Goal: Information Seeking & Learning: Learn about a topic

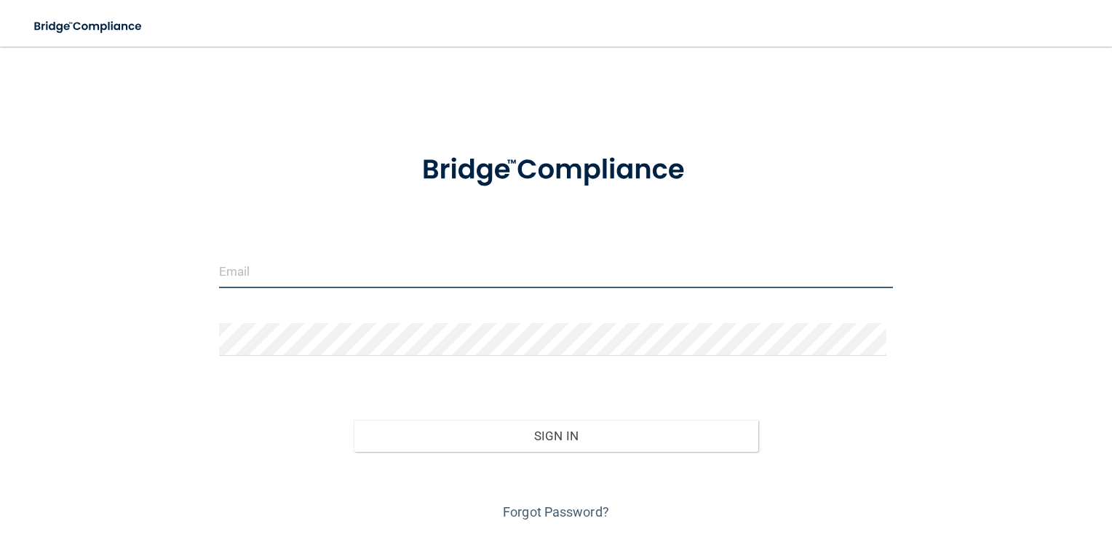
click at [513, 270] on input "email" at bounding box center [556, 272] width 675 height 33
type input "[EMAIL_ADDRESS][PERSON_NAME][DOMAIN_NAME]"
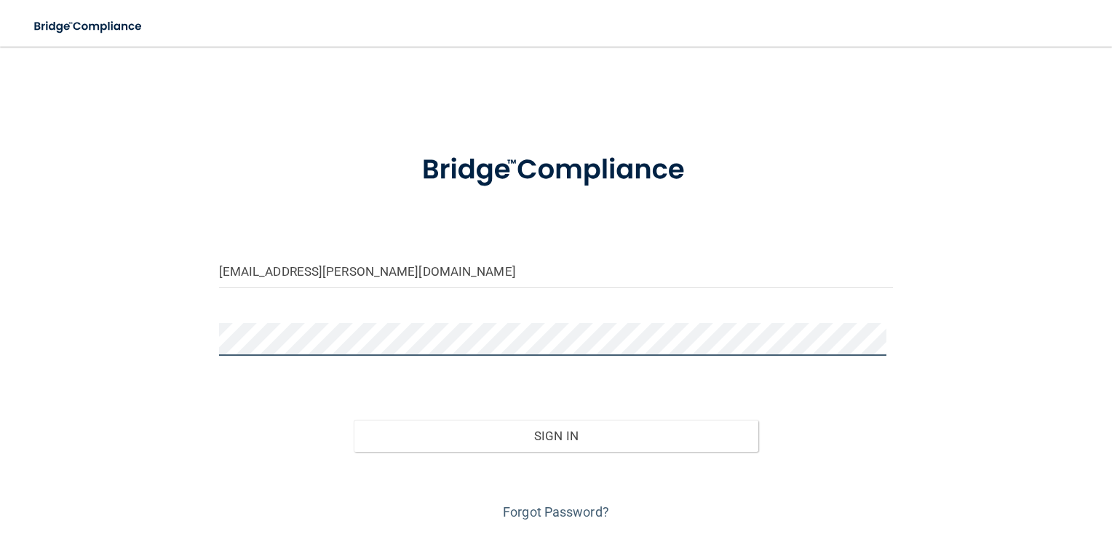
click at [354, 420] on button "Sign In" at bounding box center [556, 436] width 405 height 32
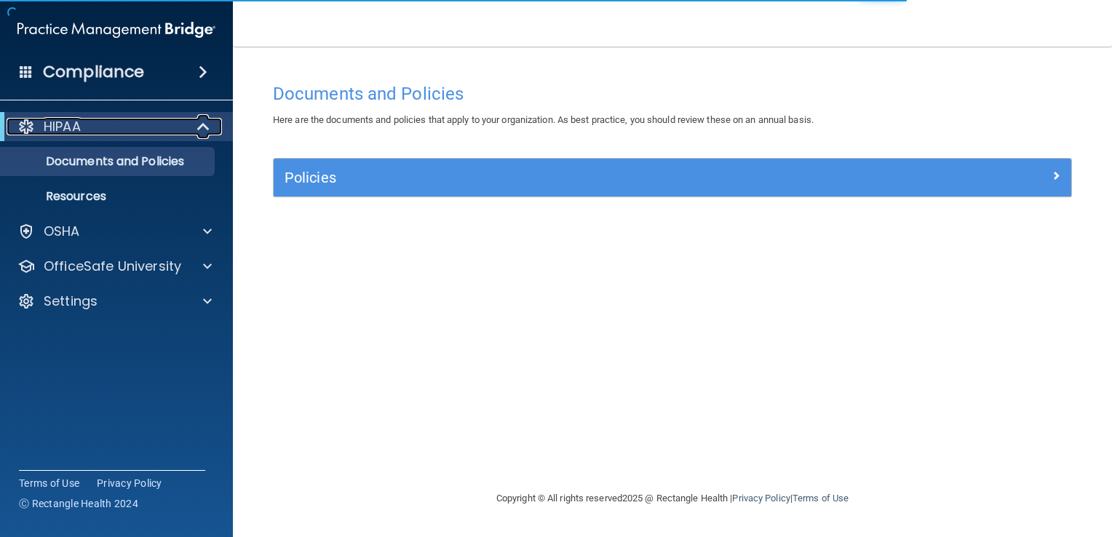
click at [80, 127] on p "HIPAA" at bounding box center [62, 126] width 37 height 17
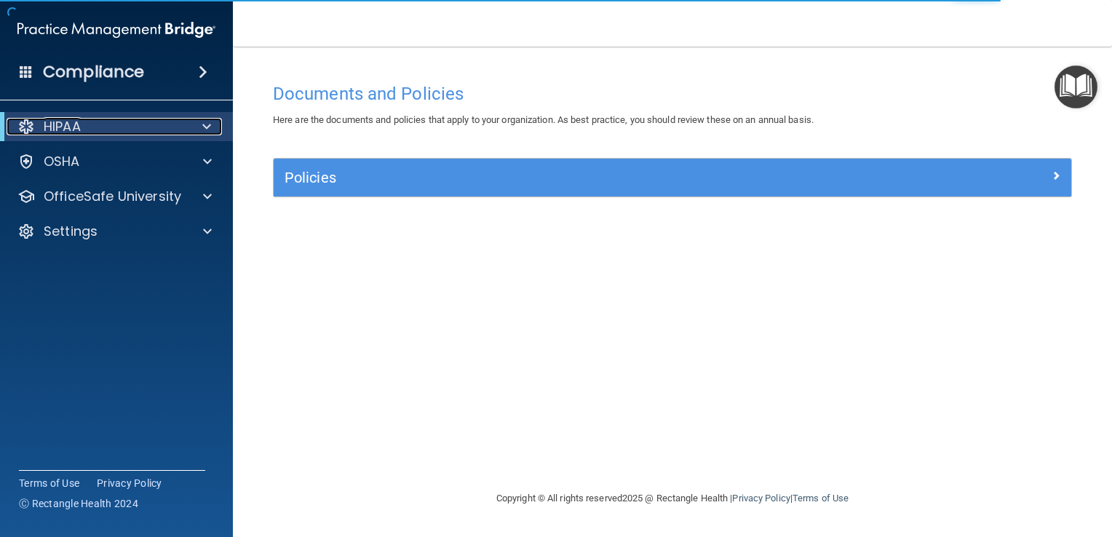
click at [82, 127] on div "HIPAA" at bounding box center [97, 126] width 180 height 17
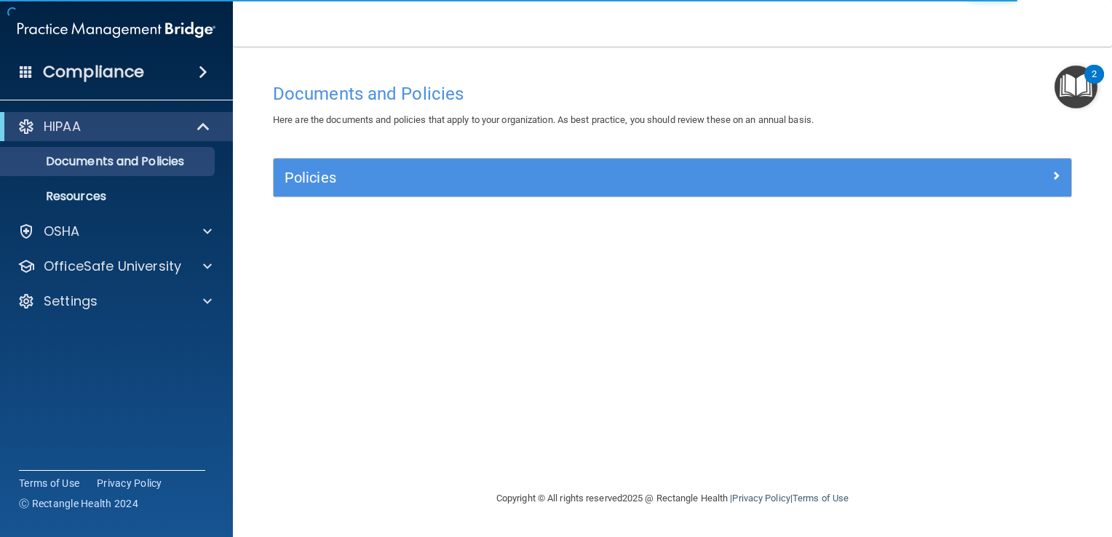
click at [93, 249] on div "HIPAA Documents and Policies Report an Incident Business Associates Emergency P…" at bounding box center [117, 216] width 234 height 221
click at [93, 255] on div "OfficeSafe University" at bounding box center [117, 266] width 234 height 29
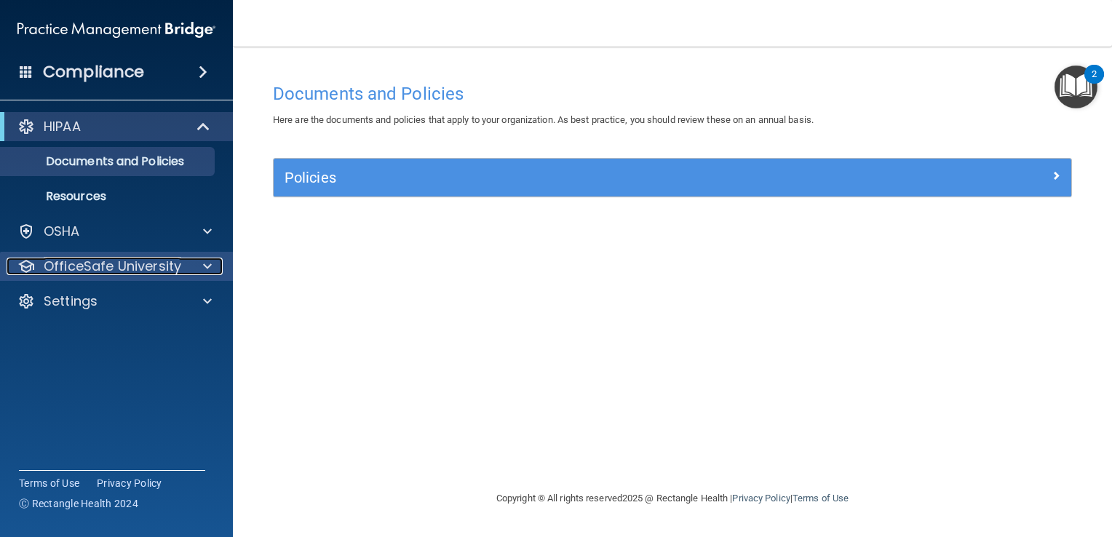
click at [213, 261] on div at bounding box center [205, 266] width 36 height 17
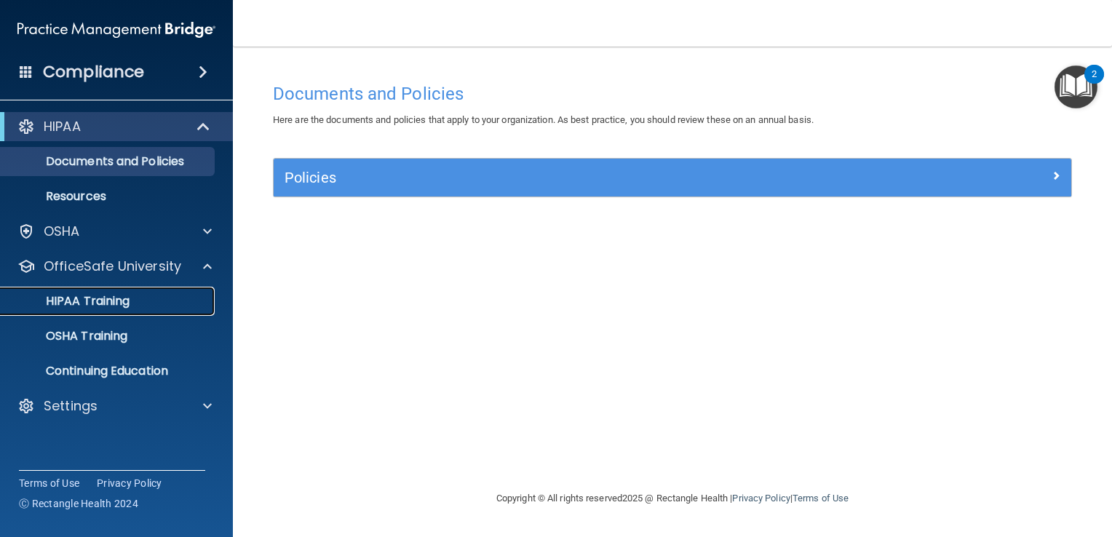
click at [119, 298] on p "HIPAA Training" at bounding box center [69, 301] width 120 height 15
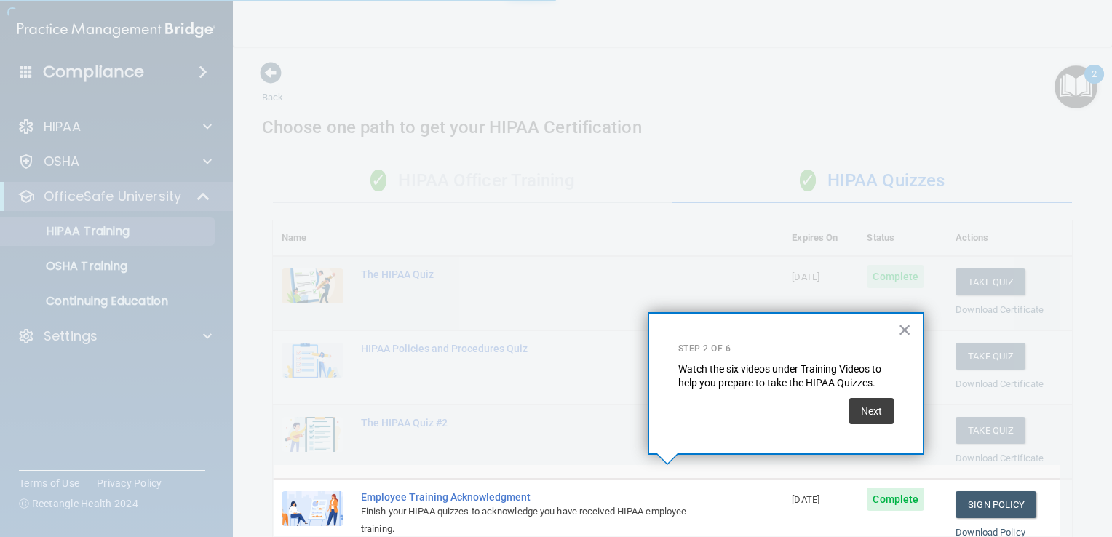
scroll to position [178, 0]
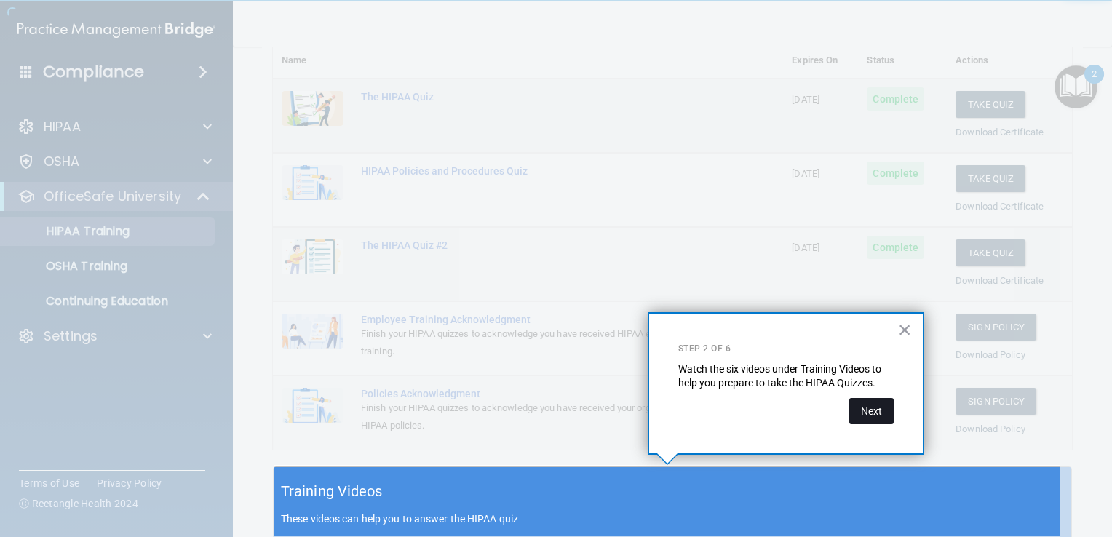
click at [861, 411] on button "Next" at bounding box center [871, 411] width 44 height 26
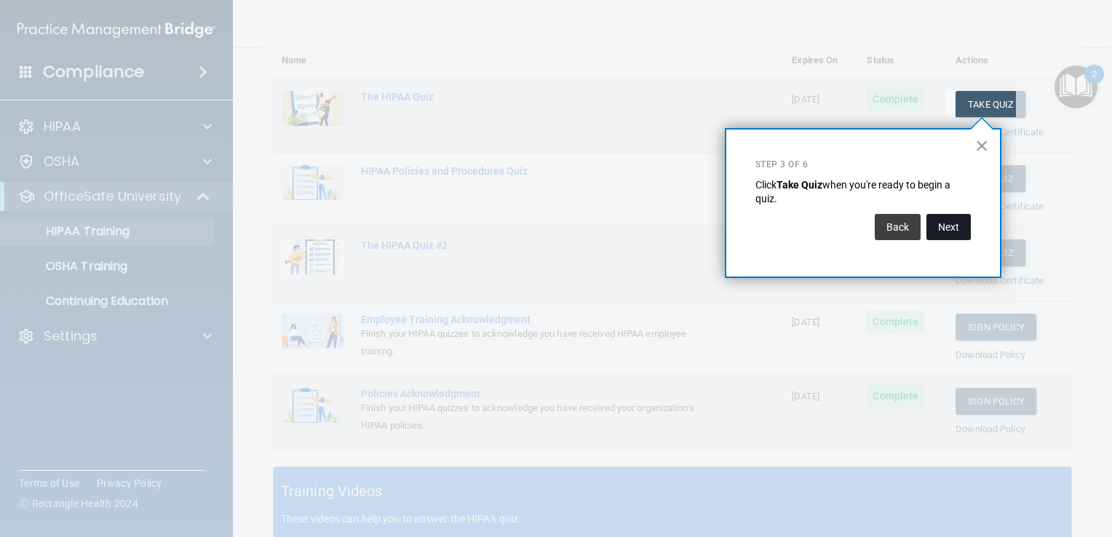
click at [958, 223] on button "Next" at bounding box center [949, 227] width 44 height 26
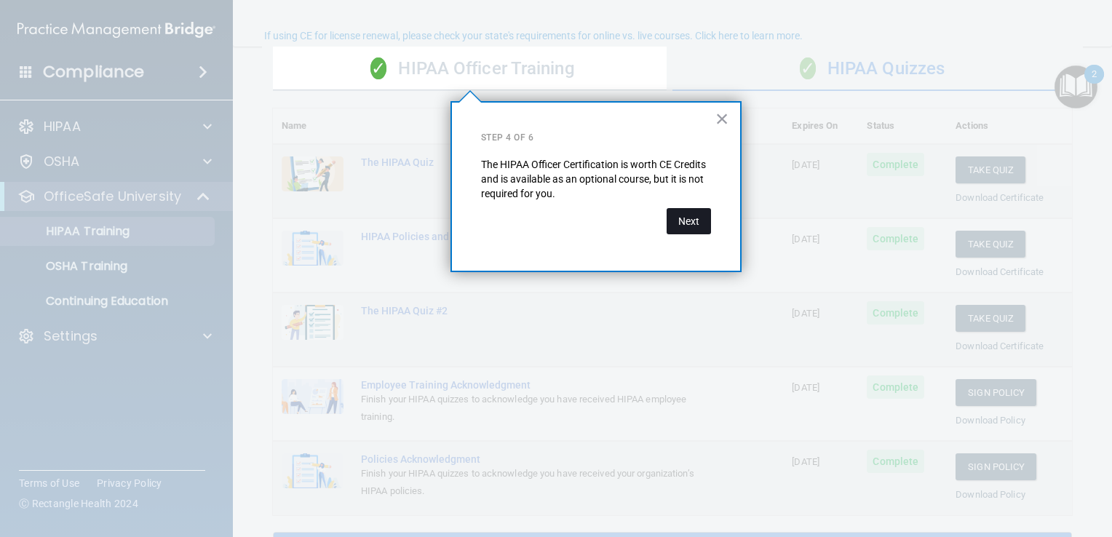
click at [686, 220] on button "Next" at bounding box center [689, 221] width 44 height 26
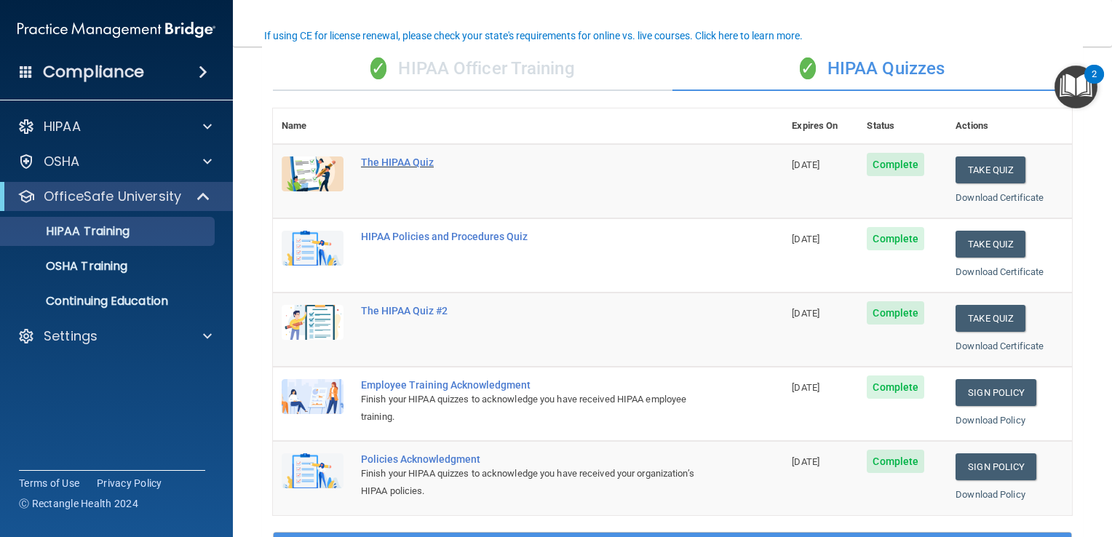
click at [413, 159] on div "The HIPAA Quiz" at bounding box center [535, 163] width 349 height 12
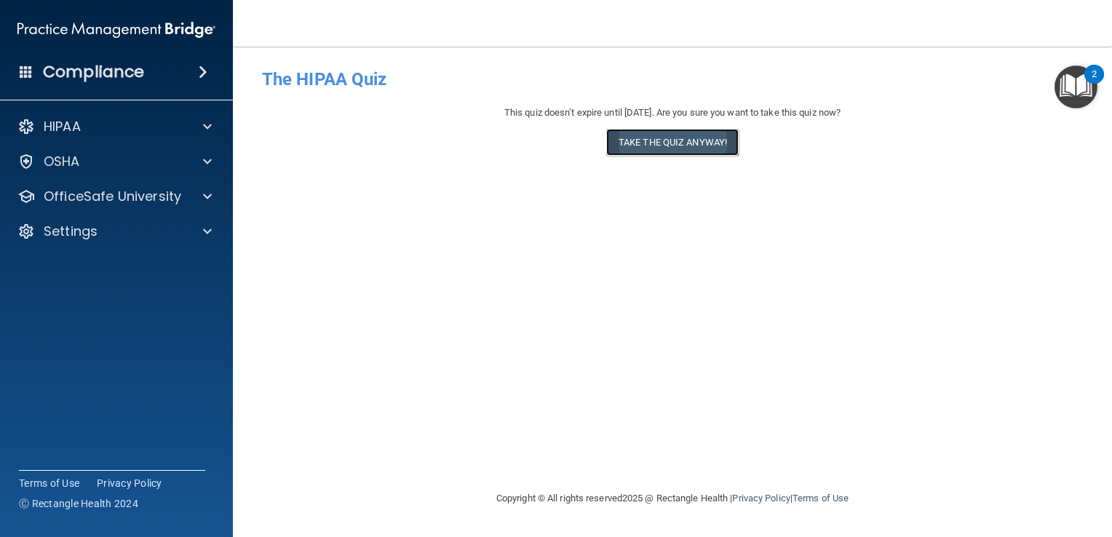
click at [705, 144] on button "Take the quiz anyway!" at bounding box center [672, 142] width 132 height 27
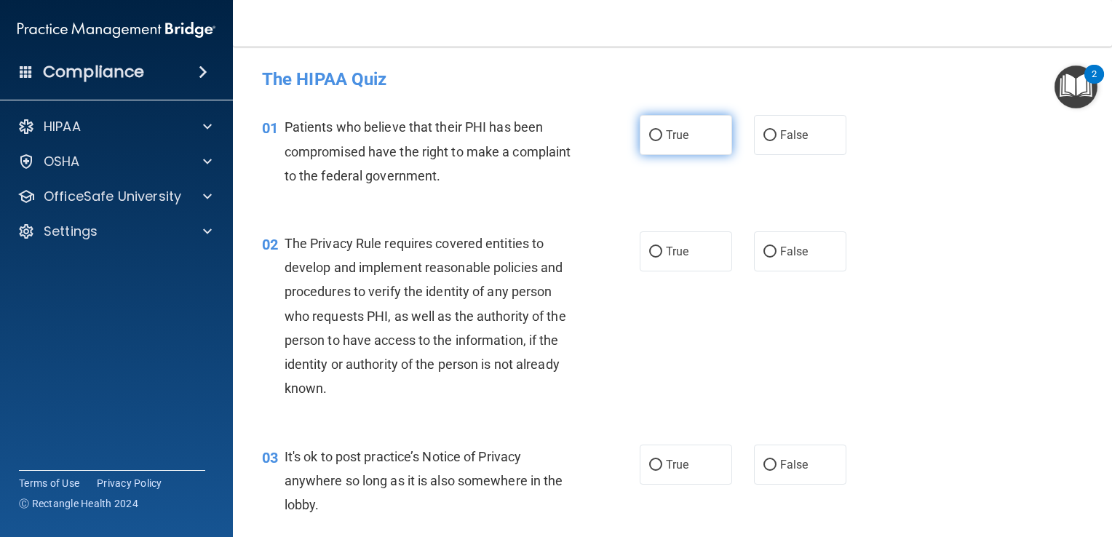
click at [693, 150] on label "True" at bounding box center [686, 135] width 92 height 40
click at [662, 141] on input "True" at bounding box center [655, 135] width 13 height 11
radio input "true"
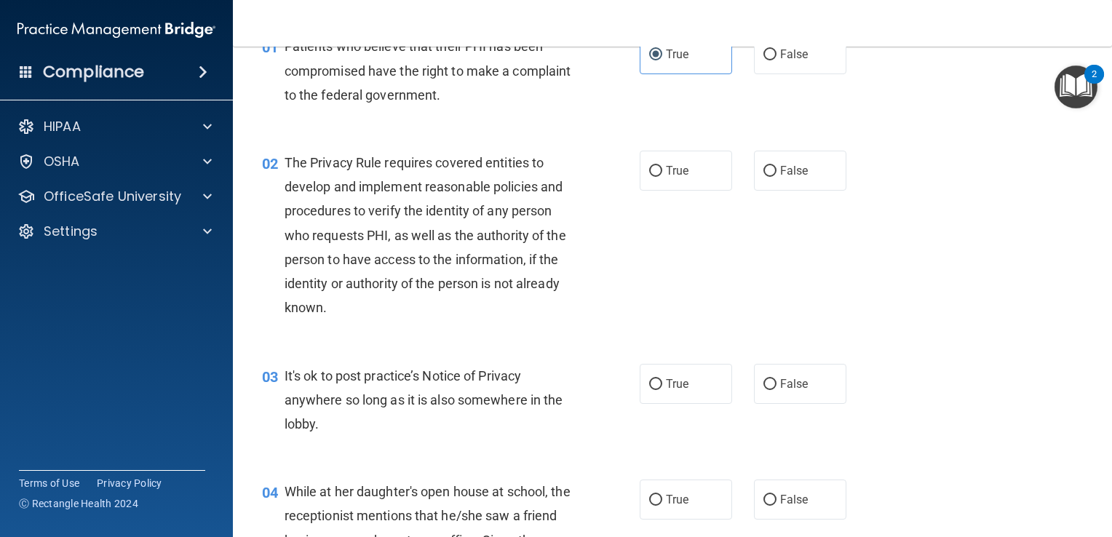
scroll to position [50, 0]
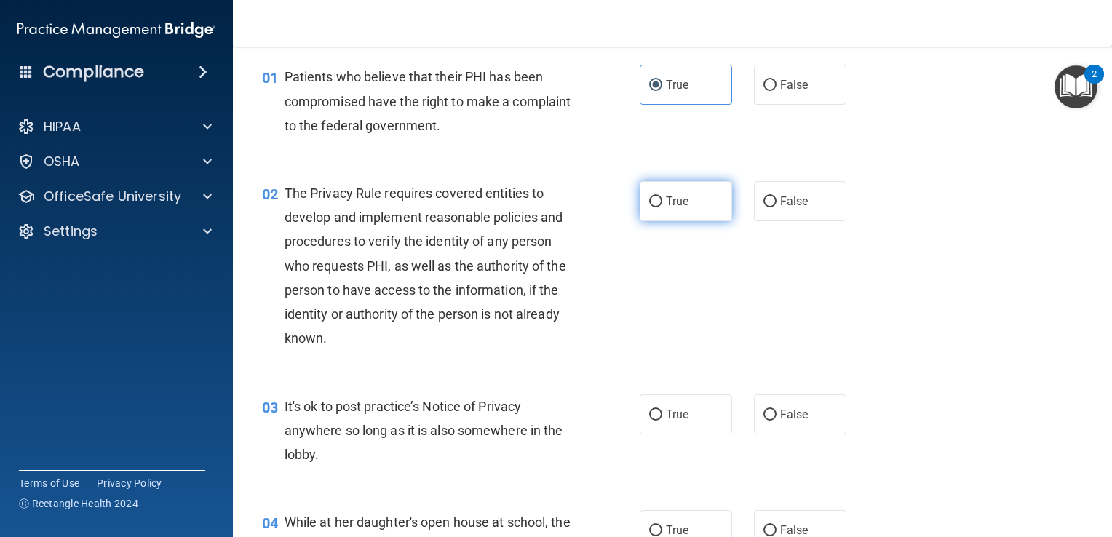
click at [670, 196] on span "True" at bounding box center [677, 201] width 23 height 14
click at [662, 197] on input "True" at bounding box center [655, 202] width 13 height 11
radio input "true"
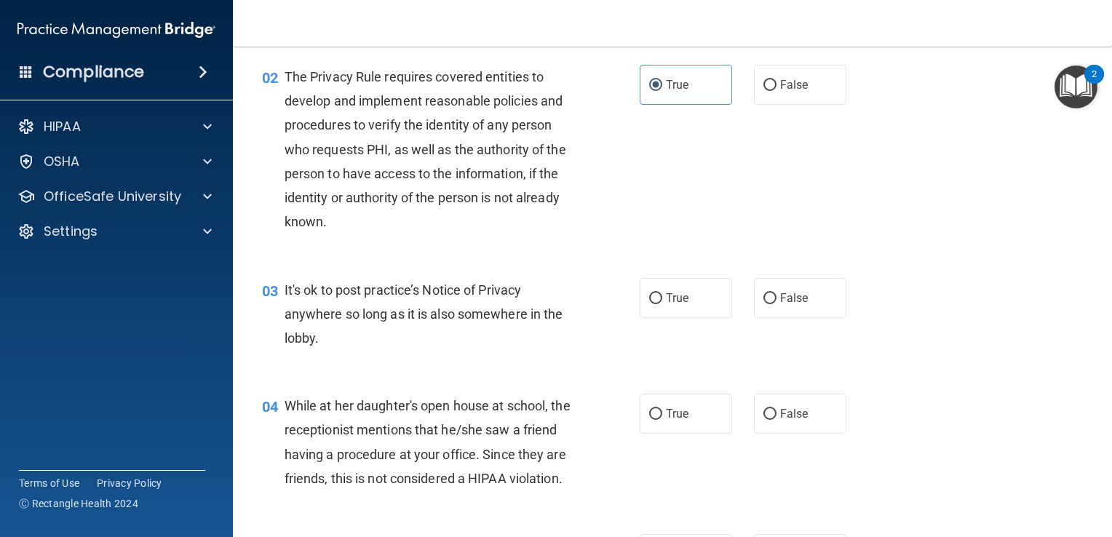
scroll to position [141, 0]
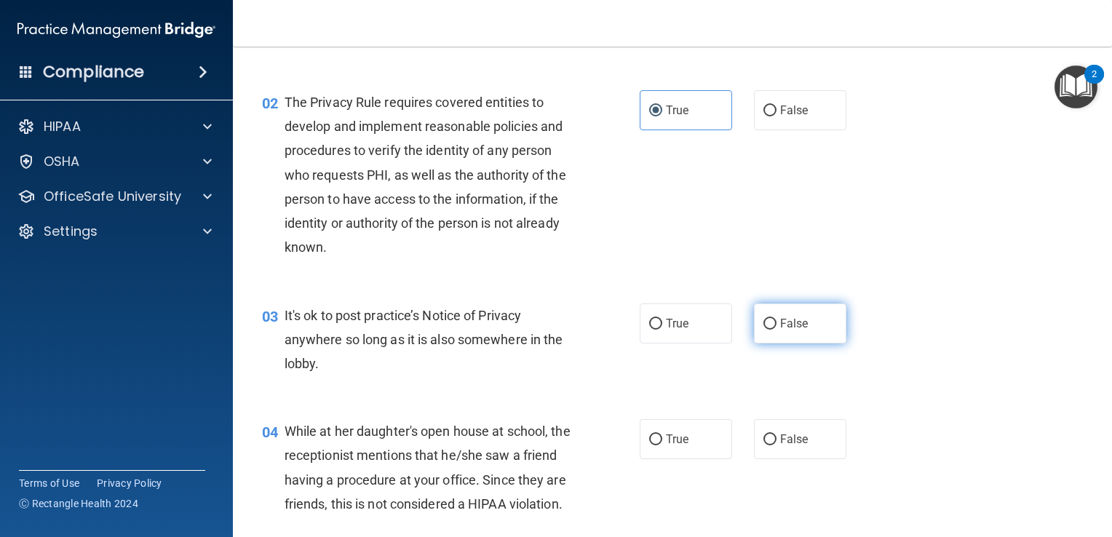
click at [764, 321] on input "False" at bounding box center [770, 324] width 13 height 11
radio input "true"
click at [666, 327] on span "True" at bounding box center [677, 324] width 23 height 14
click at [661, 327] on input "True" at bounding box center [655, 324] width 13 height 11
radio input "true"
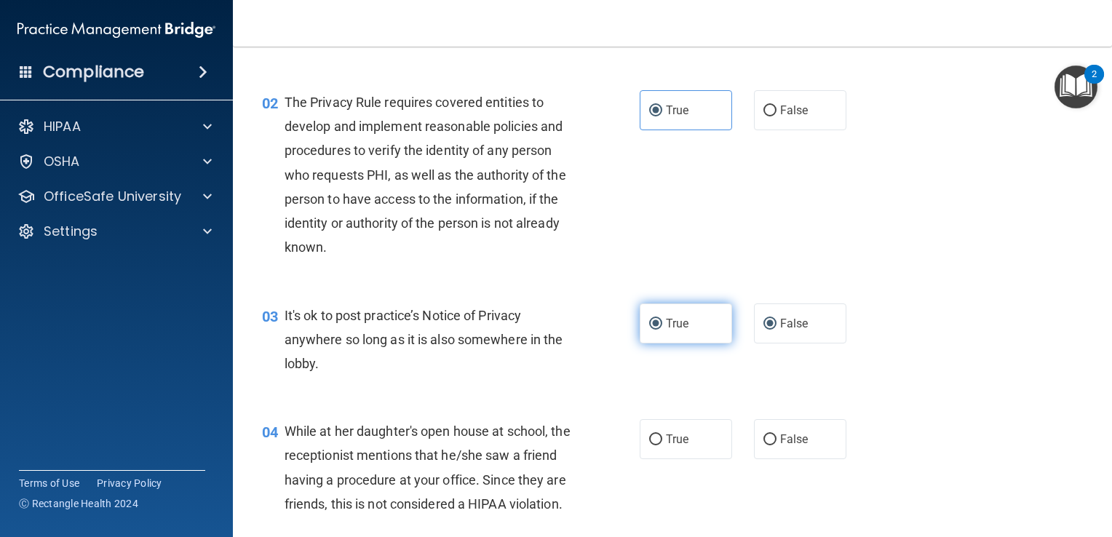
radio input "false"
click at [1082, 92] on img "Open Resource Center, 2 new notifications" at bounding box center [1076, 87] width 43 height 43
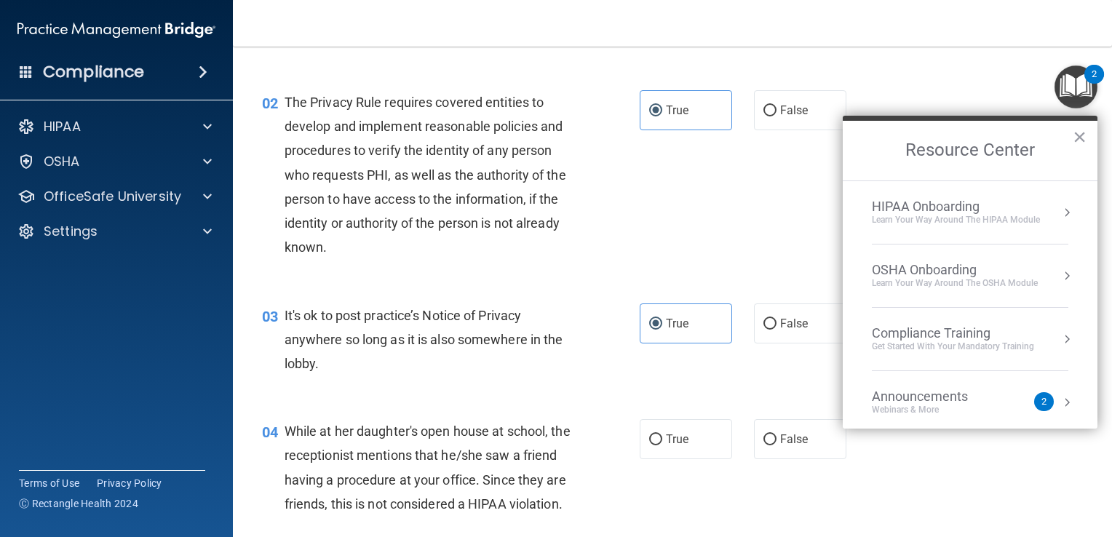
click at [1082, 92] on img "Open Resource Center, 2 new notifications" at bounding box center [1076, 87] width 43 height 43
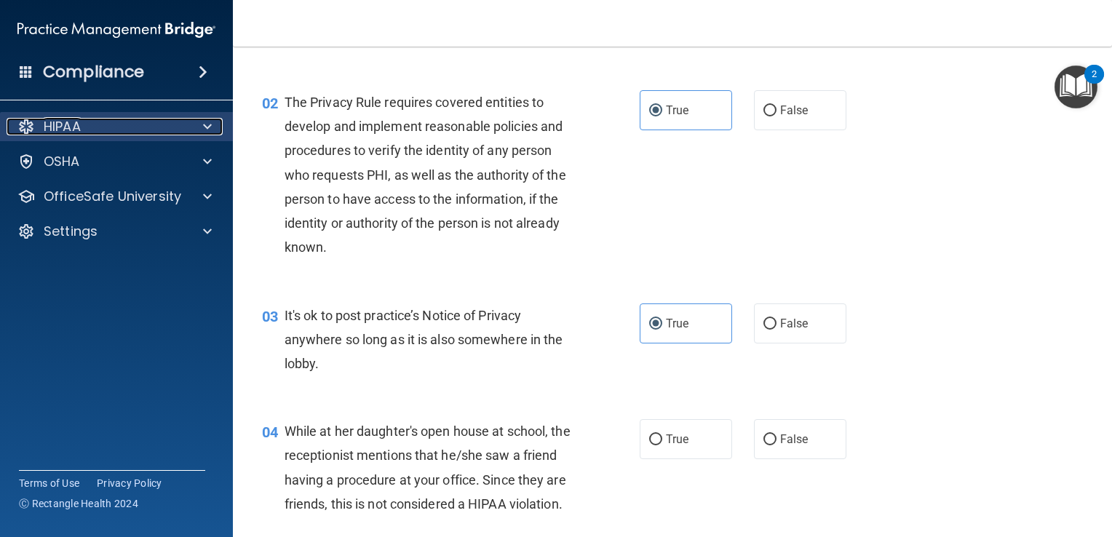
click at [194, 130] on div at bounding box center [205, 126] width 36 height 17
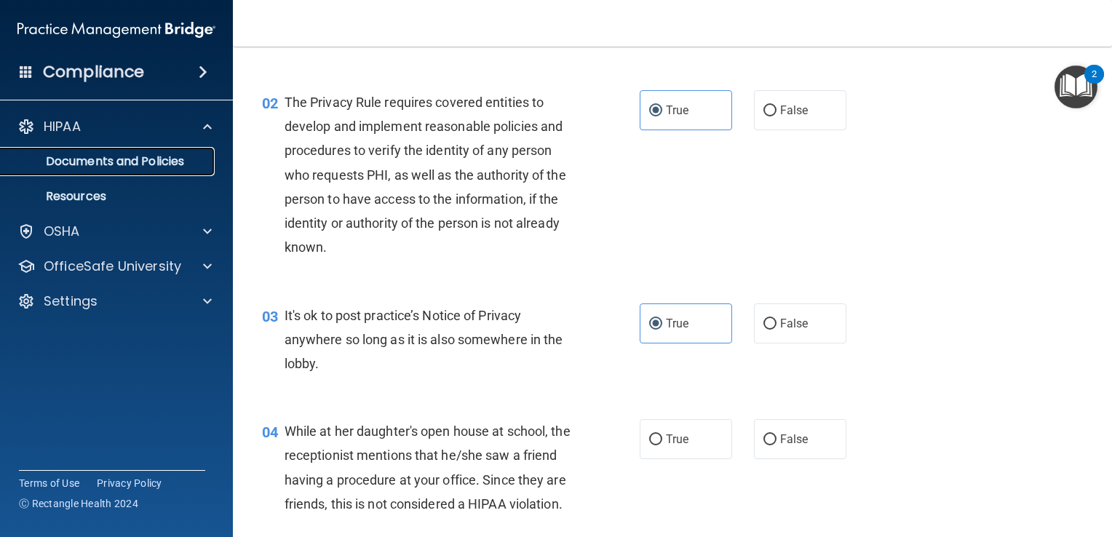
click at [172, 155] on p "Documents and Policies" at bounding box center [108, 161] width 199 height 15
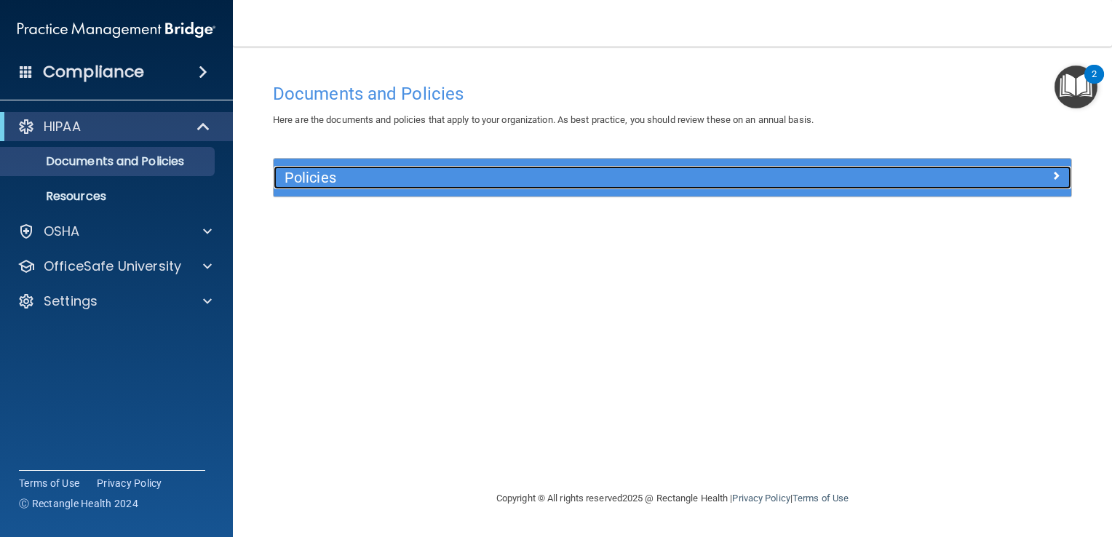
drag, startPoint x: 361, startPoint y: 182, endPoint x: 332, endPoint y: 179, distance: 29.3
click at [332, 179] on h5 "Policies" at bounding box center [573, 178] width 577 height 16
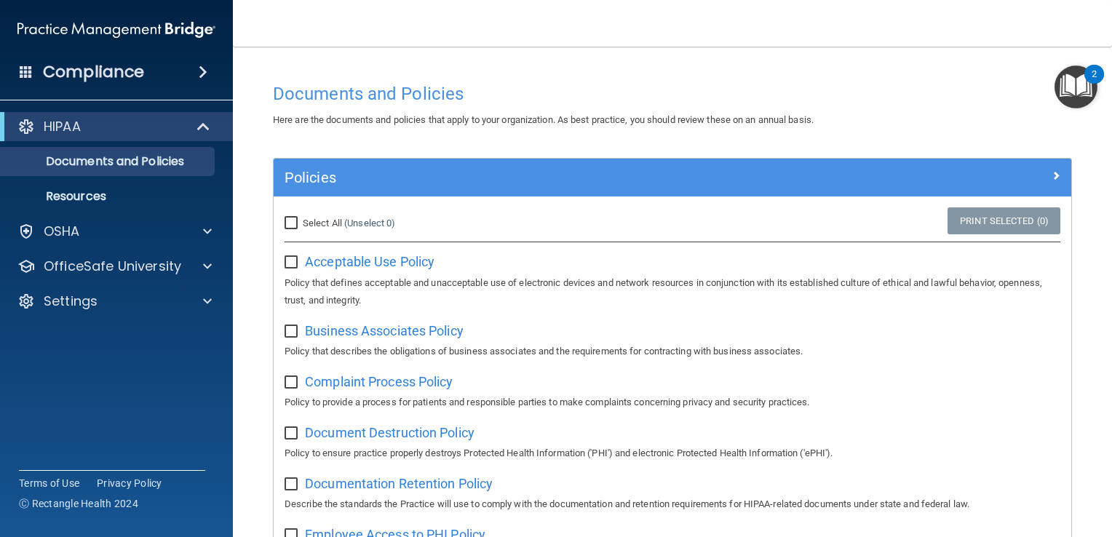
click at [1077, 92] on img "Open Resource Center, 2 new notifications" at bounding box center [1076, 87] width 43 height 43
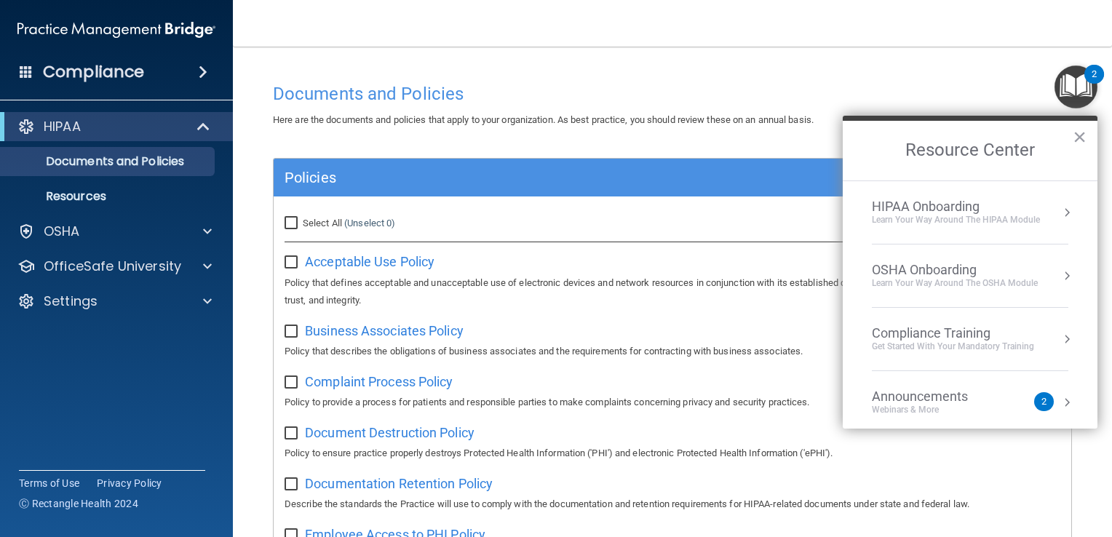
click at [948, 208] on div "HIPAA Onboarding" at bounding box center [956, 207] width 168 height 16
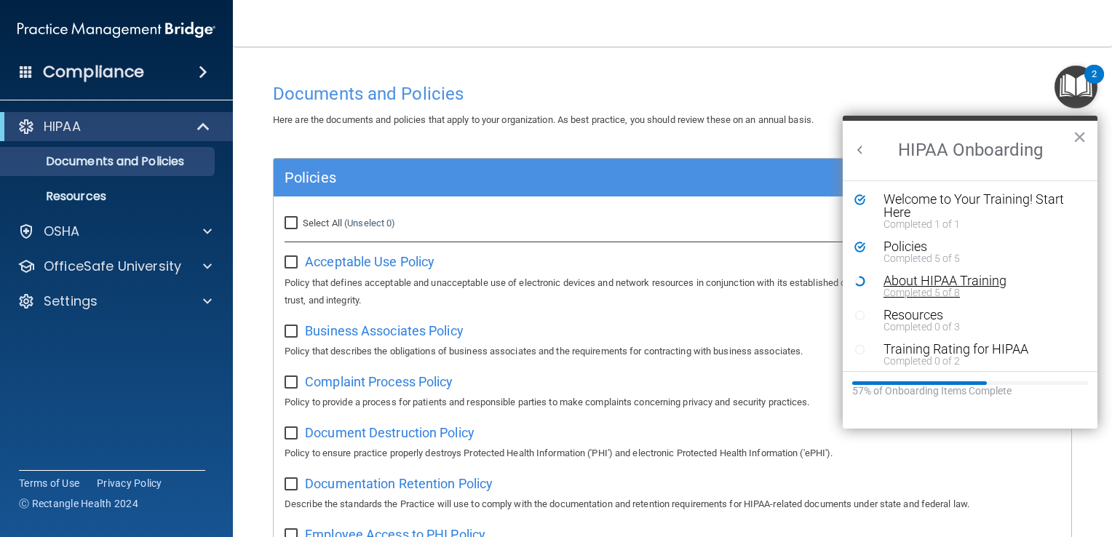
click at [898, 291] on div "Completed 5 of 8" at bounding box center [975, 293] width 183 height 10
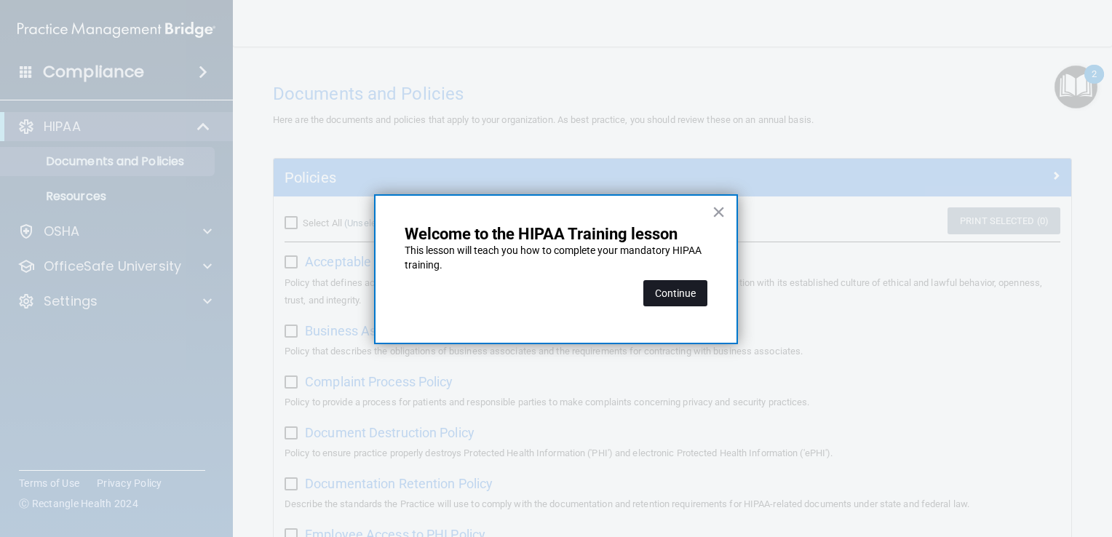
click at [684, 286] on button "Continue" at bounding box center [675, 293] width 64 height 26
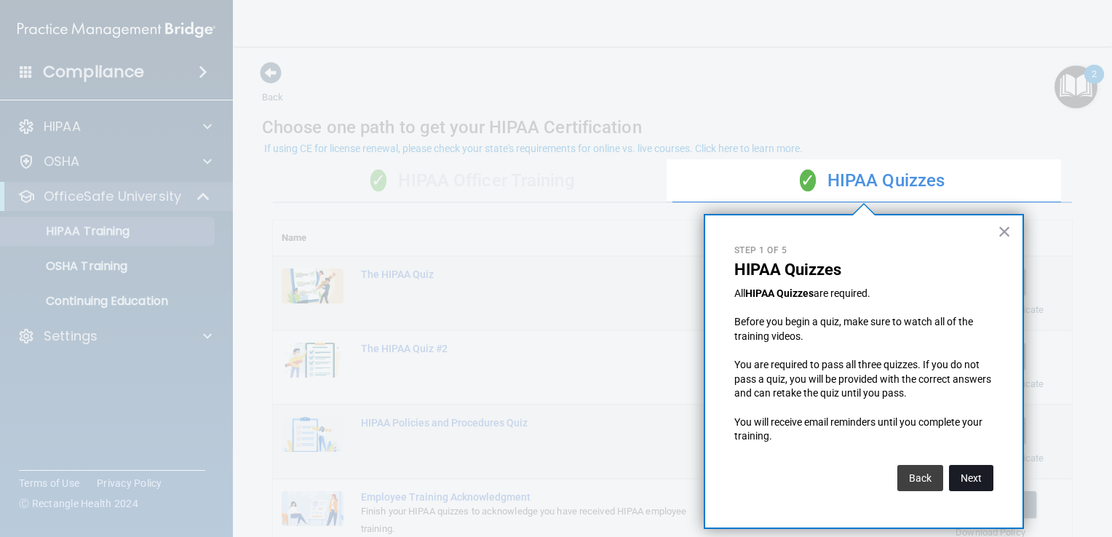
click at [957, 476] on button "Next" at bounding box center [971, 478] width 44 height 26
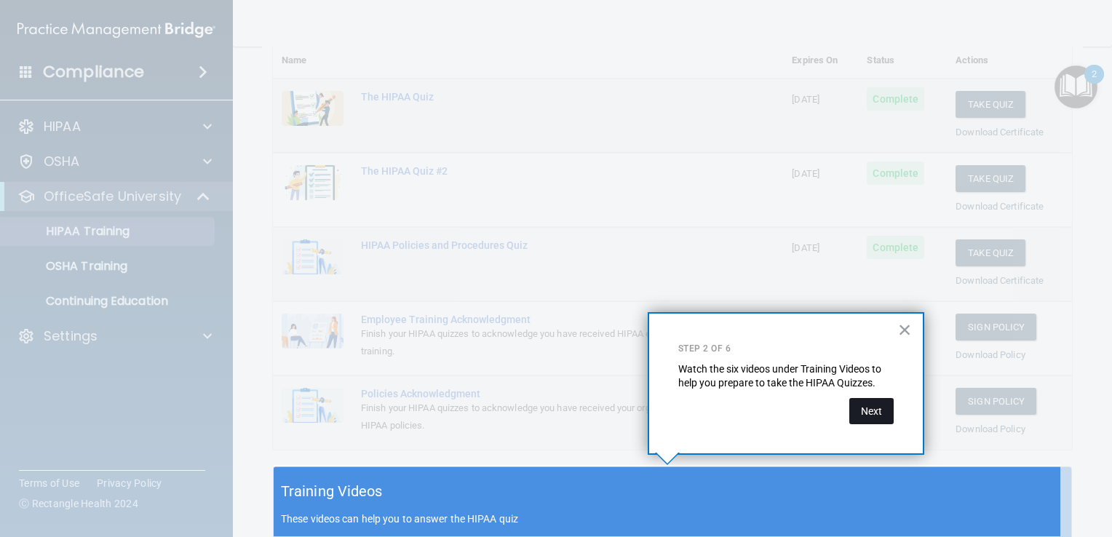
click at [855, 403] on button "Next" at bounding box center [871, 411] width 44 height 26
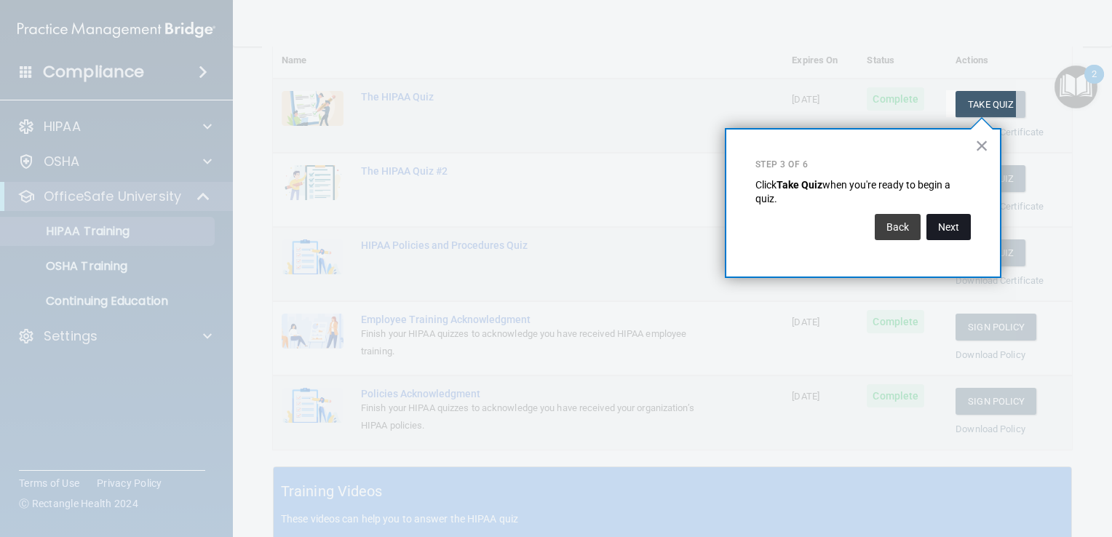
click at [949, 218] on button "Next" at bounding box center [949, 227] width 44 height 26
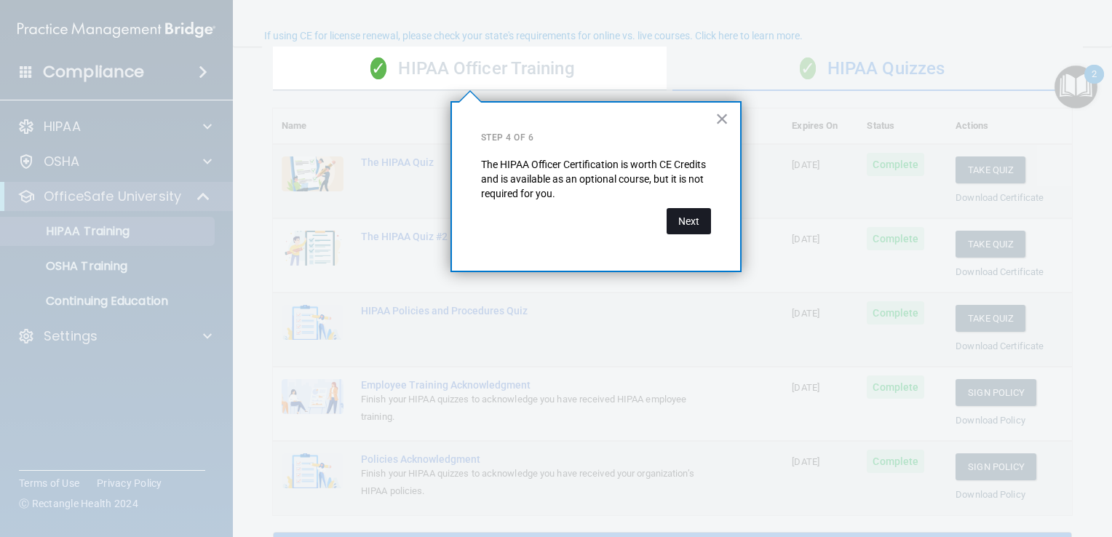
click at [703, 223] on button "Next" at bounding box center [689, 221] width 44 height 26
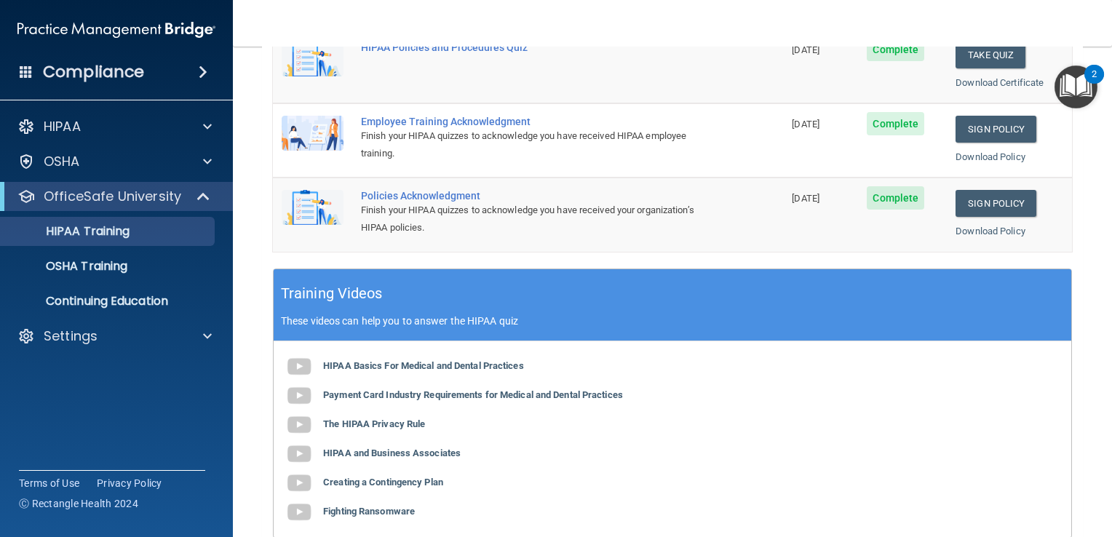
scroll to position [387, 0]
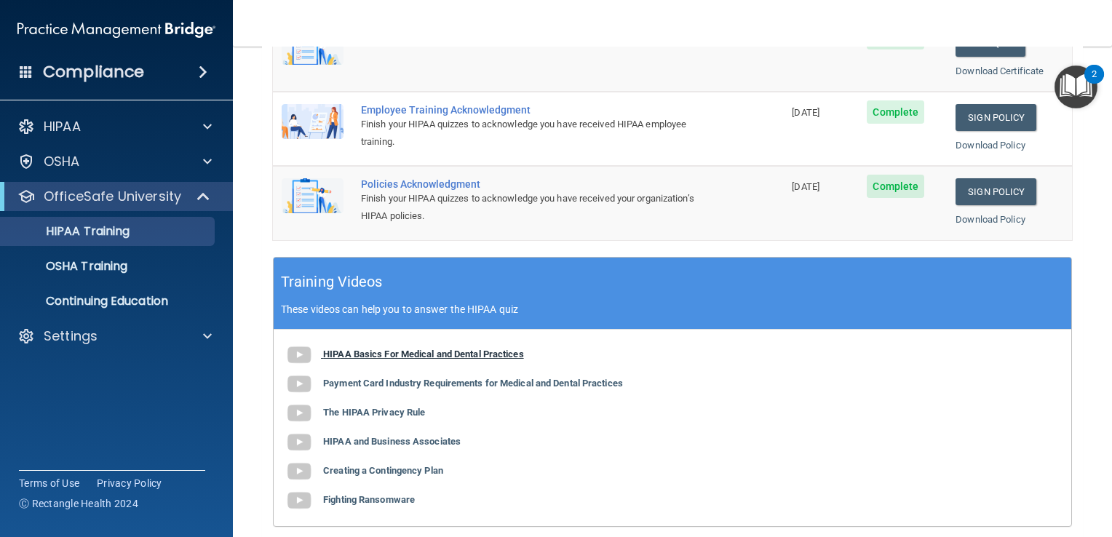
click at [390, 349] on b "HIPAA Basics For Medical and Dental Practices" at bounding box center [423, 354] width 201 height 11
click at [408, 408] on b "The HIPAA Privacy Rule" at bounding box center [374, 412] width 102 height 11
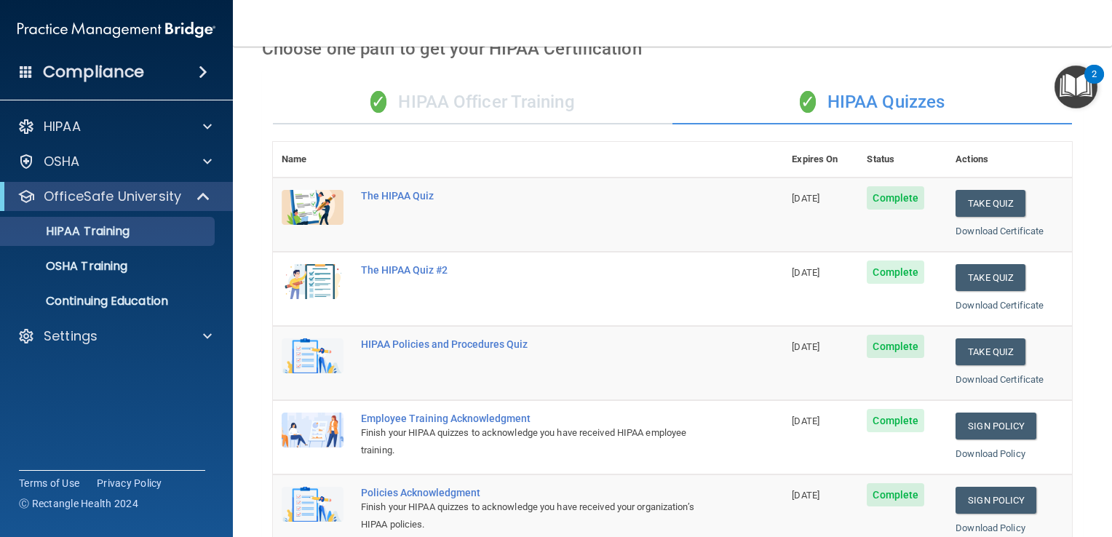
scroll to position [28, 0]
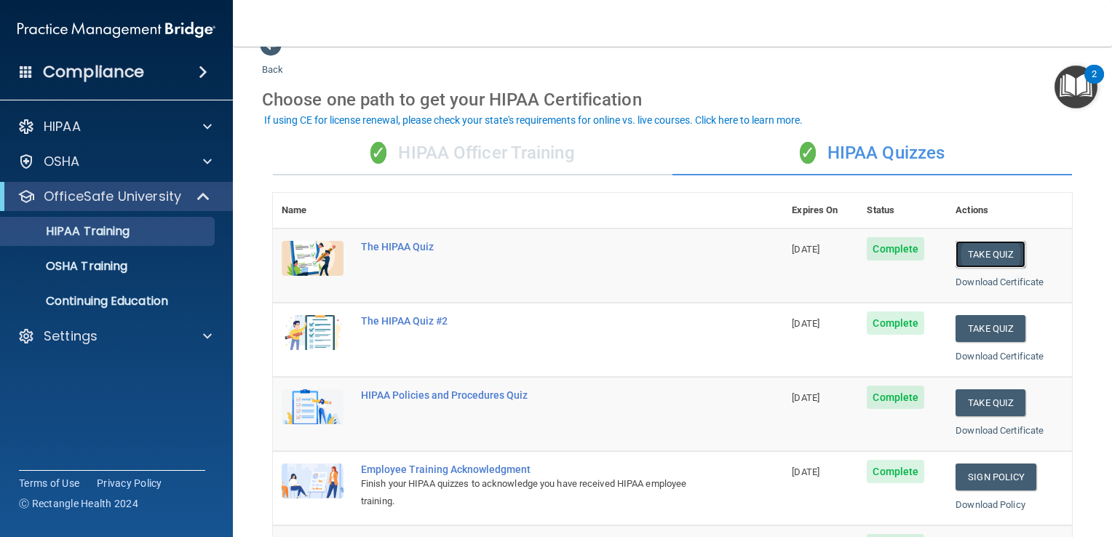
click at [991, 263] on button "Take Quiz" at bounding box center [991, 254] width 70 height 27
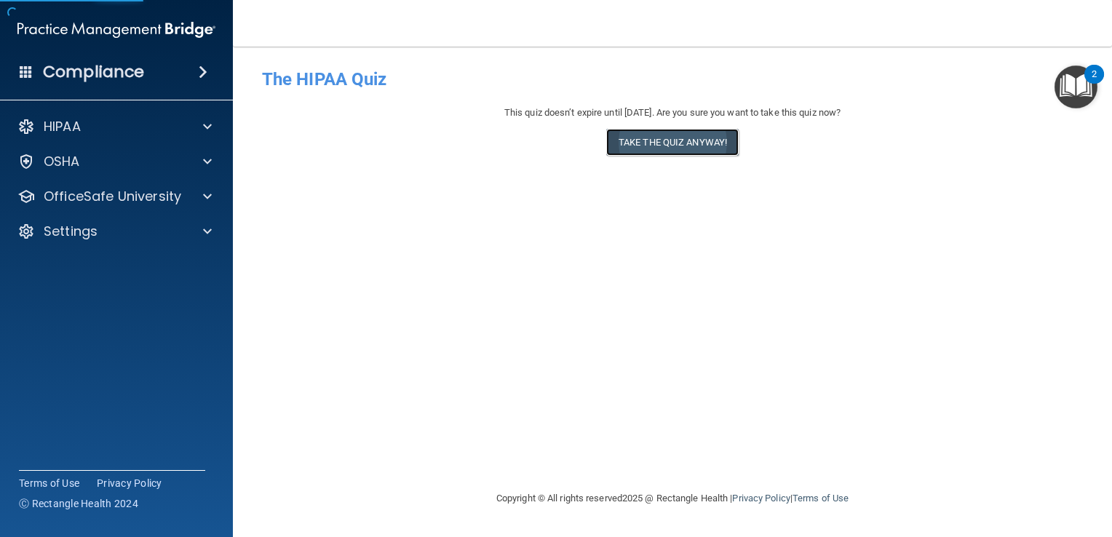
click at [668, 150] on button "Take the quiz anyway!" at bounding box center [672, 142] width 132 height 27
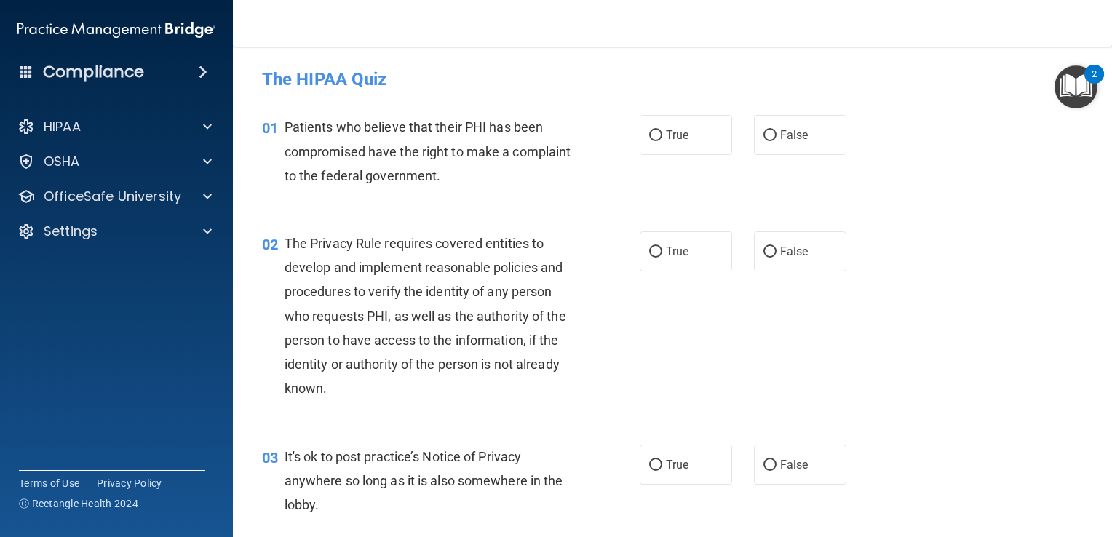
click at [668, 150] on label "True" at bounding box center [686, 135] width 92 height 40
click at [662, 141] on input "True" at bounding box center [655, 135] width 13 height 11
radio input "true"
click at [689, 247] on label "True" at bounding box center [686, 251] width 92 height 40
click at [662, 247] on input "True" at bounding box center [655, 252] width 13 height 11
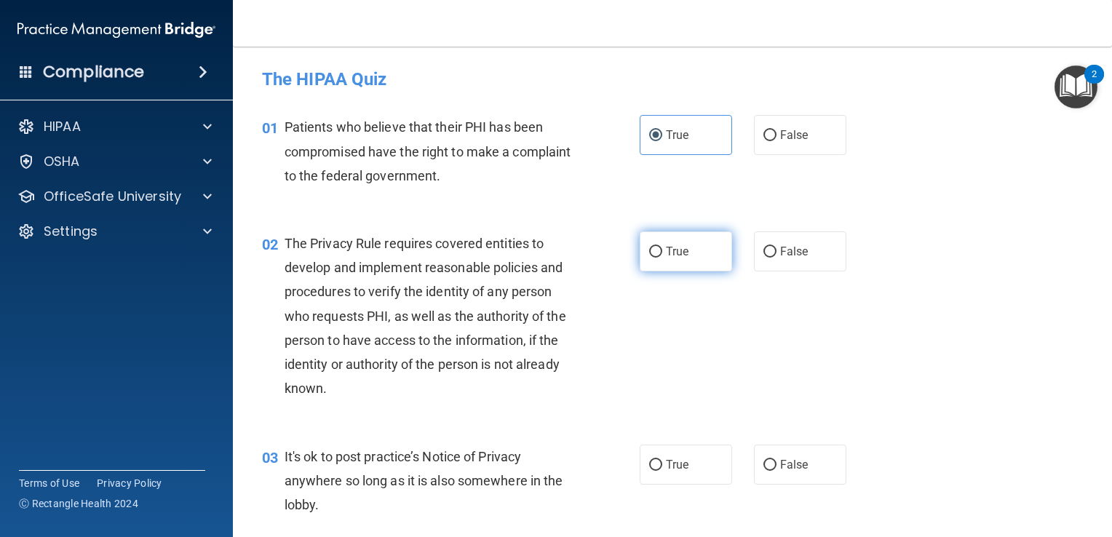
radio input "true"
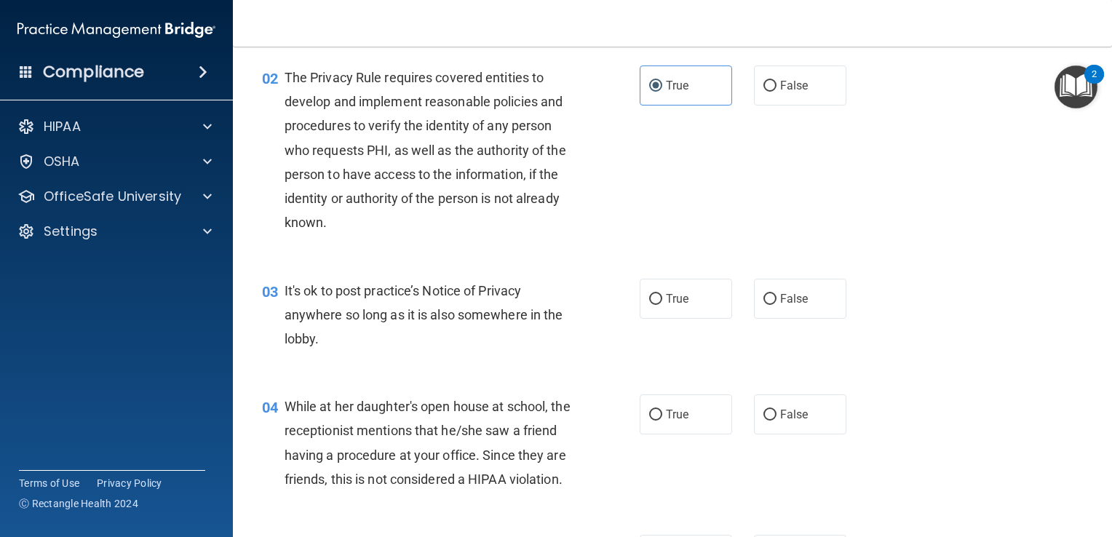
scroll to position [242, 0]
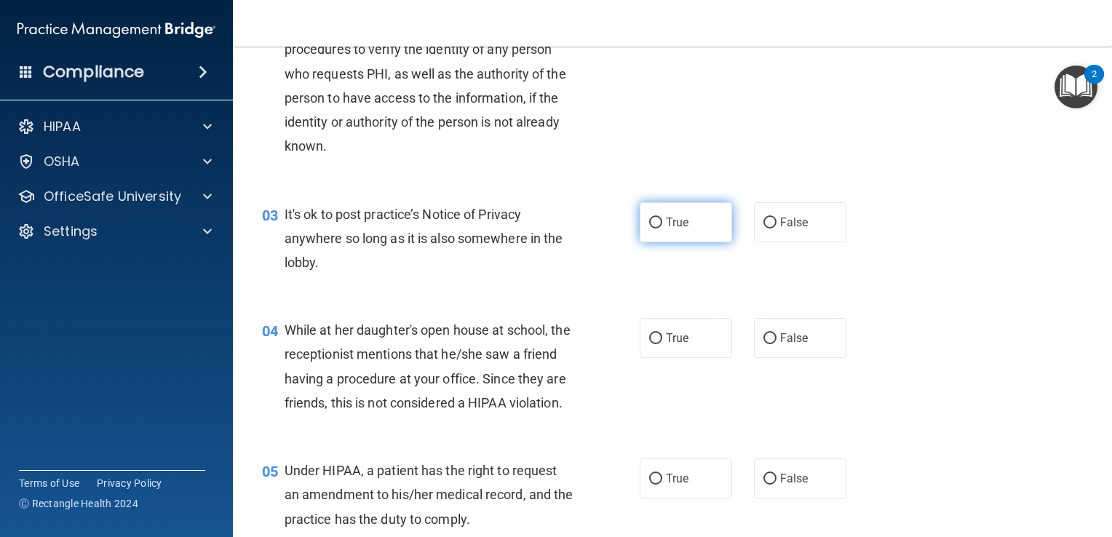
click at [689, 231] on label "True" at bounding box center [686, 222] width 92 height 40
click at [662, 229] on input "True" at bounding box center [655, 223] width 13 height 11
radio input "true"
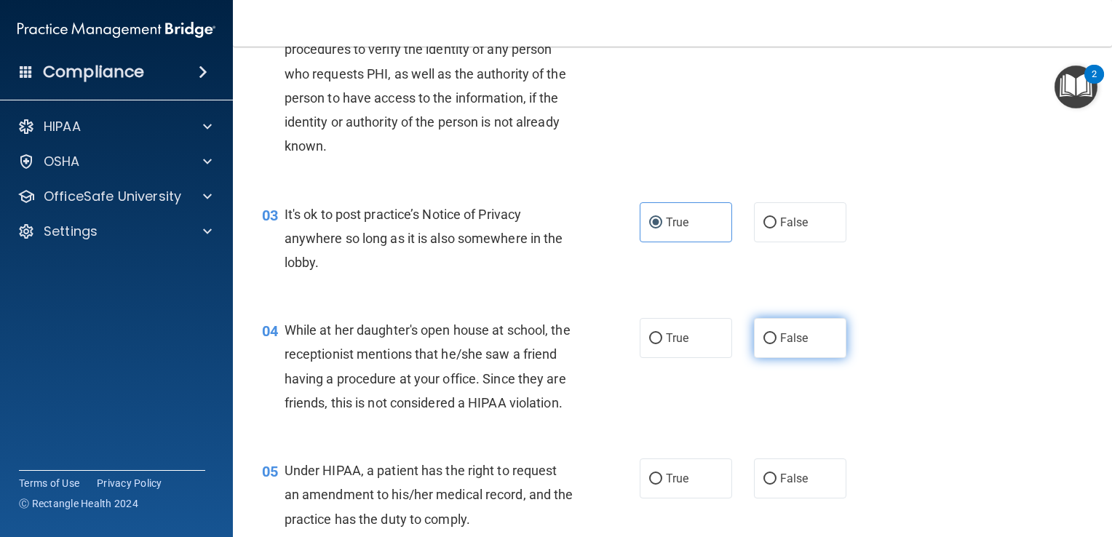
click at [755, 342] on label "False" at bounding box center [800, 338] width 92 height 40
click at [764, 342] on input "False" at bounding box center [770, 338] width 13 height 11
radio input "true"
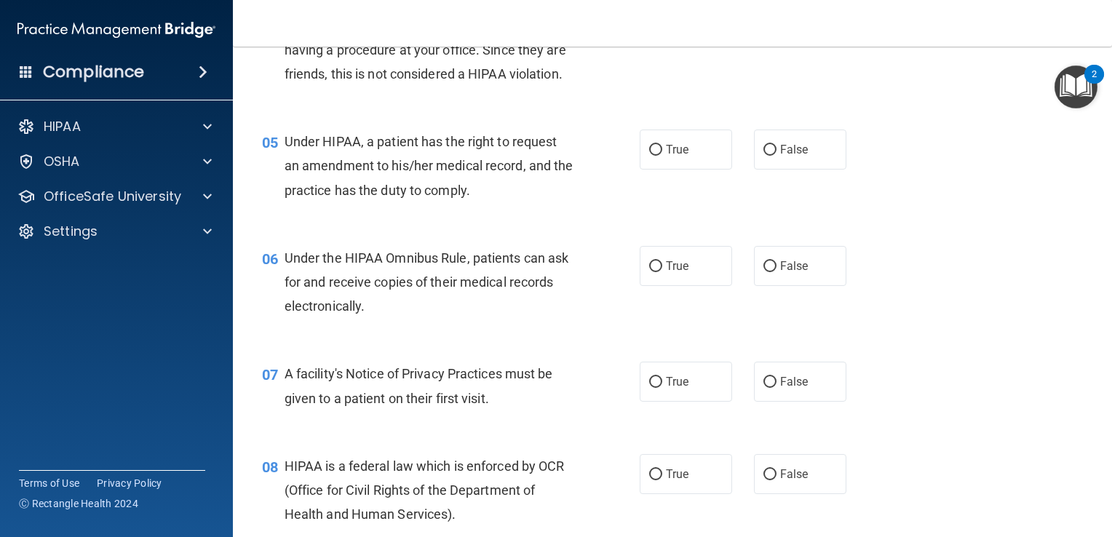
scroll to position [597, 0]
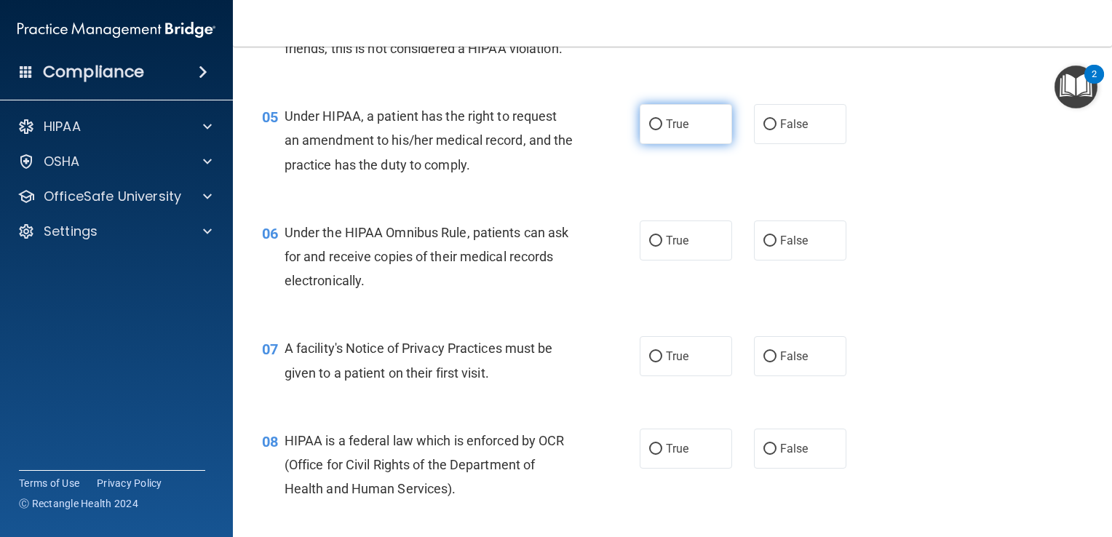
click at [659, 144] on label "True" at bounding box center [686, 124] width 92 height 40
click at [659, 130] on input "True" at bounding box center [655, 124] width 13 height 11
radio input "true"
click at [663, 261] on label "True" at bounding box center [686, 241] width 92 height 40
click at [662, 247] on input "True" at bounding box center [655, 241] width 13 height 11
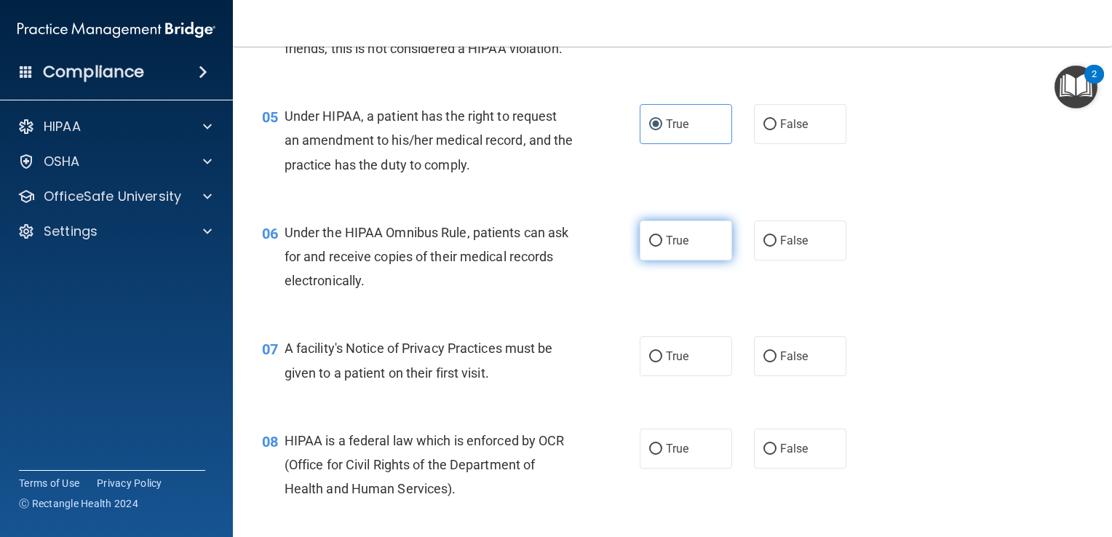
radio input "true"
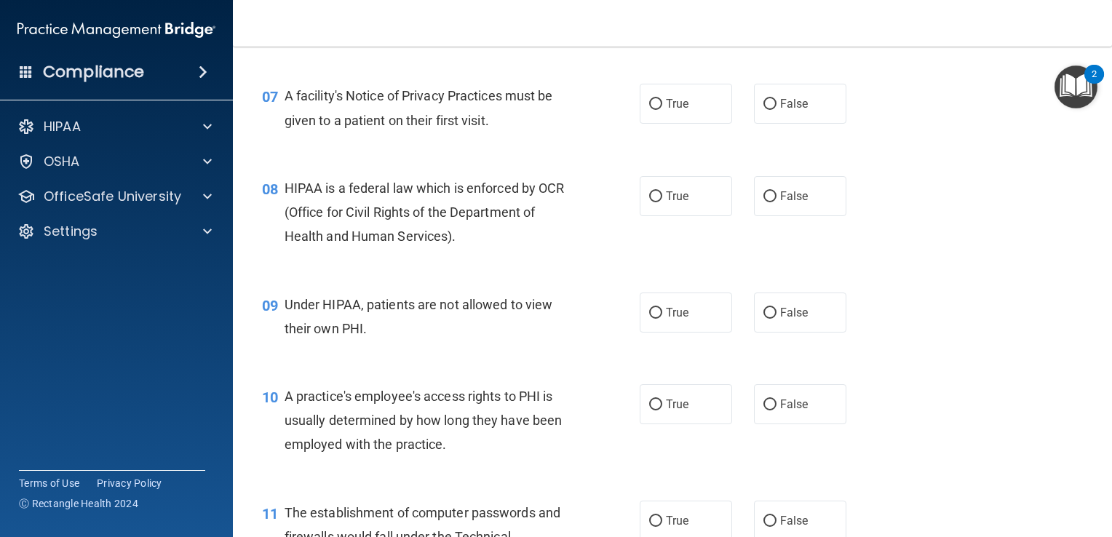
scroll to position [870, 0]
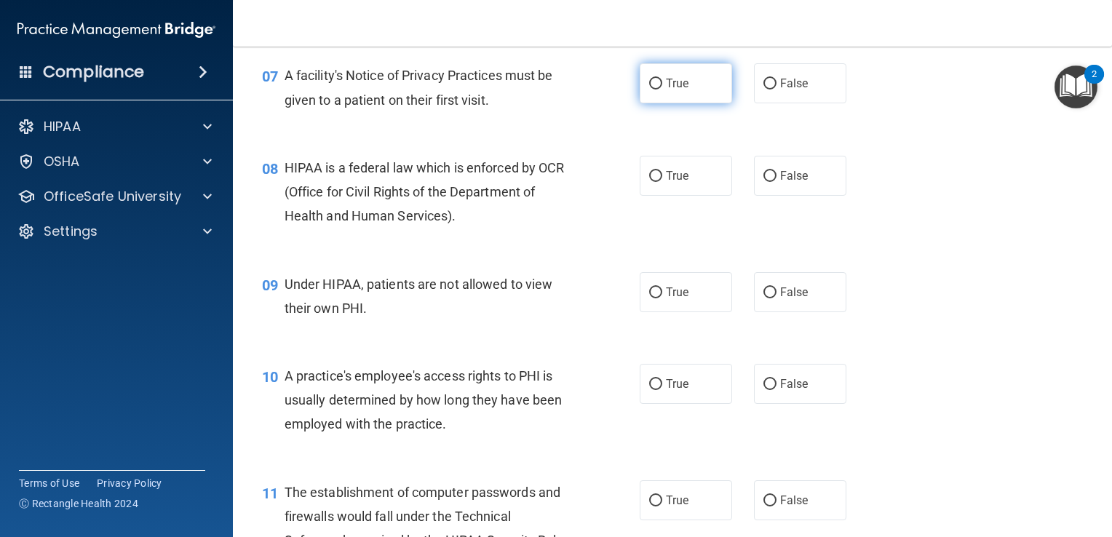
click at [666, 90] on span "True" at bounding box center [677, 83] width 23 height 14
click at [662, 90] on input "True" at bounding box center [655, 84] width 13 height 11
radio input "true"
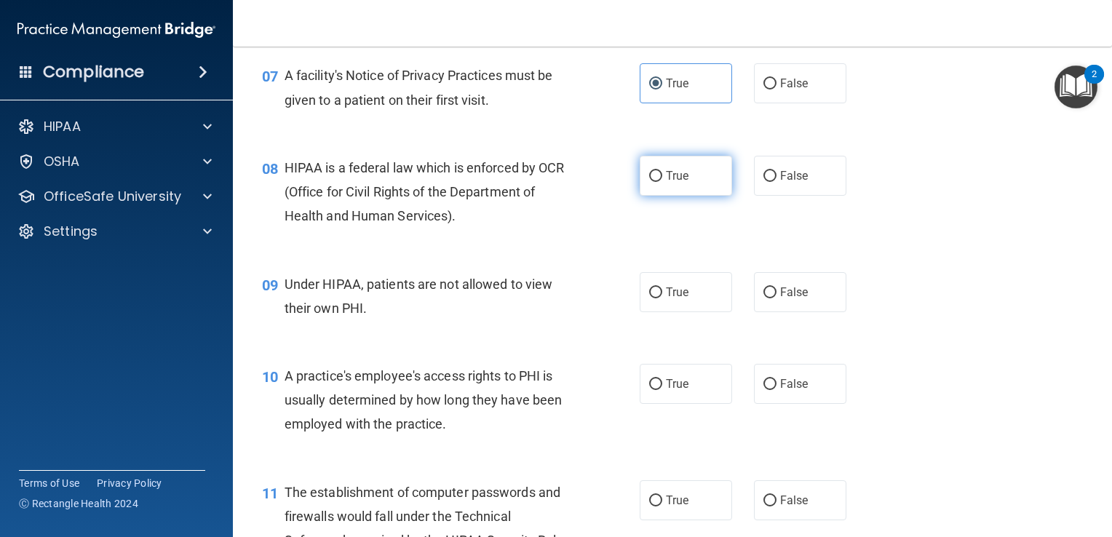
click at [670, 183] on span "True" at bounding box center [677, 176] width 23 height 14
click at [662, 182] on input "True" at bounding box center [655, 176] width 13 height 11
radio input "true"
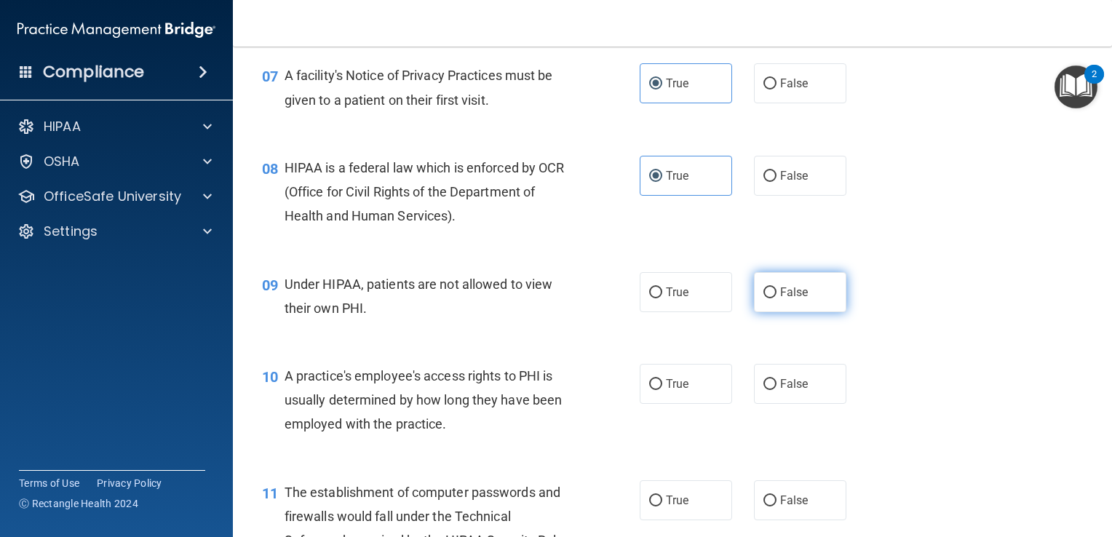
click at [796, 299] on span "False" at bounding box center [794, 292] width 28 height 14
click at [777, 298] on input "False" at bounding box center [770, 293] width 13 height 11
radio input "true"
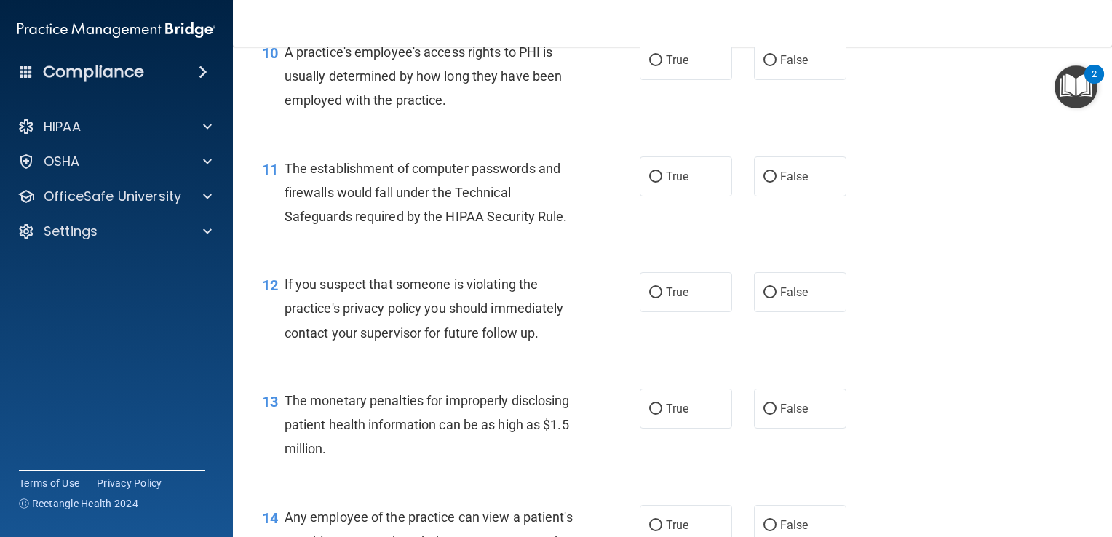
scroll to position [1204, 0]
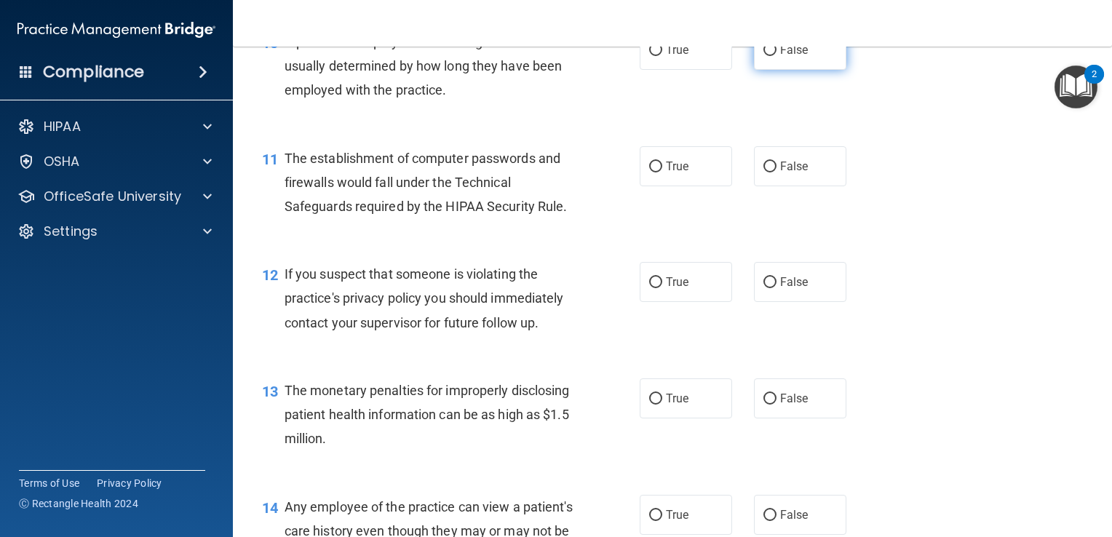
click at [763, 70] on label "False" at bounding box center [800, 50] width 92 height 40
click at [764, 56] on input "False" at bounding box center [770, 50] width 13 height 11
radio input "true"
click at [685, 186] on label "True" at bounding box center [686, 166] width 92 height 40
click at [662, 173] on input "True" at bounding box center [655, 167] width 13 height 11
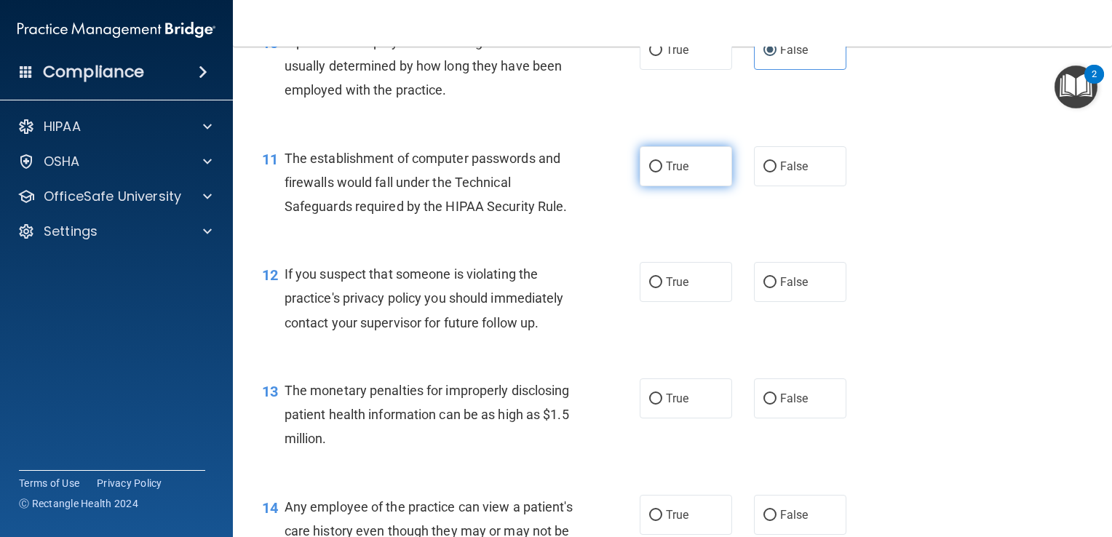
radio input "true"
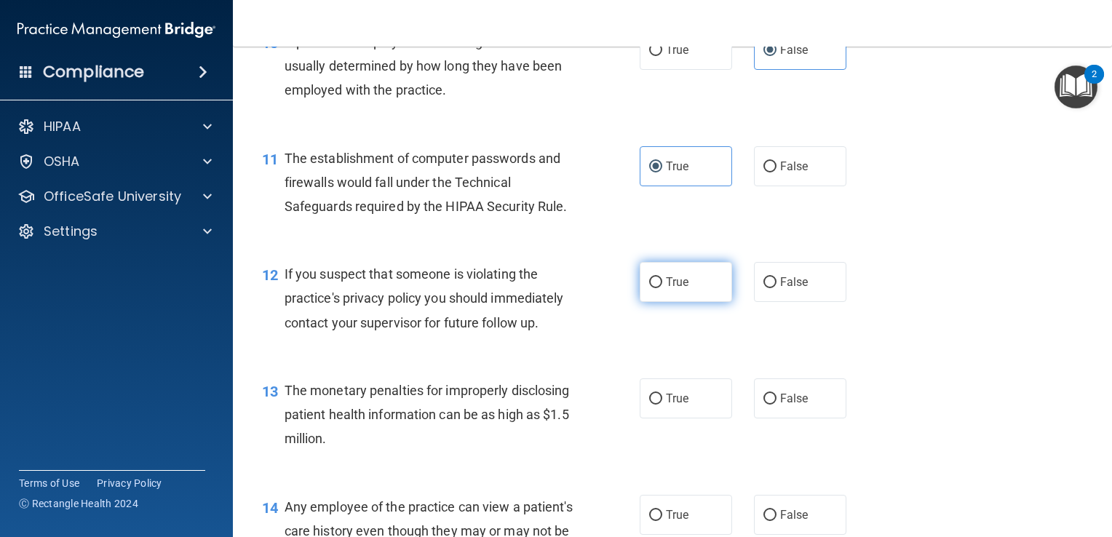
click at [673, 289] on span "True" at bounding box center [677, 282] width 23 height 14
click at [662, 288] on input "True" at bounding box center [655, 282] width 13 height 11
radio input "true"
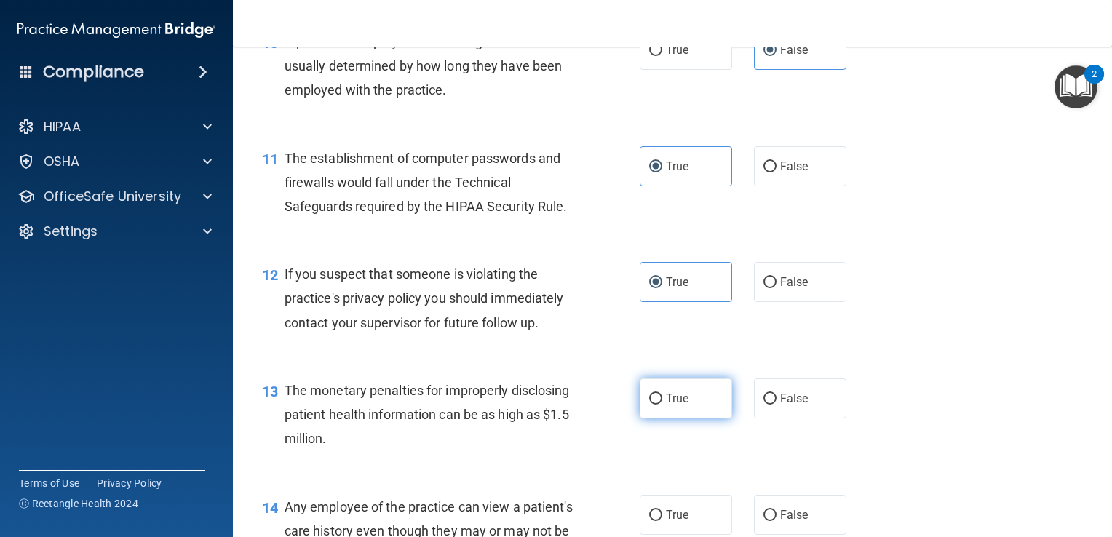
click at [676, 419] on label "True" at bounding box center [686, 399] width 92 height 40
click at [662, 405] on input "True" at bounding box center [655, 399] width 13 height 11
radio input "true"
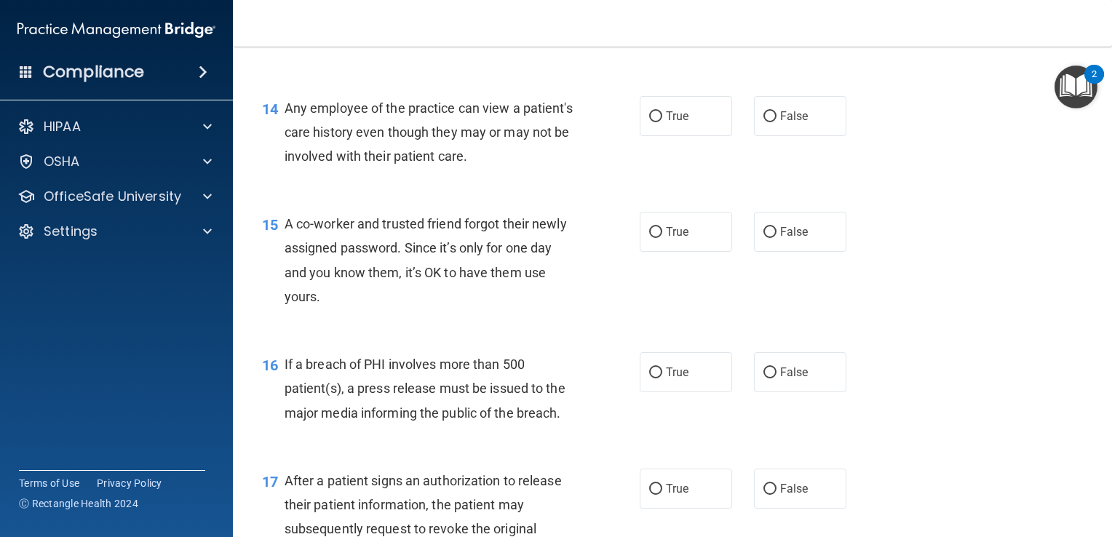
scroll to position [1659, 0]
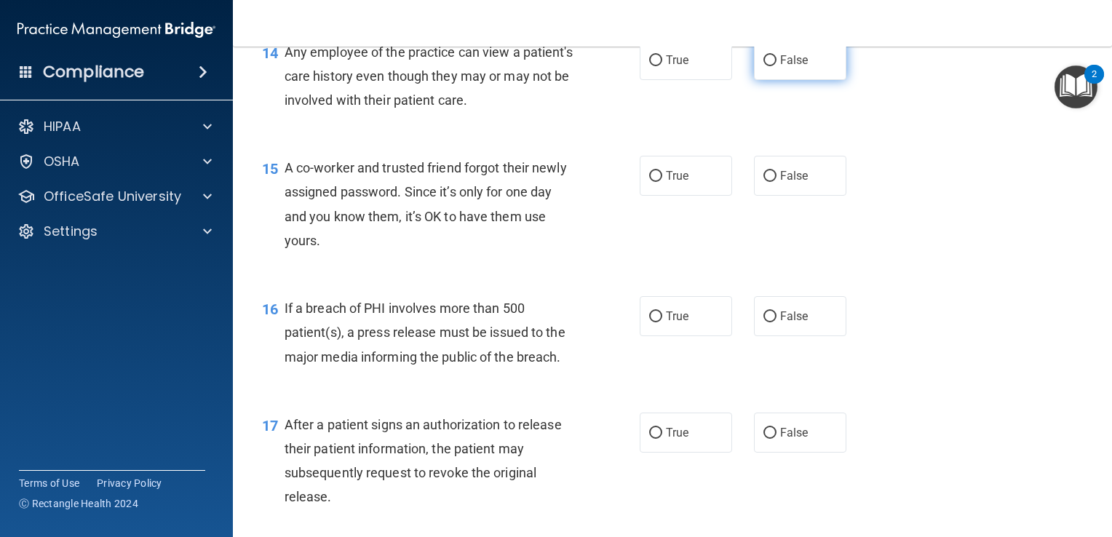
click at [775, 75] on label "False" at bounding box center [800, 60] width 92 height 40
click at [775, 66] on input "False" at bounding box center [770, 60] width 13 height 11
radio input "true"
click at [780, 183] on span "False" at bounding box center [794, 176] width 28 height 14
click at [775, 182] on input "False" at bounding box center [770, 176] width 13 height 11
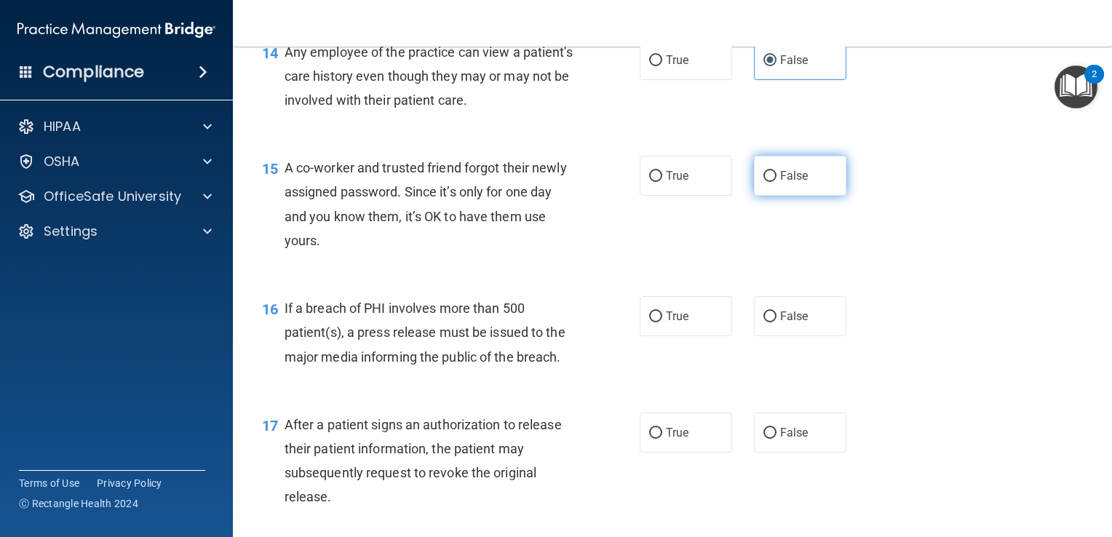
radio input "true"
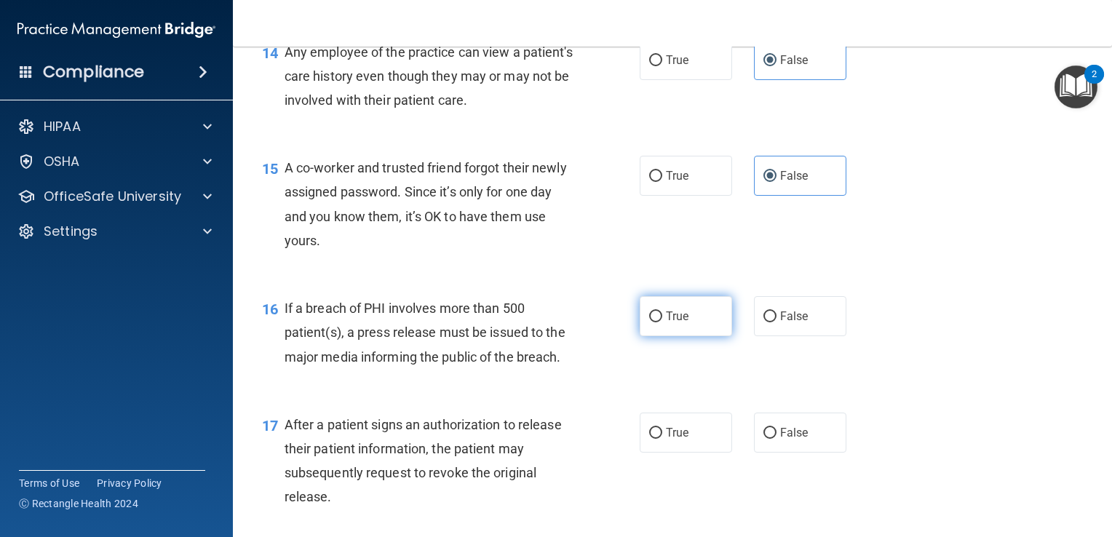
click at [678, 336] on label "True" at bounding box center [686, 316] width 92 height 40
click at [662, 322] on input "True" at bounding box center [655, 317] width 13 height 11
radio input "true"
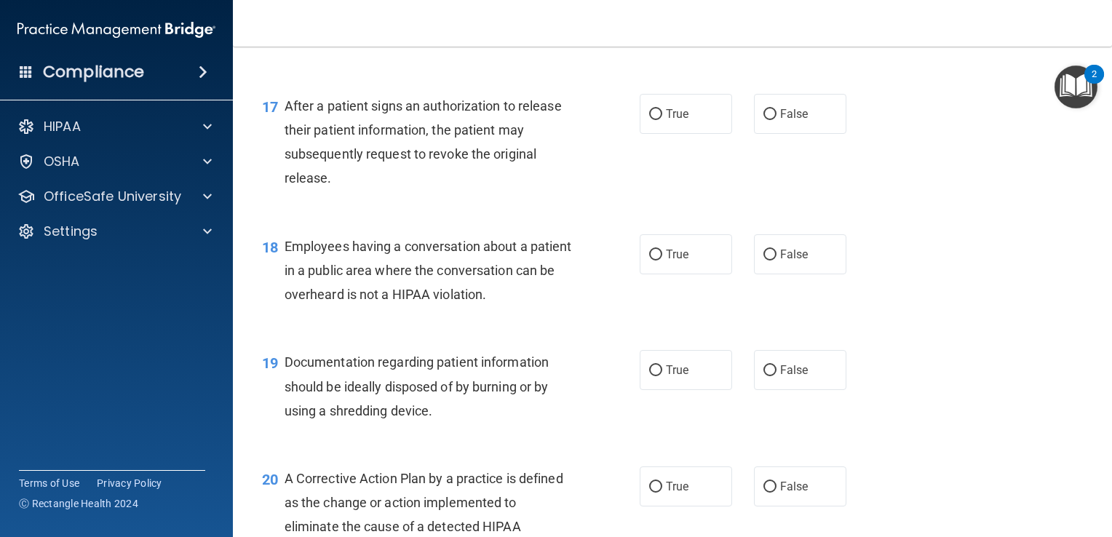
scroll to position [1993, 0]
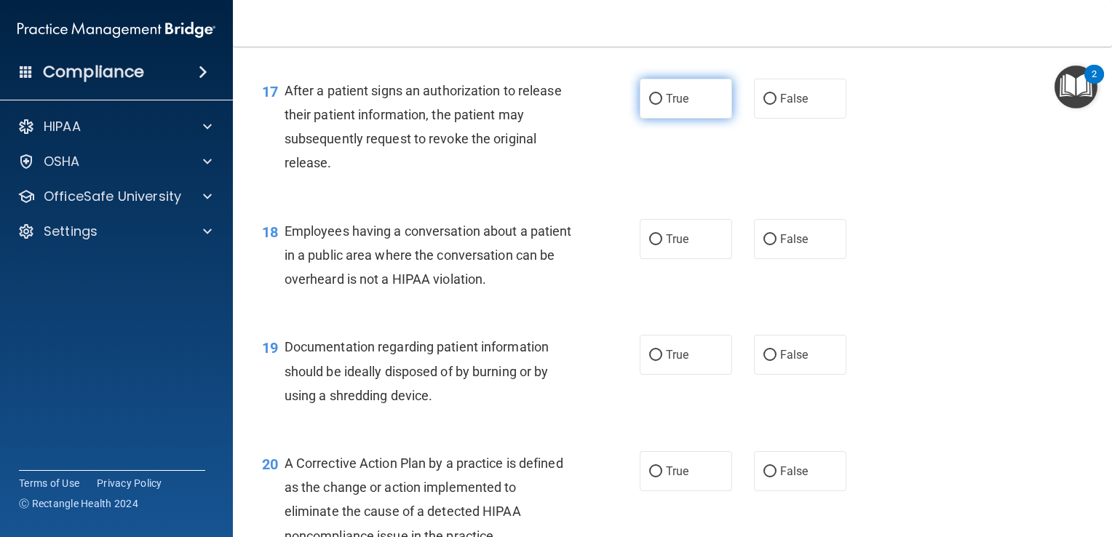
click at [649, 107] on label "True" at bounding box center [686, 99] width 92 height 40
click at [649, 105] on input "True" at bounding box center [655, 99] width 13 height 11
radio input "true"
click at [764, 245] on input "False" at bounding box center [770, 239] width 13 height 11
radio input "true"
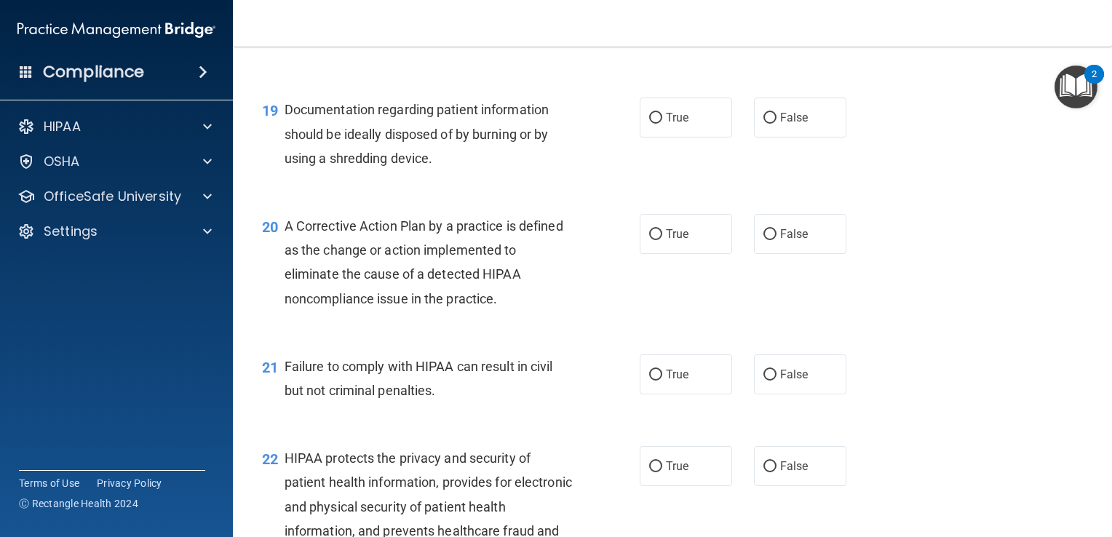
scroll to position [2241, 0]
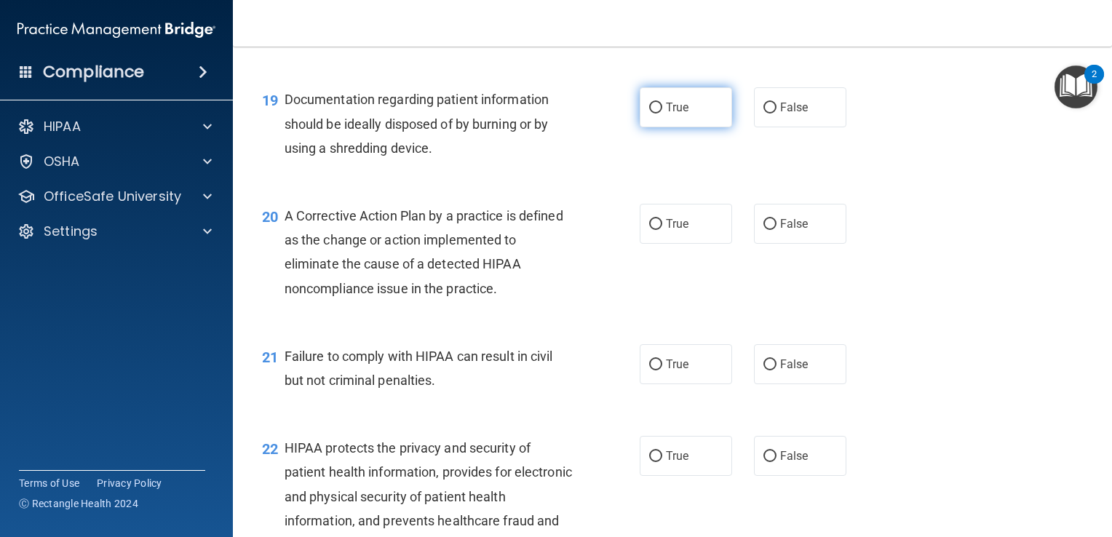
click at [653, 114] on input "True" at bounding box center [655, 108] width 13 height 11
radio input "true"
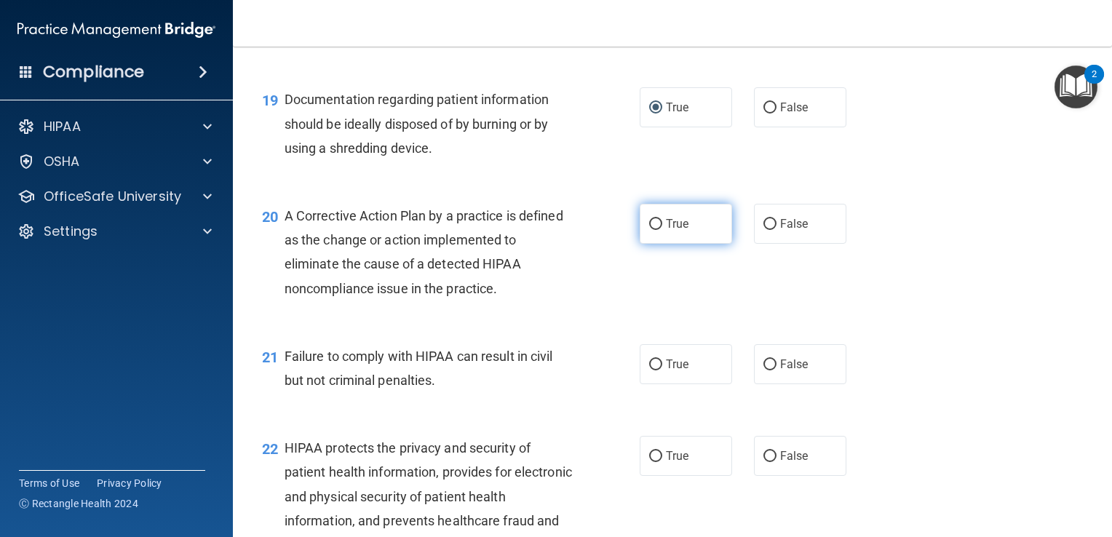
click at [676, 238] on label "True" at bounding box center [686, 224] width 92 height 40
click at [662, 230] on input "True" at bounding box center [655, 224] width 13 height 11
radio input "true"
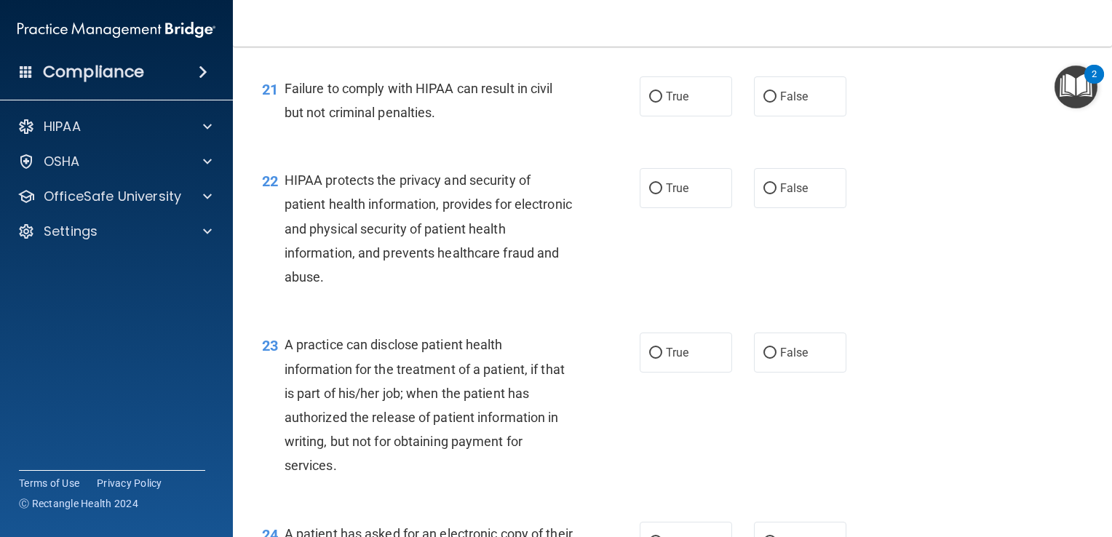
scroll to position [2529, 0]
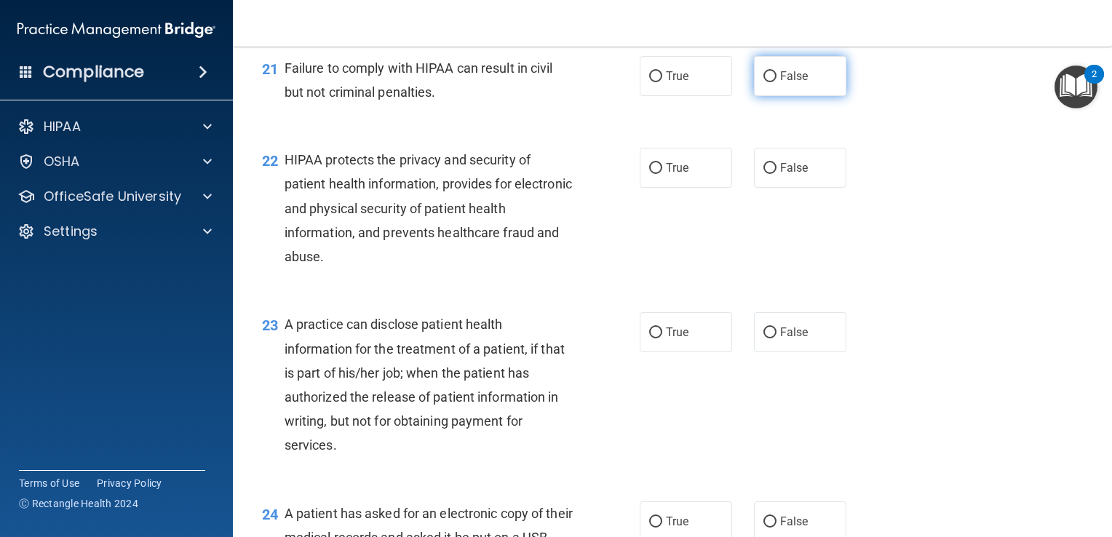
click at [793, 96] on label "False" at bounding box center [800, 76] width 92 height 40
click at [777, 82] on input "False" at bounding box center [770, 76] width 13 height 11
radio input "true"
click at [673, 175] on span "True" at bounding box center [677, 168] width 23 height 14
click at [662, 174] on input "True" at bounding box center [655, 168] width 13 height 11
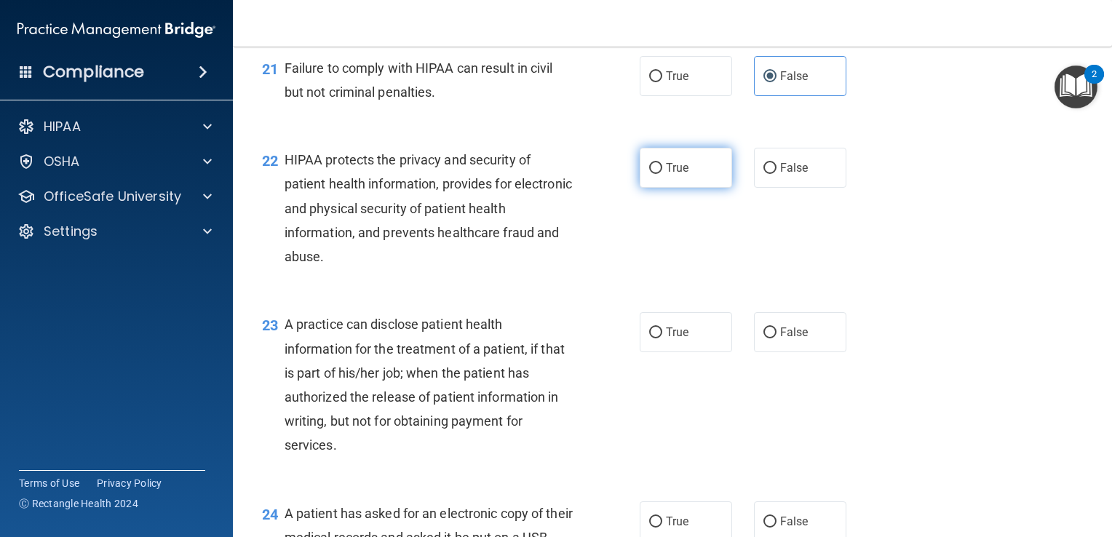
radio input "true"
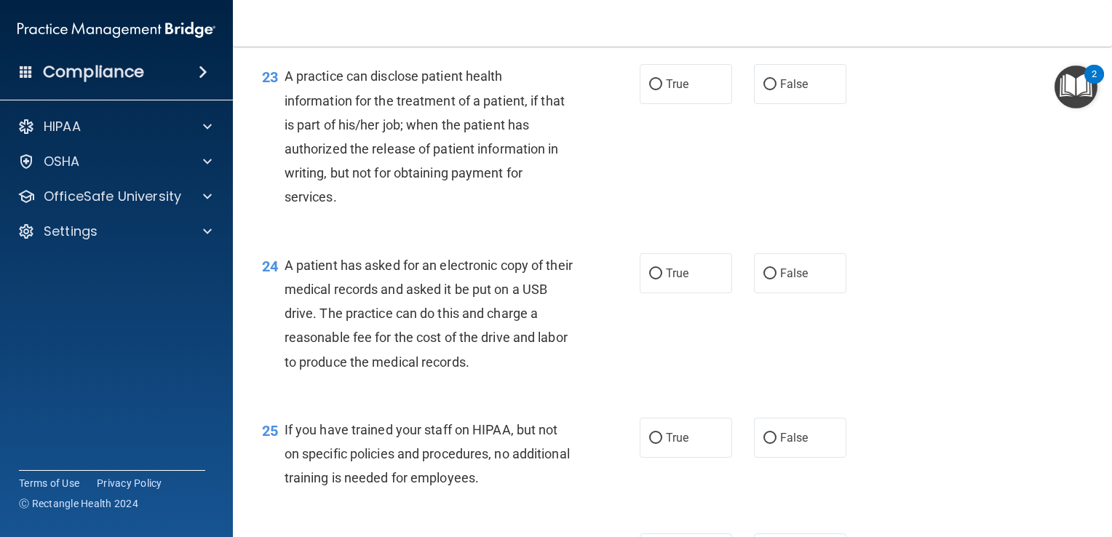
scroll to position [2807, 0]
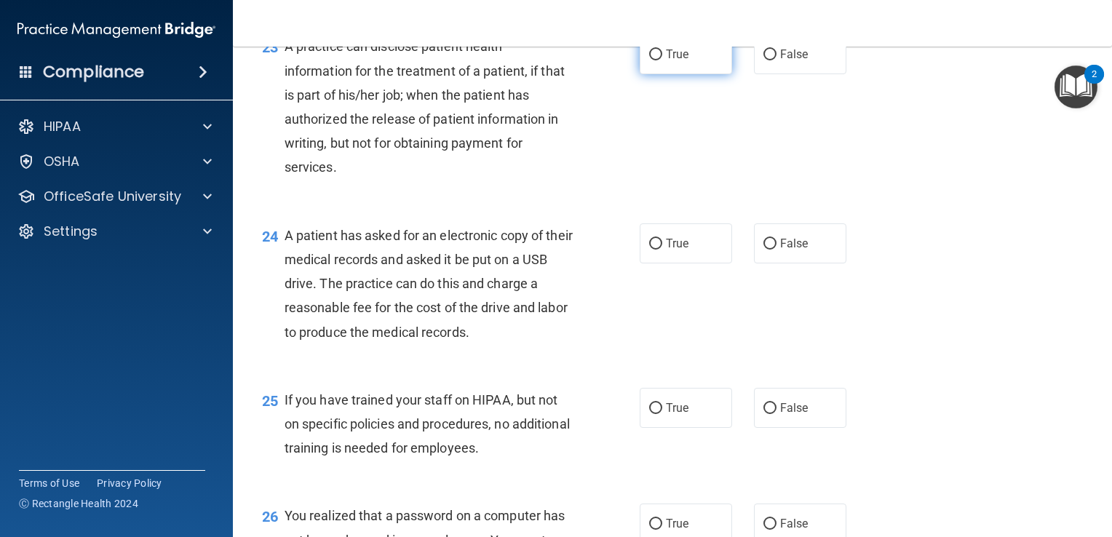
click at [667, 74] on label "True" at bounding box center [686, 54] width 92 height 40
click at [662, 60] on input "True" at bounding box center [655, 54] width 13 height 11
radio input "true"
click at [675, 250] on span "True" at bounding box center [677, 244] width 23 height 14
click at [662, 250] on input "True" at bounding box center [655, 244] width 13 height 11
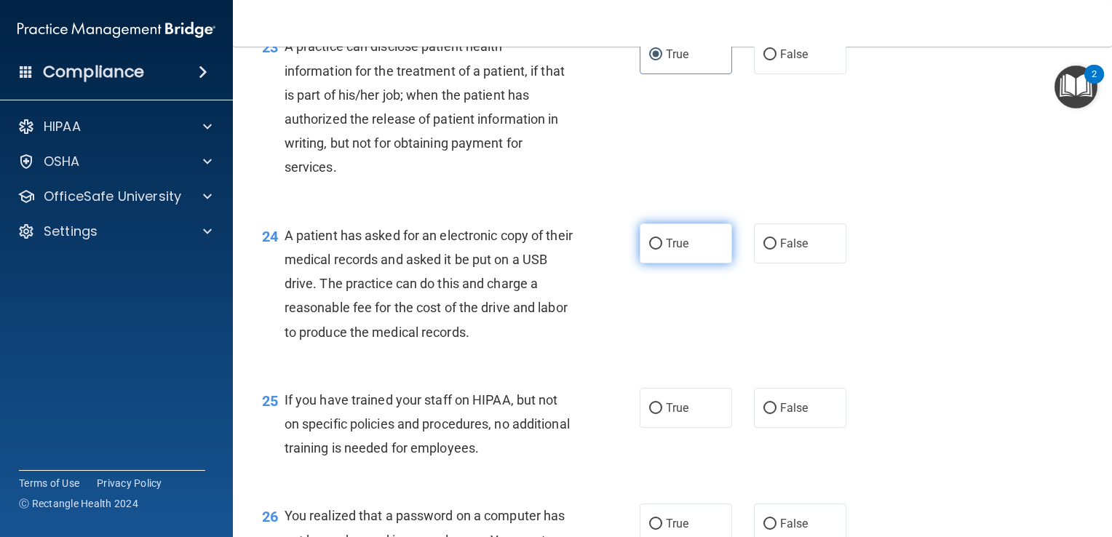
radio input "true"
drag, startPoint x: 1089, startPoint y: 416, endPoint x: 1090, endPoint y: 443, distance: 27.7
click at [1090, 443] on main "- The HIPAA Quiz This quiz doesn’t expire until 12/06/2025. Are you sure you wa…" at bounding box center [672, 292] width 879 height 491
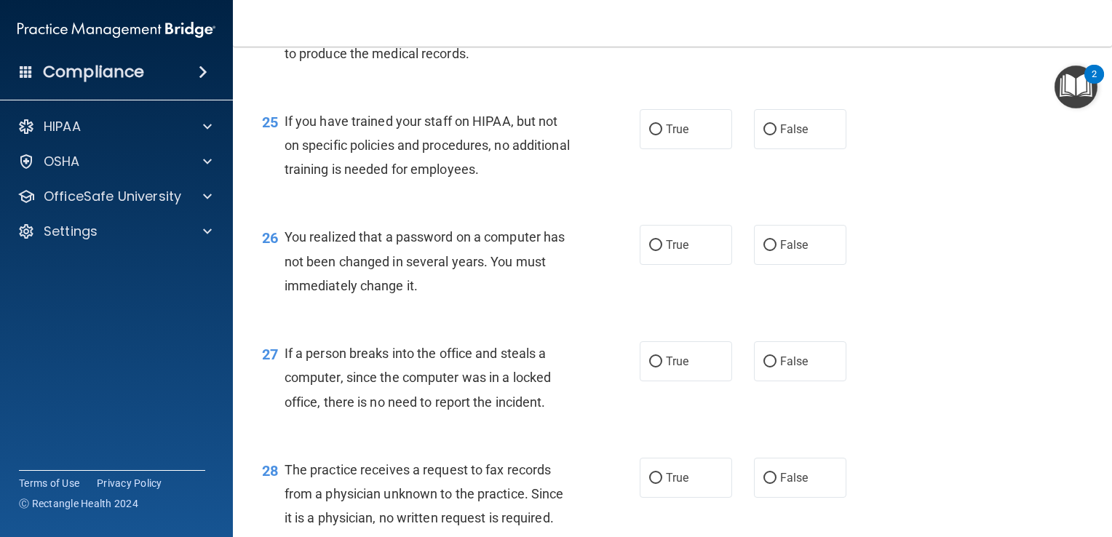
scroll to position [3090, 0]
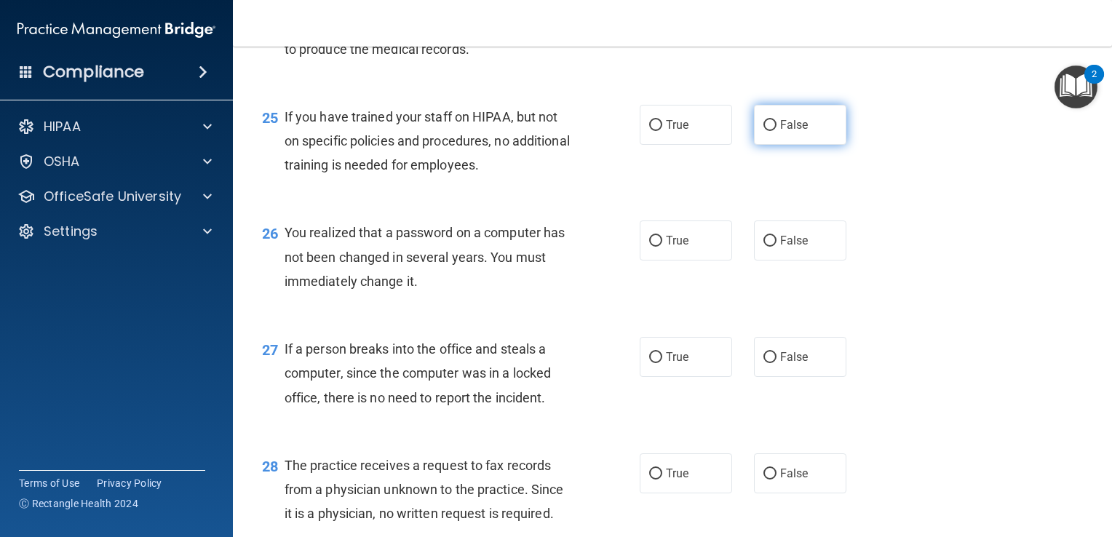
click at [811, 145] on label "False" at bounding box center [800, 125] width 92 height 40
click at [777, 131] on input "False" at bounding box center [770, 125] width 13 height 11
radio input "true"
click at [684, 261] on label "True" at bounding box center [686, 241] width 92 height 40
click at [662, 247] on input "True" at bounding box center [655, 241] width 13 height 11
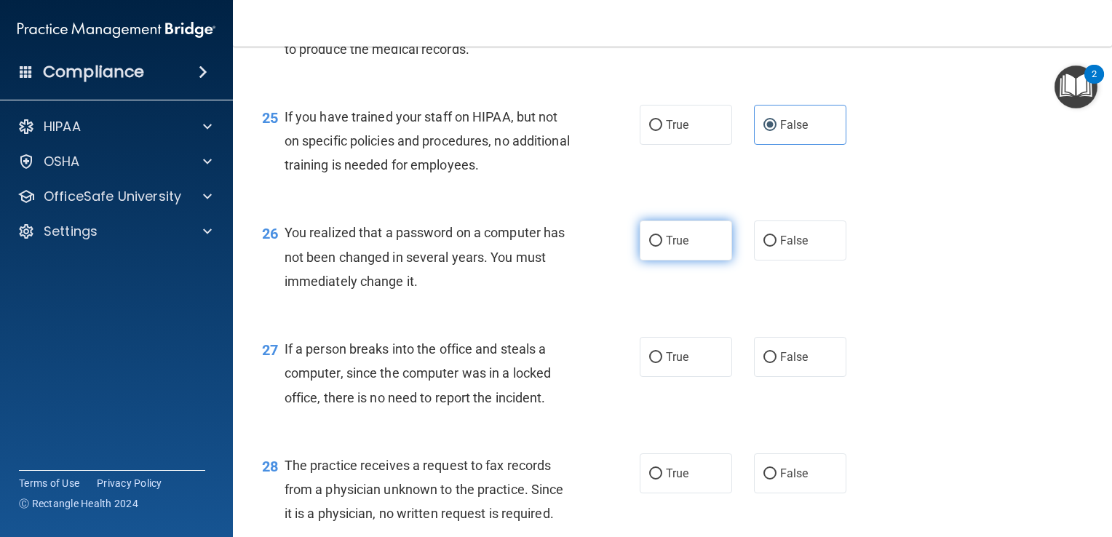
radio input "true"
click at [782, 371] on label "False" at bounding box center [800, 357] width 92 height 40
click at [777, 363] on input "False" at bounding box center [770, 357] width 13 height 11
radio input "true"
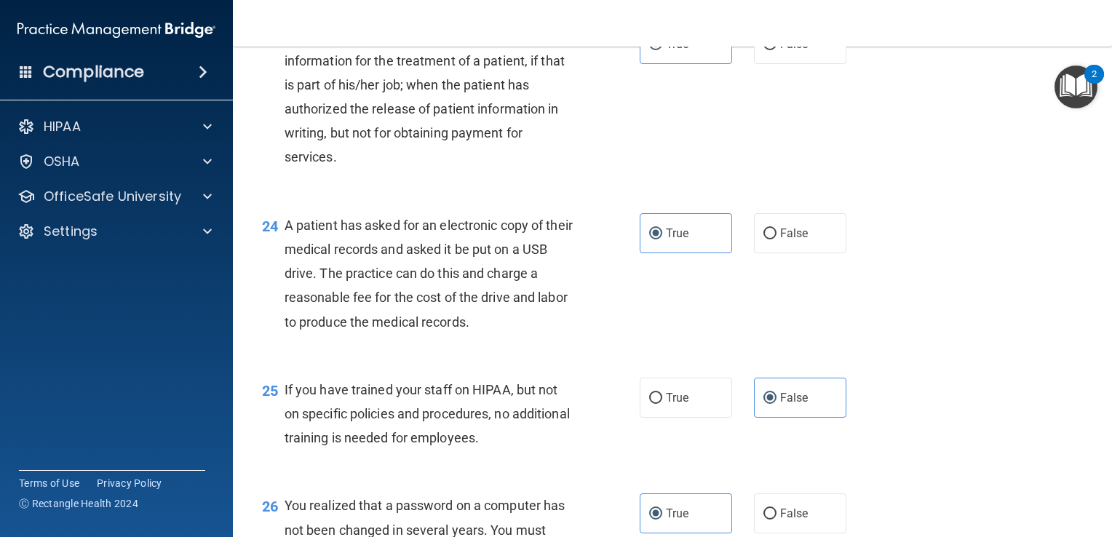
scroll to position [2787, 0]
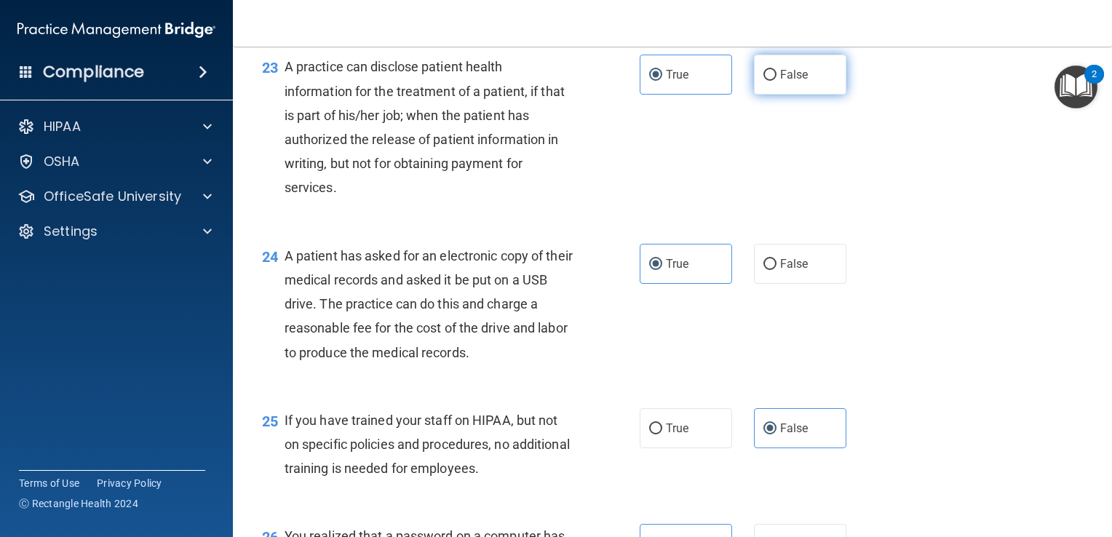
click at [802, 95] on label "False" at bounding box center [800, 75] width 92 height 40
click at [777, 81] on input "False" at bounding box center [770, 75] width 13 height 11
radio input "true"
radio input "false"
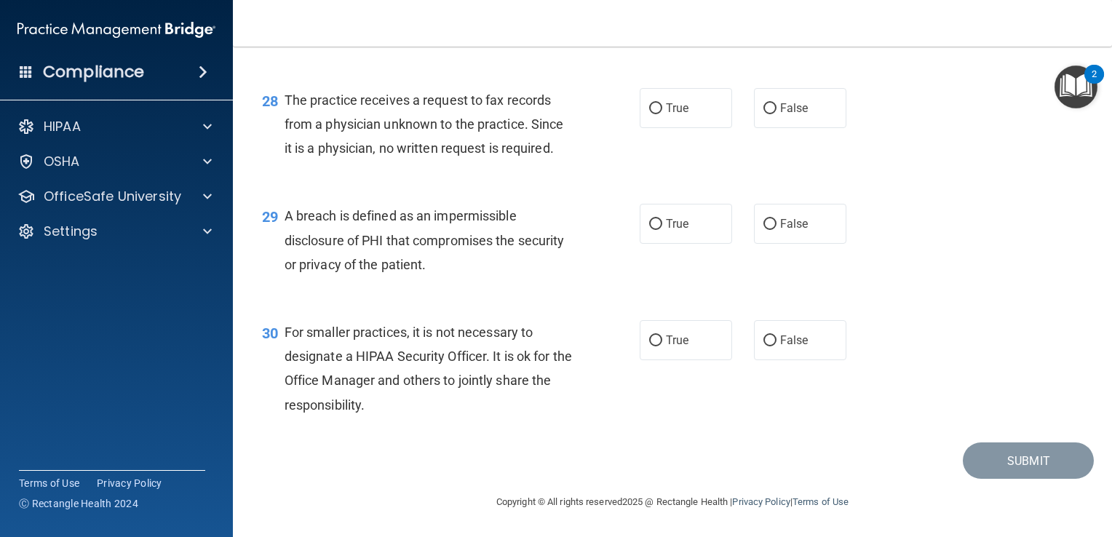
scroll to position [3480, 0]
click at [784, 110] on span "False" at bounding box center [794, 108] width 28 height 14
click at [777, 110] on input "False" at bounding box center [770, 108] width 13 height 11
radio input "true"
click at [652, 228] on input "True" at bounding box center [655, 224] width 13 height 11
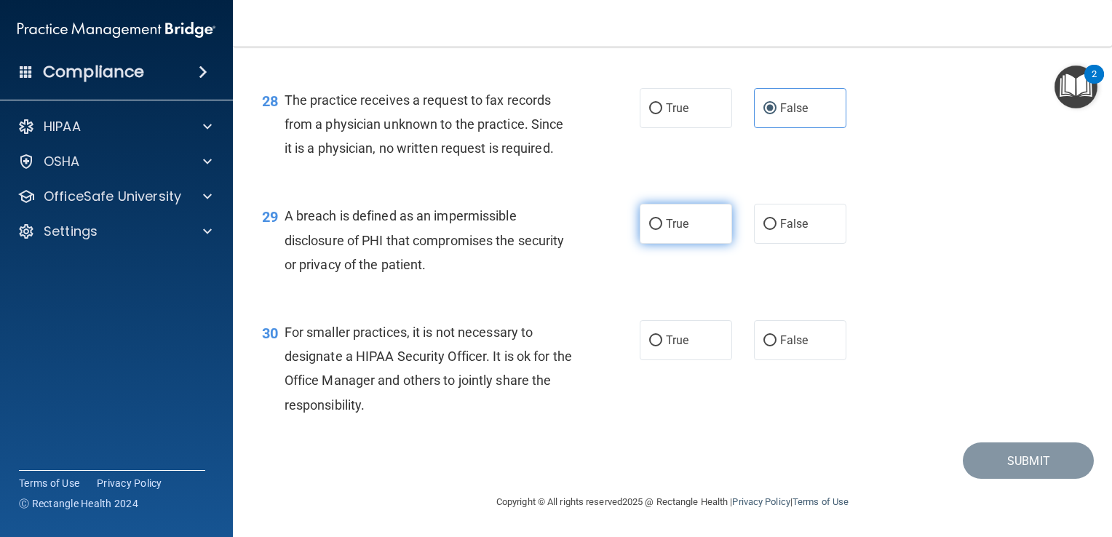
radio input "true"
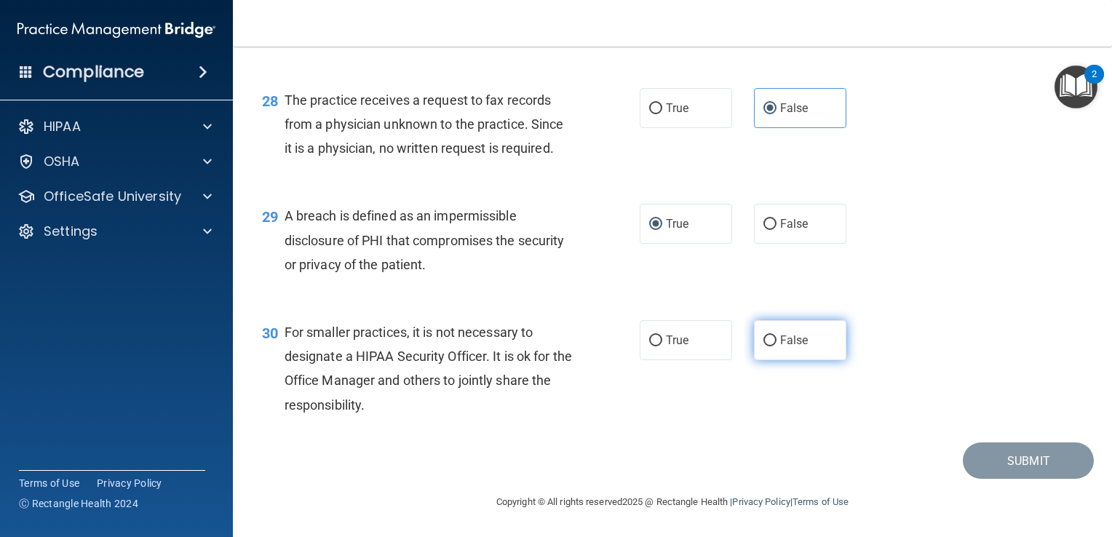
click at [798, 342] on span "False" at bounding box center [794, 340] width 28 height 14
click at [777, 342] on input "False" at bounding box center [770, 341] width 13 height 11
radio input "true"
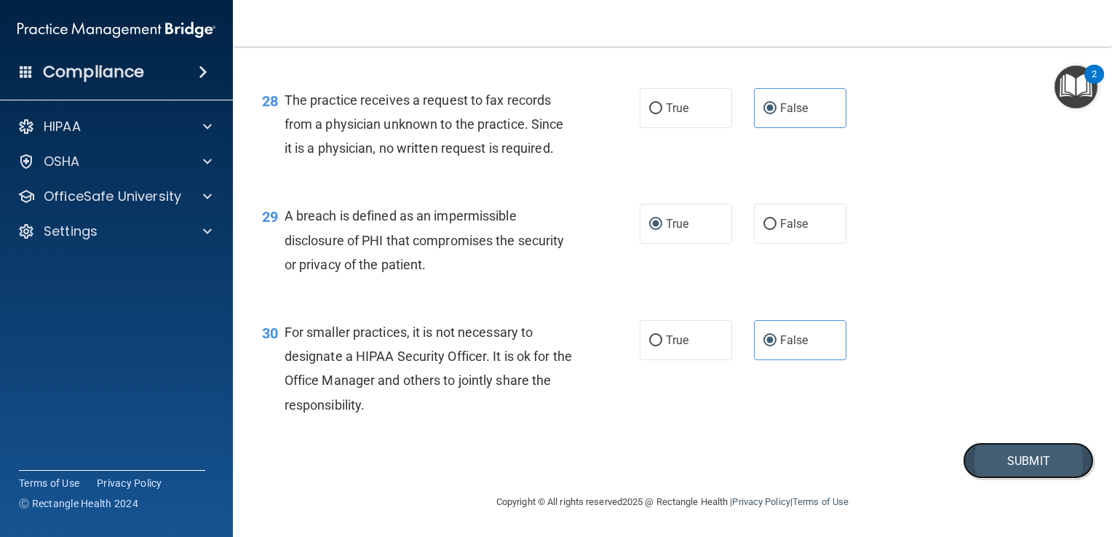
click at [987, 464] on button "Submit" at bounding box center [1028, 461] width 131 height 37
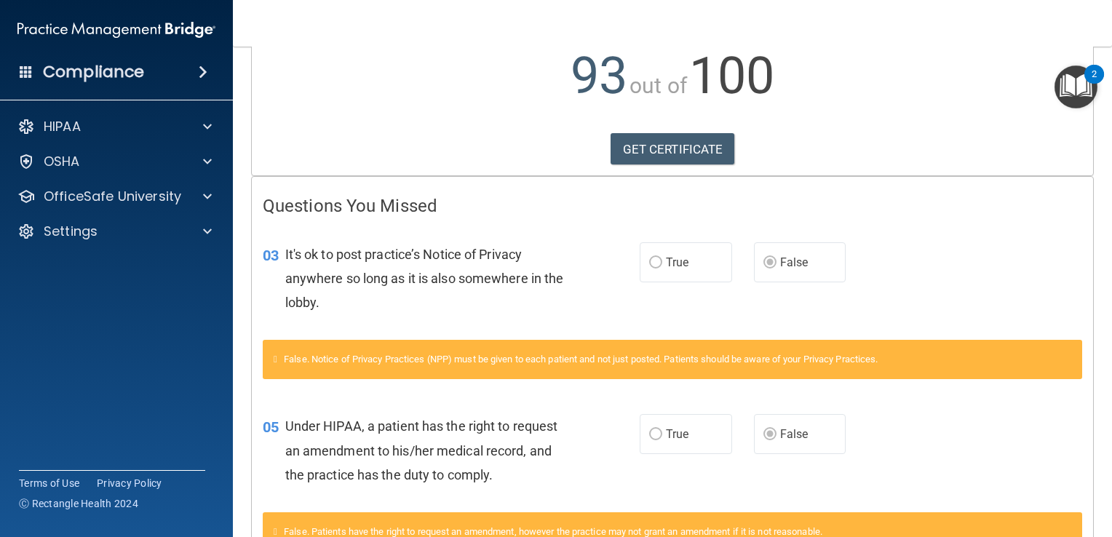
scroll to position [266, 0]
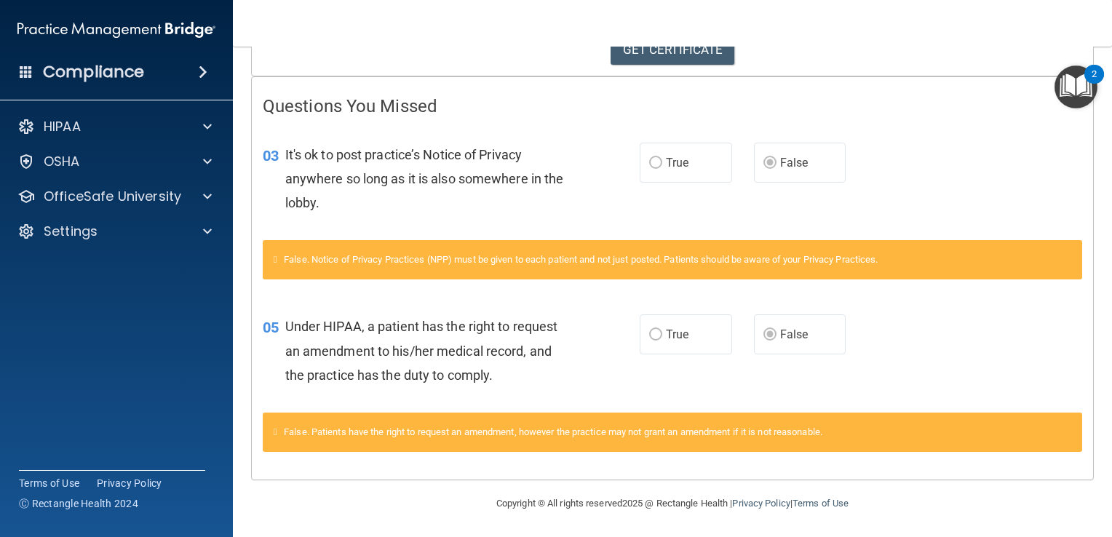
click at [1086, 95] on img "Open Resource Center, 2 new notifications" at bounding box center [1076, 87] width 43 height 43
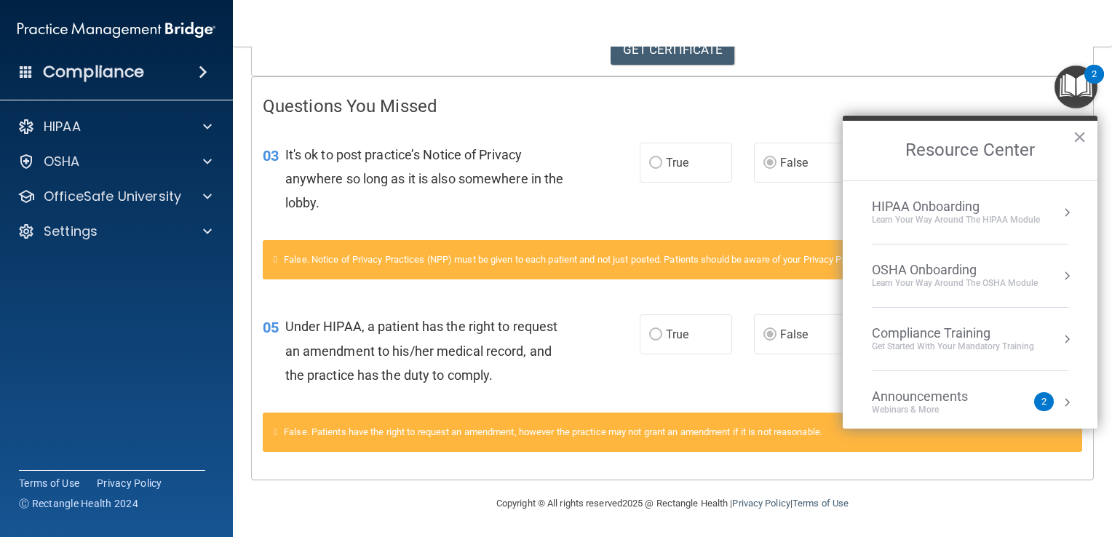
click at [989, 222] on div "Learn Your Way around the HIPAA module" at bounding box center [956, 220] width 168 height 12
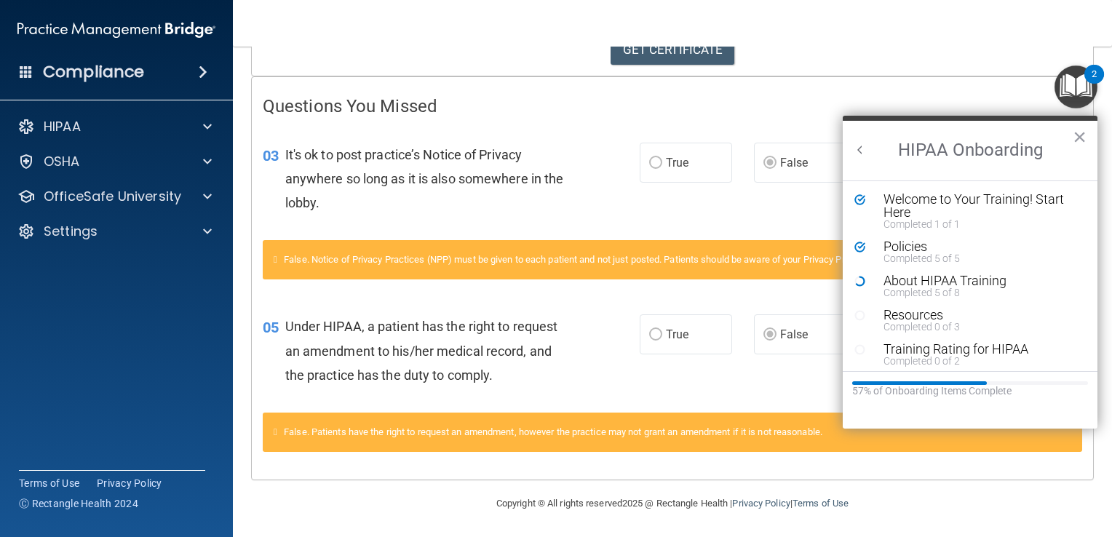
scroll to position [0, 0]
click at [942, 288] on div "Completed 5 of 8" at bounding box center [975, 293] width 183 height 10
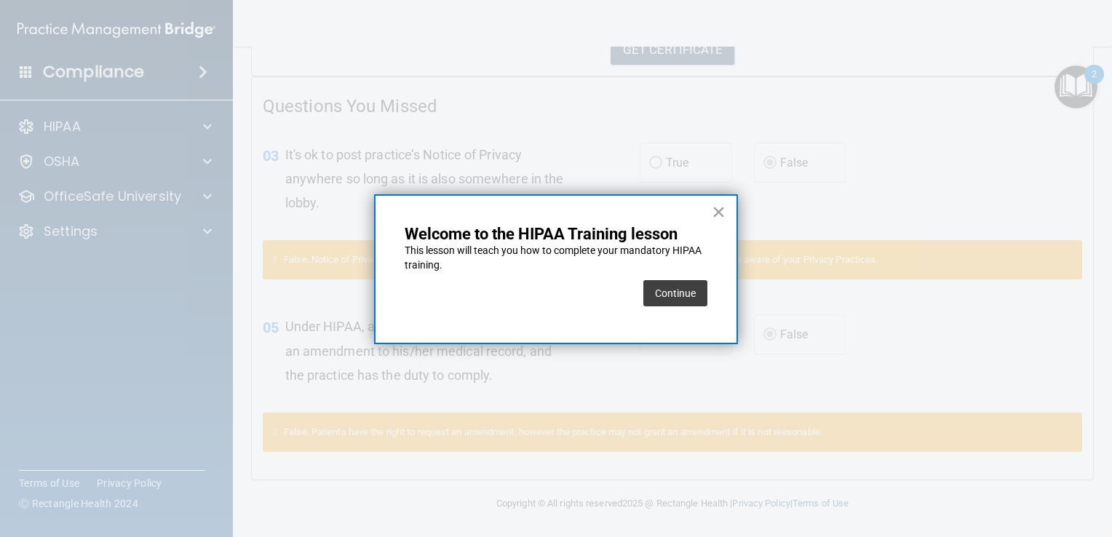
click at [687, 306] on div "Continue" at bounding box center [675, 293] width 64 height 41
click at [686, 297] on button "Continue" at bounding box center [675, 293] width 64 height 26
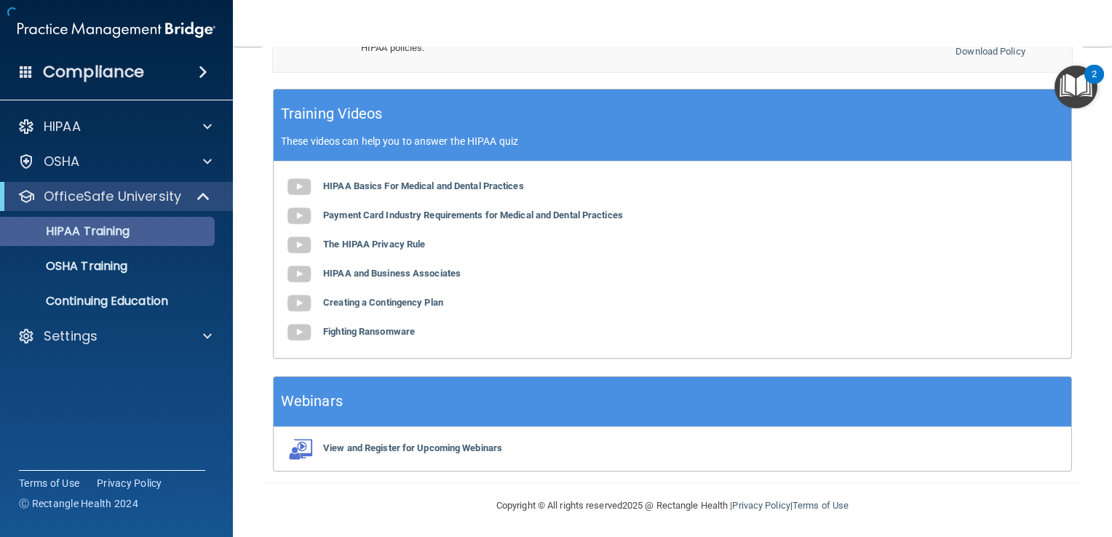
scroll to position [111, 0]
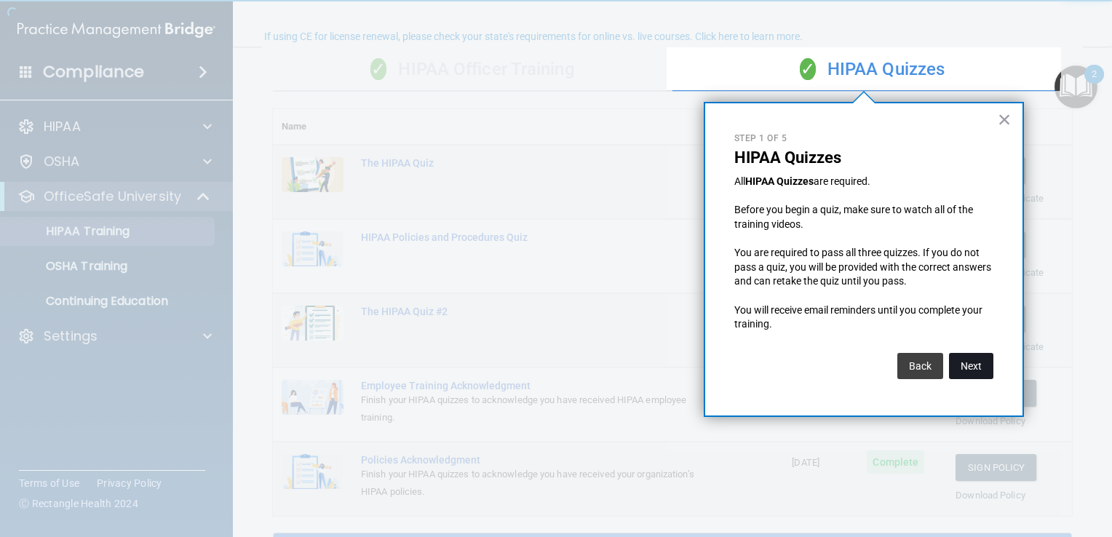
click at [983, 366] on button "Next" at bounding box center [971, 366] width 44 height 26
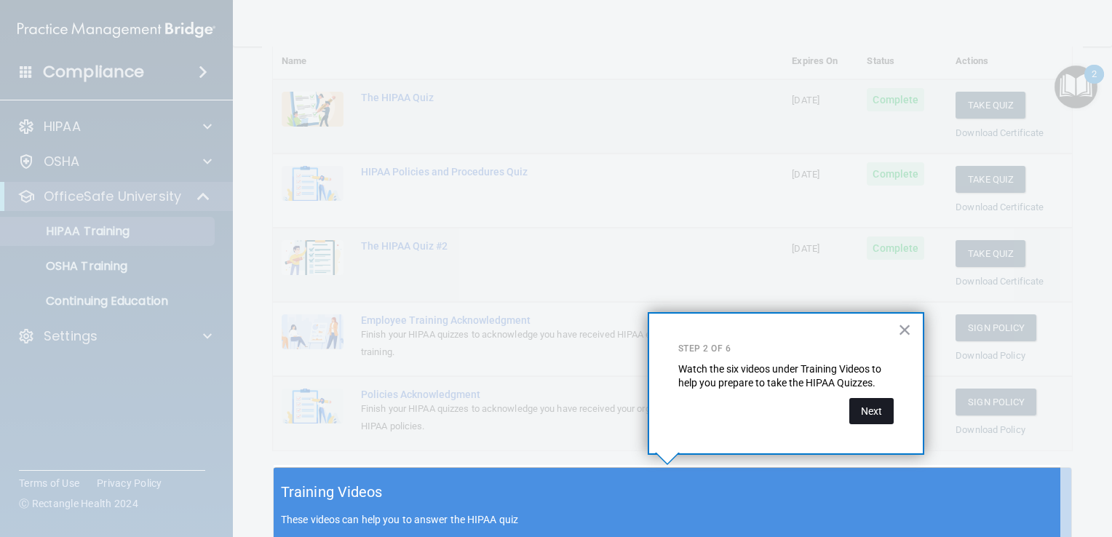
click at [870, 413] on button "Next" at bounding box center [871, 411] width 44 height 26
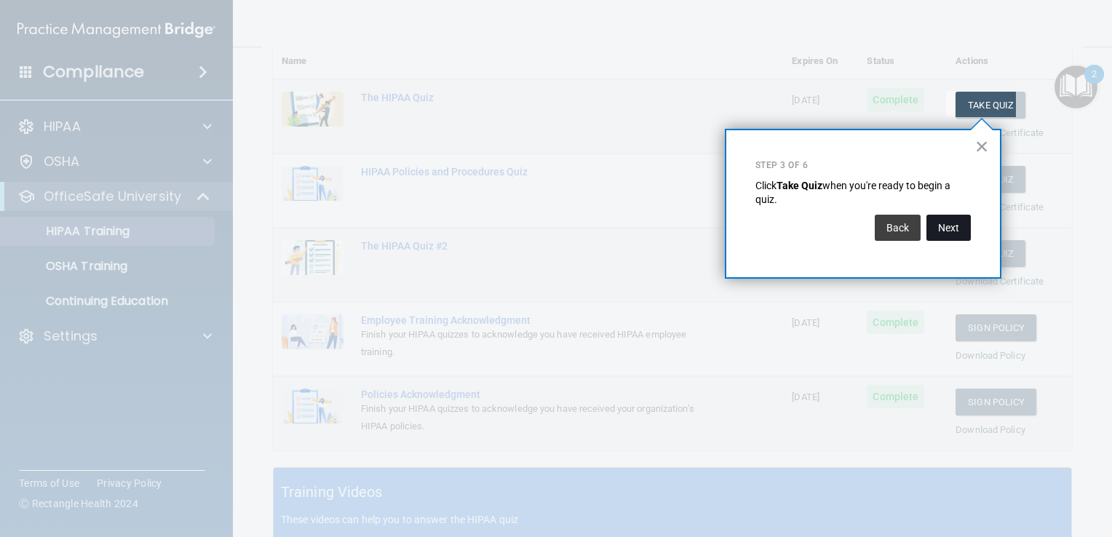
click at [952, 227] on button "Next" at bounding box center [949, 228] width 44 height 26
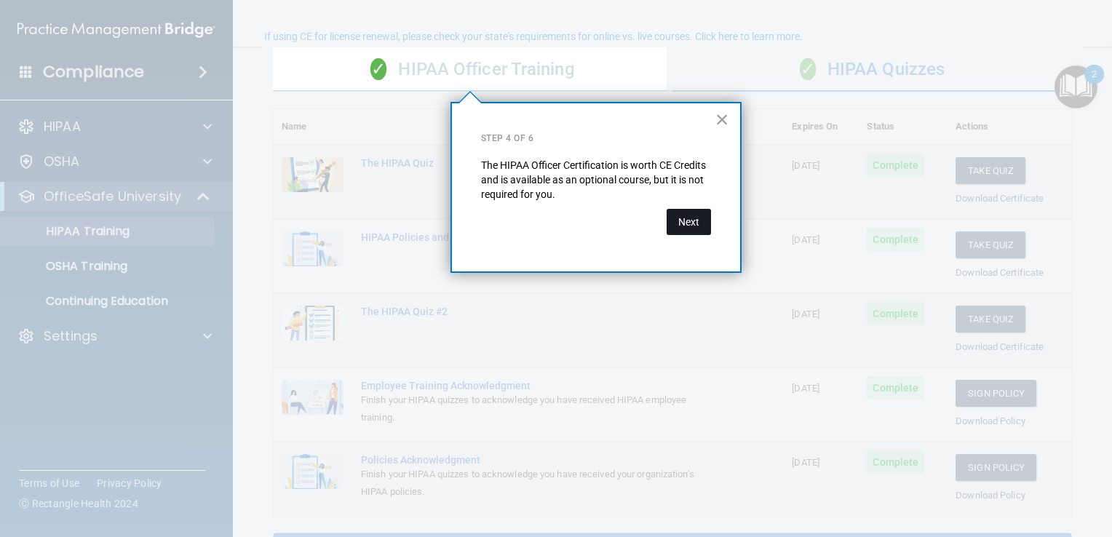
click at [694, 220] on button "Next" at bounding box center [689, 222] width 44 height 26
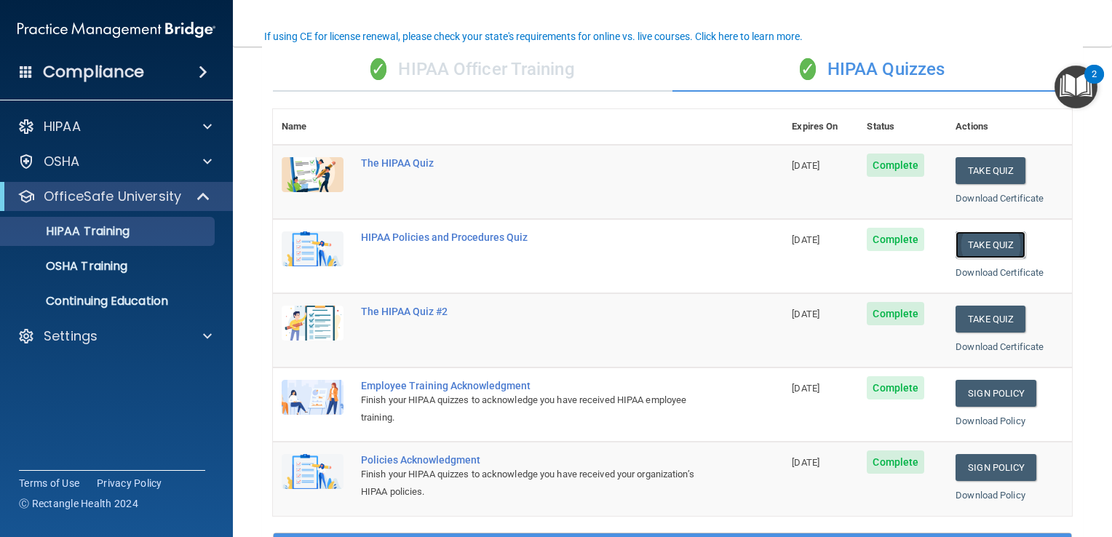
click at [960, 240] on button "Take Quiz" at bounding box center [991, 244] width 70 height 27
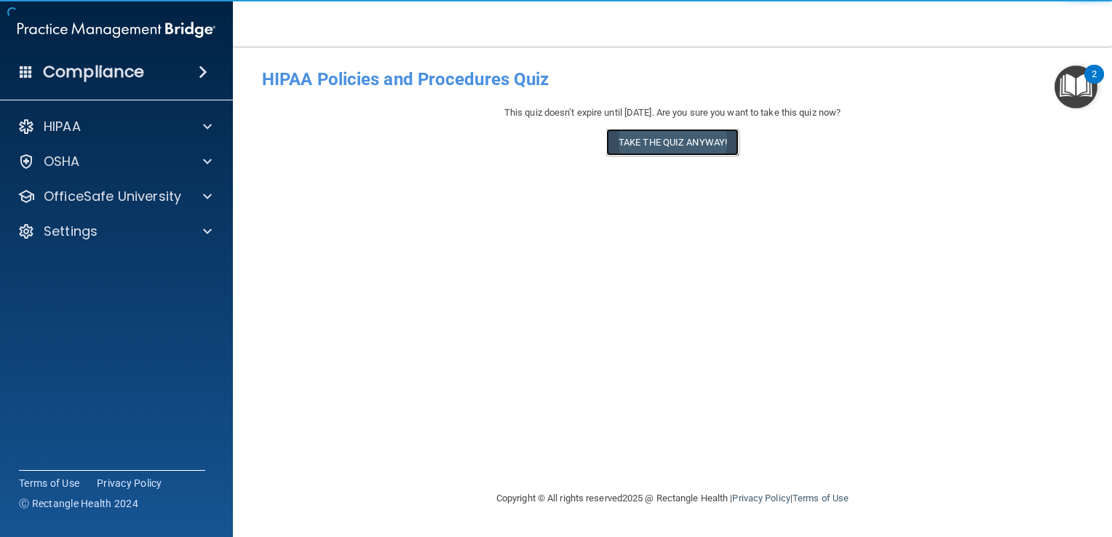
click at [699, 154] on button "Take the quiz anyway!" at bounding box center [672, 142] width 132 height 27
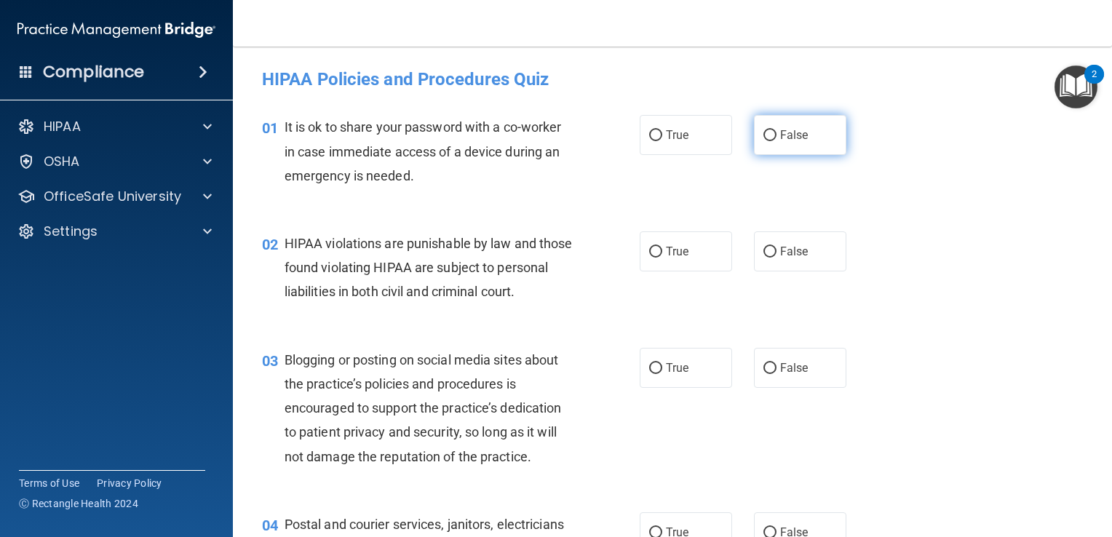
click at [788, 133] on span "False" at bounding box center [794, 135] width 28 height 14
click at [777, 133] on input "False" at bounding box center [770, 135] width 13 height 11
radio input "true"
click at [676, 258] on label "True" at bounding box center [686, 251] width 92 height 40
click at [662, 258] on input "True" at bounding box center [655, 252] width 13 height 11
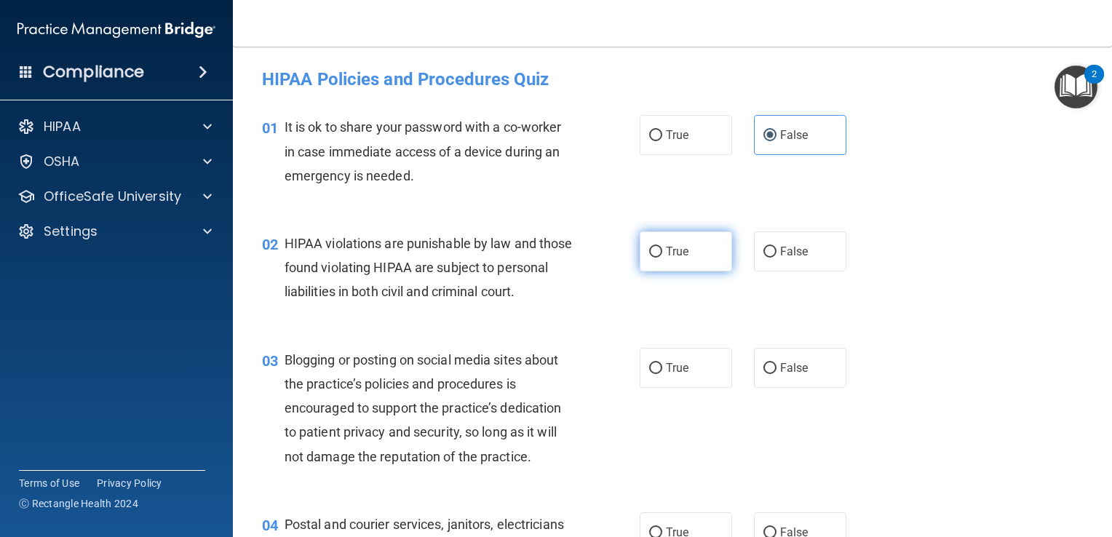
radio input "true"
click at [717, 141] on label "True" at bounding box center [686, 135] width 92 height 40
click at [662, 141] on input "True" at bounding box center [655, 135] width 13 height 11
radio input "true"
radio input "false"
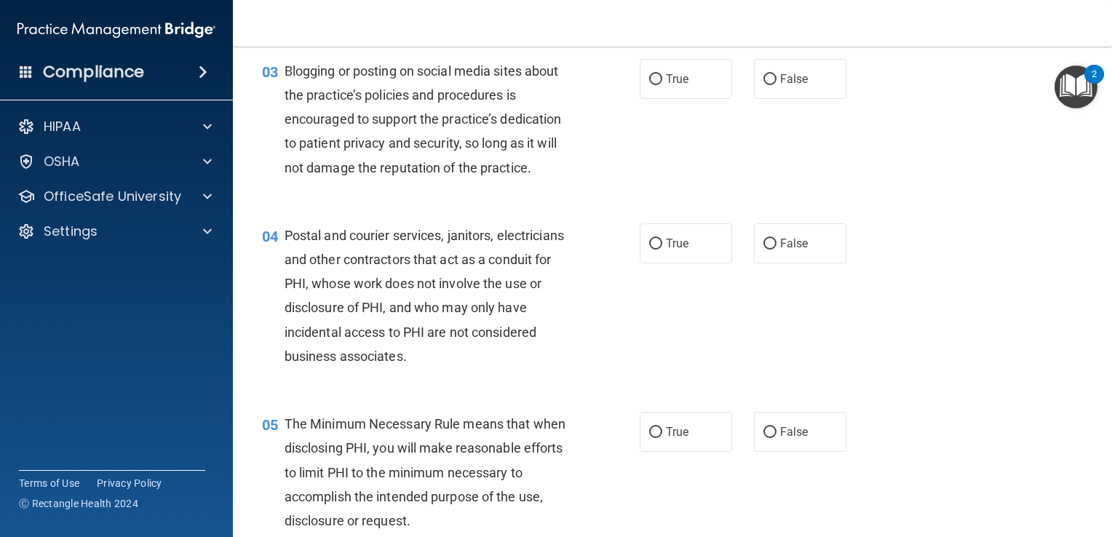
scroll to position [300, 0]
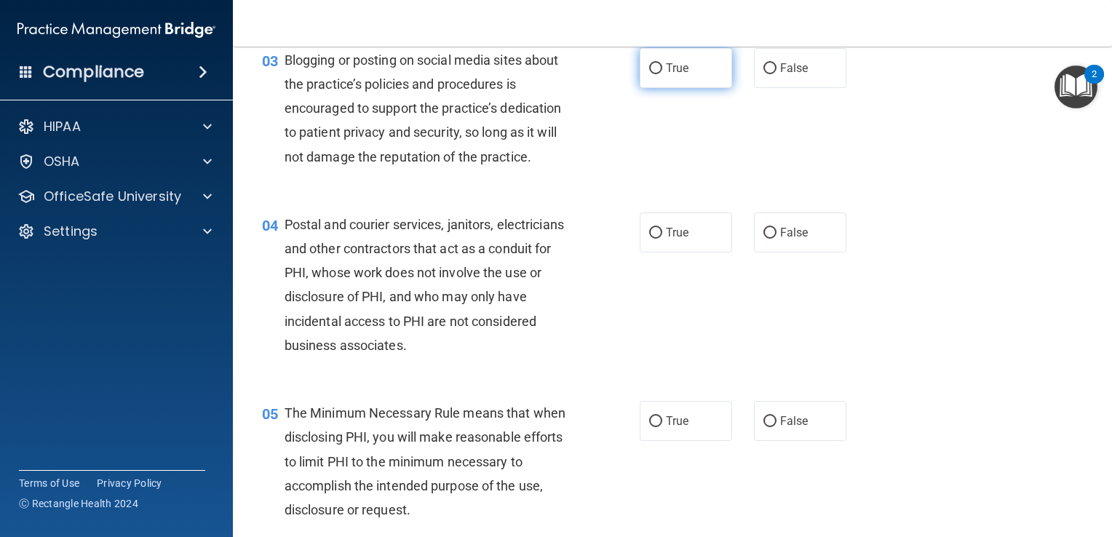
click at [642, 88] on label "True" at bounding box center [686, 68] width 92 height 40
click at [649, 74] on input "True" at bounding box center [655, 68] width 13 height 11
radio input "true"
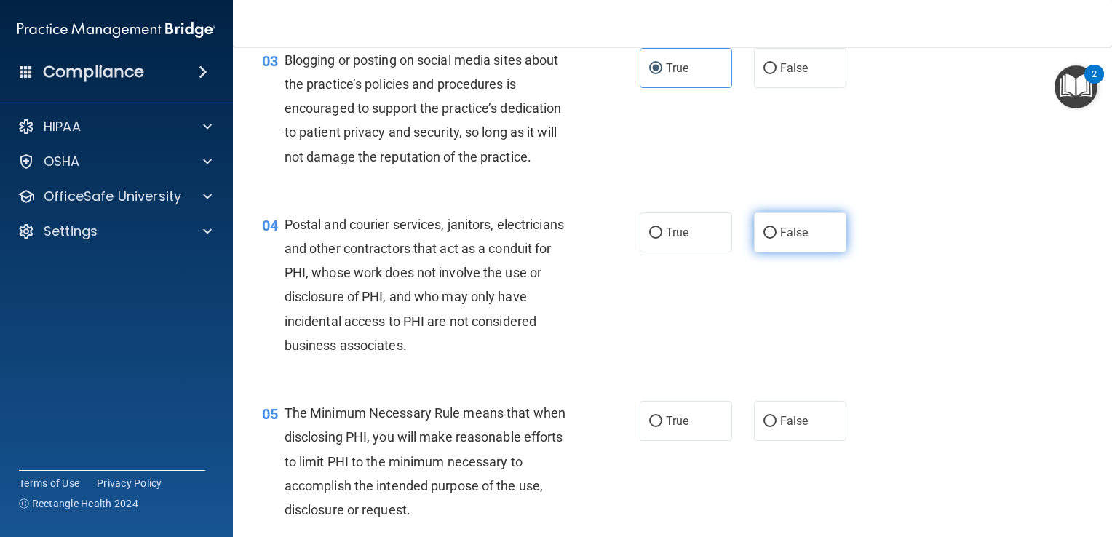
click at [800, 239] on span "False" at bounding box center [794, 233] width 28 height 14
click at [777, 239] on input "False" at bounding box center [770, 233] width 13 height 11
radio input "true"
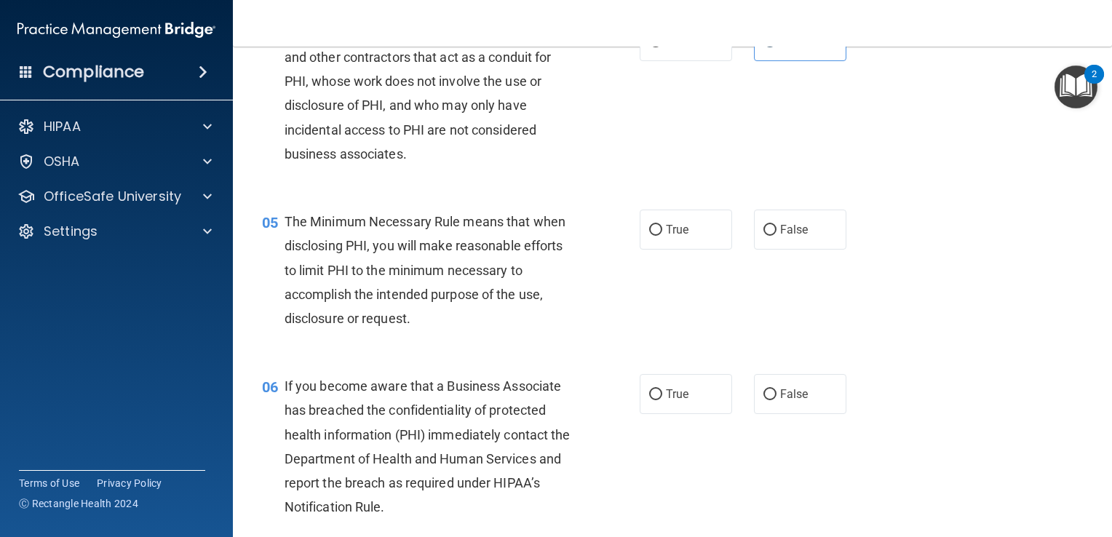
scroll to position [496, 0]
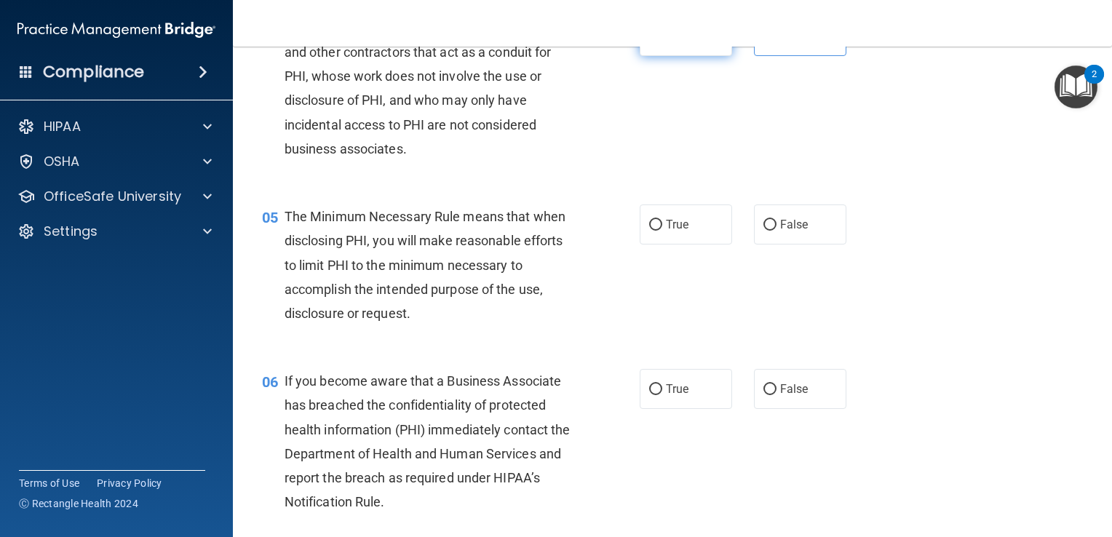
click at [654, 42] on input "True" at bounding box center [655, 36] width 13 height 11
radio input "true"
radio input "false"
click at [669, 231] on span "True" at bounding box center [677, 225] width 23 height 14
click at [662, 231] on input "True" at bounding box center [655, 225] width 13 height 11
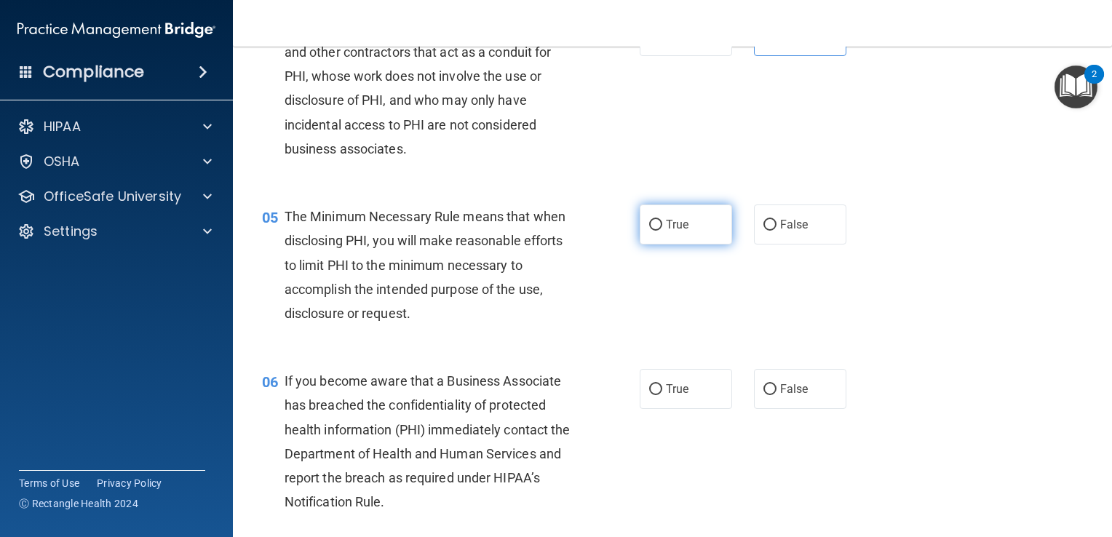
radio input "true"
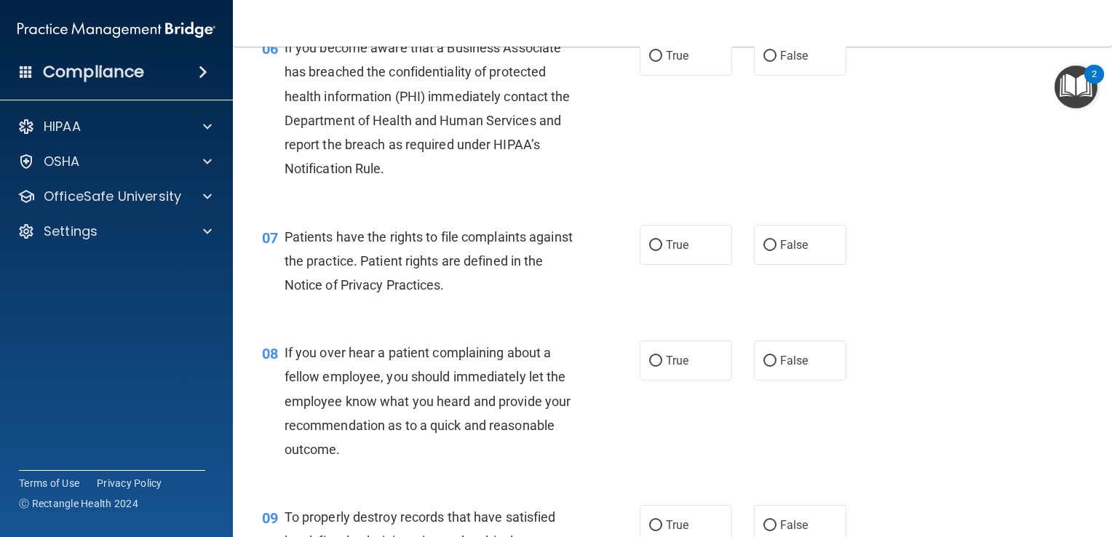
scroll to position [818, 0]
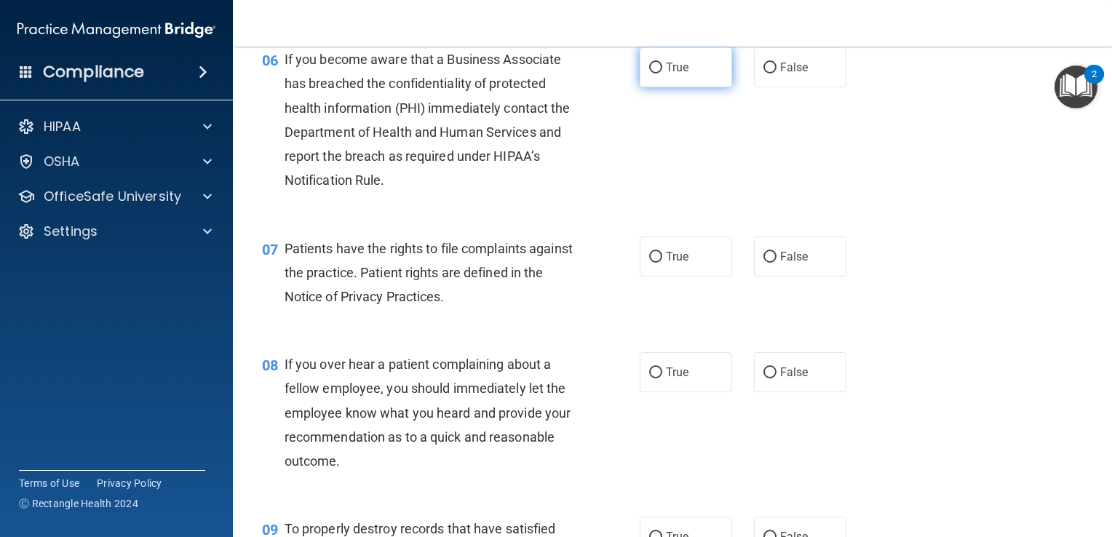
click at [687, 87] on label "True" at bounding box center [686, 67] width 92 height 40
click at [662, 74] on input "True" at bounding box center [655, 68] width 13 height 11
radio input "true"
click at [806, 87] on label "False" at bounding box center [800, 67] width 92 height 40
click at [777, 74] on input "False" at bounding box center [770, 68] width 13 height 11
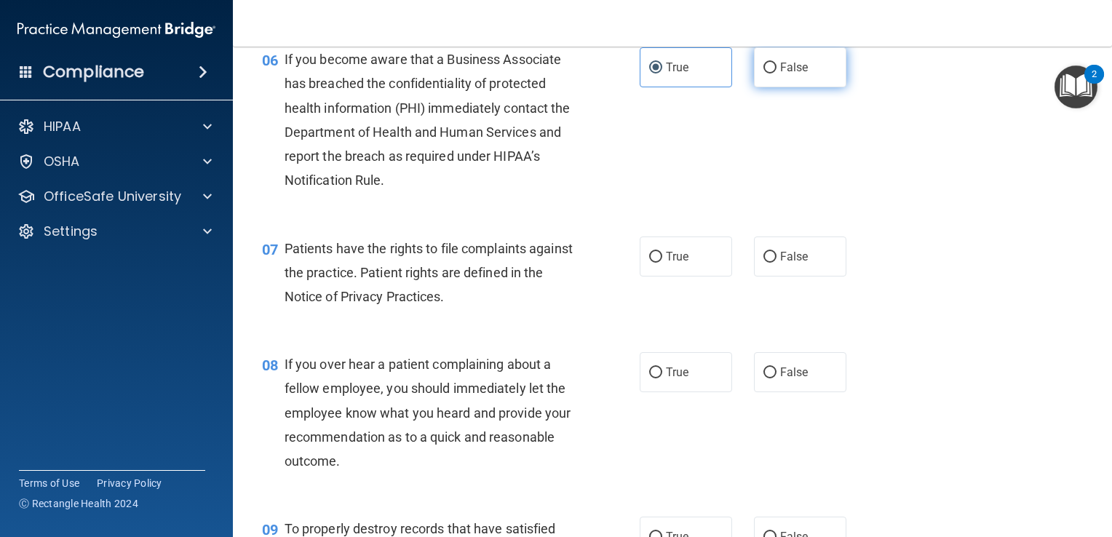
radio input "true"
radio input "false"
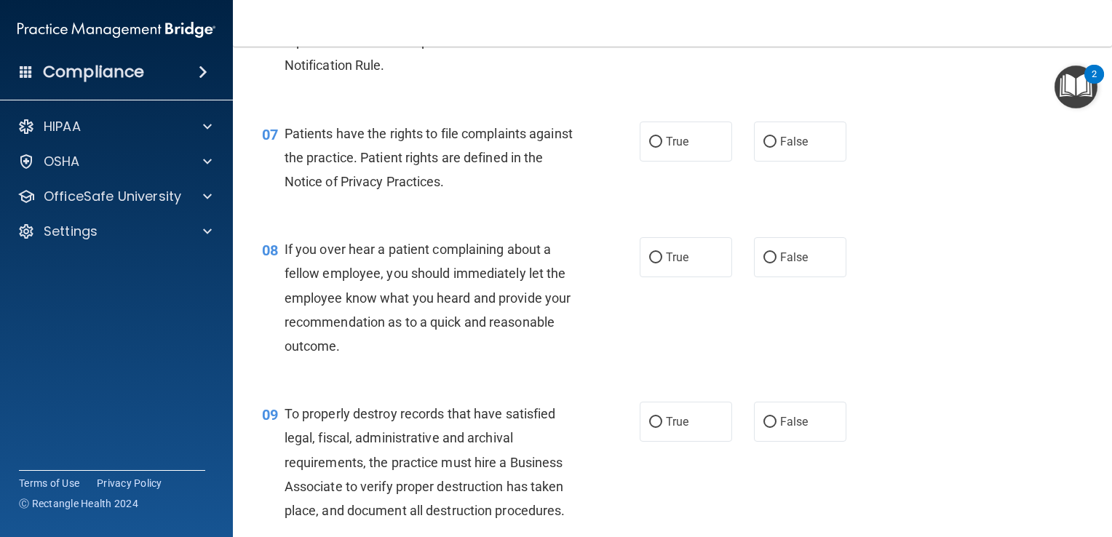
scroll to position [895, 0]
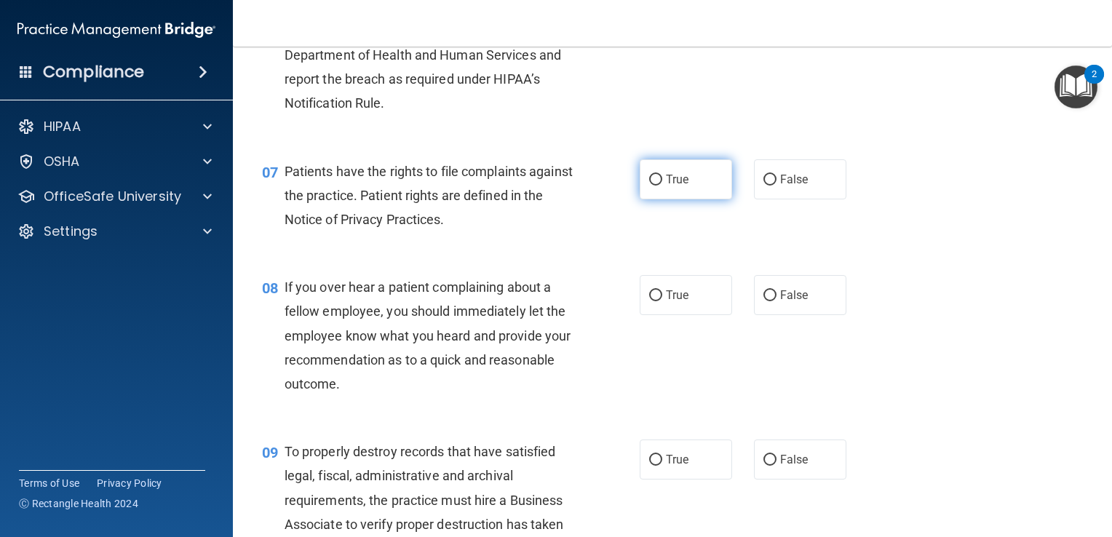
click at [668, 186] on span "True" at bounding box center [677, 180] width 23 height 14
click at [662, 186] on input "True" at bounding box center [655, 180] width 13 height 11
radio input "true"
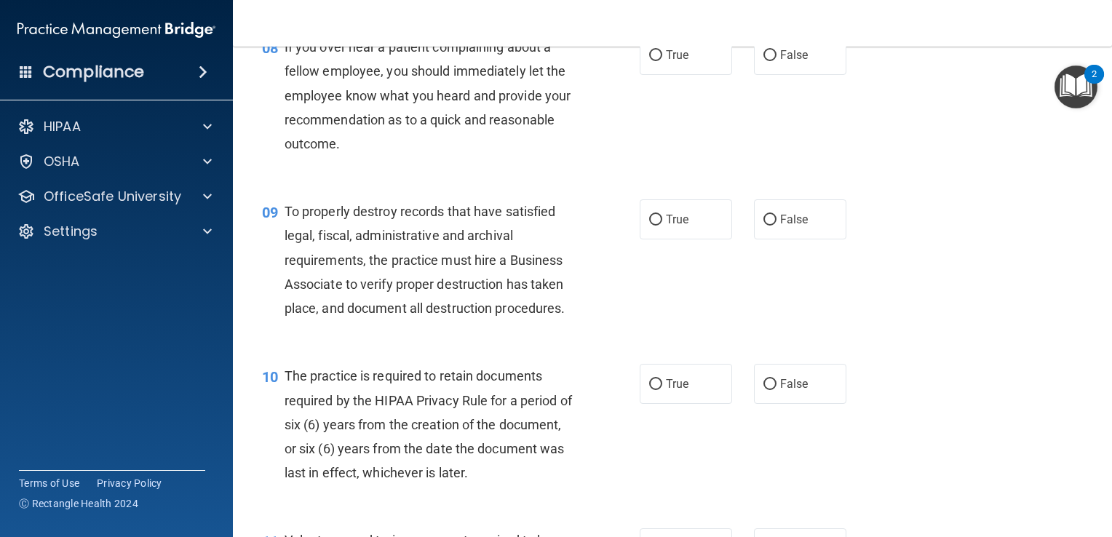
scroll to position [1141, 0]
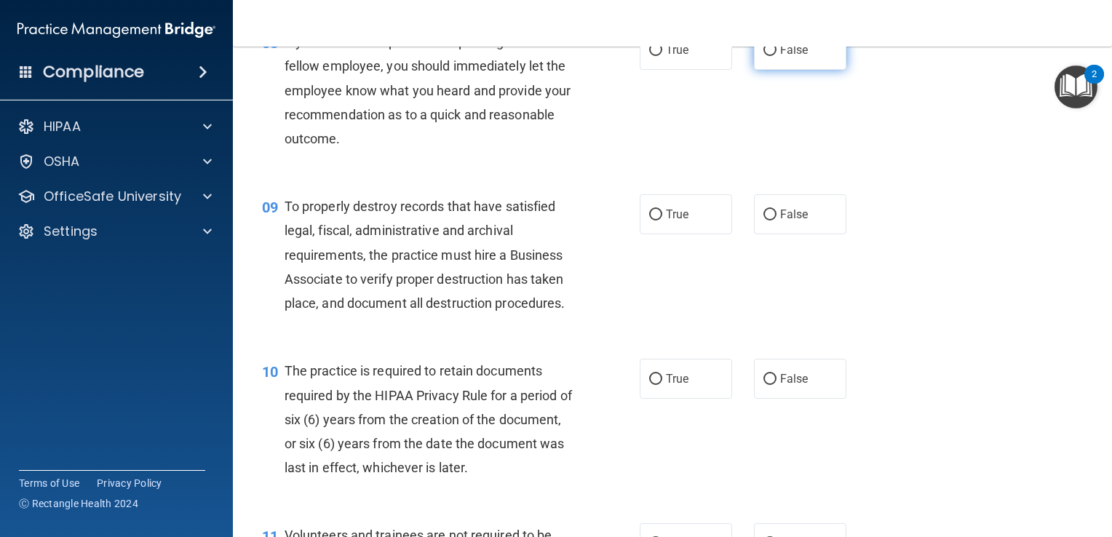
click at [769, 70] on label "False" at bounding box center [800, 50] width 92 height 40
click at [769, 56] on input "False" at bounding box center [770, 50] width 13 height 11
radio input "true"
click at [676, 221] on span "True" at bounding box center [677, 214] width 23 height 14
click at [662, 221] on input "True" at bounding box center [655, 215] width 13 height 11
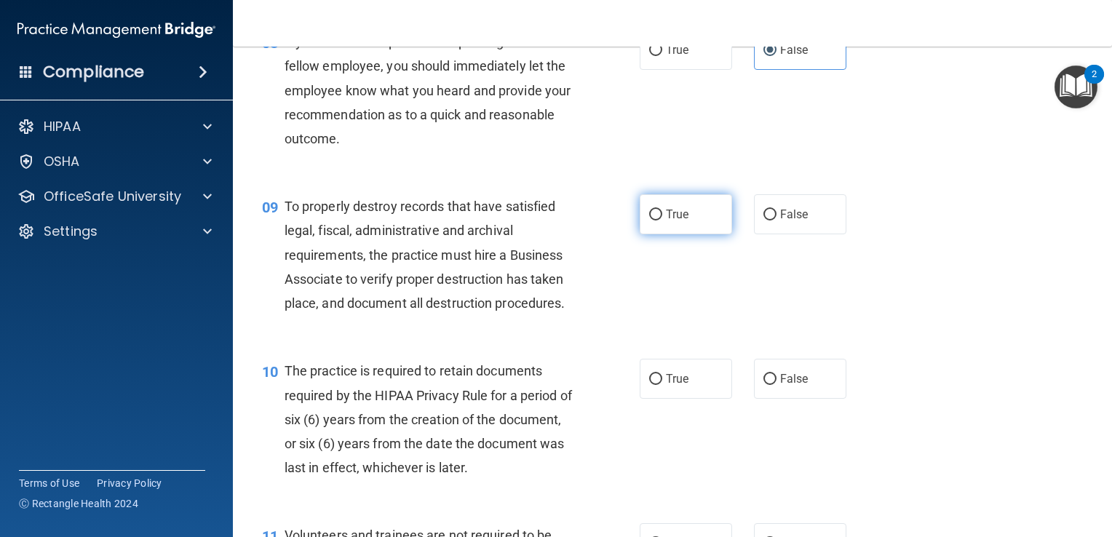
radio input "true"
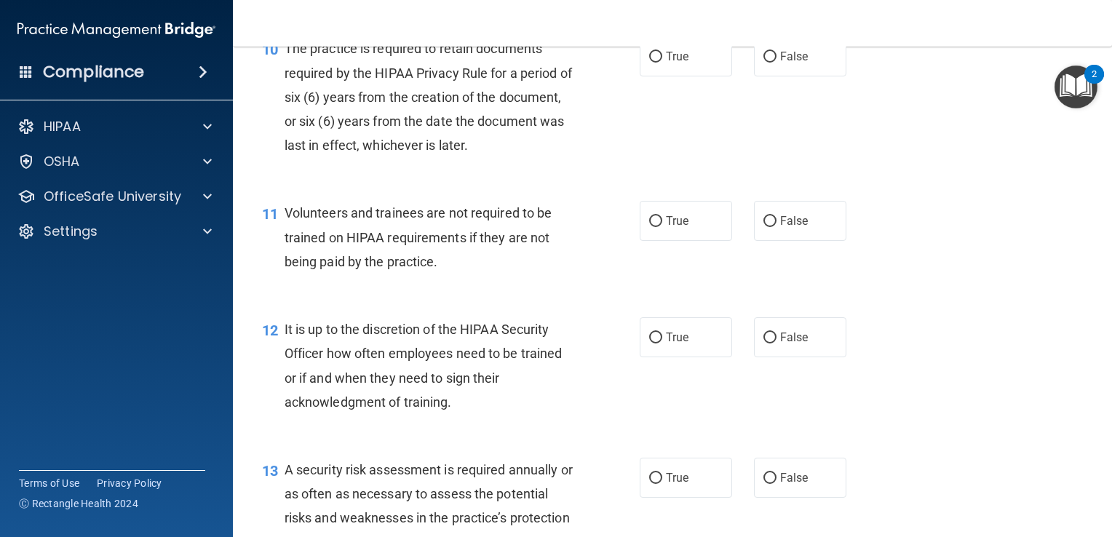
scroll to position [1468, 0]
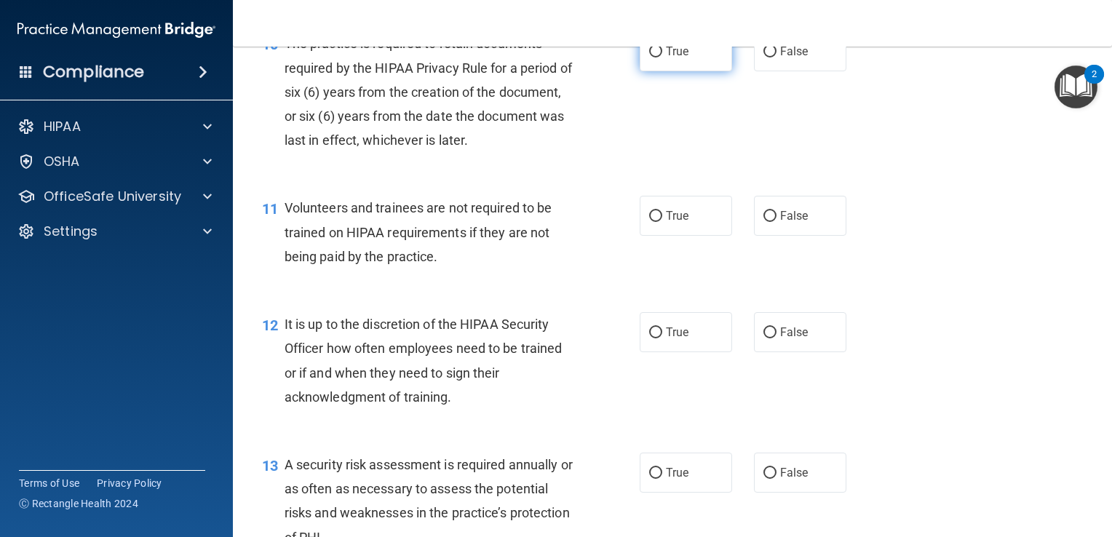
click at [651, 58] on input "True" at bounding box center [655, 52] width 13 height 11
radio input "true"
click at [783, 223] on span "False" at bounding box center [794, 216] width 28 height 14
click at [777, 222] on input "False" at bounding box center [770, 216] width 13 height 11
radio input "true"
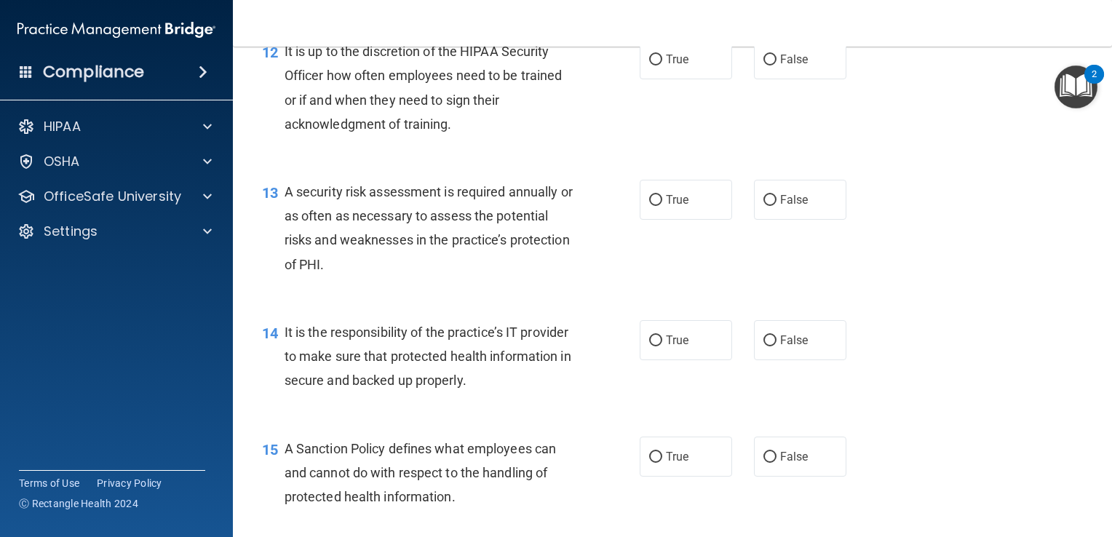
scroll to position [1747, 0]
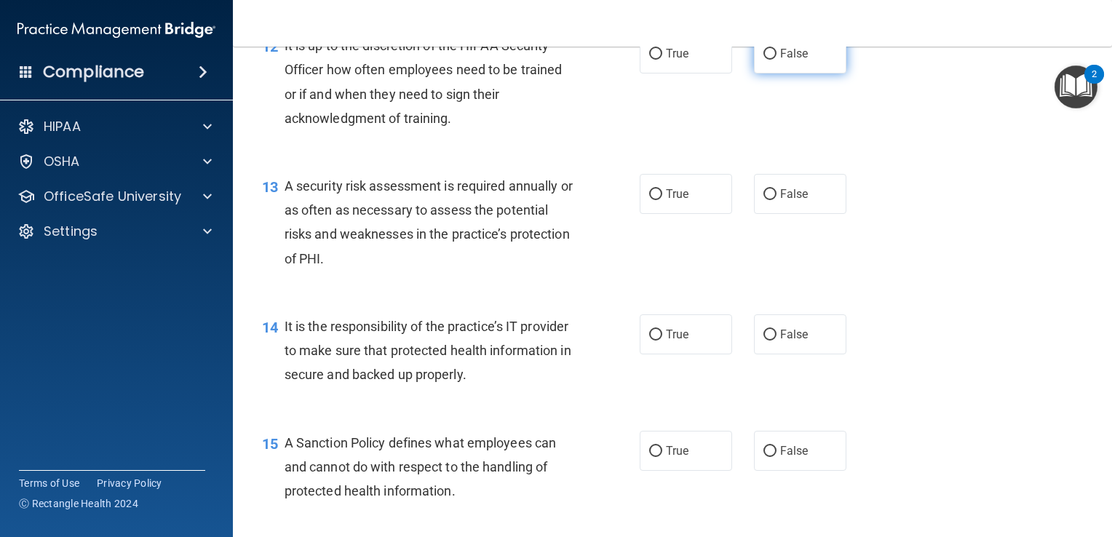
click at [788, 60] on span "False" at bounding box center [794, 54] width 28 height 14
click at [777, 60] on input "False" at bounding box center [770, 54] width 13 height 11
radio input "true"
click at [685, 214] on label "True" at bounding box center [686, 194] width 92 height 40
click at [662, 200] on input "True" at bounding box center [655, 194] width 13 height 11
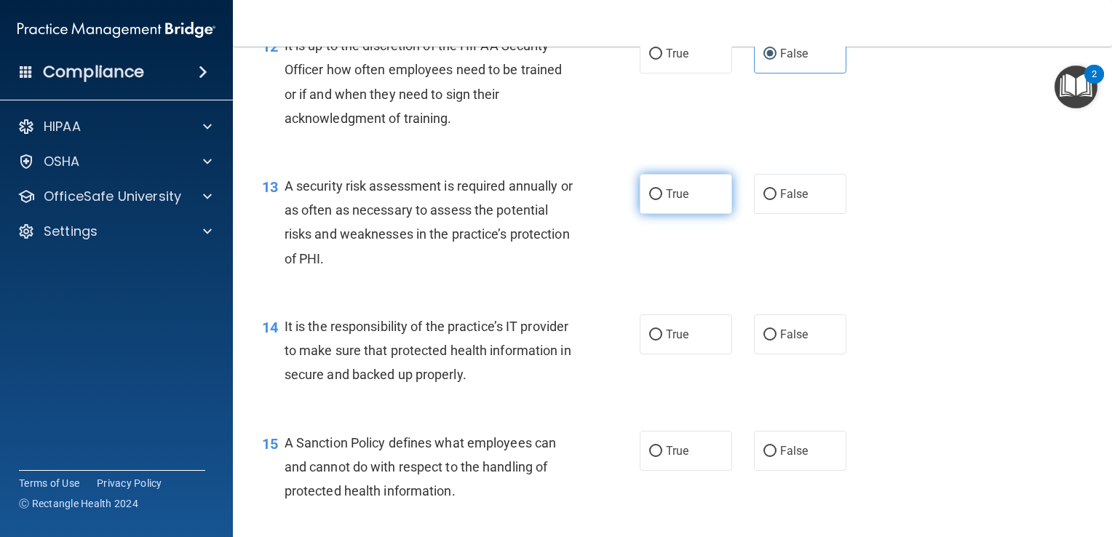
radio input "true"
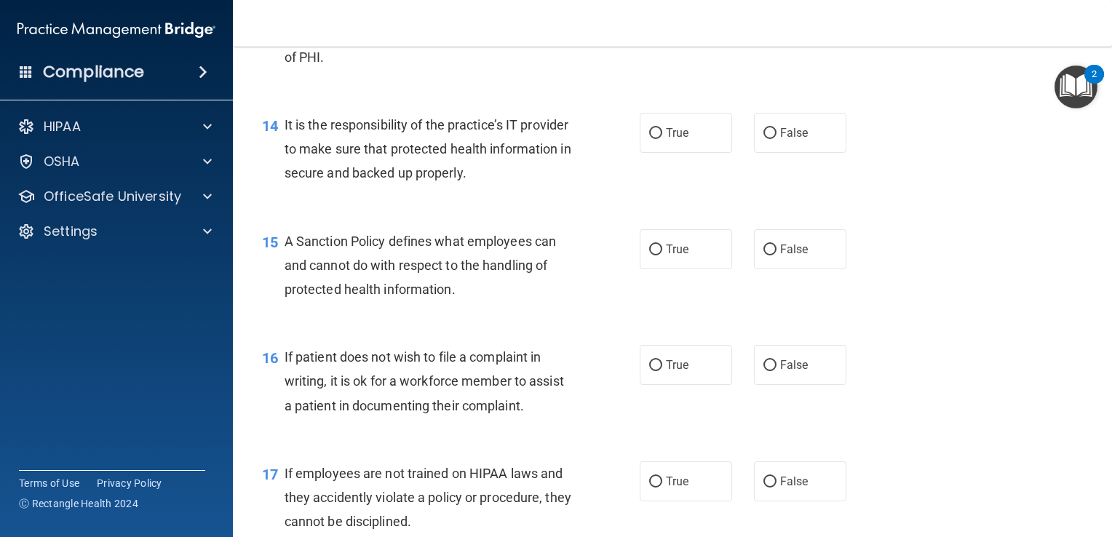
scroll to position [1954, 0]
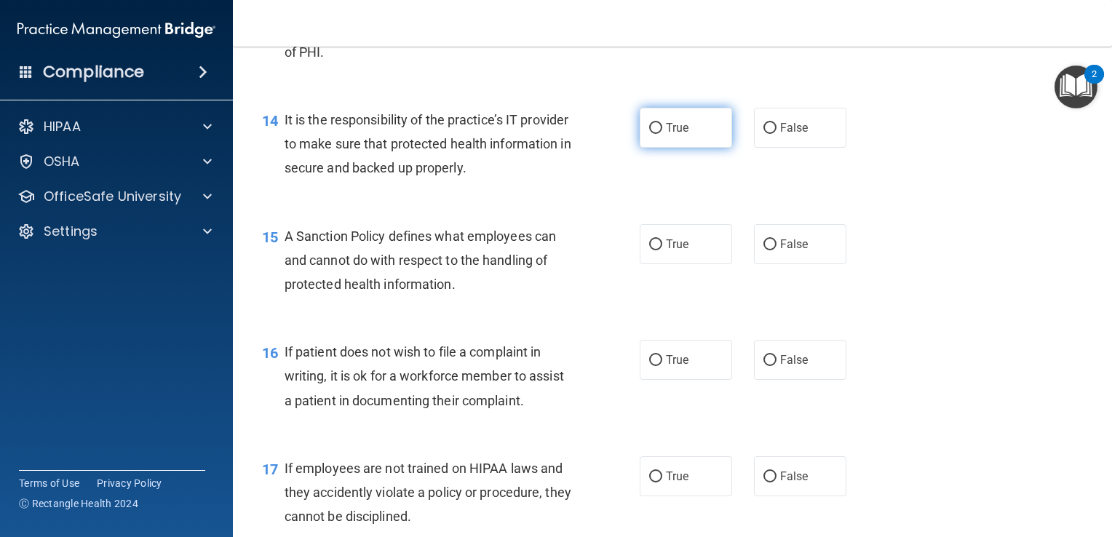
click at [654, 141] on label "True" at bounding box center [686, 128] width 92 height 40
click at [654, 134] on input "True" at bounding box center [655, 128] width 13 height 11
radio input "true"
click at [631, 261] on div "15 A Sanction Policy defines what employees can and cannot do with respect to t…" at bounding box center [450, 264] width 421 height 80
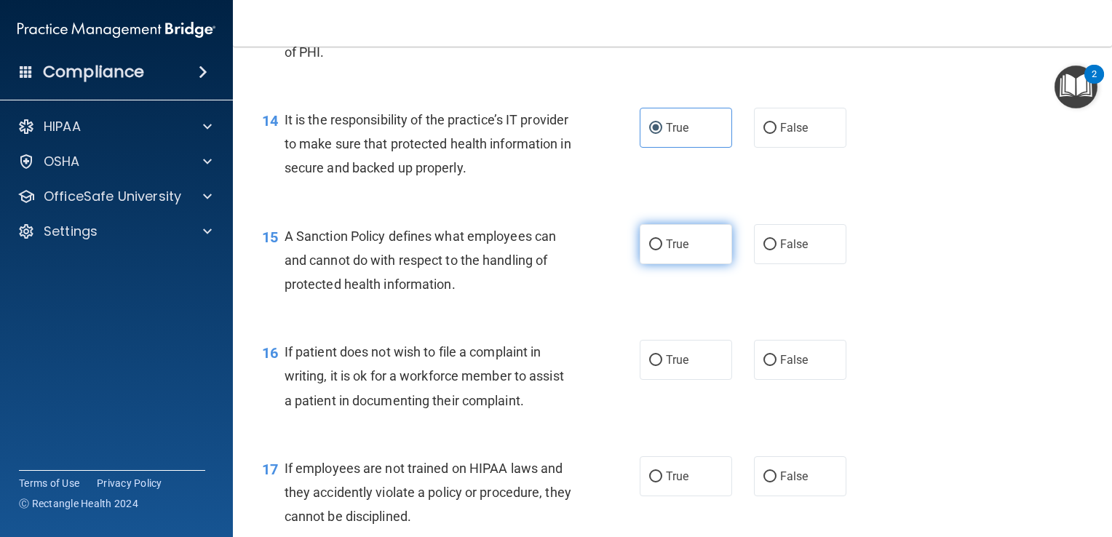
click at [660, 264] on label "True" at bounding box center [686, 244] width 92 height 40
click at [660, 250] on input "True" at bounding box center [655, 244] width 13 height 11
radio input "true"
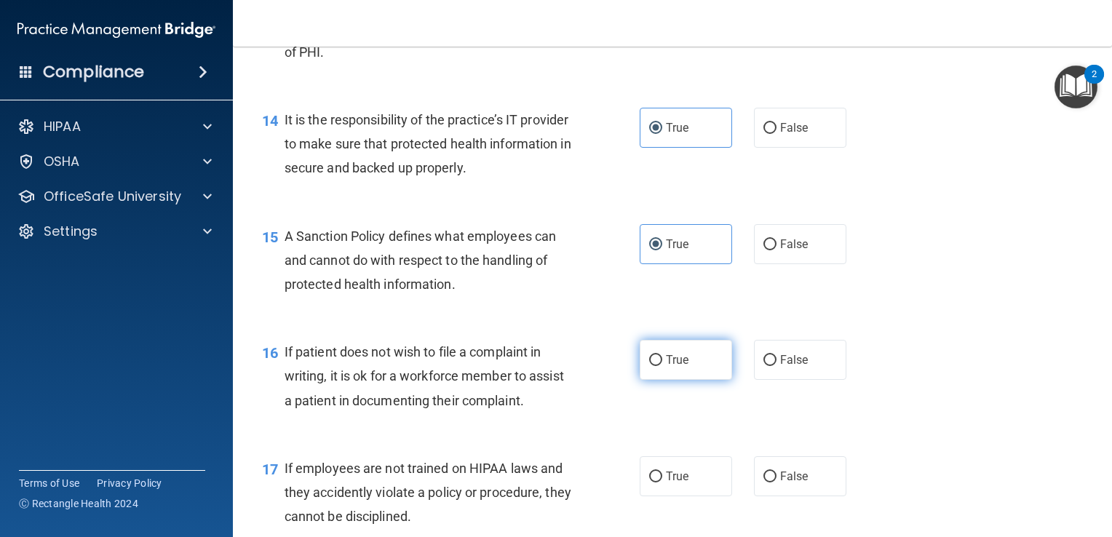
click at [666, 367] on span "True" at bounding box center [677, 360] width 23 height 14
click at [662, 366] on input "True" at bounding box center [655, 360] width 13 height 11
radio input "true"
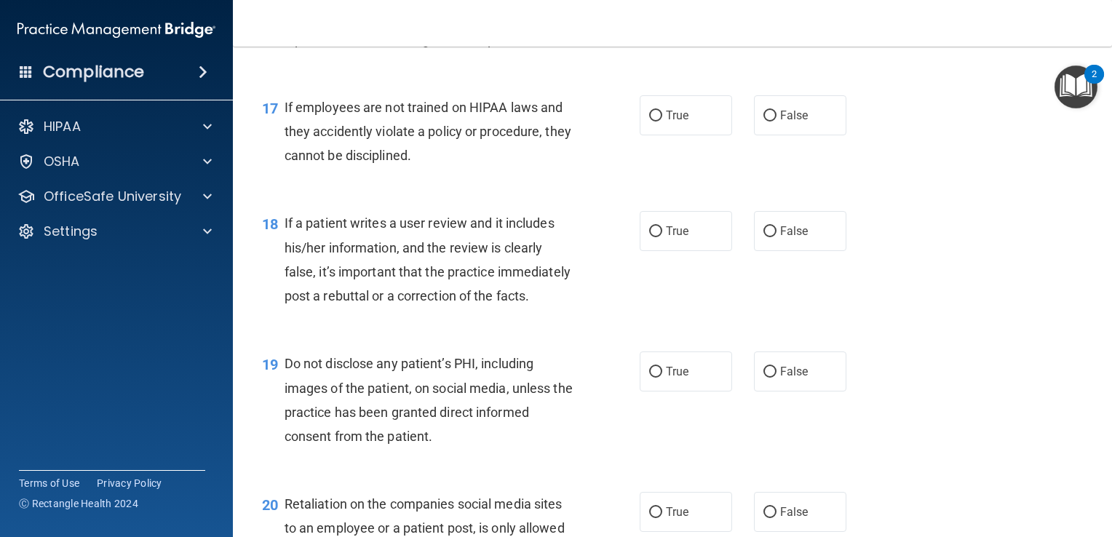
scroll to position [2337, 0]
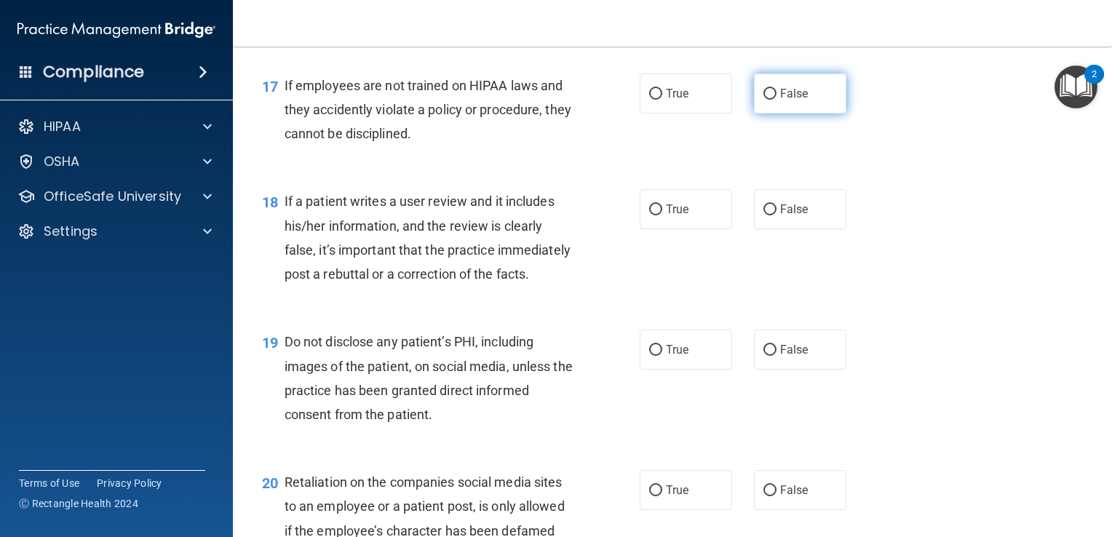
click at [785, 100] on span "False" at bounding box center [794, 94] width 28 height 14
click at [777, 100] on input "False" at bounding box center [770, 94] width 13 height 11
radio input "true"
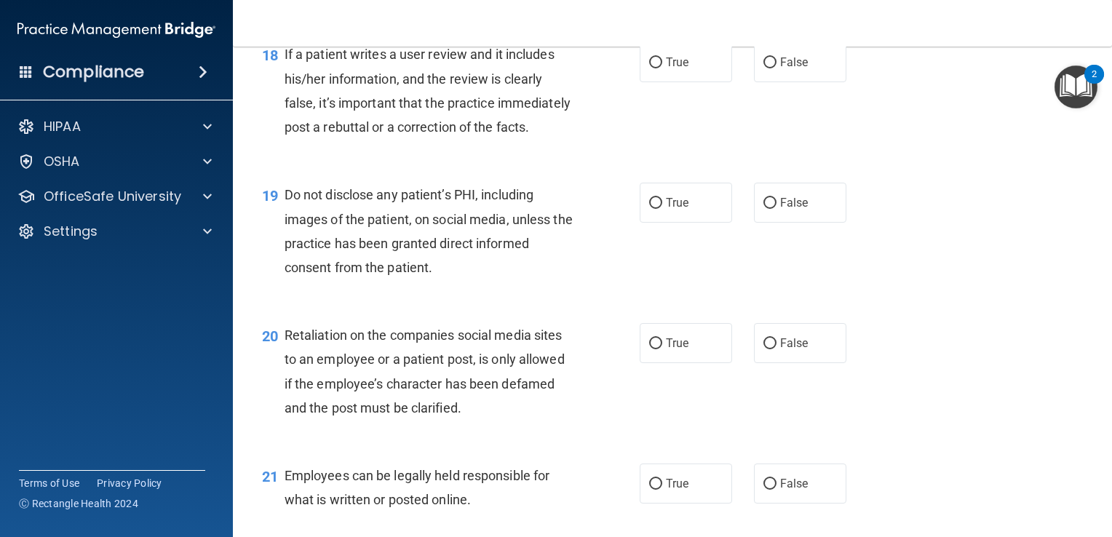
scroll to position [2490, 0]
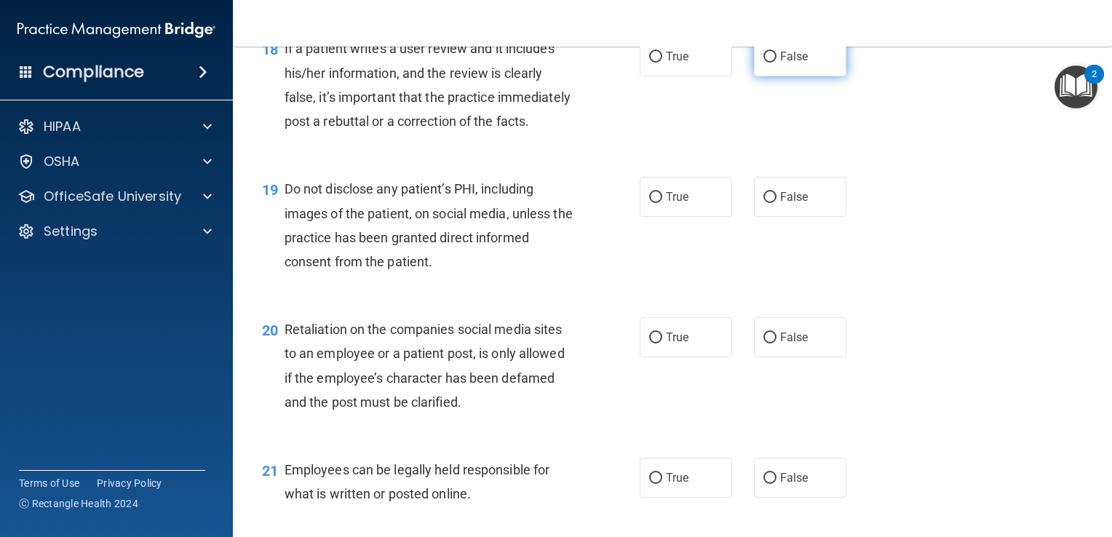
click at [754, 76] on label "False" at bounding box center [800, 56] width 92 height 40
click at [764, 63] on input "False" at bounding box center [770, 57] width 13 height 11
radio input "true"
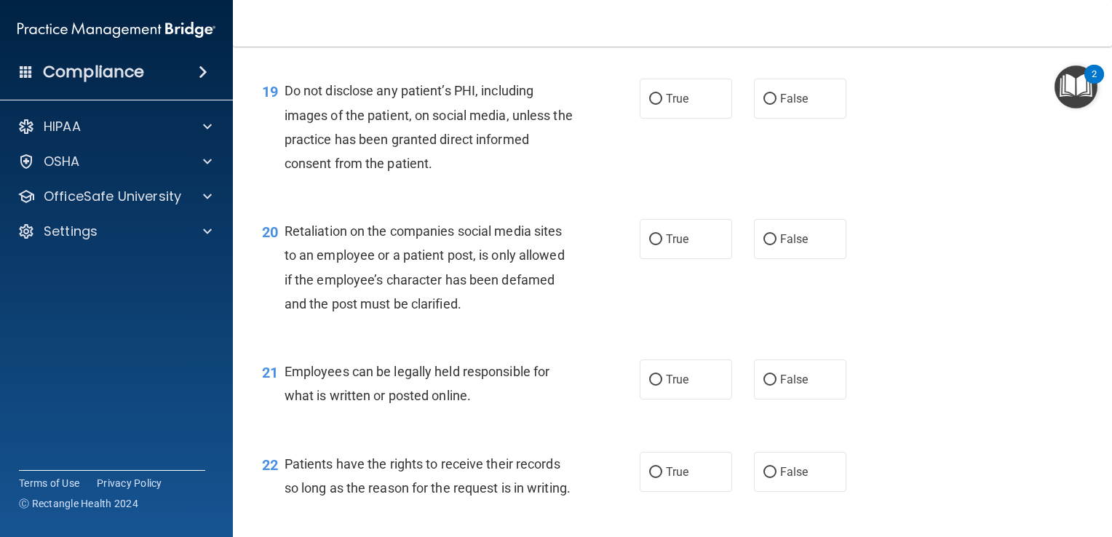
scroll to position [2626, 0]
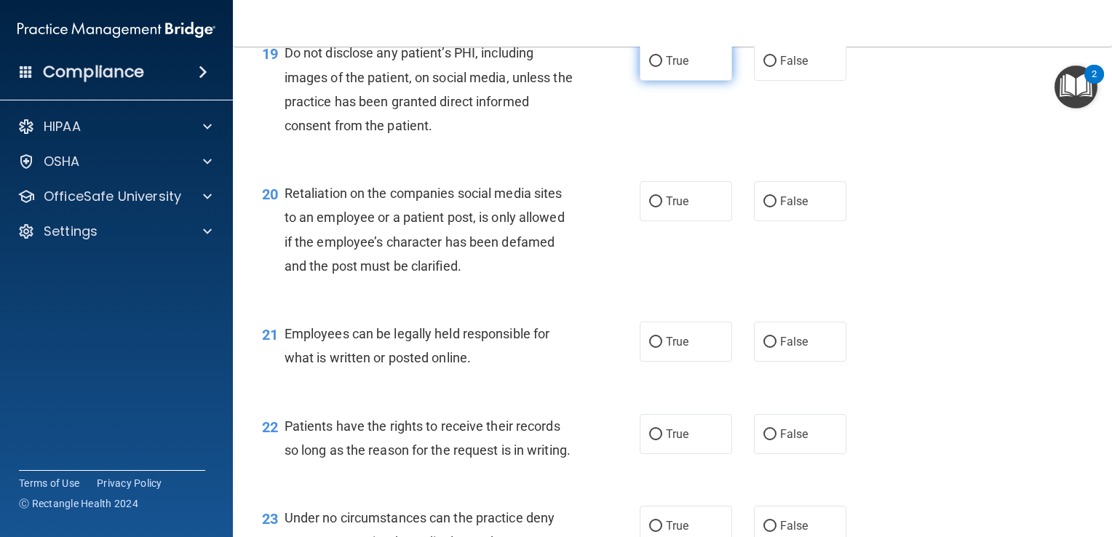
click at [670, 68] on span "True" at bounding box center [677, 61] width 23 height 14
click at [662, 67] on input "True" at bounding box center [655, 61] width 13 height 11
radio input "true"
click at [666, 208] on span "True" at bounding box center [677, 201] width 23 height 14
click at [662, 207] on input "True" at bounding box center [655, 202] width 13 height 11
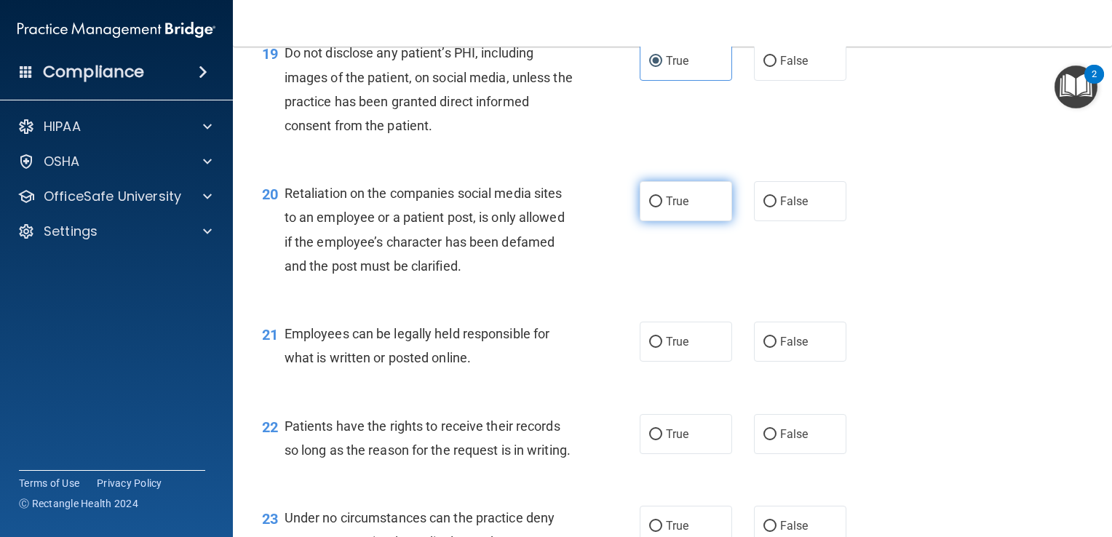
radio input "true"
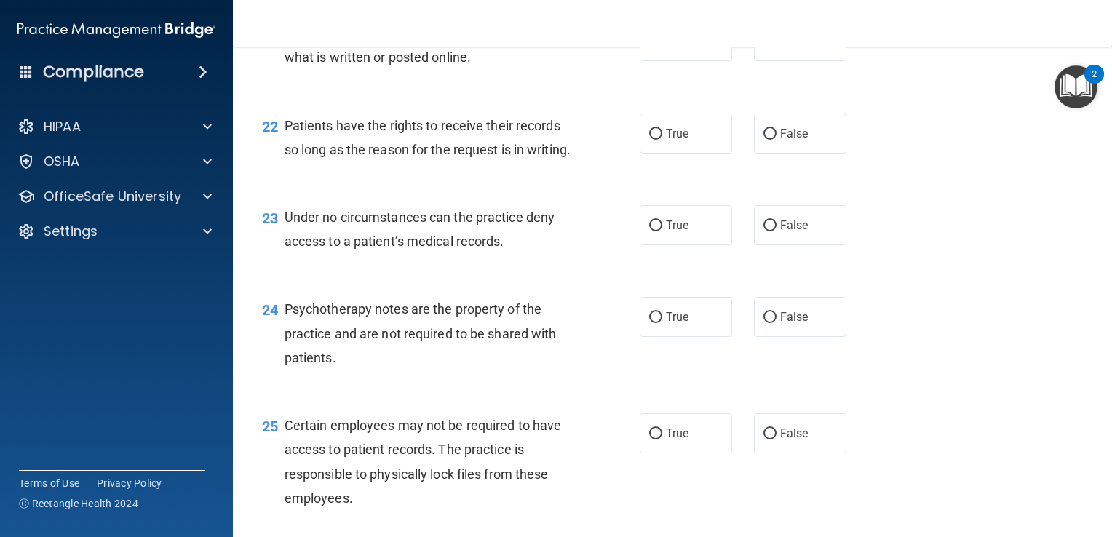
scroll to position [2964, 0]
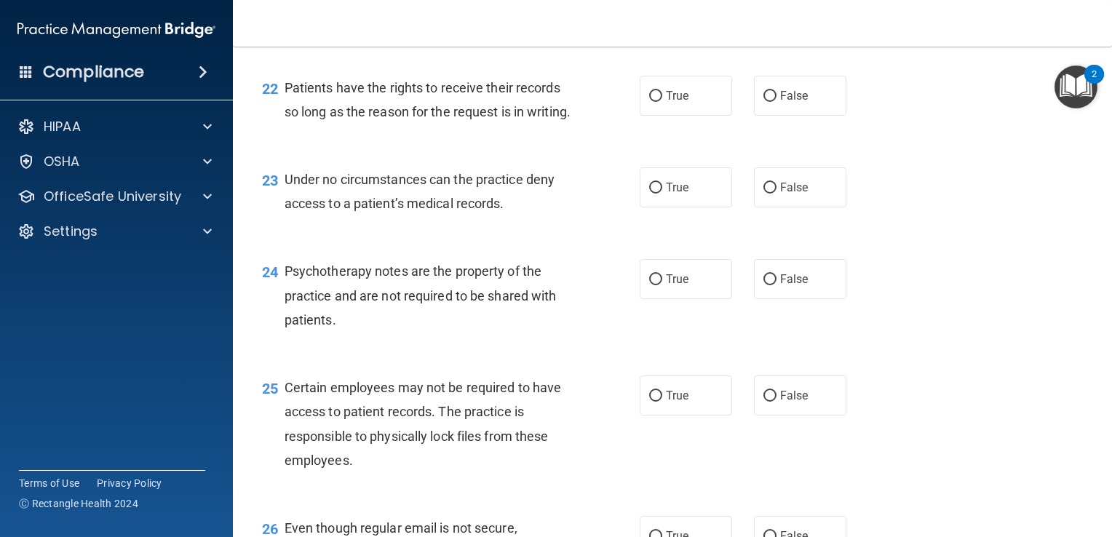
click at [676, 23] on label "True" at bounding box center [686, 3] width 92 height 40
click at [662, 9] on input "True" at bounding box center [655, 4] width 13 height 11
radio input "true"
click at [670, 103] on span "True" at bounding box center [677, 96] width 23 height 14
click at [662, 102] on input "True" at bounding box center [655, 96] width 13 height 11
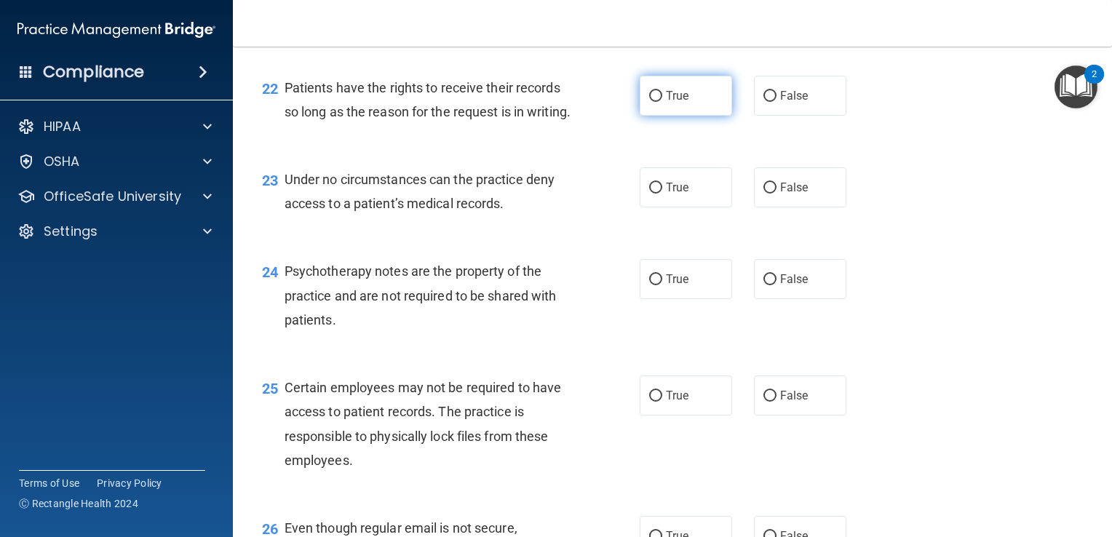
radio input "true"
click at [746, 116] on div "True False" at bounding box center [751, 96] width 222 height 40
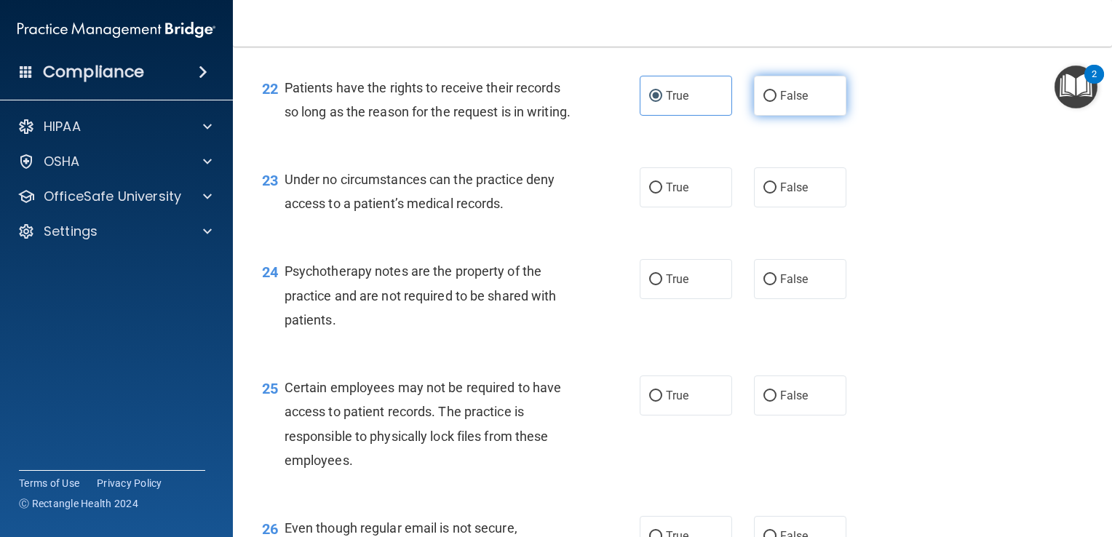
click at [780, 103] on span "False" at bounding box center [794, 96] width 28 height 14
click at [777, 102] on input "False" at bounding box center [770, 96] width 13 height 11
radio input "true"
radio input "false"
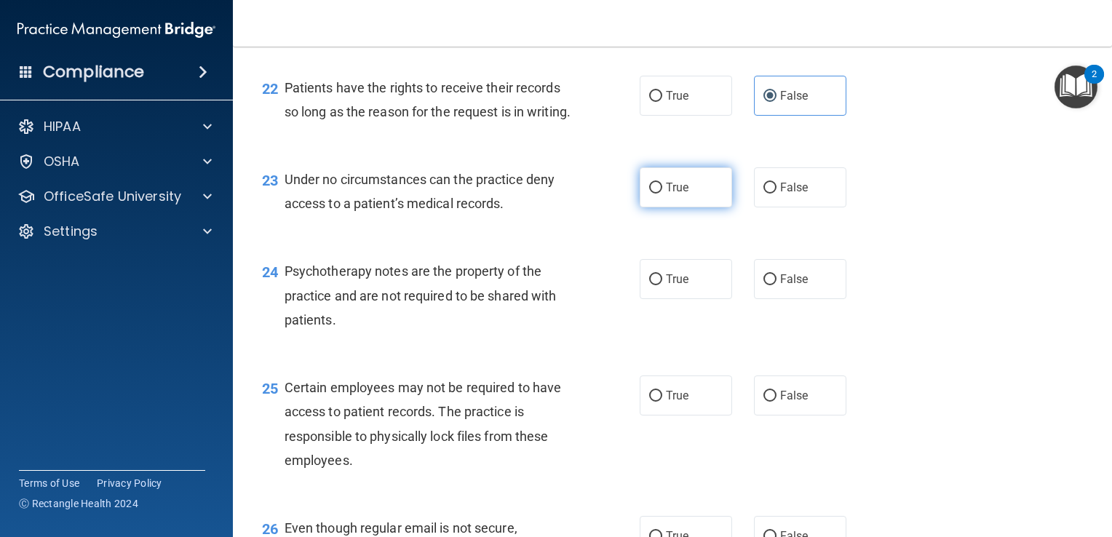
click at [655, 194] on input "True" at bounding box center [655, 188] width 13 height 11
radio input "true"
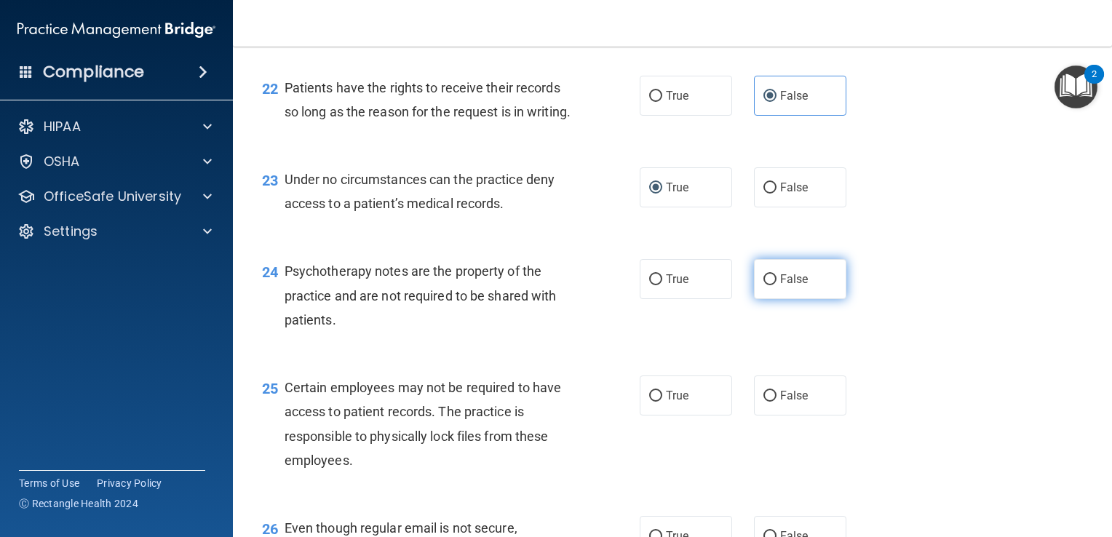
click at [785, 286] on span "False" at bounding box center [794, 279] width 28 height 14
click at [777, 285] on input "False" at bounding box center [770, 279] width 13 height 11
radio input "true"
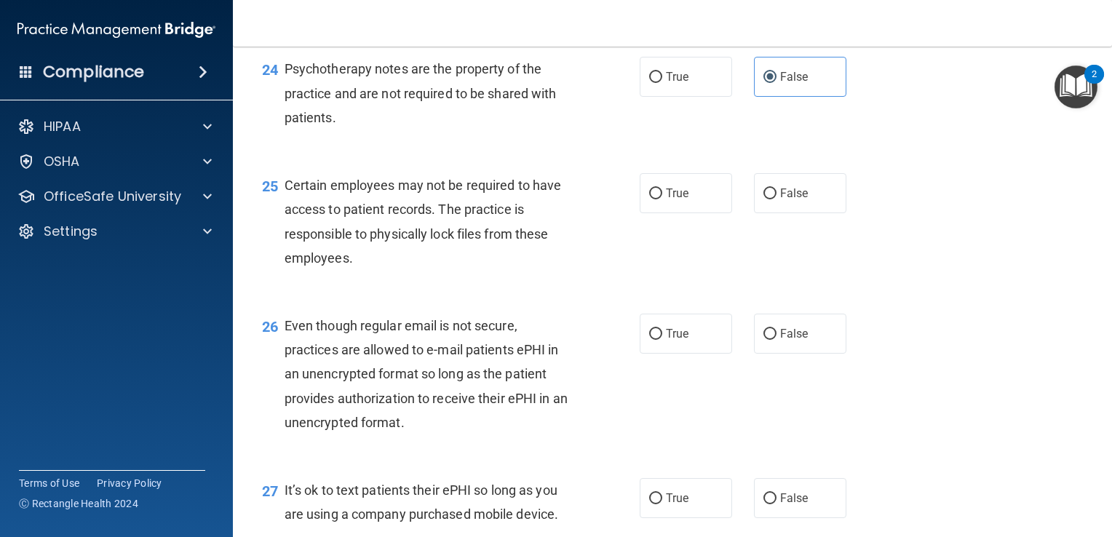
scroll to position [3210, 0]
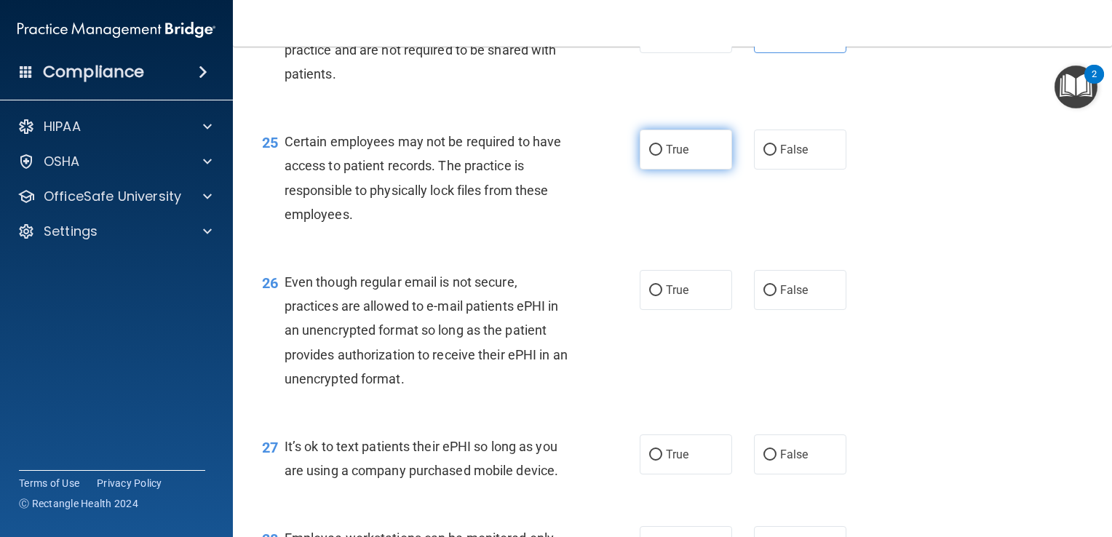
click at [676, 170] on label "True" at bounding box center [686, 150] width 92 height 40
click at [662, 156] on input "True" at bounding box center [655, 150] width 13 height 11
radio input "true"
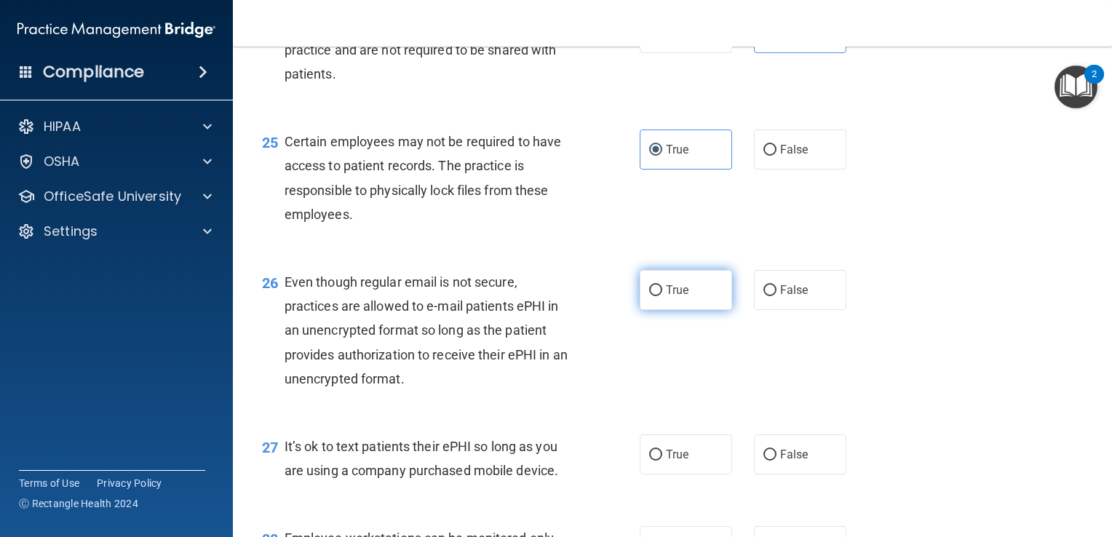
click at [658, 310] on label "True" at bounding box center [686, 290] width 92 height 40
click at [658, 296] on input "True" at bounding box center [655, 290] width 13 height 11
radio input "true"
click at [1091, 429] on main "- HIPAA Policies and Procedures Quiz This quiz doesn’t expire until 12/06/2025.…" at bounding box center [672, 292] width 879 height 491
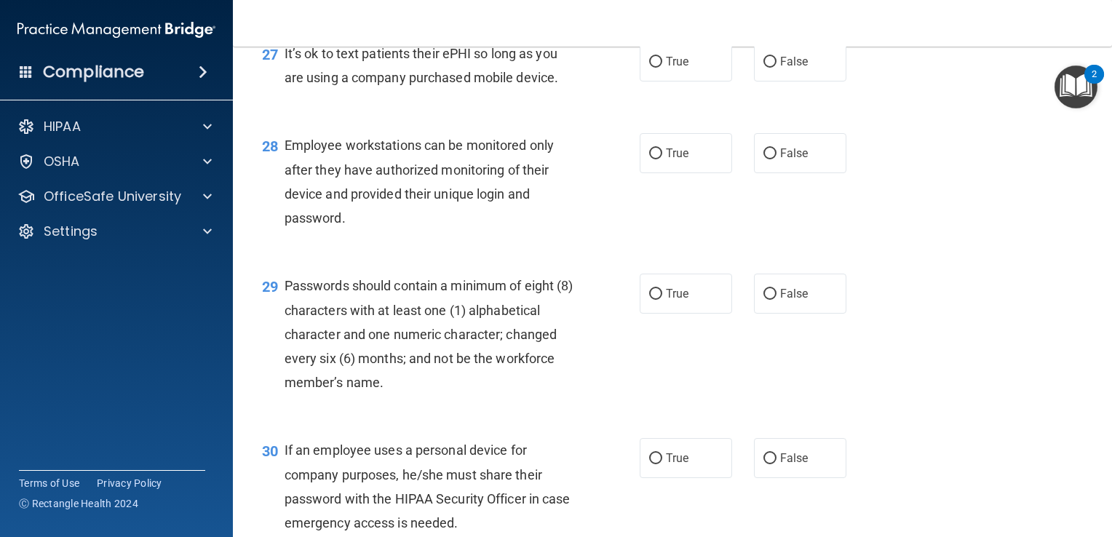
scroll to position [3614, 0]
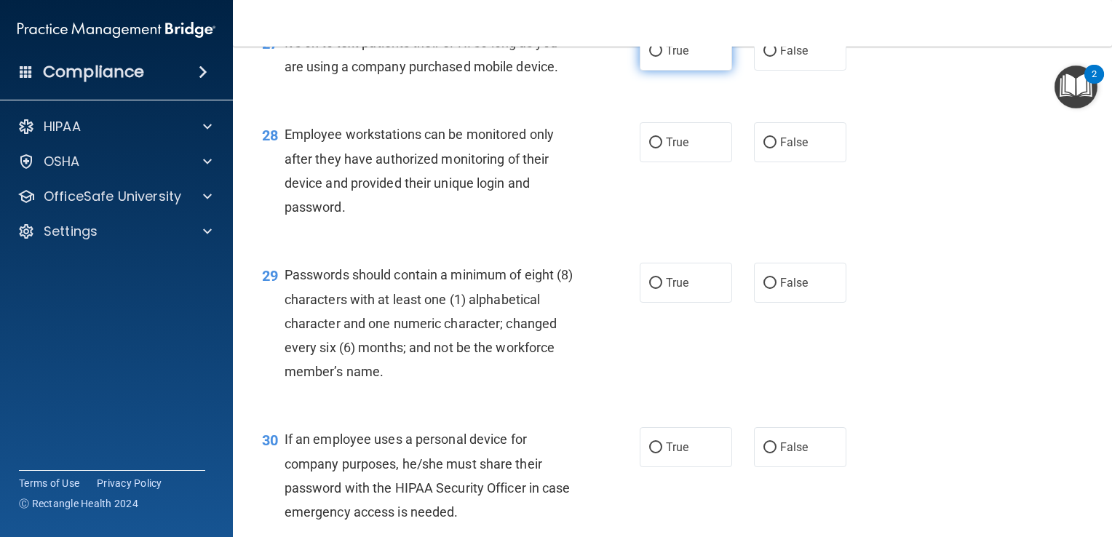
click at [651, 57] on input "True" at bounding box center [655, 51] width 13 height 11
radio input "true"
click at [666, 162] on label "True" at bounding box center [686, 142] width 92 height 40
click at [662, 148] on input "True" at bounding box center [655, 143] width 13 height 11
radio input "true"
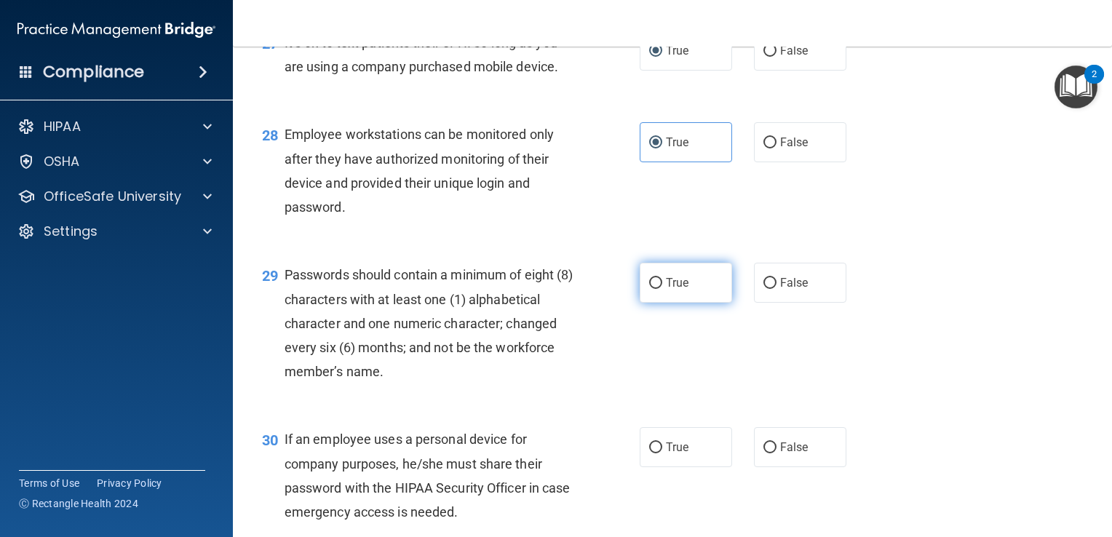
click at [666, 290] on span "True" at bounding box center [677, 283] width 23 height 14
click at [662, 289] on input "True" at bounding box center [655, 283] width 13 height 11
radio input "true"
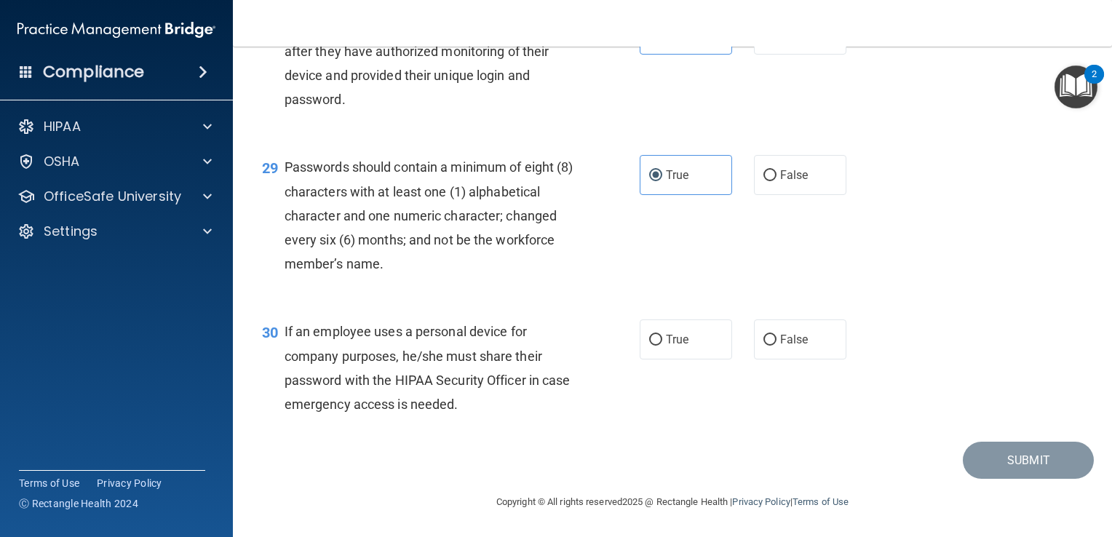
scroll to position [3794, 0]
click at [666, 340] on span "True" at bounding box center [677, 340] width 23 height 14
click at [662, 340] on input "True" at bounding box center [655, 340] width 13 height 11
radio input "true"
click at [1014, 462] on button "Submit" at bounding box center [1028, 460] width 131 height 37
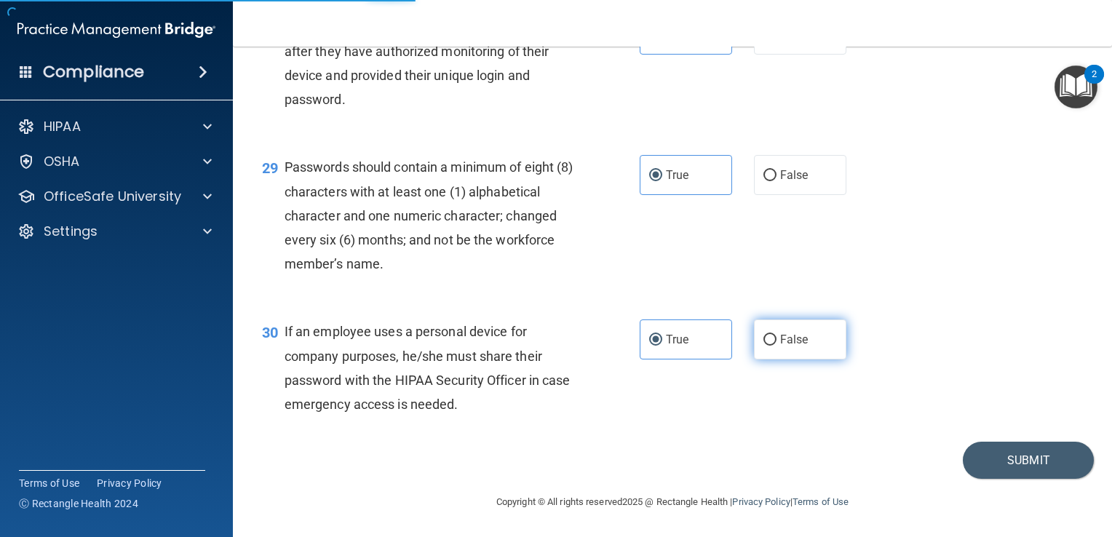
click at [782, 345] on span "False" at bounding box center [794, 340] width 28 height 14
click at [777, 345] on input "False" at bounding box center [770, 340] width 13 height 11
radio input "true"
radio input "false"
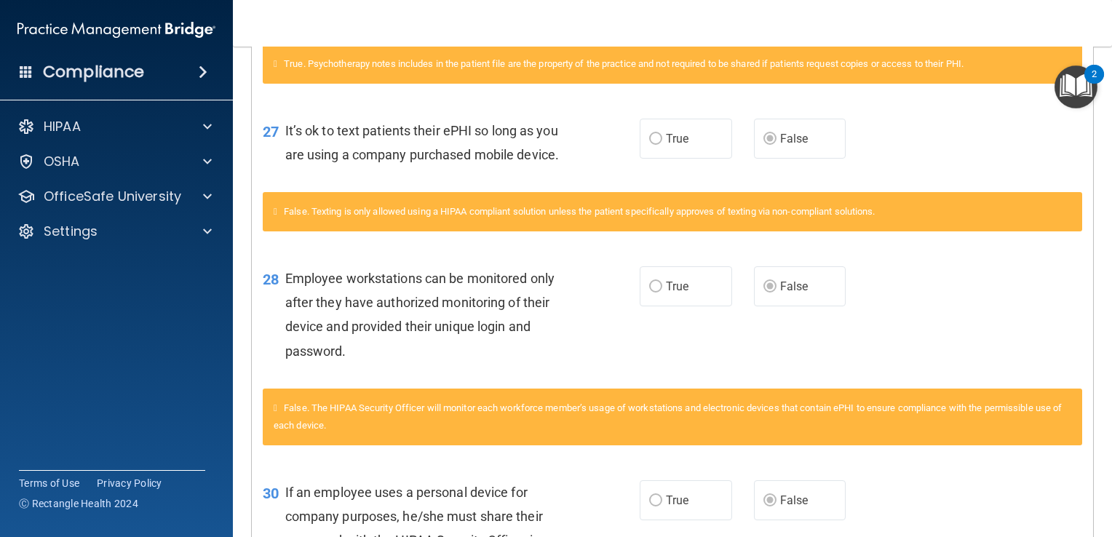
scroll to position [1743, 0]
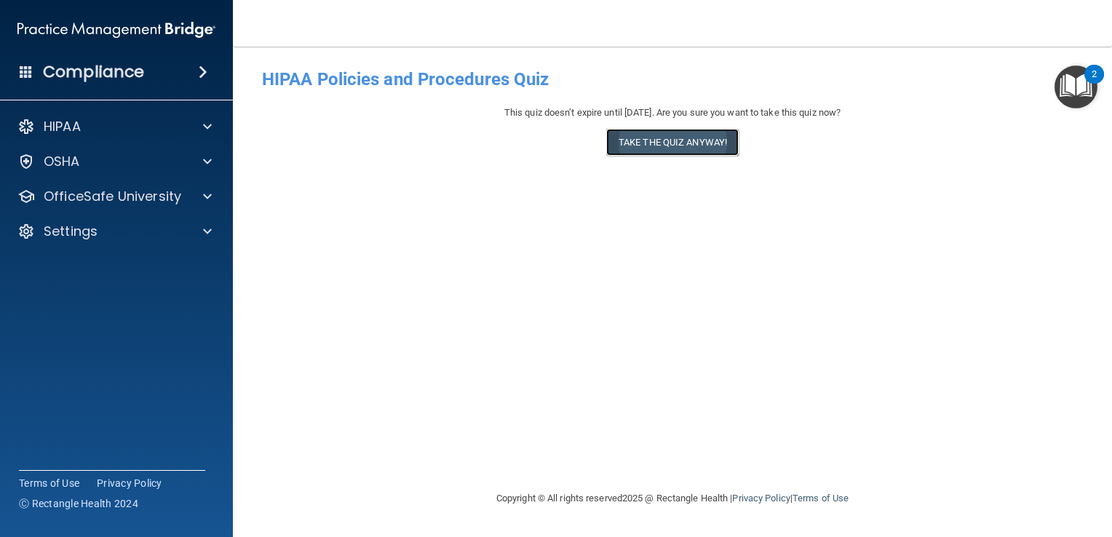
click at [674, 150] on button "Take the quiz anyway!" at bounding box center [672, 142] width 132 height 27
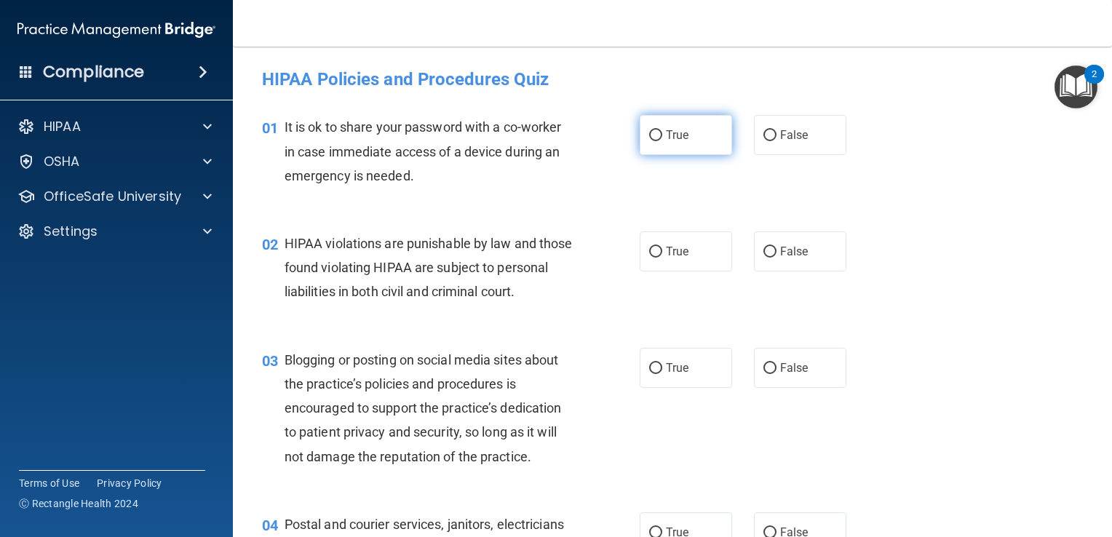
click at [672, 134] on span "True" at bounding box center [677, 135] width 23 height 14
click at [662, 134] on input "True" at bounding box center [655, 135] width 13 height 11
radio input "true"
click at [794, 127] on label "False" at bounding box center [800, 135] width 92 height 40
click at [777, 130] on input "False" at bounding box center [770, 135] width 13 height 11
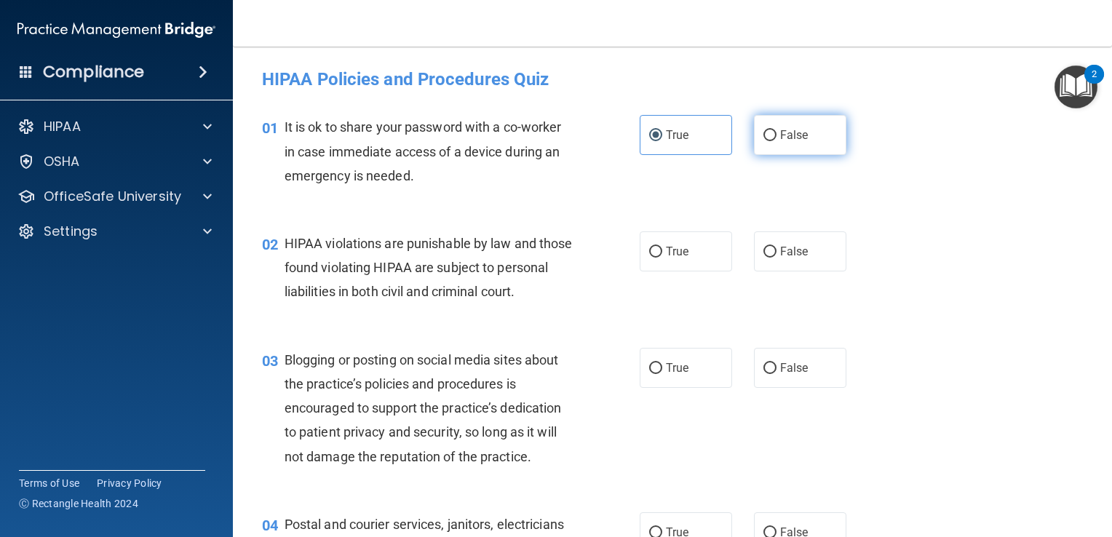
radio input "true"
radio input "false"
click at [673, 250] on span "True" at bounding box center [677, 252] width 23 height 14
click at [662, 250] on input "True" at bounding box center [655, 252] width 13 height 11
radio input "true"
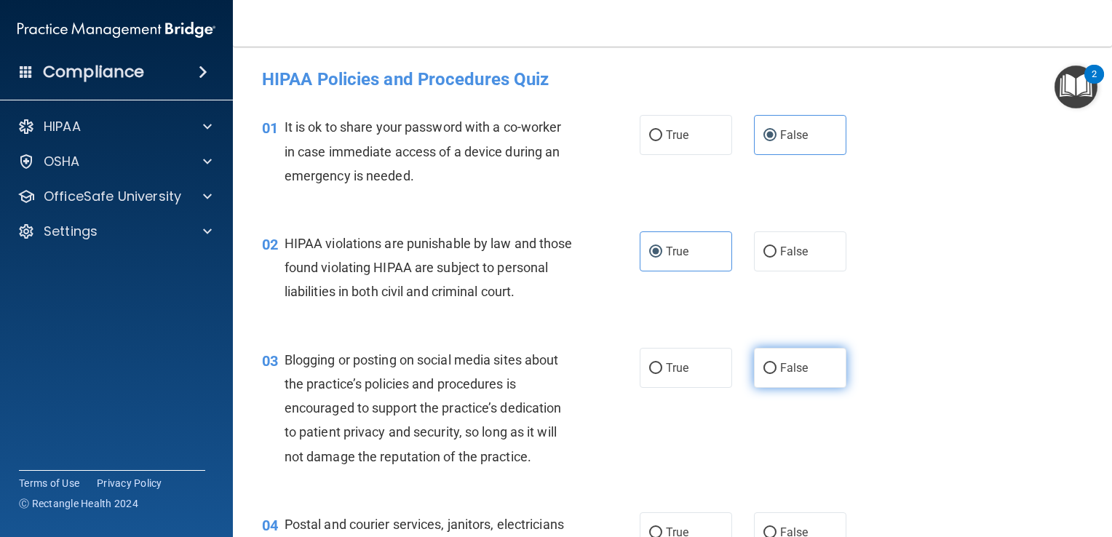
click at [802, 386] on label "False" at bounding box center [800, 368] width 92 height 40
click at [777, 374] on input "False" at bounding box center [770, 368] width 13 height 11
radio input "true"
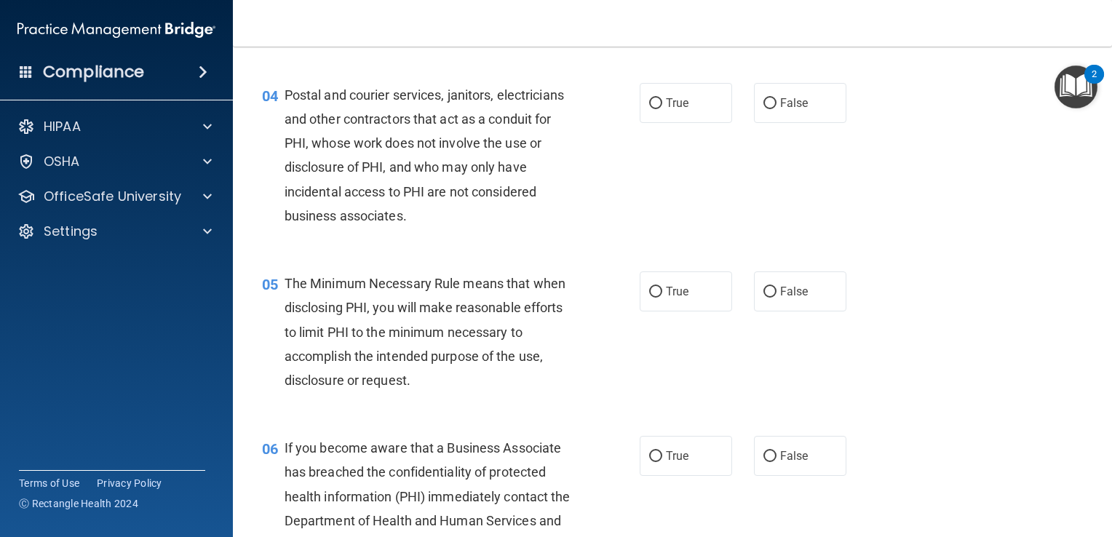
scroll to position [317, 0]
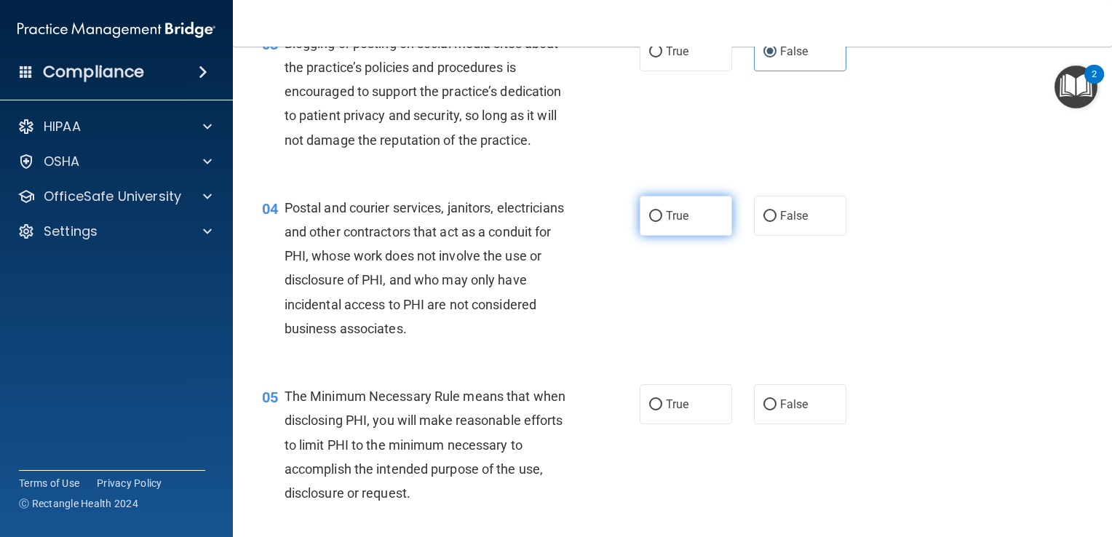
click at [668, 230] on label "True" at bounding box center [686, 216] width 92 height 40
click at [662, 222] on input "True" at bounding box center [655, 216] width 13 height 11
radio input "true"
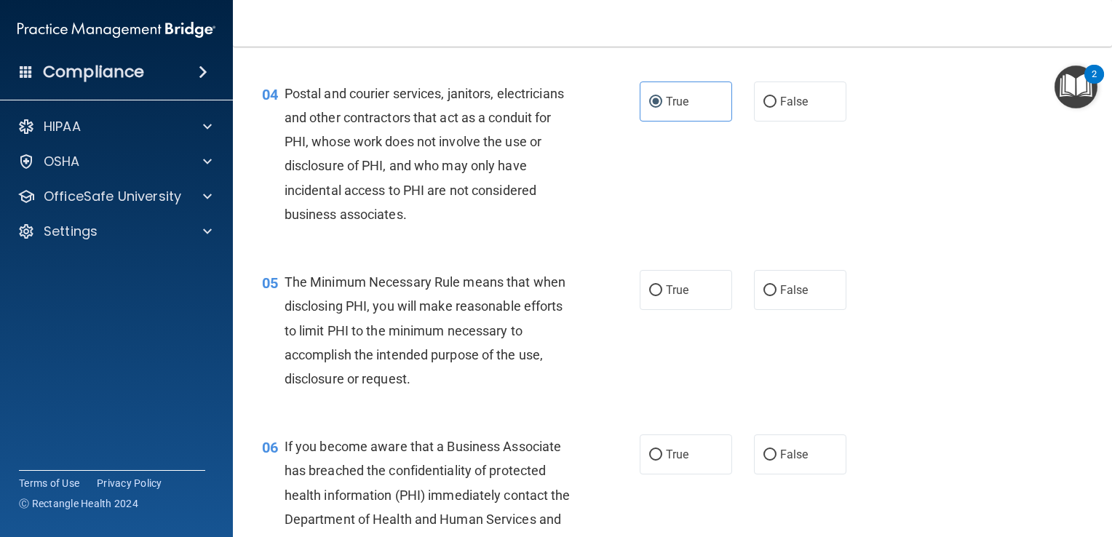
click at [630, 325] on div "05 The Minimum Necessary Rule means that when disclosing PHI, you will make rea…" at bounding box center [450, 334] width 421 height 128
click at [667, 297] on span "True" at bounding box center [677, 290] width 23 height 14
click at [662, 296] on input "True" at bounding box center [655, 290] width 13 height 11
radio input "true"
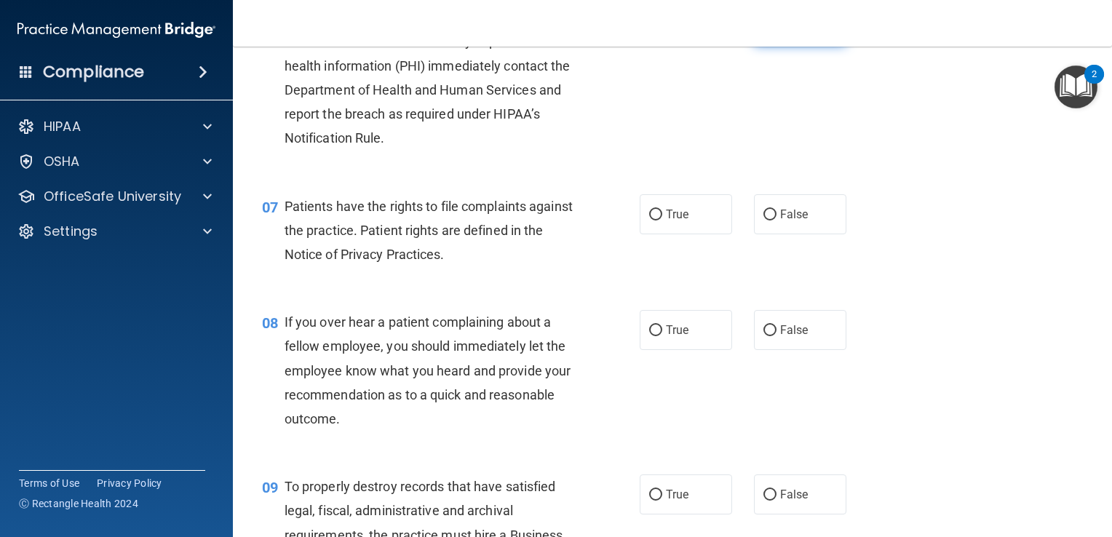
click at [769, 45] on label "False" at bounding box center [800, 25] width 92 height 40
click at [769, 31] on input "False" at bounding box center [770, 25] width 13 height 11
radio input "true"
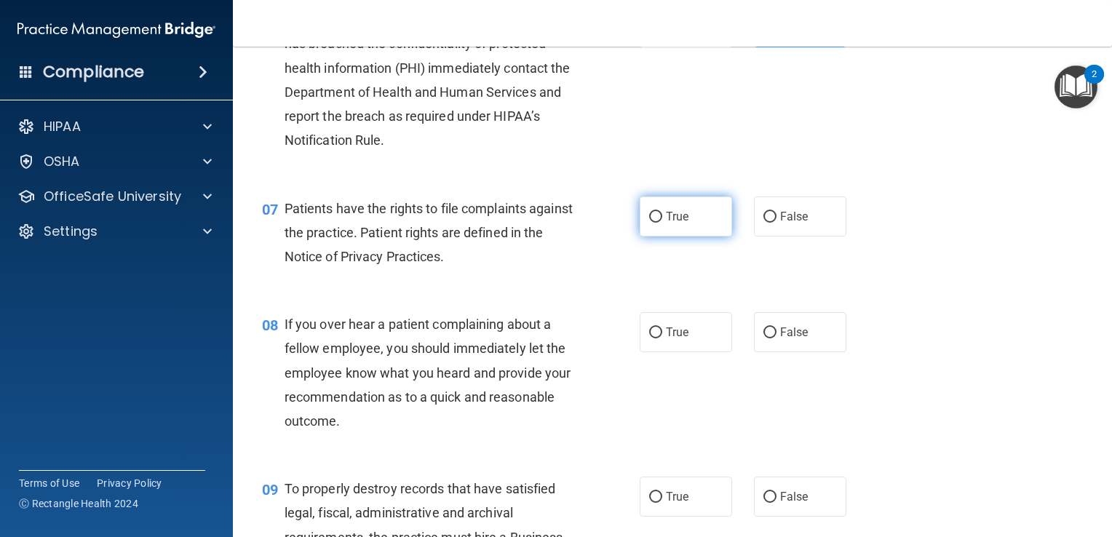
click at [673, 223] on span "True" at bounding box center [677, 217] width 23 height 14
click at [662, 223] on input "True" at bounding box center [655, 217] width 13 height 11
radio input "true"
click at [796, 339] on span "False" at bounding box center [794, 332] width 28 height 14
click at [777, 338] on input "False" at bounding box center [770, 333] width 13 height 11
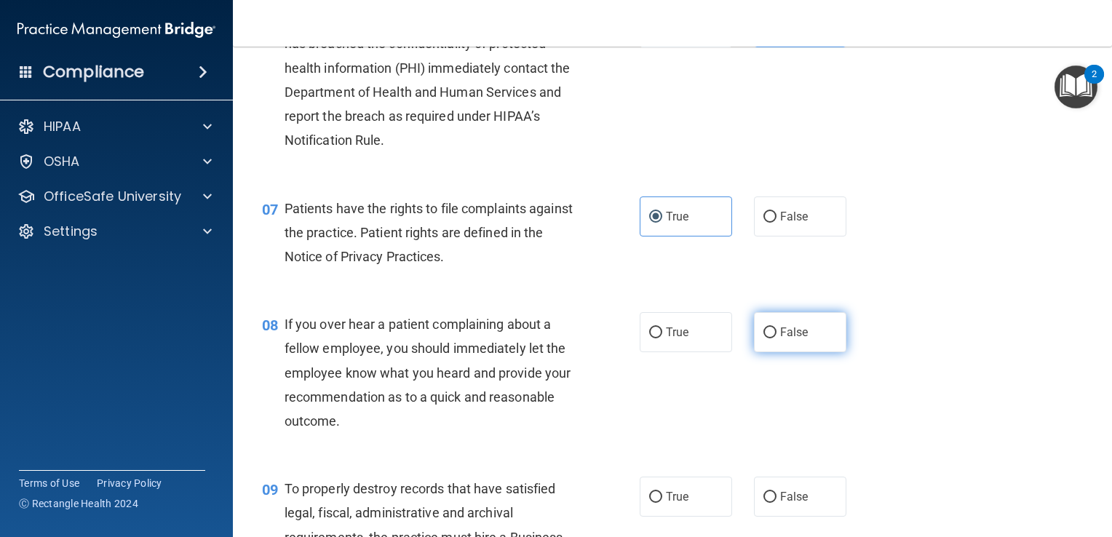
radio input "true"
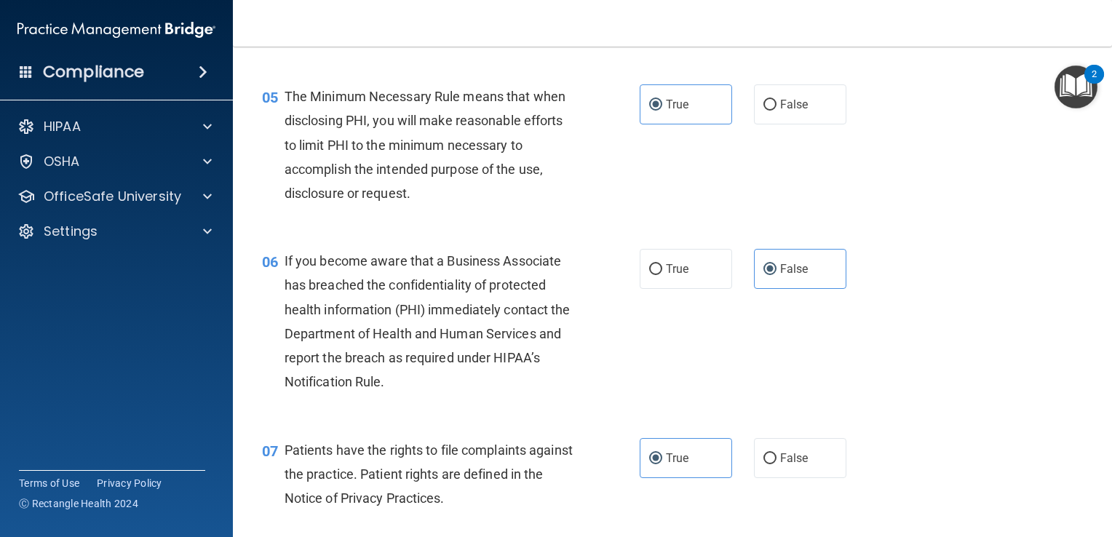
scroll to position [3794, 0]
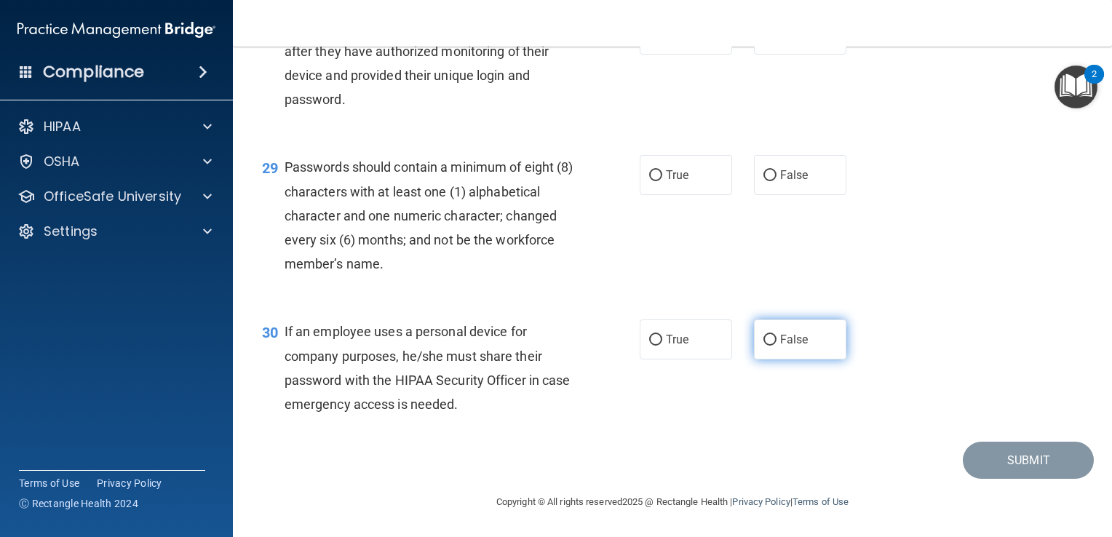
click at [807, 347] on label "False" at bounding box center [800, 340] width 92 height 40
click at [777, 346] on input "False" at bounding box center [770, 340] width 13 height 11
radio input "true"
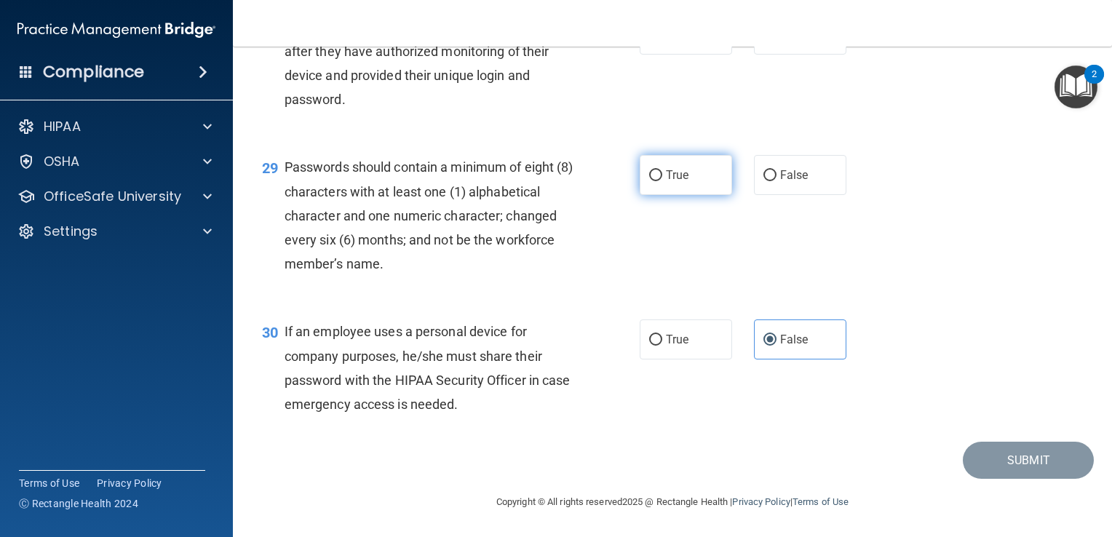
click at [705, 188] on label "True" at bounding box center [686, 175] width 92 height 40
click at [662, 181] on input "True" at bounding box center [655, 175] width 13 height 11
radio input "true"
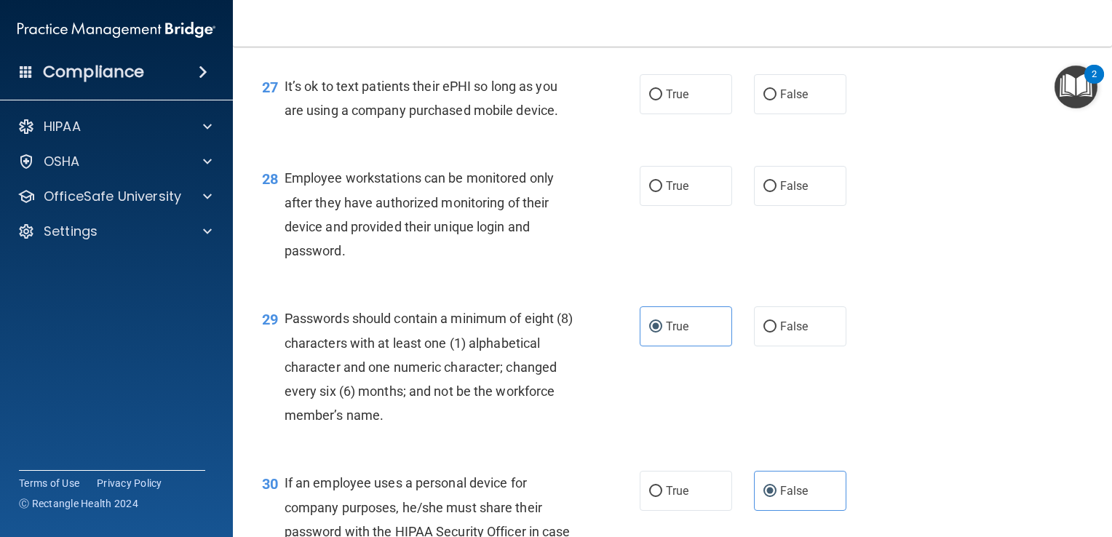
scroll to position [3554, 0]
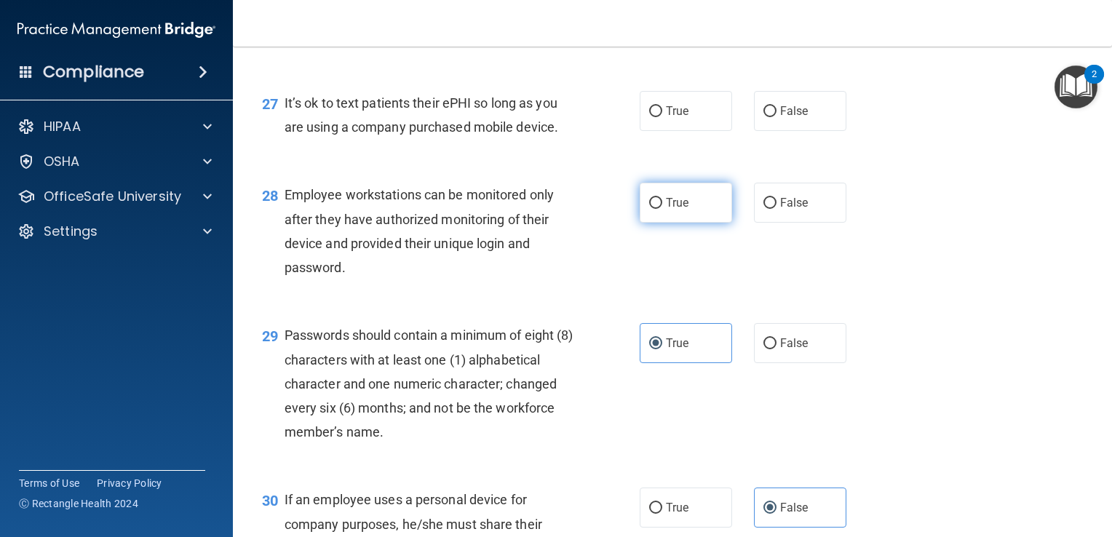
click at [658, 223] on label "True" at bounding box center [686, 203] width 92 height 40
click at [658, 209] on input "True" at bounding box center [655, 203] width 13 height 11
radio input "true"
click at [680, 118] on span "True" at bounding box center [677, 111] width 23 height 14
click at [662, 117] on input "True" at bounding box center [655, 111] width 13 height 11
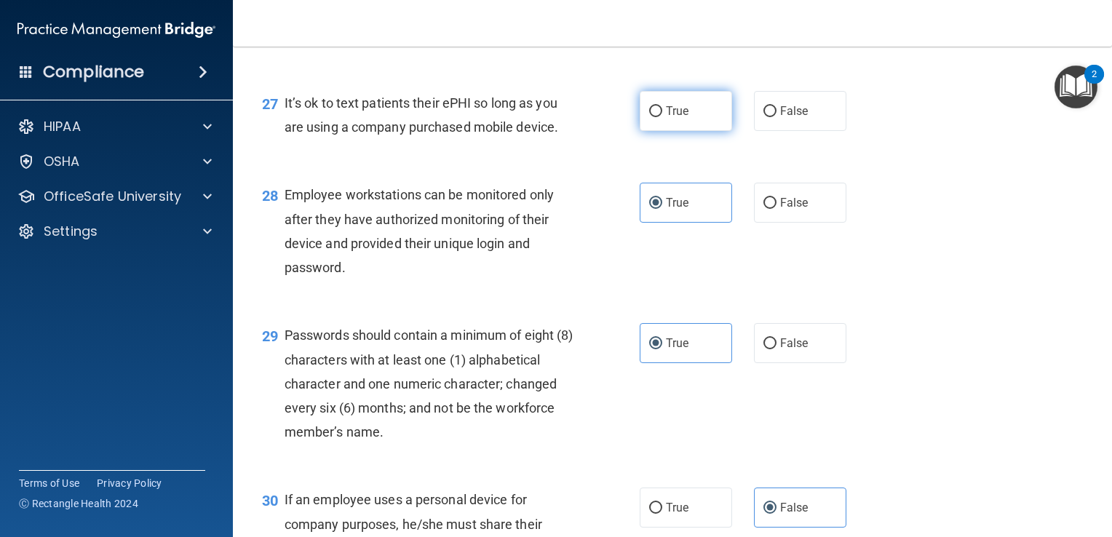
radio input "true"
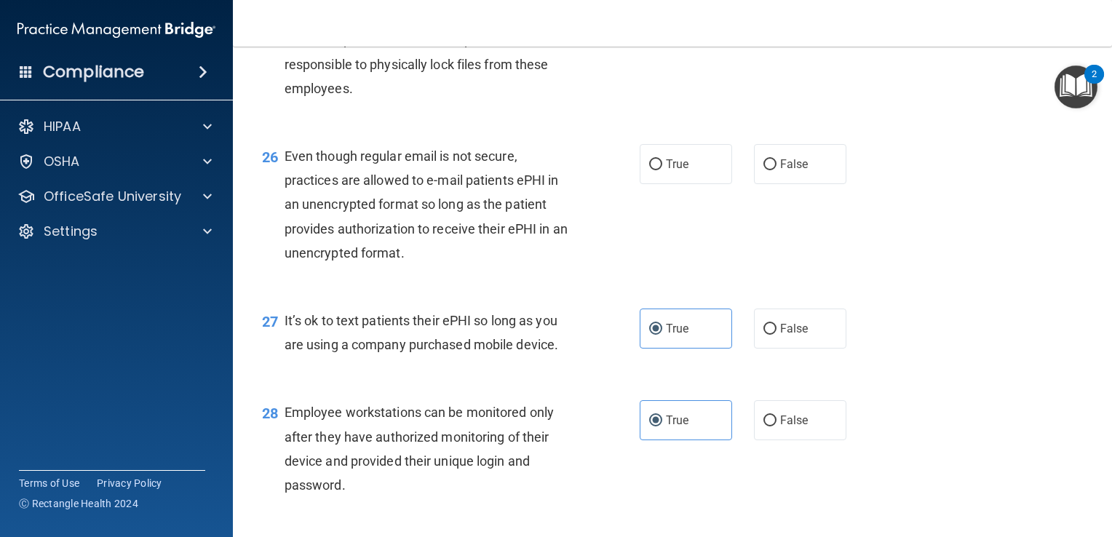
scroll to position [3330, 0]
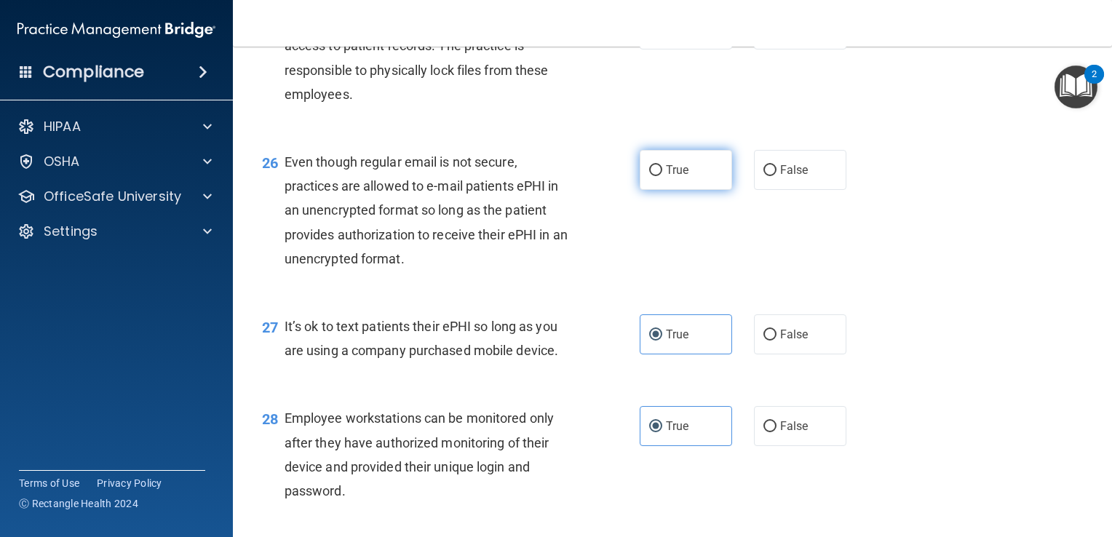
click at [704, 190] on label "True" at bounding box center [686, 170] width 92 height 40
click at [662, 176] on input "True" at bounding box center [655, 170] width 13 height 11
radio input "true"
click at [674, 36] on span "True" at bounding box center [677, 30] width 23 height 14
click at [662, 36] on input "True" at bounding box center [655, 30] width 13 height 11
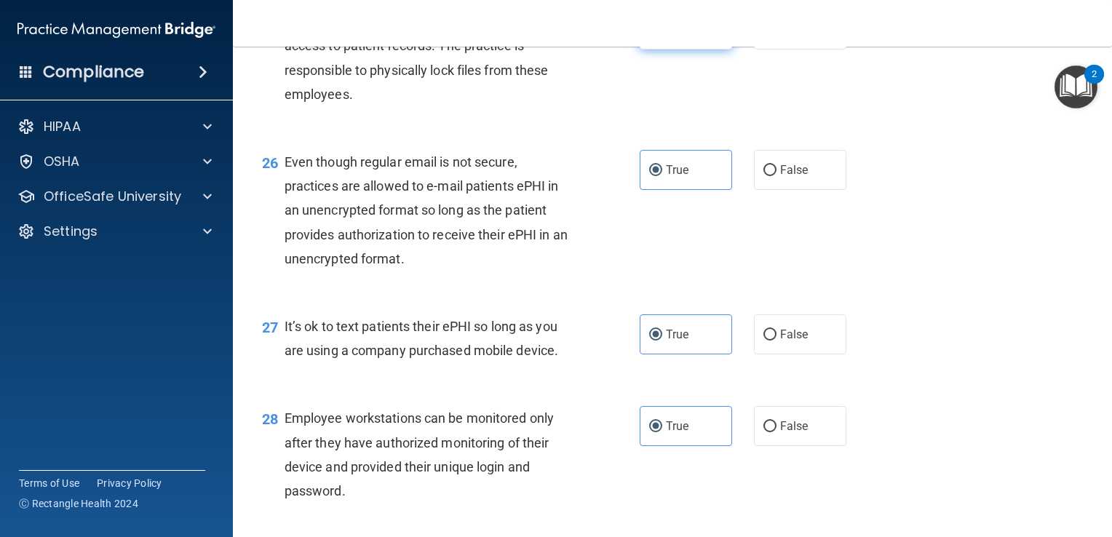
radio input "true"
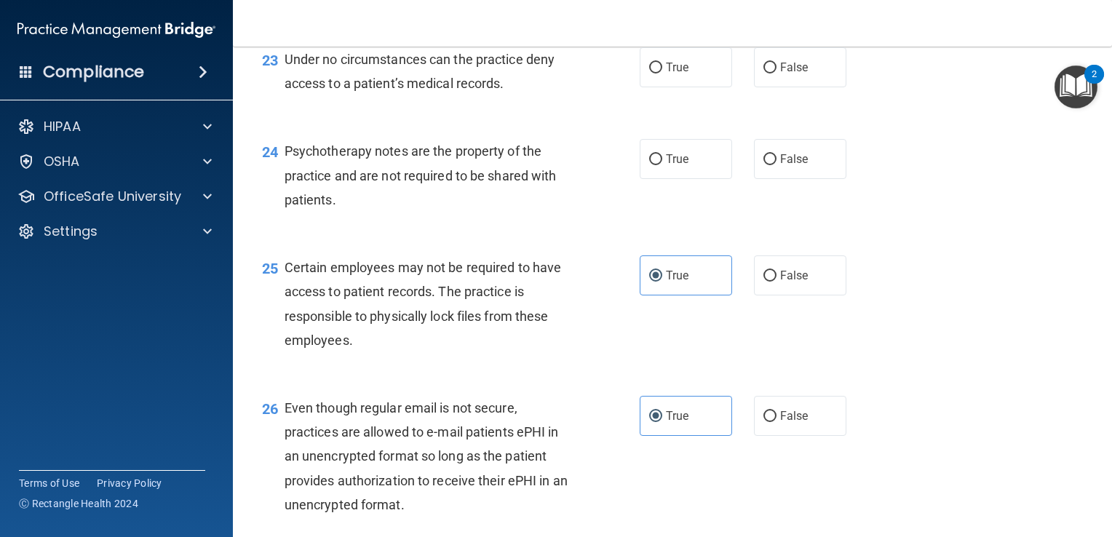
scroll to position [3057, 0]
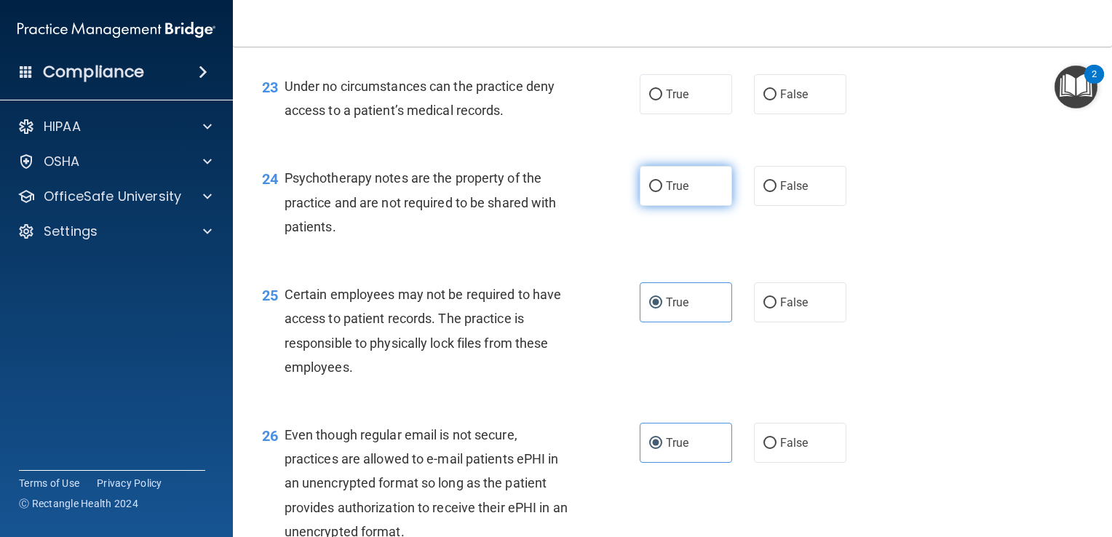
click at [656, 206] on label "True" at bounding box center [686, 186] width 92 height 40
click at [656, 192] on input "True" at bounding box center [655, 186] width 13 height 11
radio input "true"
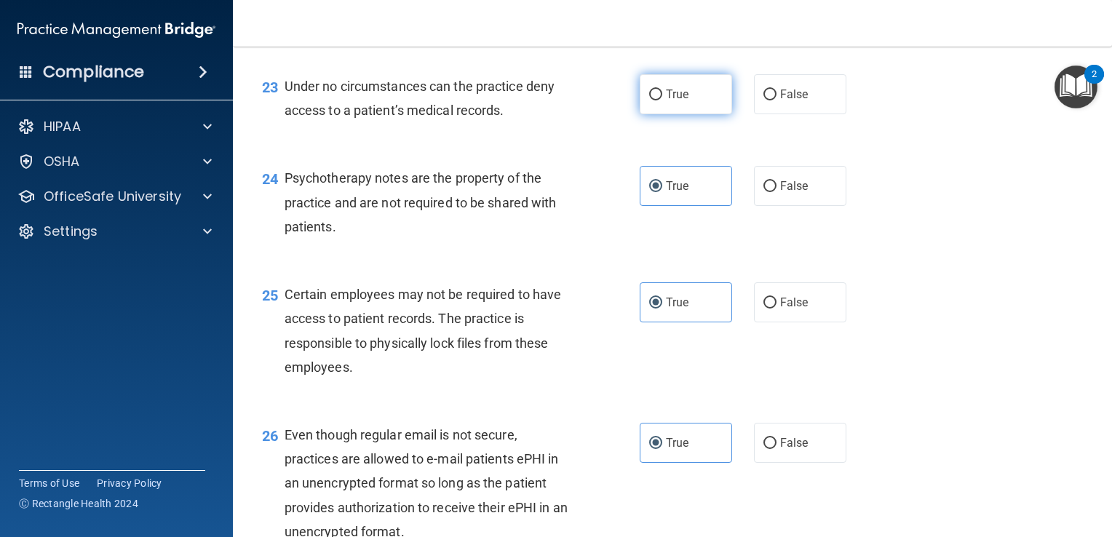
click at [676, 101] on span "True" at bounding box center [677, 94] width 23 height 14
click at [662, 100] on input "True" at bounding box center [655, 95] width 13 height 11
radio input "true"
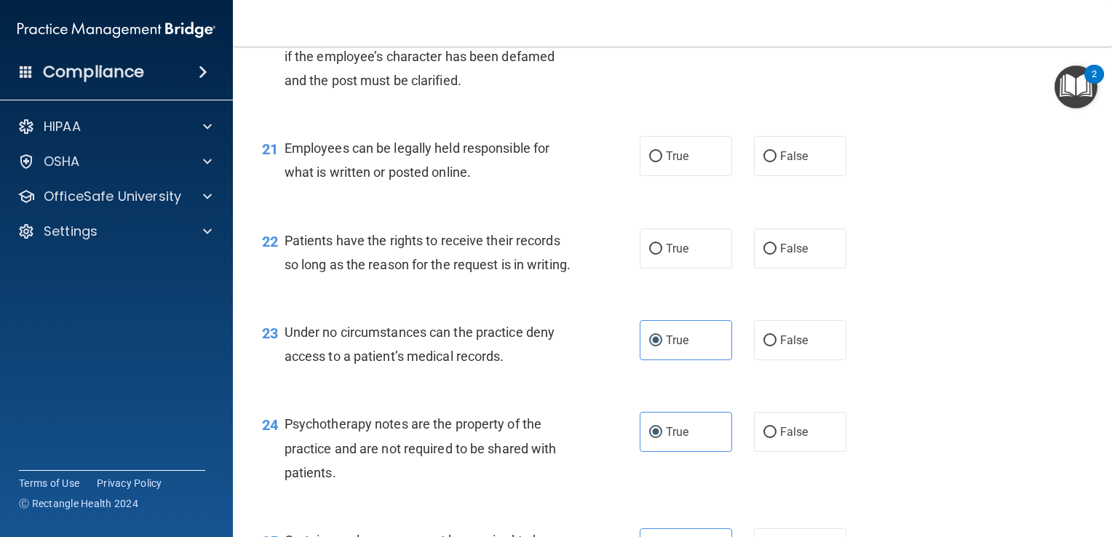
scroll to position [2801, 0]
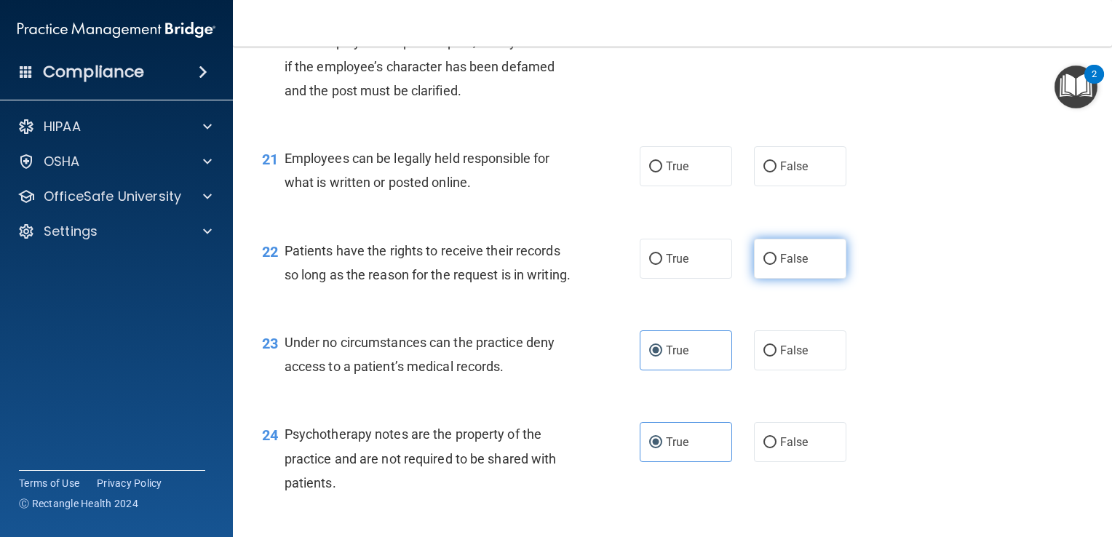
click at [783, 266] on span "False" at bounding box center [794, 259] width 28 height 14
click at [777, 265] on input "False" at bounding box center [770, 259] width 13 height 11
radio input "true"
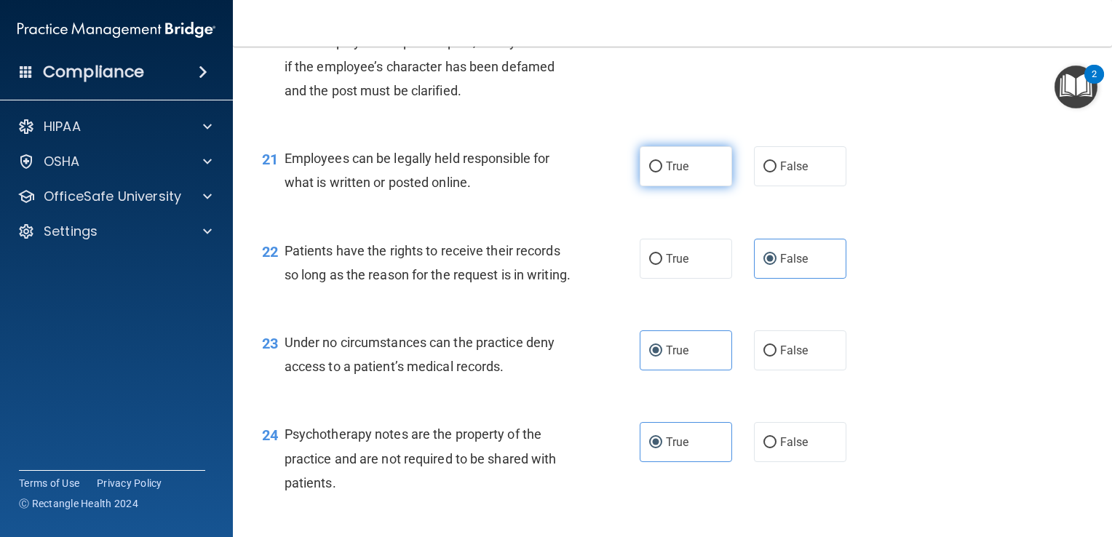
click at [678, 173] on span "True" at bounding box center [677, 166] width 23 height 14
click at [662, 173] on input "True" at bounding box center [655, 167] width 13 height 11
radio input "true"
click at [769, 46] on label "False" at bounding box center [800, 26] width 92 height 40
click at [769, 32] on input "False" at bounding box center [770, 26] width 13 height 11
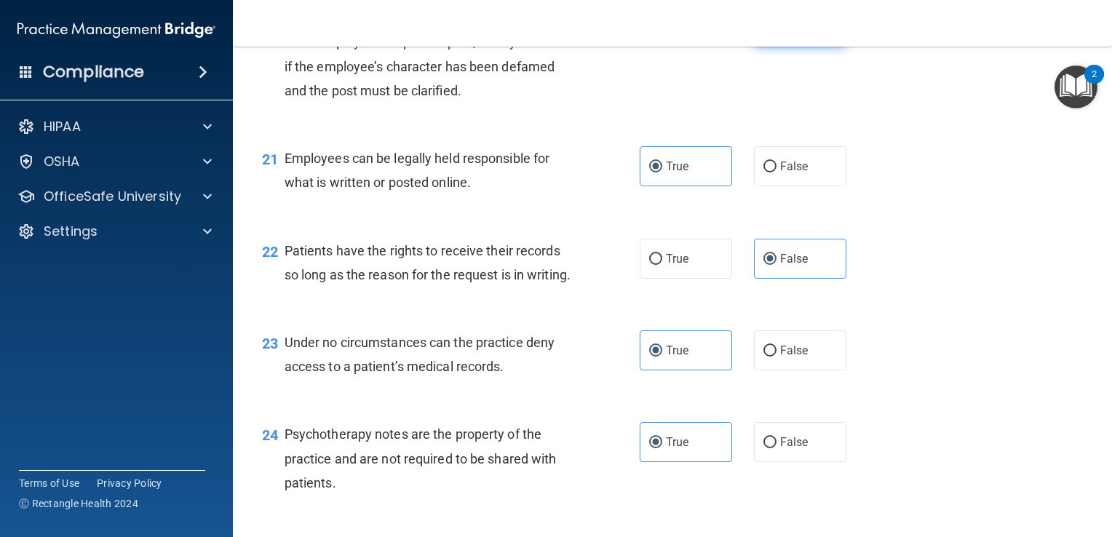
radio input "true"
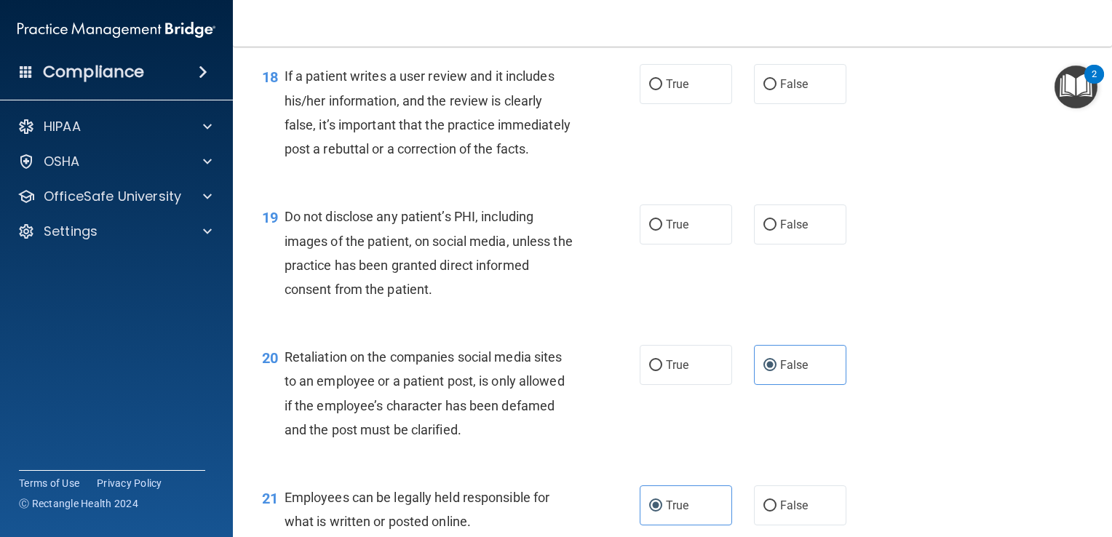
scroll to position [2429, 0]
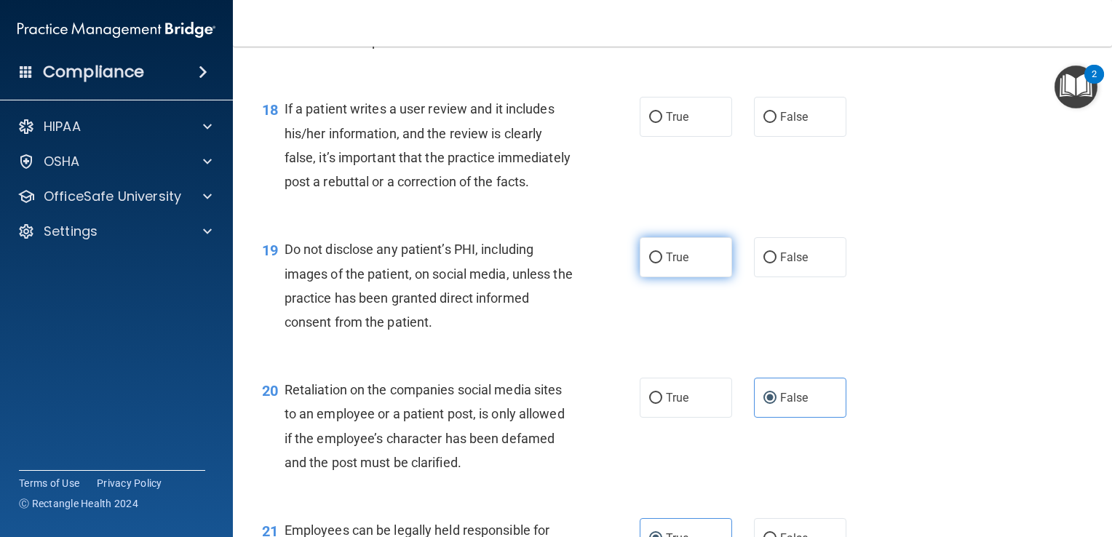
click at [673, 277] on label "True" at bounding box center [686, 257] width 92 height 40
click at [662, 264] on input "True" at bounding box center [655, 258] width 13 height 11
radio input "true"
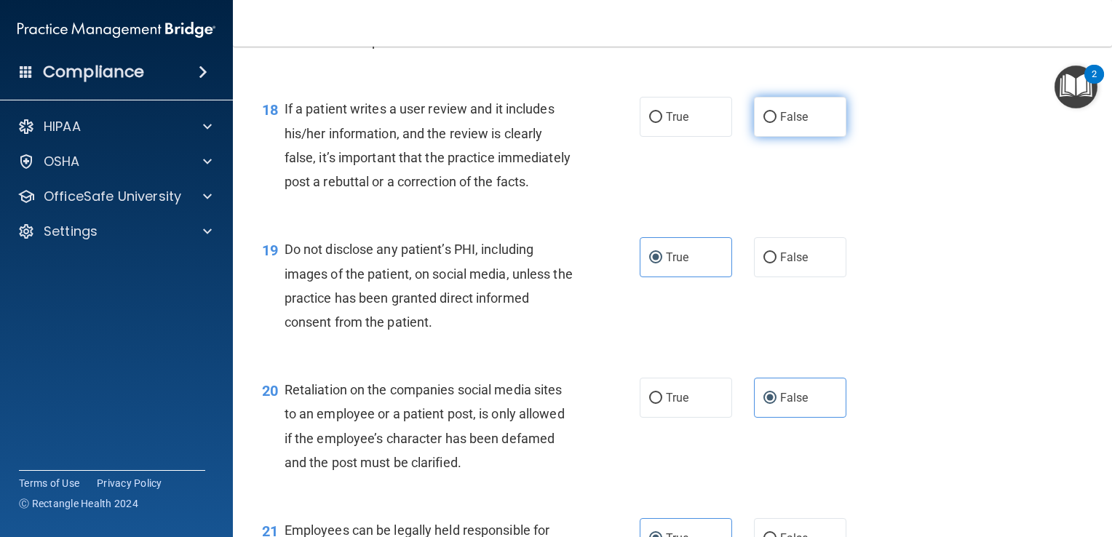
click at [792, 124] on span "False" at bounding box center [794, 117] width 28 height 14
click at [777, 123] on input "False" at bounding box center [770, 117] width 13 height 11
radio input "true"
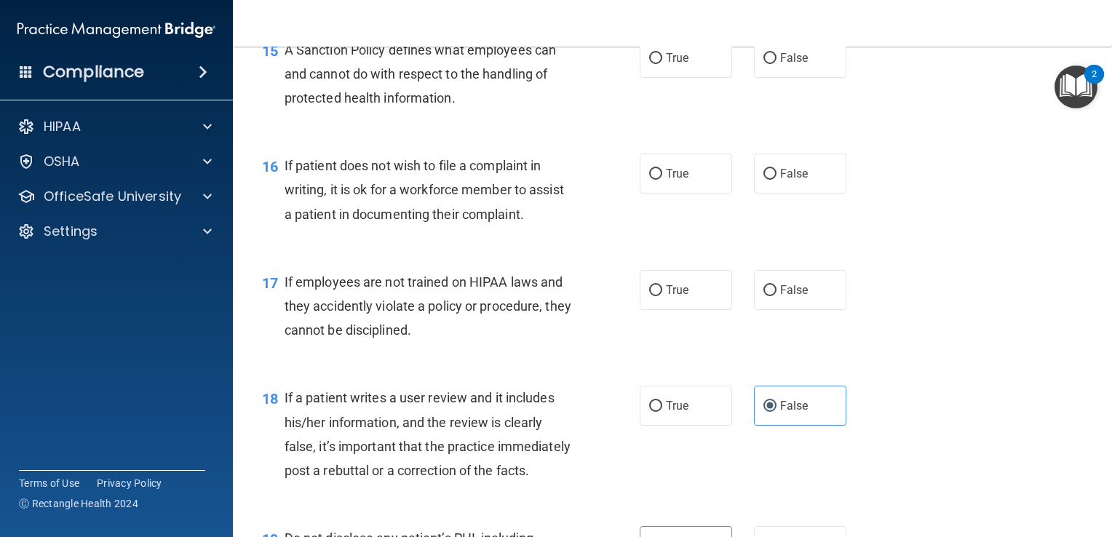
scroll to position [2129, 0]
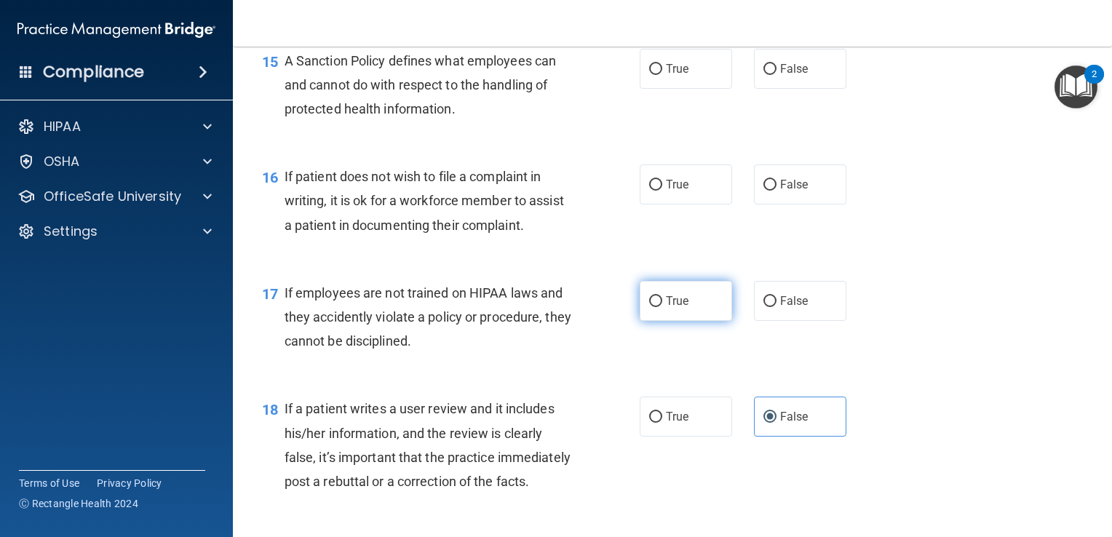
click at [676, 316] on label "True" at bounding box center [686, 301] width 92 height 40
click at [662, 307] on input "True" at bounding box center [655, 301] width 13 height 11
radio input "true"
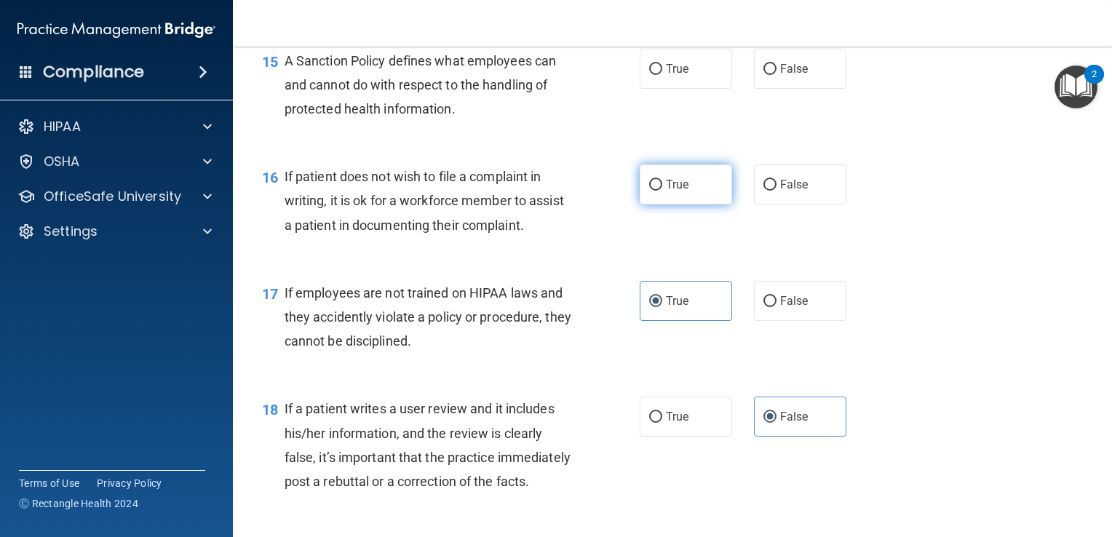
click at [668, 191] on span "True" at bounding box center [677, 185] width 23 height 14
click at [662, 191] on input "True" at bounding box center [655, 185] width 13 height 11
radio input "true"
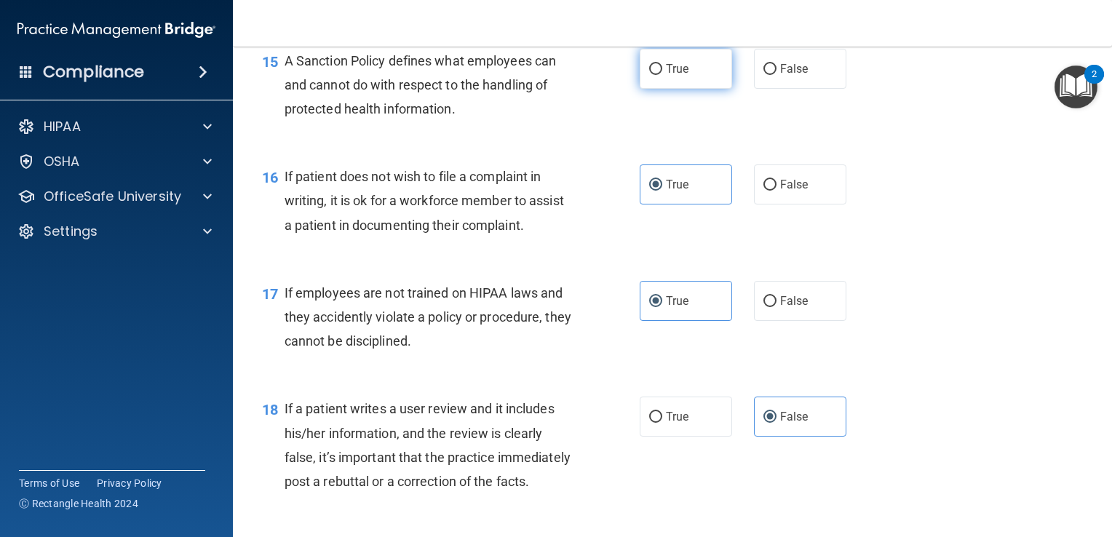
click at [691, 85] on label "True" at bounding box center [686, 69] width 92 height 40
click at [662, 75] on input "True" at bounding box center [655, 69] width 13 height 11
radio input "true"
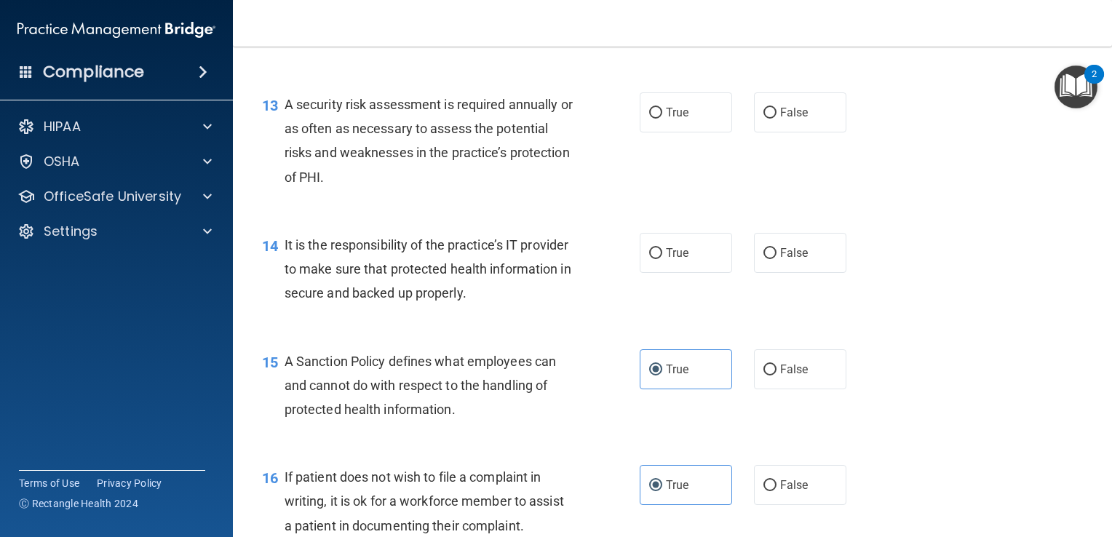
scroll to position [1753, 0]
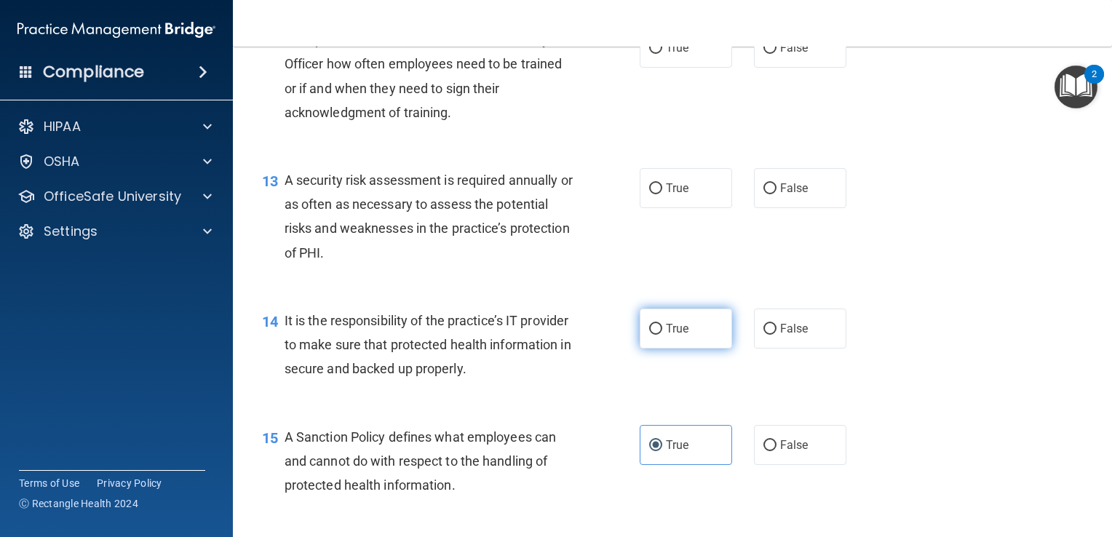
click at [674, 349] on label "True" at bounding box center [686, 329] width 92 height 40
click at [662, 335] on input "True" at bounding box center [655, 329] width 13 height 11
radio input "true"
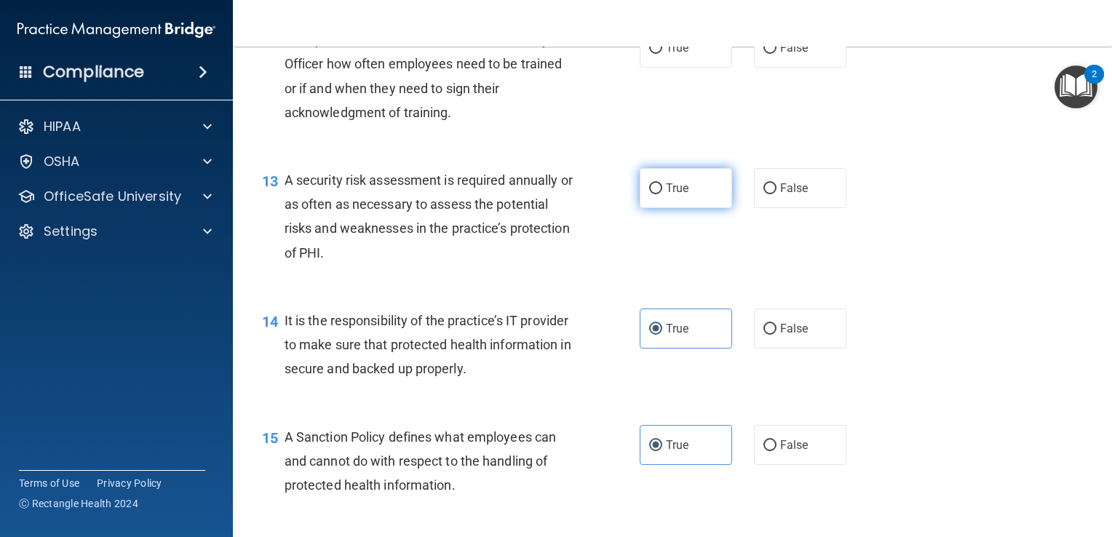
click at [685, 208] on label "True" at bounding box center [686, 188] width 92 height 40
click at [662, 194] on input "True" at bounding box center [655, 188] width 13 height 11
radio input "true"
click at [686, 68] on label "True" at bounding box center [686, 48] width 92 height 40
click at [662, 54] on input "True" at bounding box center [655, 48] width 13 height 11
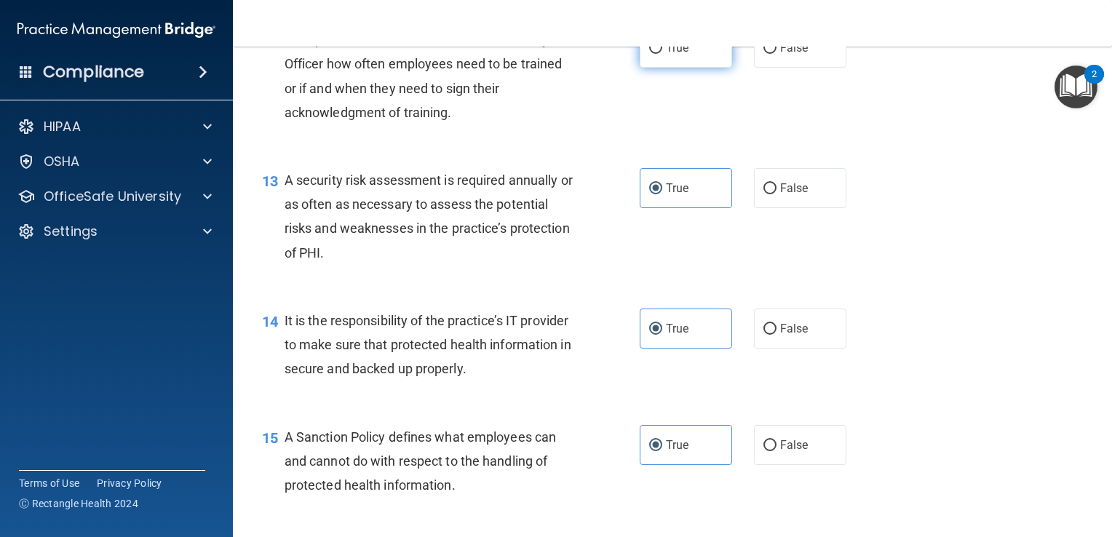
radio input "true"
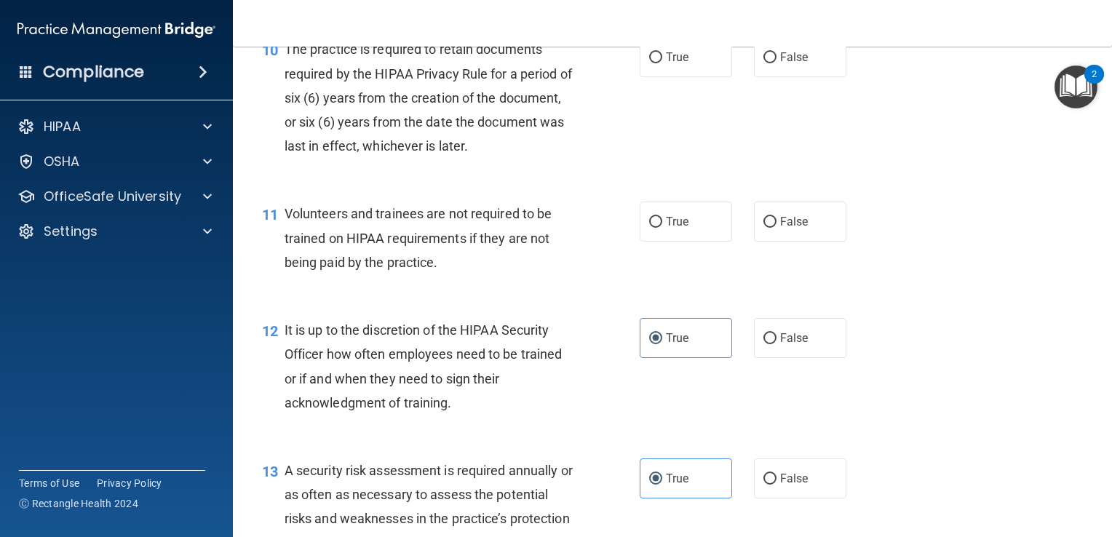
scroll to position [1441, 0]
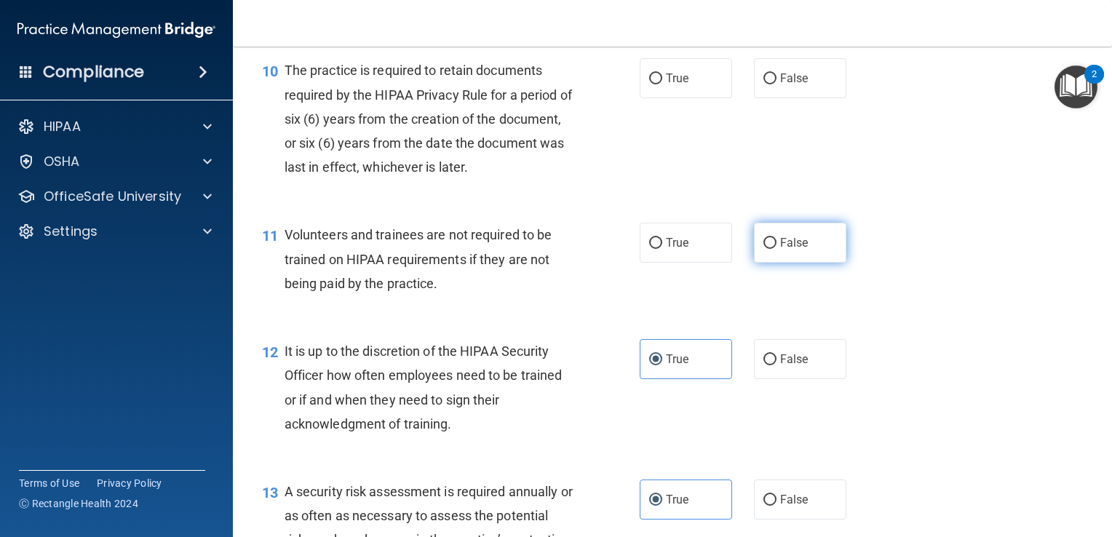
click at [780, 250] on span "False" at bounding box center [794, 243] width 28 height 14
click at [777, 249] on input "False" at bounding box center [770, 243] width 13 height 11
radio input "true"
click at [672, 85] on span "True" at bounding box center [677, 78] width 23 height 14
click at [662, 84] on input "True" at bounding box center [655, 79] width 13 height 11
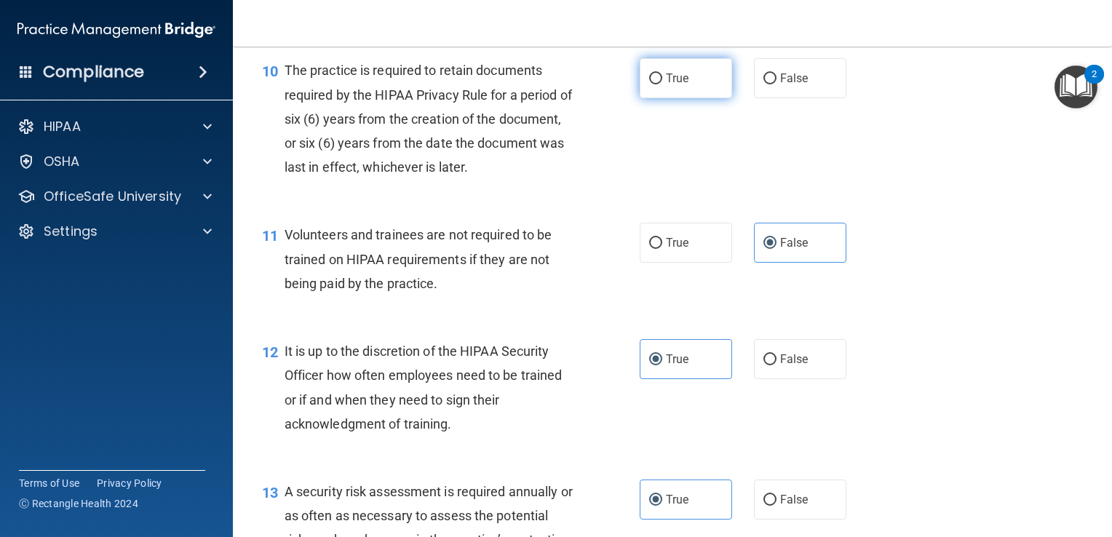
radio input "true"
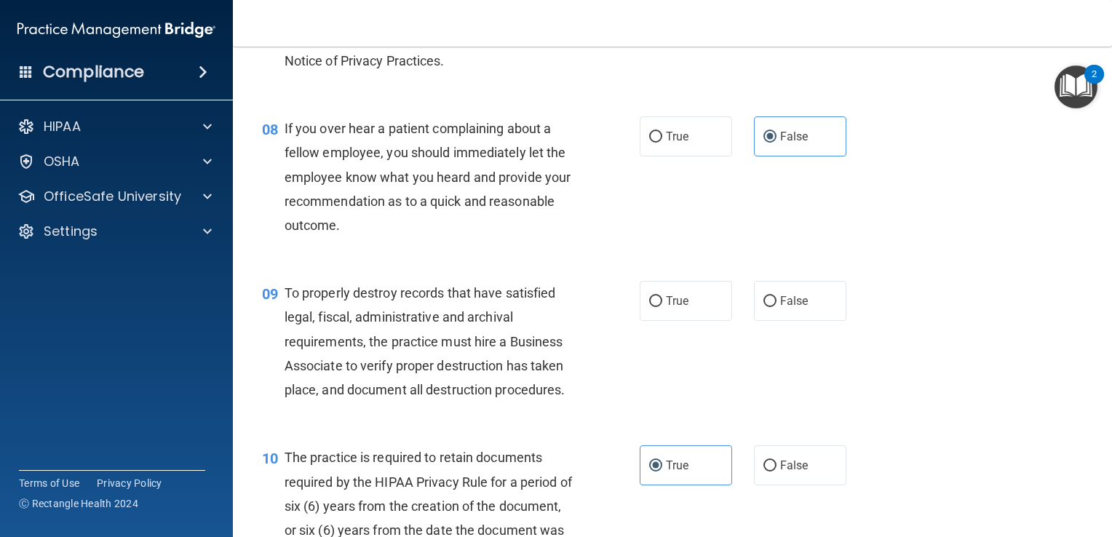
scroll to position [1048, 0]
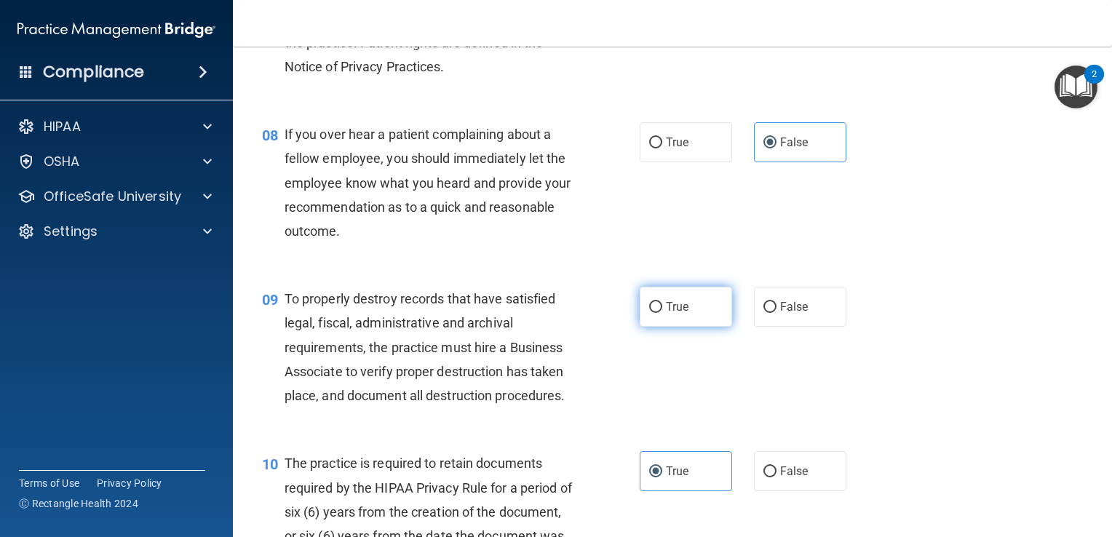
click at [689, 327] on label "True" at bounding box center [686, 307] width 92 height 40
click at [662, 313] on input "True" at bounding box center [655, 307] width 13 height 11
radio input "true"
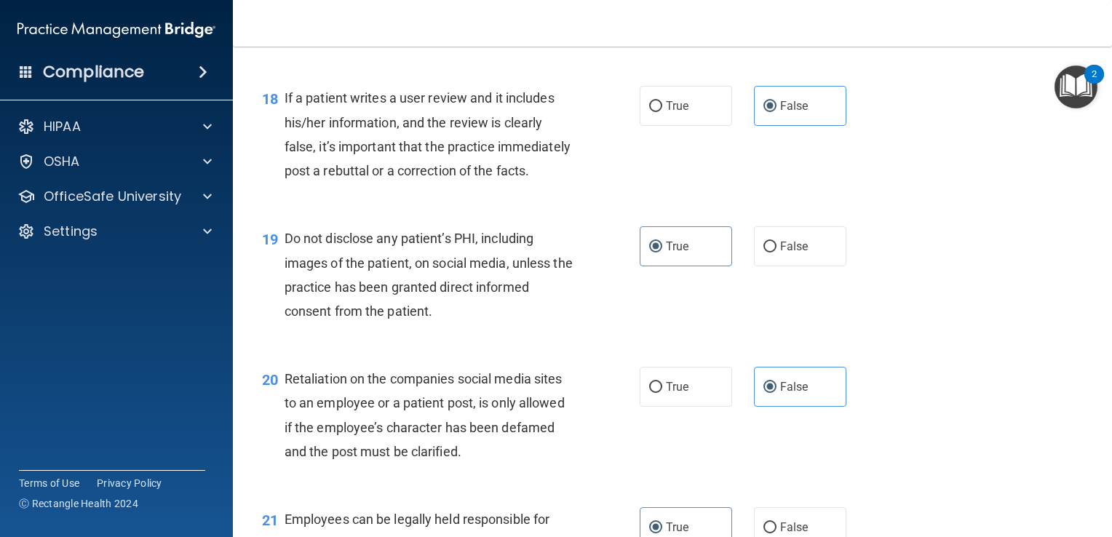
scroll to position [3794, 0]
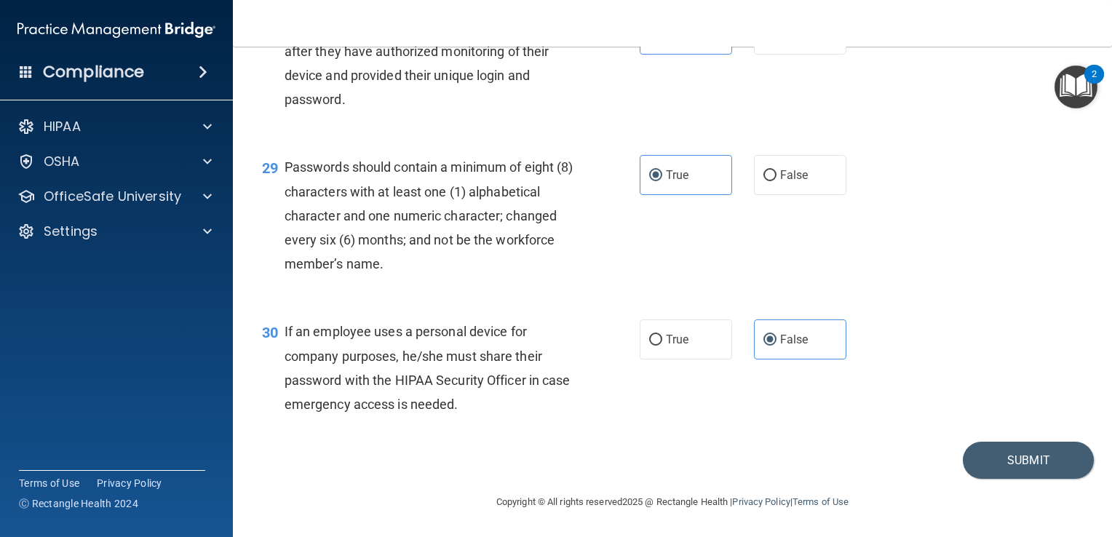
click at [1031, 479] on footer "Copyright © All rights reserved 2025 @ Rectangle Health | Privacy Policy | Term…" at bounding box center [672, 501] width 821 height 44
click at [1021, 465] on button "Submit" at bounding box center [1028, 460] width 131 height 37
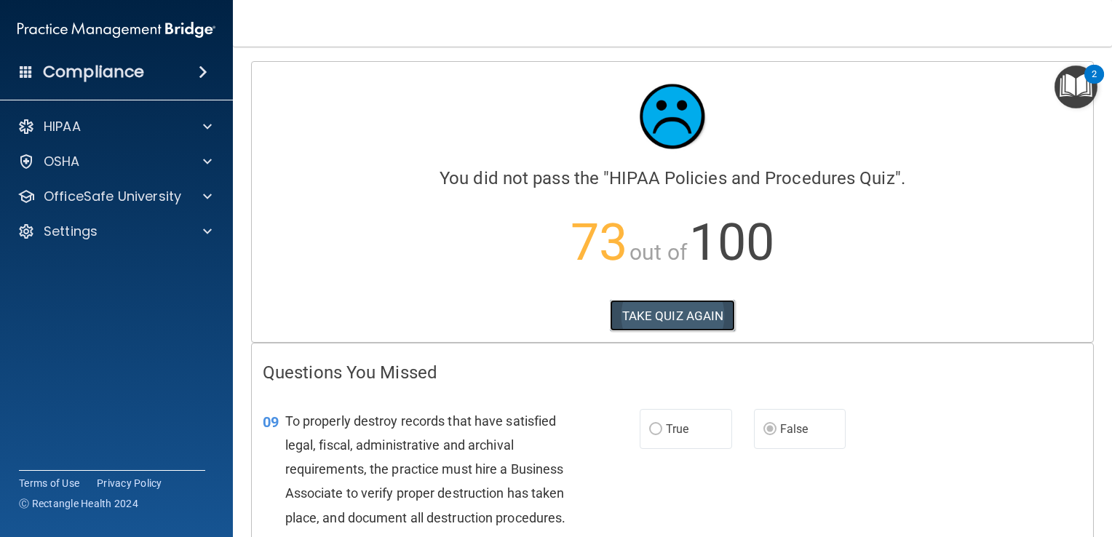
click at [677, 328] on button "TAKE QUIZ AGAIN" at bounding box center [673, 316] width 126 height 32
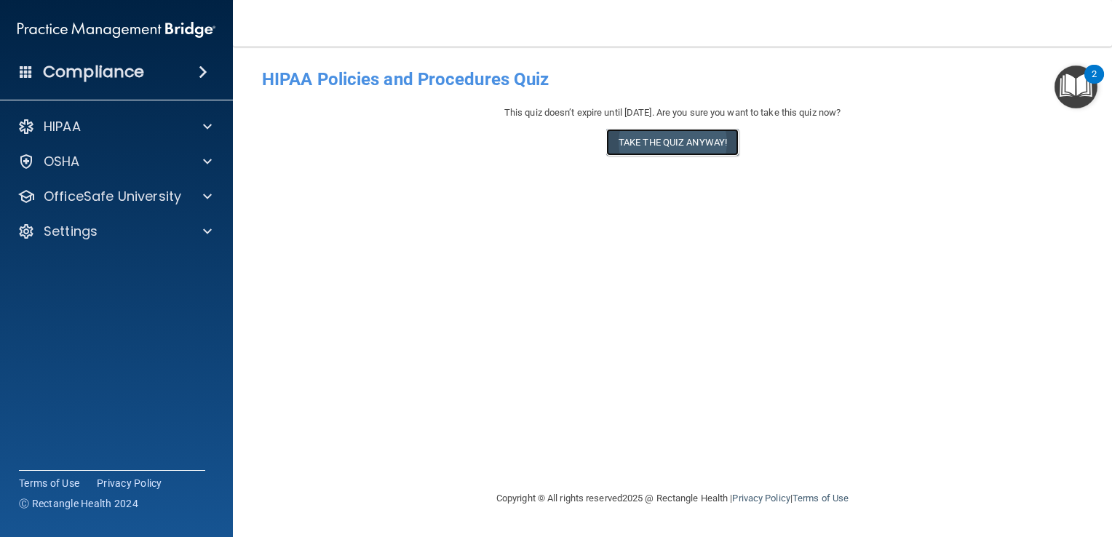
click at [681, 147] on button "Take the quiz anyway!" at bounding box center [672, 142] width 132 height 27
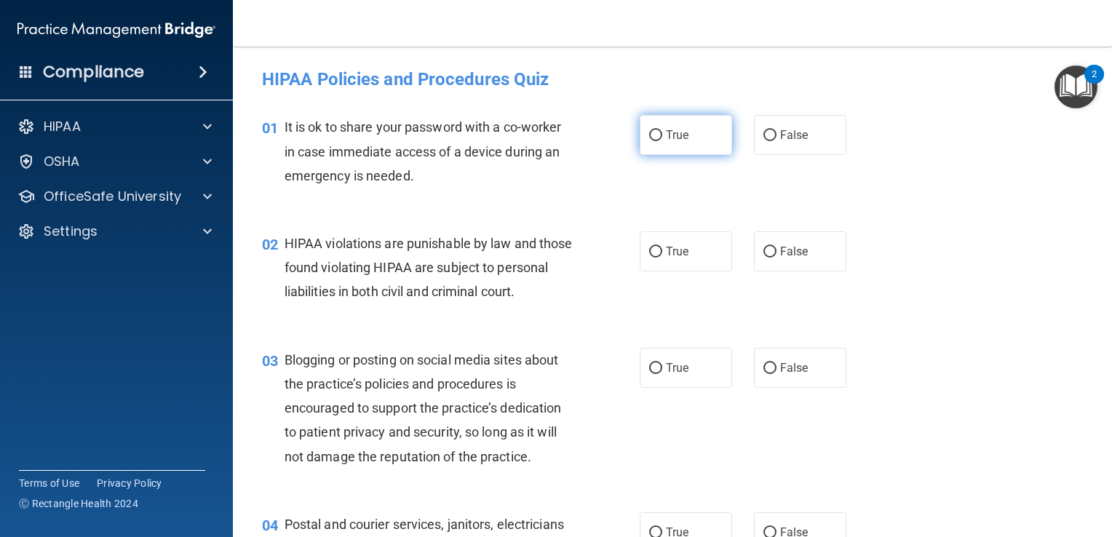
click at [681, 147] on label "True" at bounding box center [686, 135] width 92 height 40
click at [662, 141] on input "True" at bounding box center [655, 135] width 13 height 11
radio input "true"
click at [678, 258] on label "True" at bounding box center [686, 251] width 92 height 40
click at [662, 258] on input "True" at bounding box center [655, 252] width 13 height 11
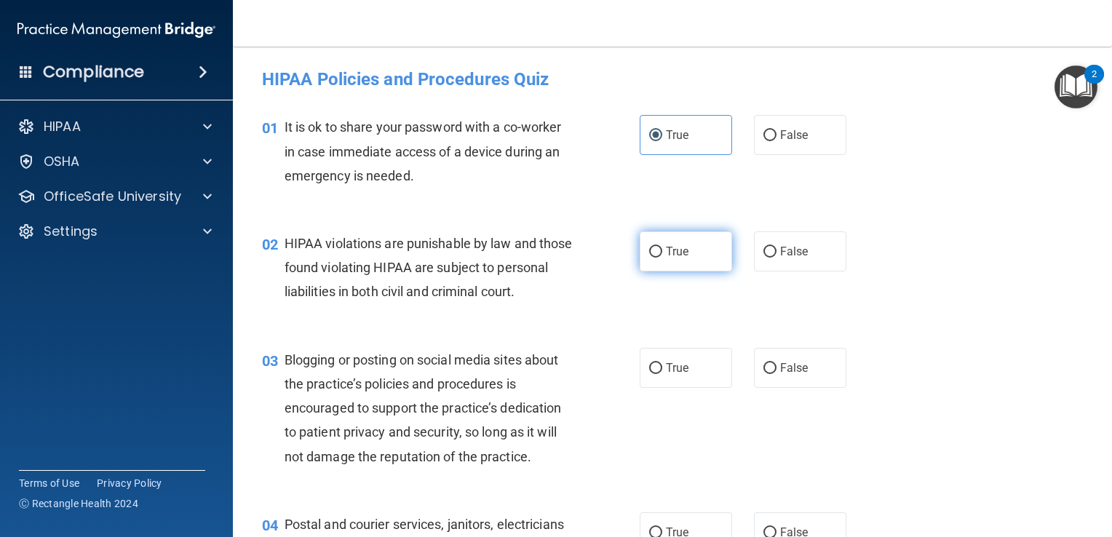
radio input "true"
click at [786, 375] on span "False" at bounding box center [794, 368] width 28 height 14
click at [777, 374] on input "False" at bounding box center [770, 368] width 13 height 11
radio input "true"
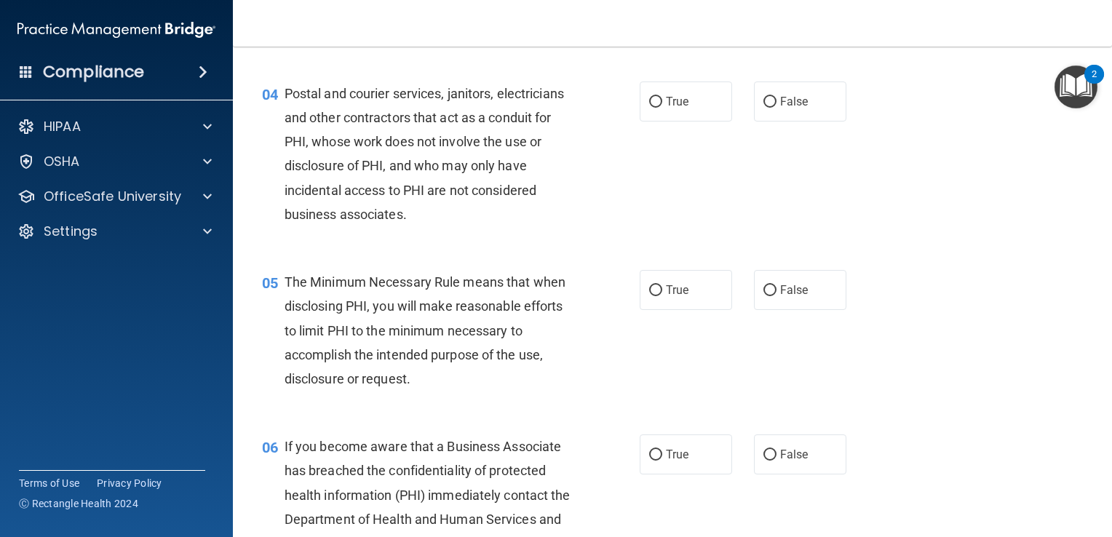
scroll to position [437, 0]
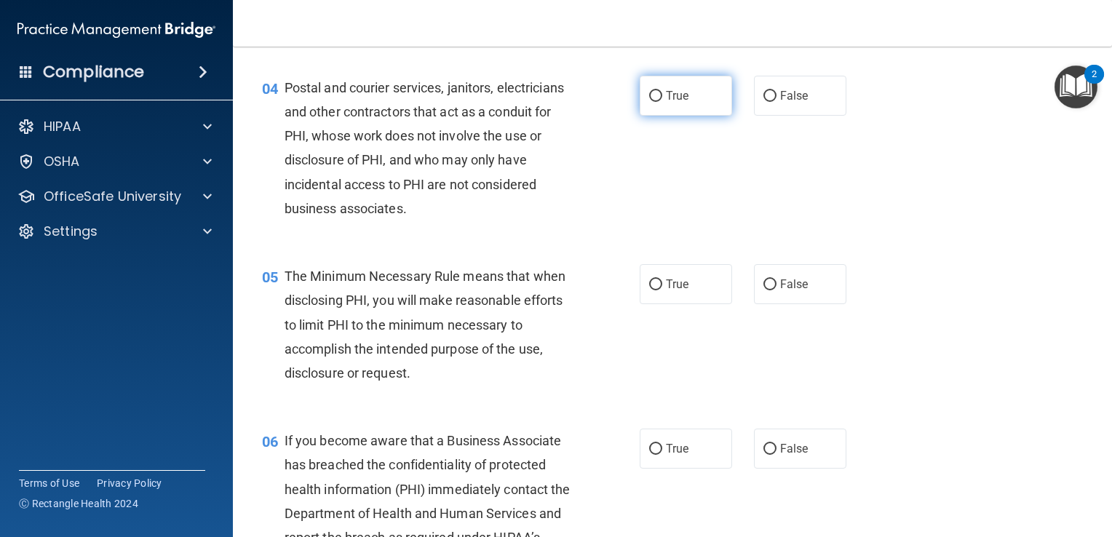
click at [654, 112] on label "True" at bounding box center [686, 96] width 92 height 40
click at [654, 102] on input "True" at bounding box center [655, 96] width 13 height 11
radio input "true"
click at [650, 290] on input "True" at bounding box center [655, 285] width 13 height 11
radio input "true"
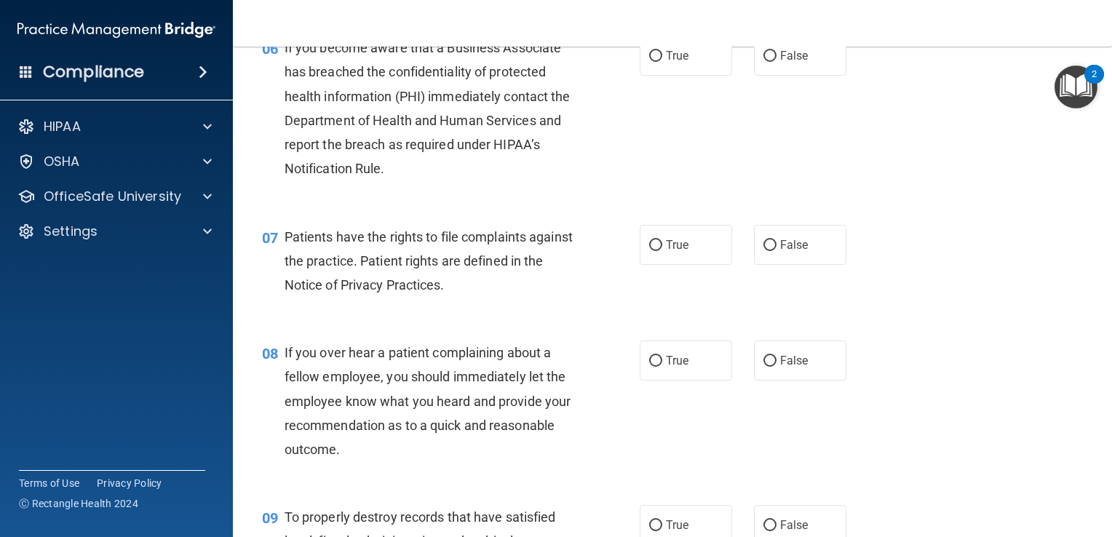
scroll to position [846, 0]
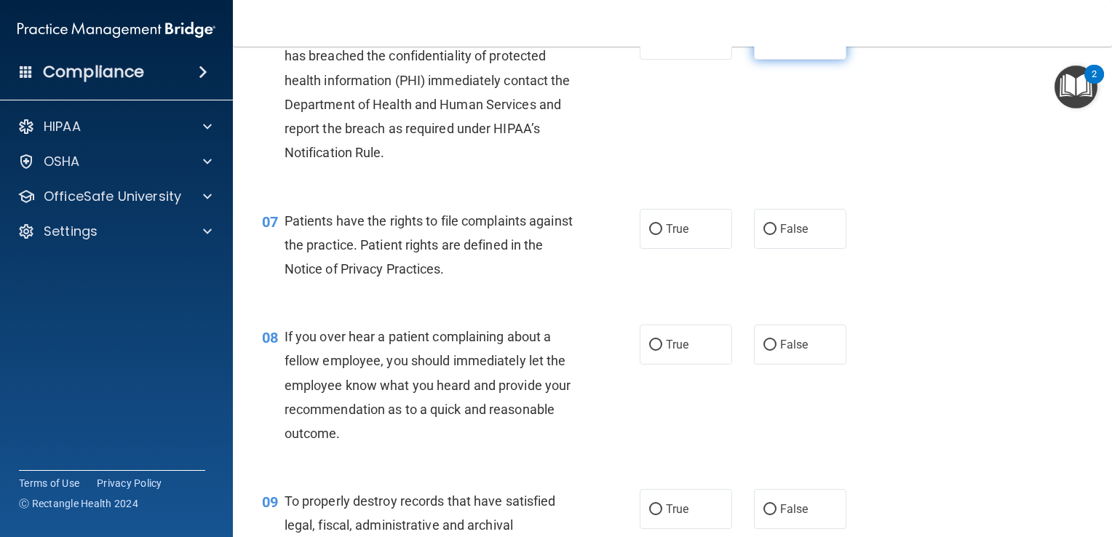
click at [795, 60] on label "False" at bounding box center [800, 40] width 92 height 40
click at [777, 46] on input "False" at bounding box center [770, 40] width 13 height 11
radio input "true"
click at [669, 236] on span "True" at bounding box center [677, 229] width 23 height 14
click at [662, 235] on input "True" at bounding box center [655, 229] width 13 height 11
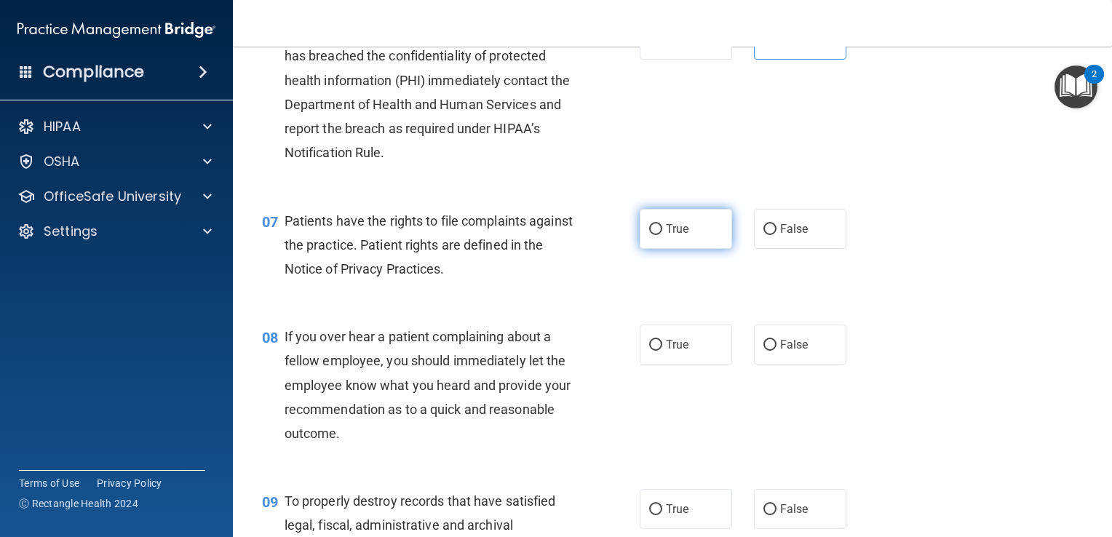
radio input "true"
click at [767, 358] on label "False" at bounding box center [800, 345] width 92 height 40
click at [767, 351] on input "False" at bounding box center [770, 345] width 13 height 11
radio input "true"
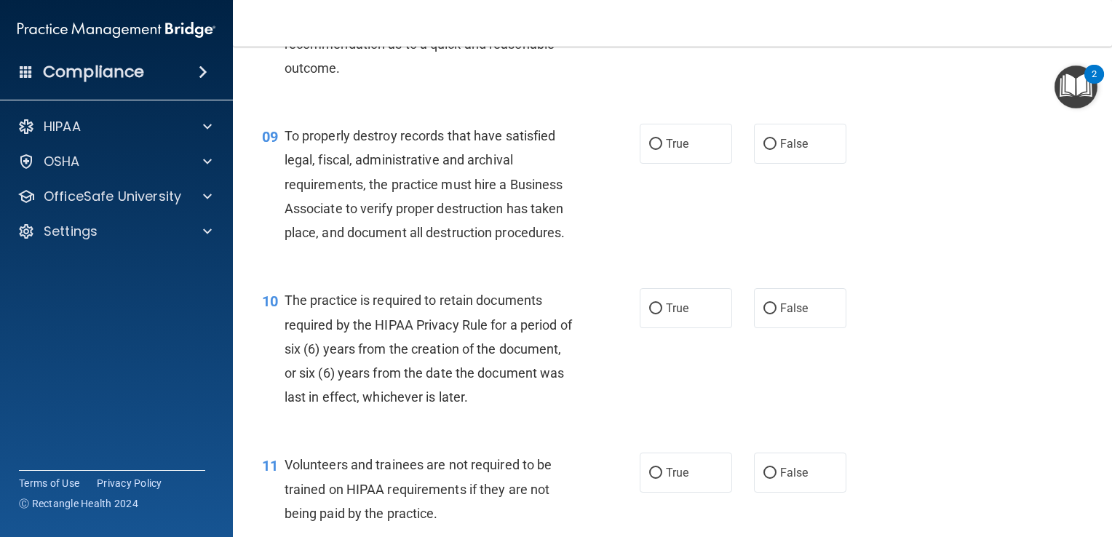
scroll to position [1195, 0]
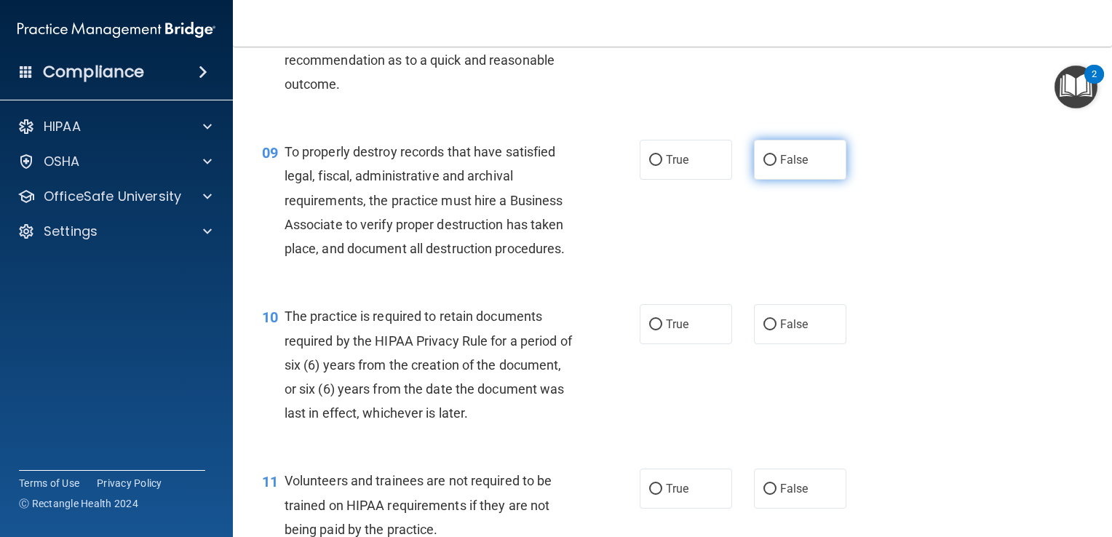
click at [794, 167] on span "False" at bounding box center [794, 160] width 28 height 14
click at [777, 166] on input "False" at bounding box center [770, 160] width 13 height 11
radio input "true"
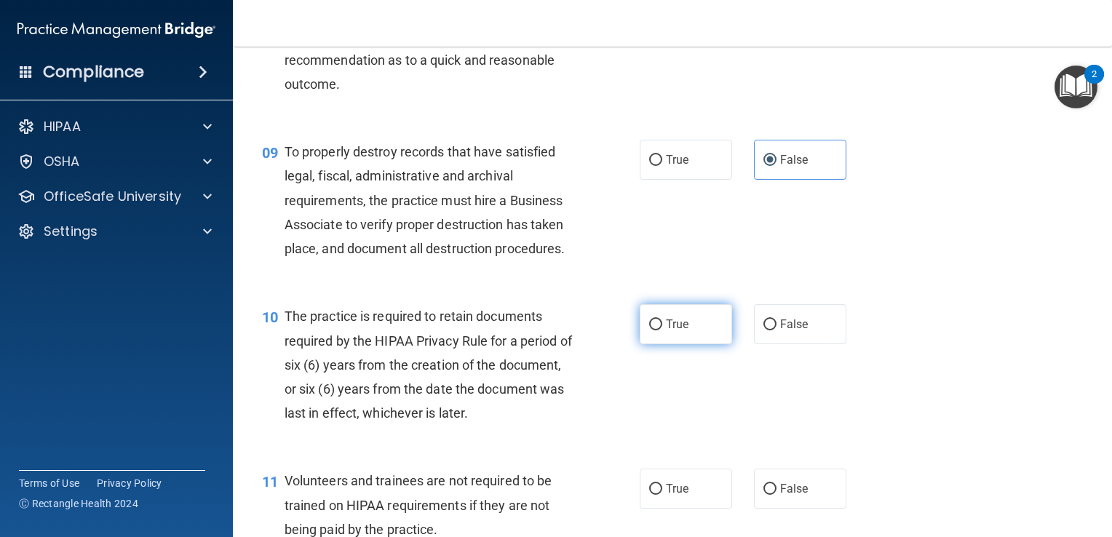
click at [684, 330] on label "True" at bounding box center [686, 324] width 92 height 40
click at [662, 330] on input "True" at bounding box center [655, 325] width 13 height 11
radio input "true"
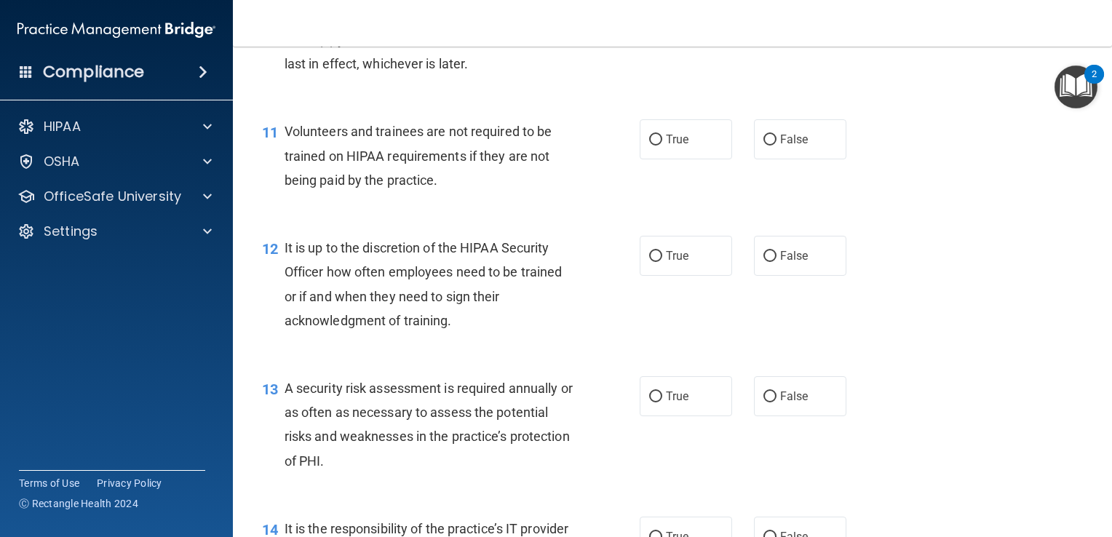
scroll to position [1561, 0]
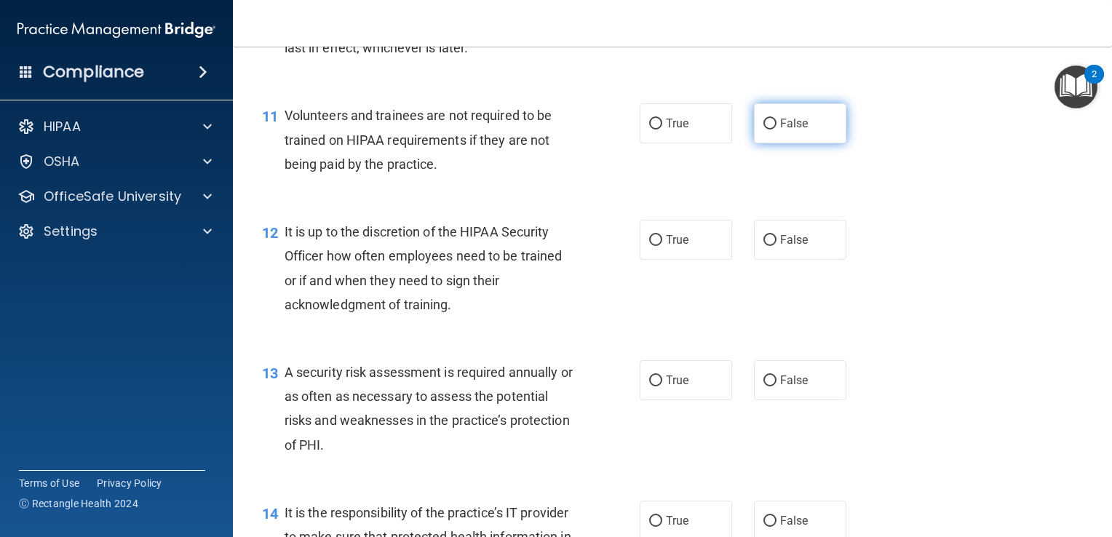
click at [797, 143] on label "False" at bounding box center [800, 123] width 92 height 40
click at [777, 130] on input "False" at bounding box center [770, 124] width 13 height 11
radio input "true"
click at [804, 260] on label "False" at bounding box center [800, 240] width 92 height 40
click at [777, 246] on input "False" at bounding box center [770, 240] width 13 height 11
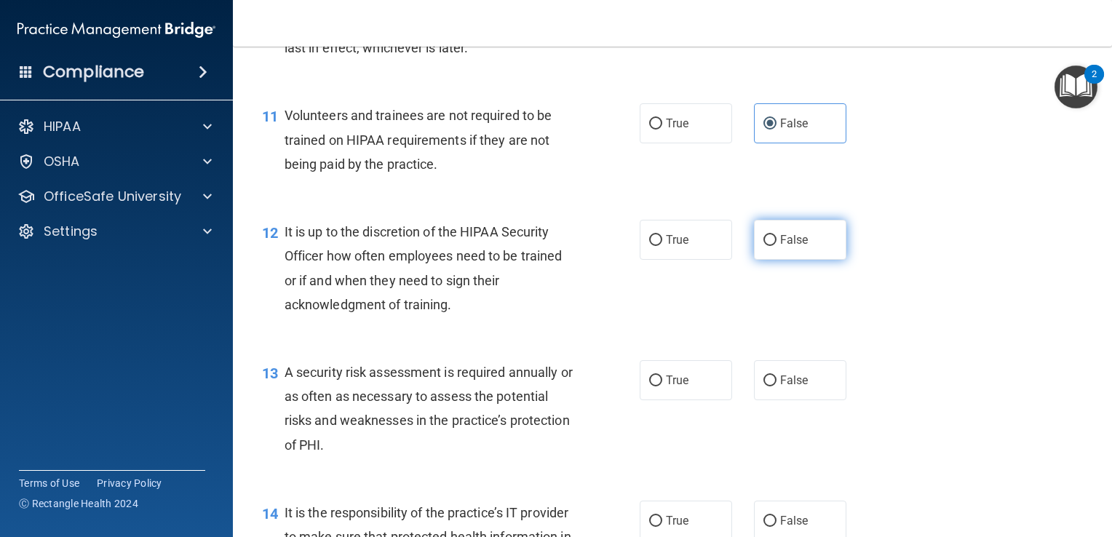
radio input "true"
click at [667, 387] on span "True" at bounding box center [677, 380] width 23 height 14
click at [662, 387] on input "True" at bounding box center [655, 381] width 13 height 11
radio input "true"
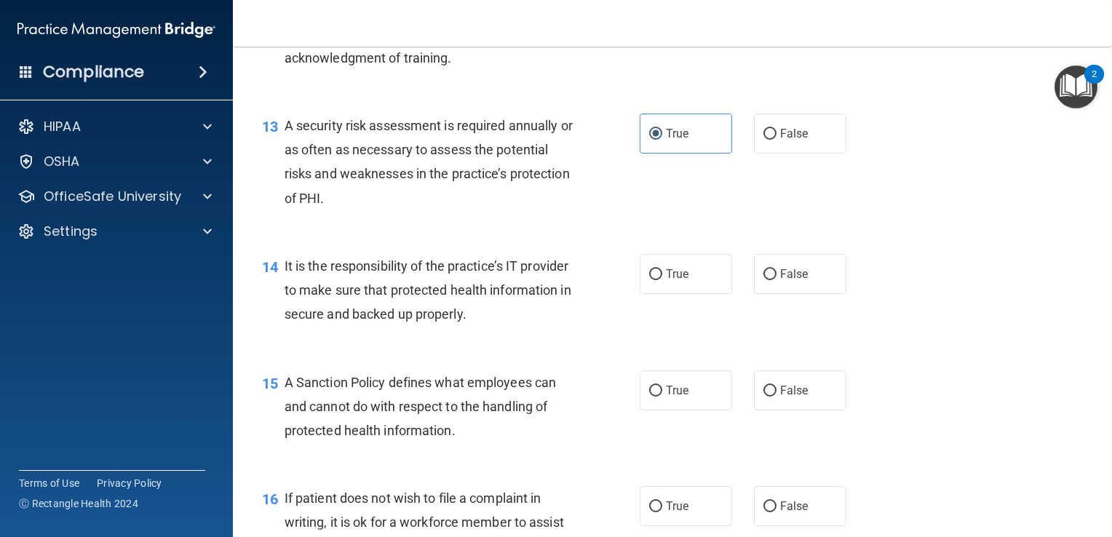
scroll to position [1905, 0]
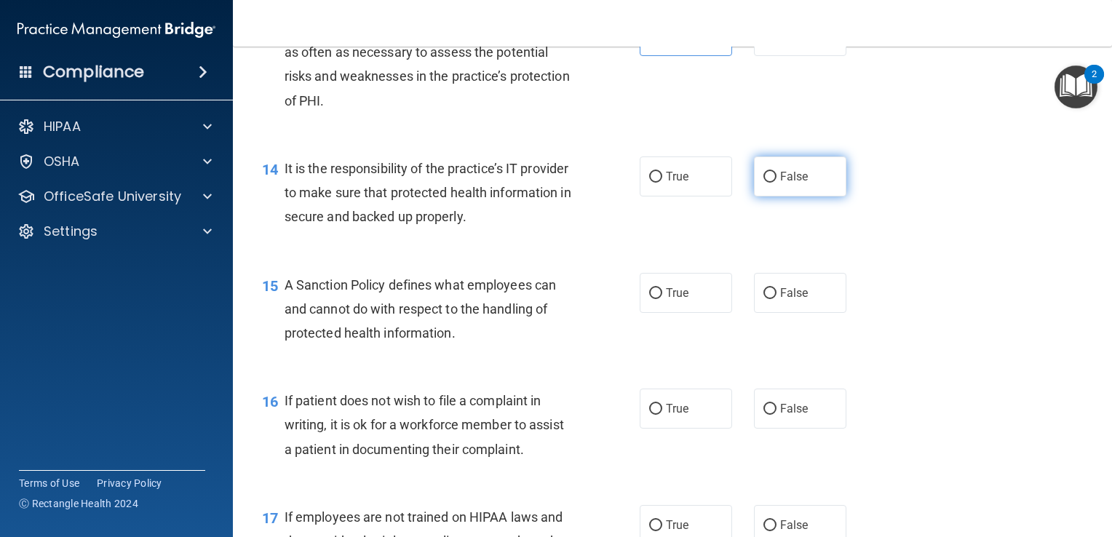
click at [788, 183] on span "False" at bounding box center [794, 177] width 28 height 14
click at [777, 183] on input "False" at bounding box center [770, 177] width 13 height 11
radio input "true"
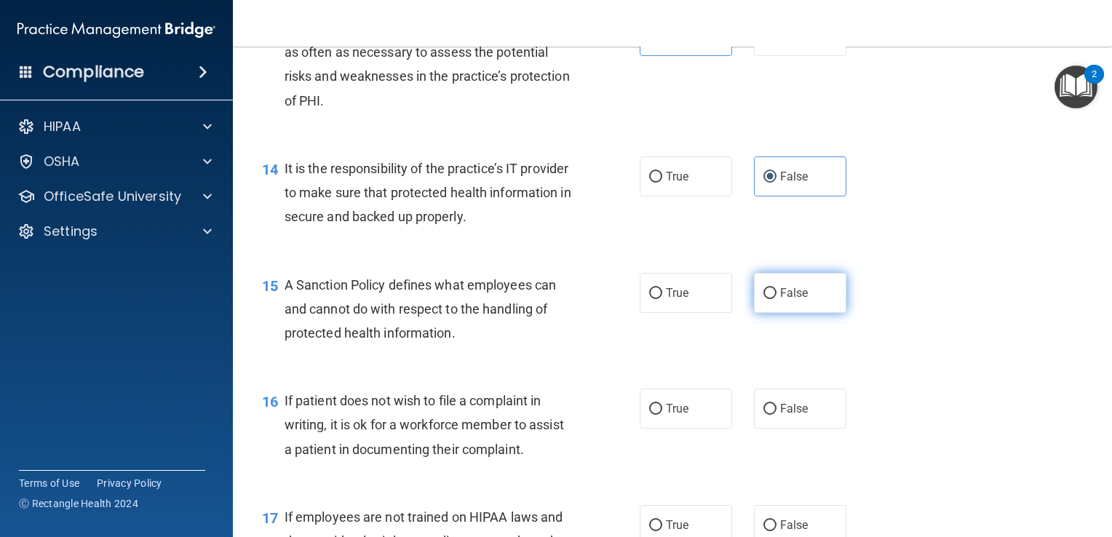
click at [785, 300] on span "False" at bounding box center [794, 293] width 28 height 14
click at [777, 299] on input "False" at bounding box center [770, 293] width 13 height 11
radio input "true"
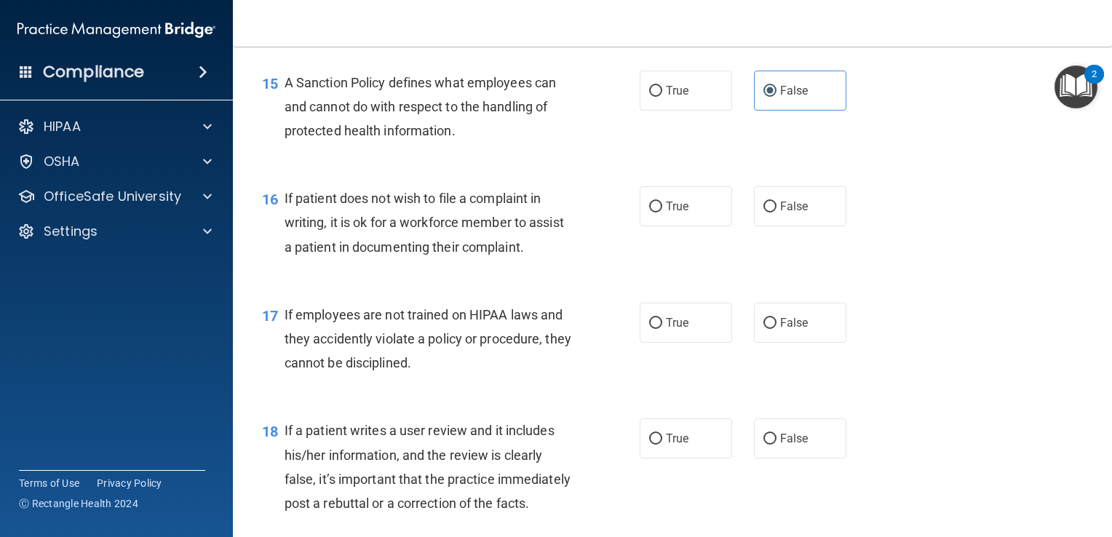
scroll to position [2146, 0]
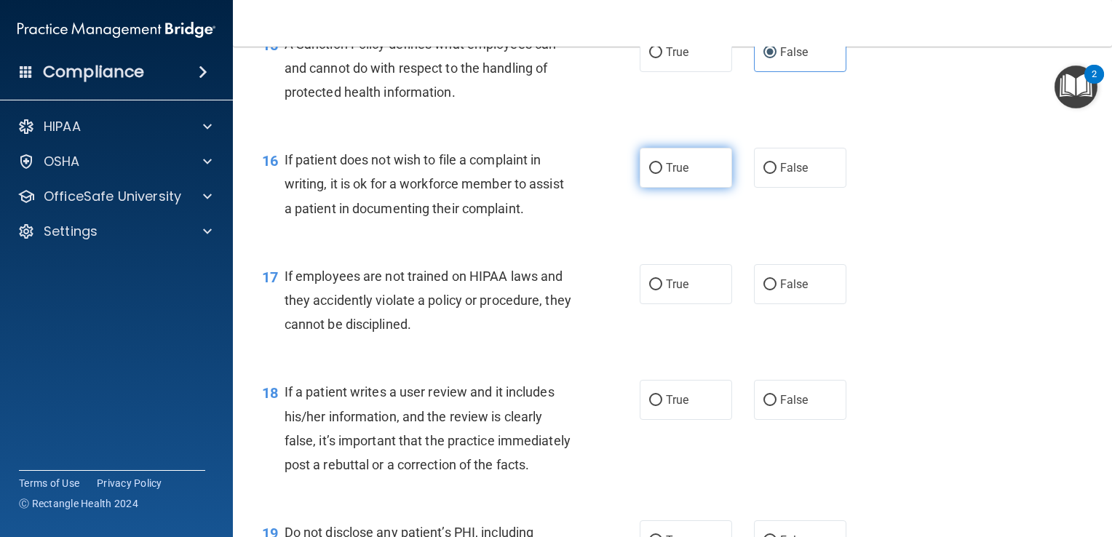
click at [687, 184] on label "True" at bounding box center [686, 168] width 92 height 40
click at [662, 174] on input "True" at bounding box center [655, 168] width 13 height 11
radio input "true"
click at [780, 291] on span "False" at bounding box center [794, 284] width 28 height 14
click at [777, 290] on input "False" at bounding box center [770, 285] width 13 height 11
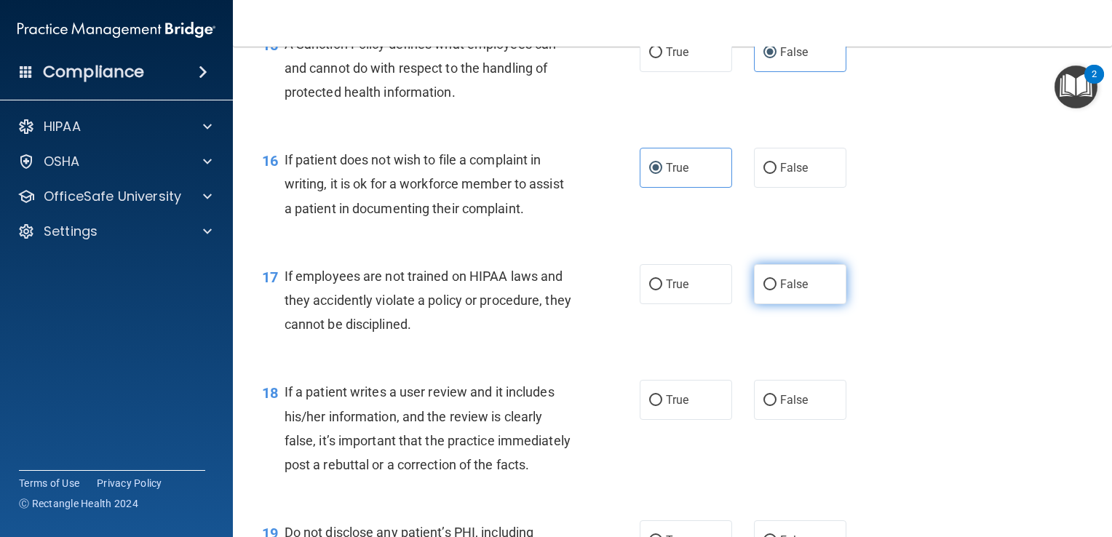
radio input "true"
click at [1064, 246] on div "16 If patient does not wish to file a complaint in writing, it is ok for a work…" at bounding box center [672, 188] width 843 height 116
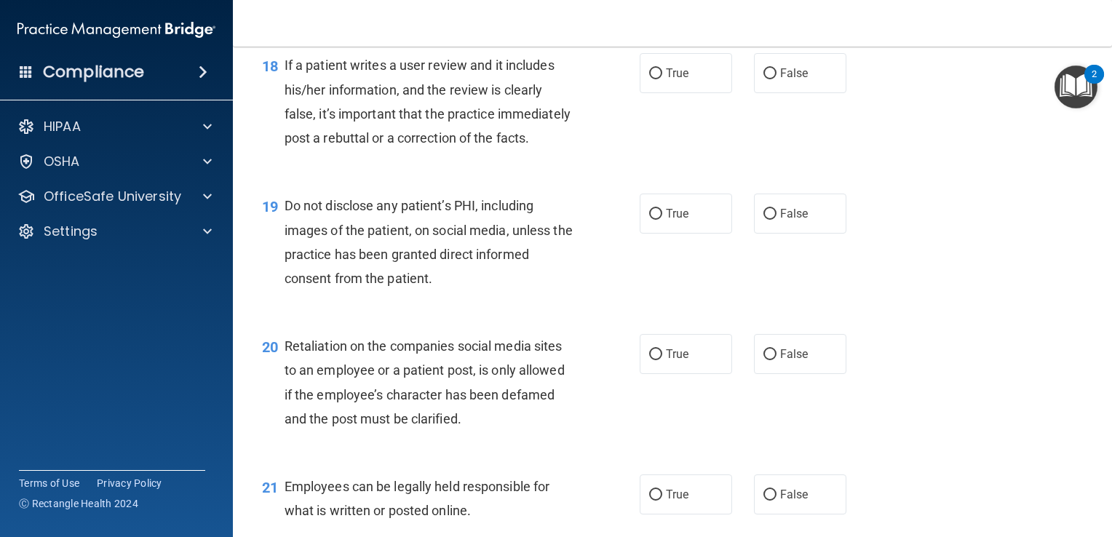
scroll to position [2462, 0]
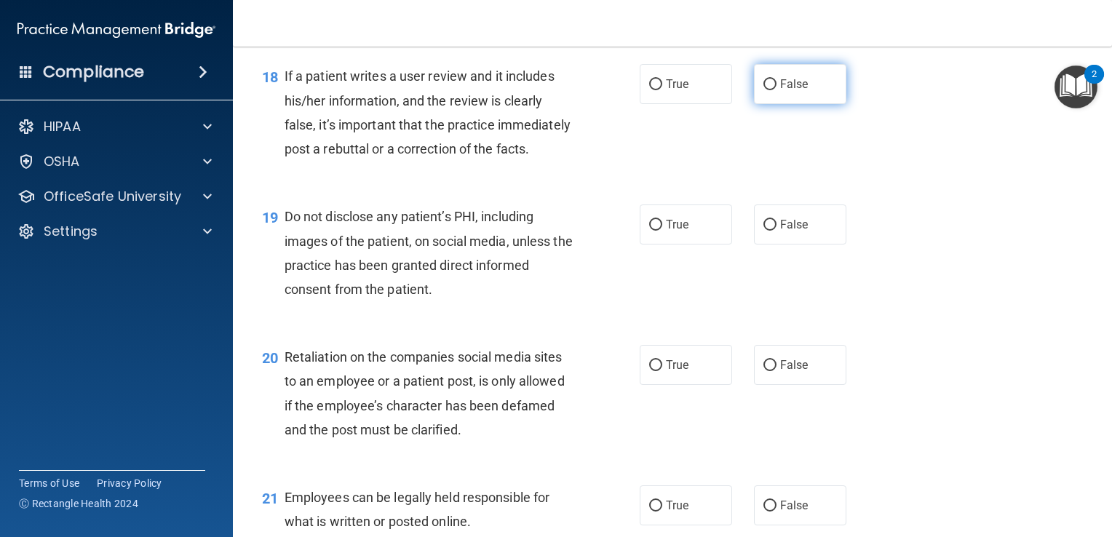
click at [810, 104] on label "False" at bounding box center [800, 84] width 92 height 40
click at [777, 90] on input "False" at bounding box center [770, 84] width 13 height 11
radio input "true"
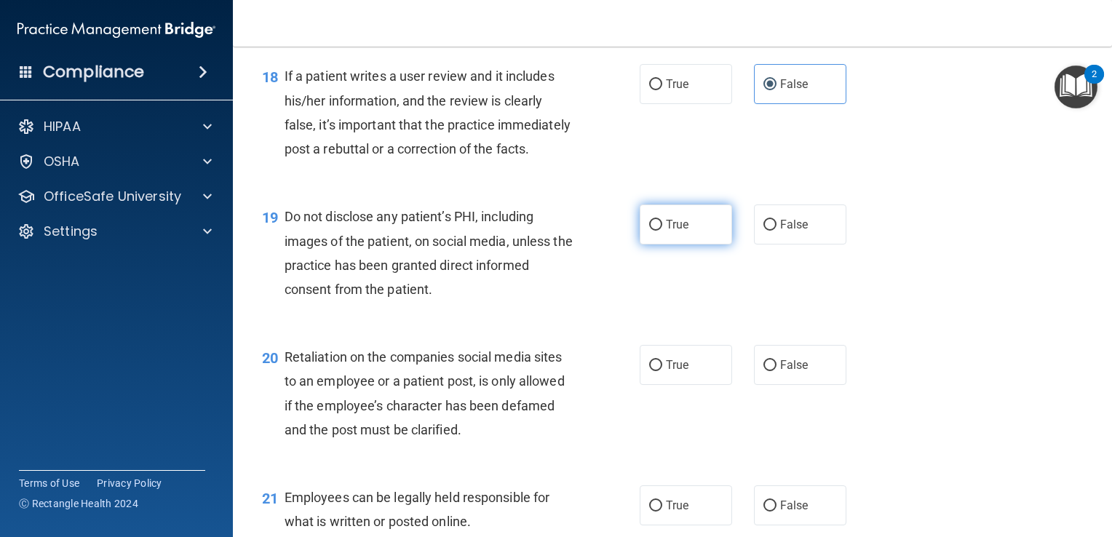
click at [659, 245] on label "True" at bounding box center [686, 225] width 92 height 40
click at [659, 231] on input "True" at bounding box center [655, 225] width 13 height 11
radio input "true"
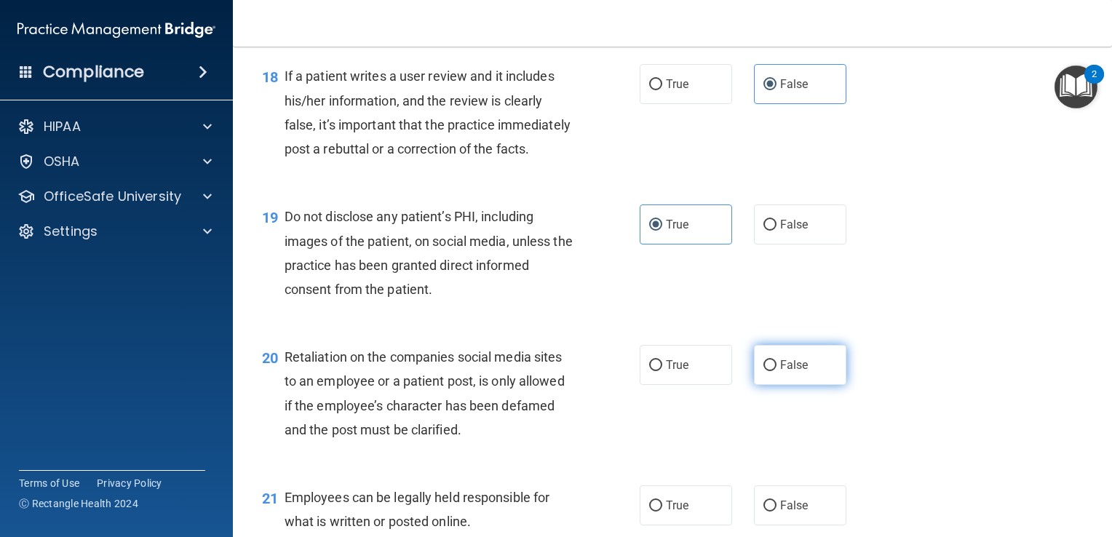
click at [780, 372] on span "False" at bounding box center [794, 365] width 28 height 14
click at [777, 371] on input "False" at bounding box center [770, 365] width 13 height 11
radio input "true"
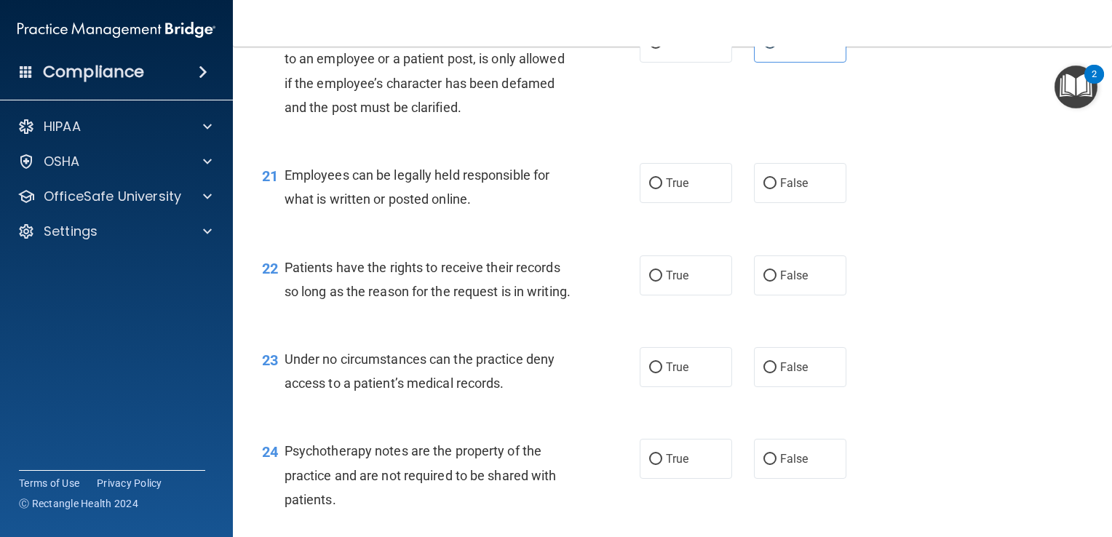
scroll to position [2789, 0]
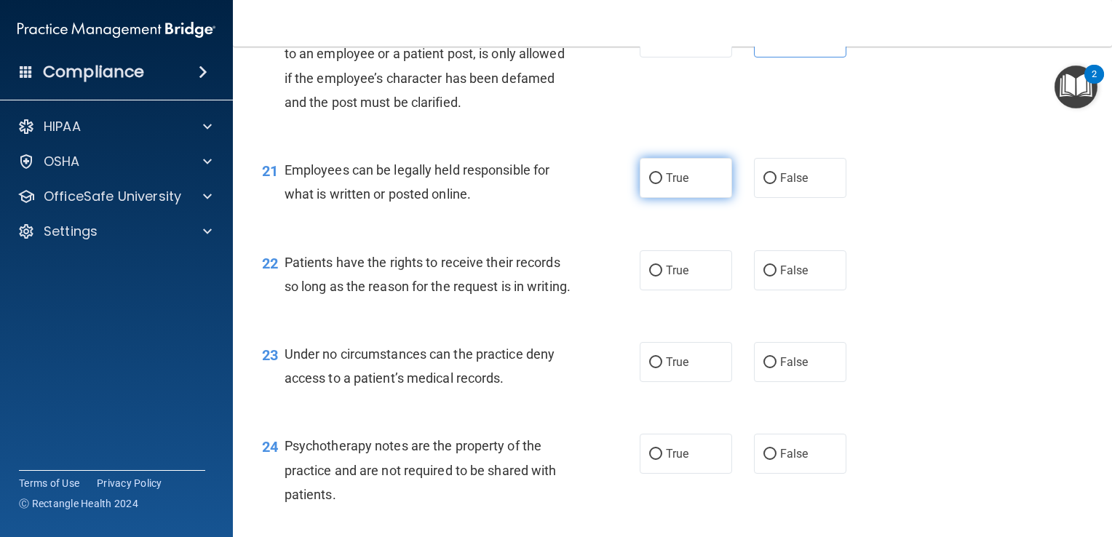
click at [651, 198] on label "True" at bounding box center [686, 178] width 92 height 40
click at [651, 184] on input "True" at bounding box center [655, 178] width 13 height 11
radio input "true"
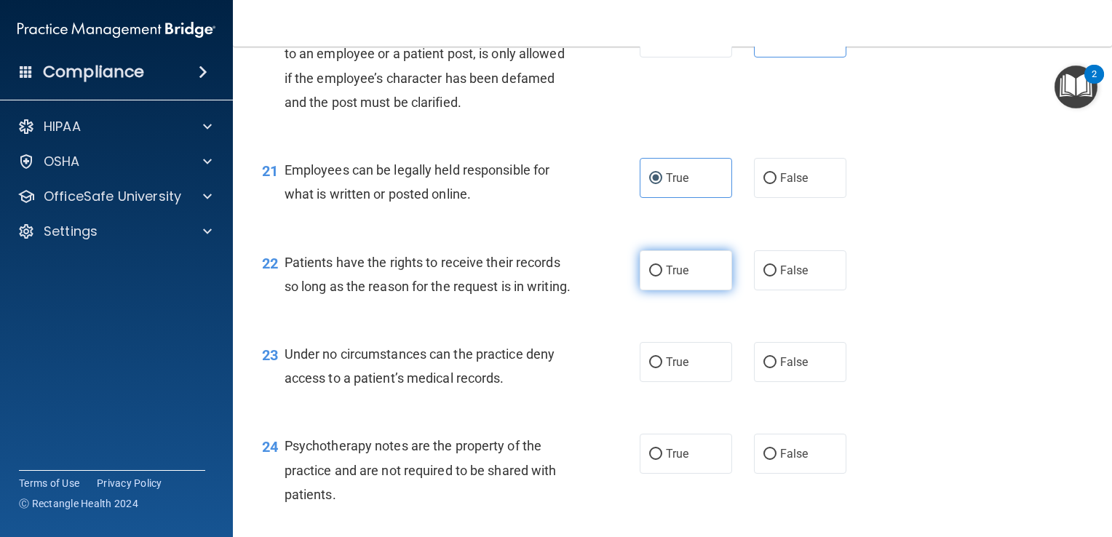
click at [675, 290] on label "True" at bounding box center [686, 270] width 92 height 40
click at [662, 277] on input "True" at bounding box center [655, 271] width 13 height 11
radio input "true"
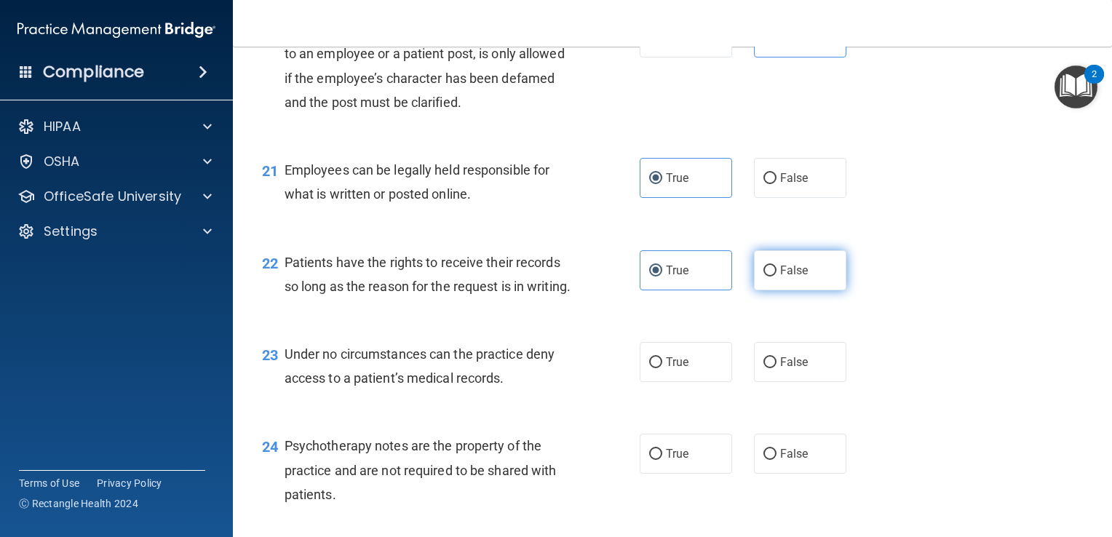
click at [788, 277] on span "False" at bounding box center [794, 271] width 28 height 14
click at [777, 277] on input "False" at bounding box center [770, 271] width 13 height 11
radio input "true"
radio input "false"
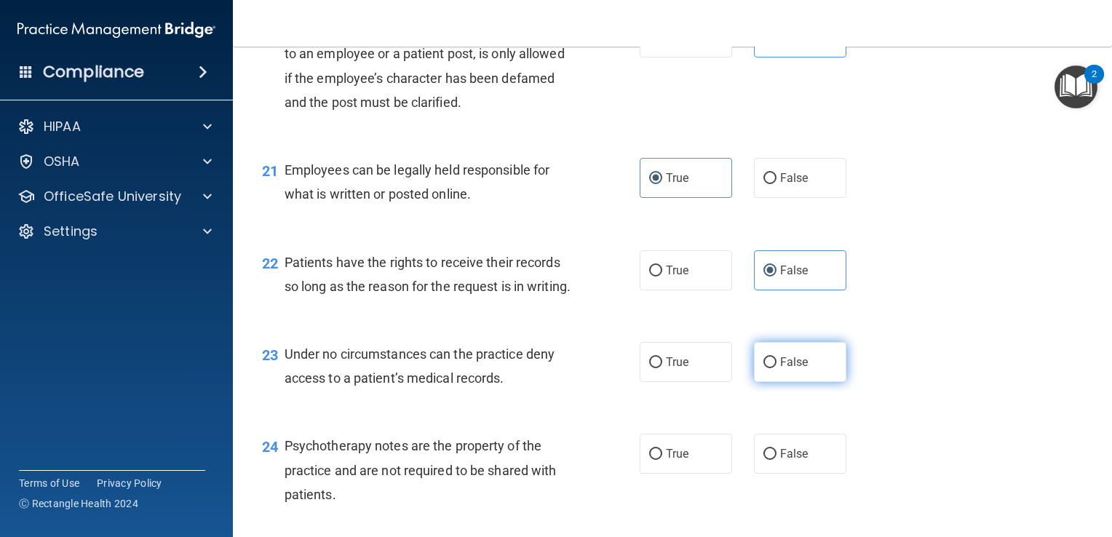
click at [781, 369] on span "False" at bounding box center [794, 362] width 28 height 14
click at [777, 368] on input "False" at bounding box center [770, 362] width 13 height 11
radio input "true"
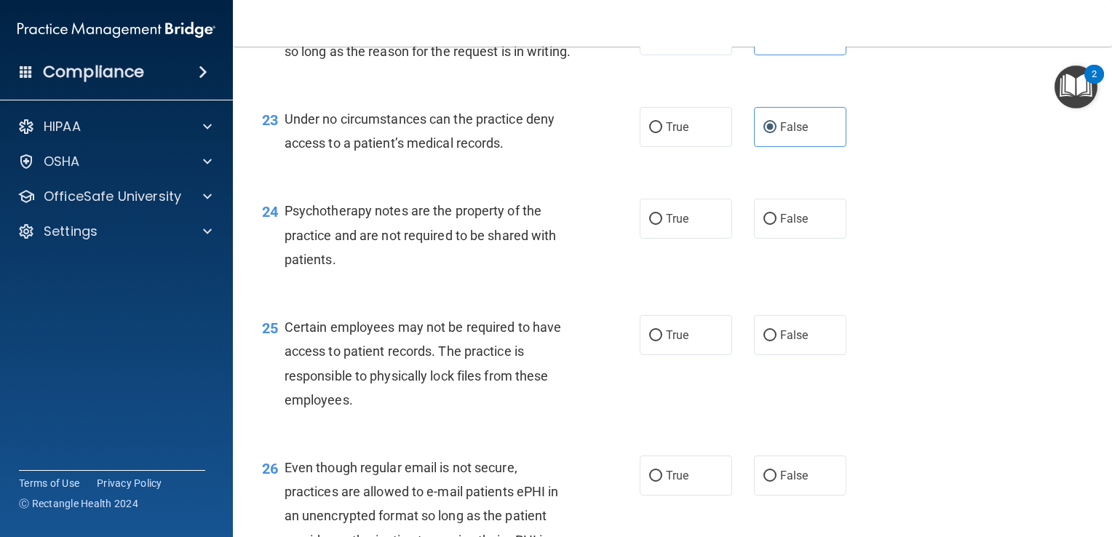
scroll to position [3041, 0]
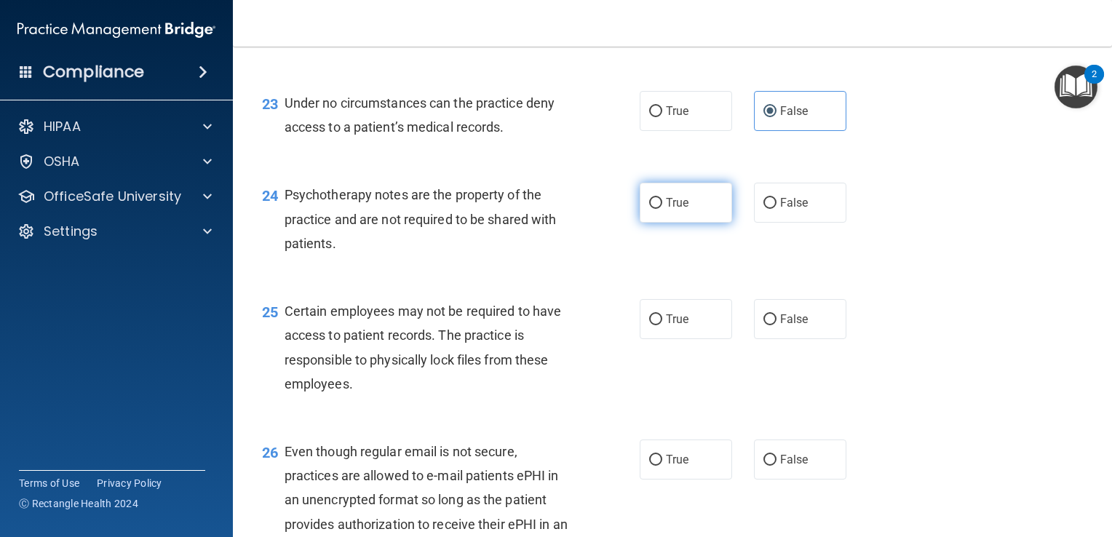
click at [681, 210] on span "True" at bounding box center [677, 203] width 23 height 14
click at [662, 209] on input "True" at bounding box center [655, 203] width 13 height 11
radio input "true"
click at [666, 326] on span "True" at bounding box center [677, 319] width 23 height 14
click at [662, 325] on input "True" at bounding box center [655, 319] width 13 height 11
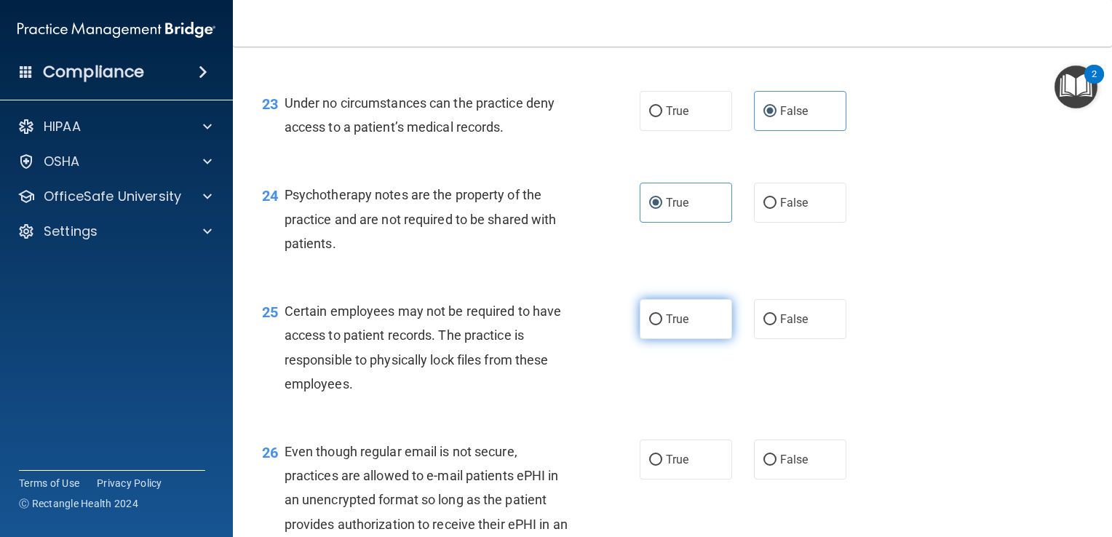
radio input "true"
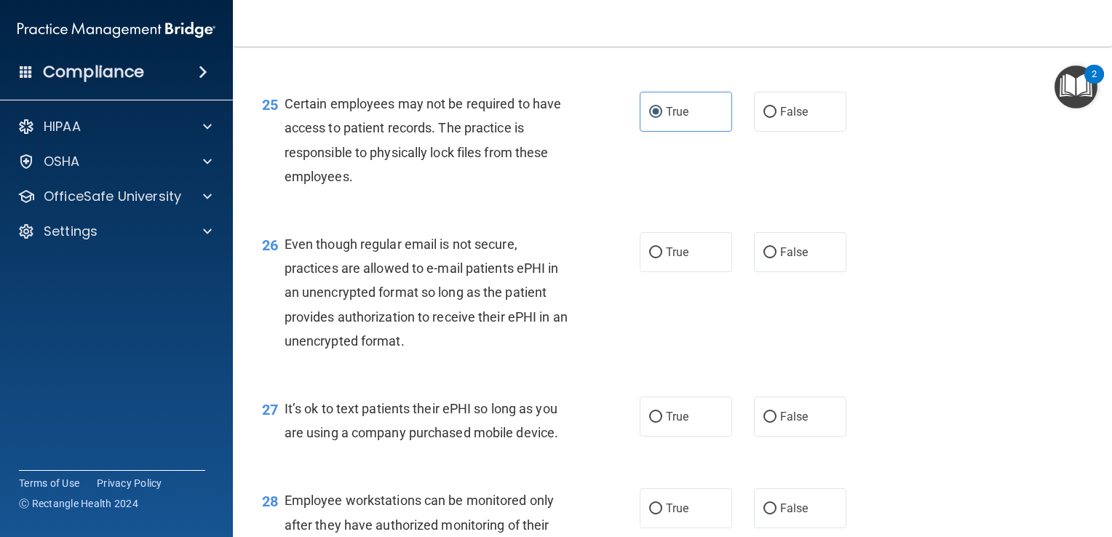
scroll to position [3265, 0]
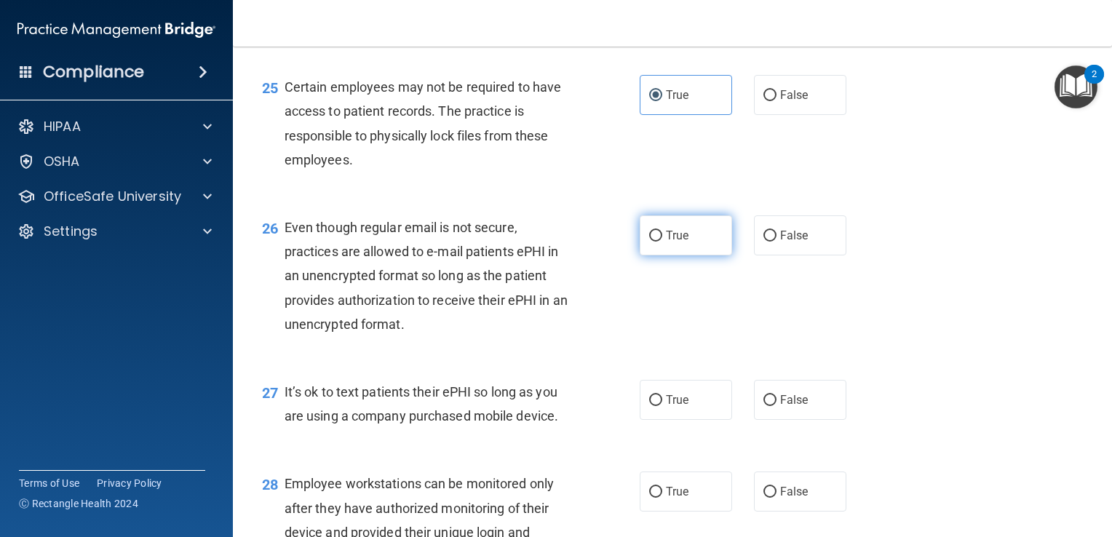
click at [687, 256] on label "True" at bounding box center [686, 235] width 92 height 40
click at [662, 242] on input "True" at bounding box center [655, 236] width 13 height 11
radio input "true"
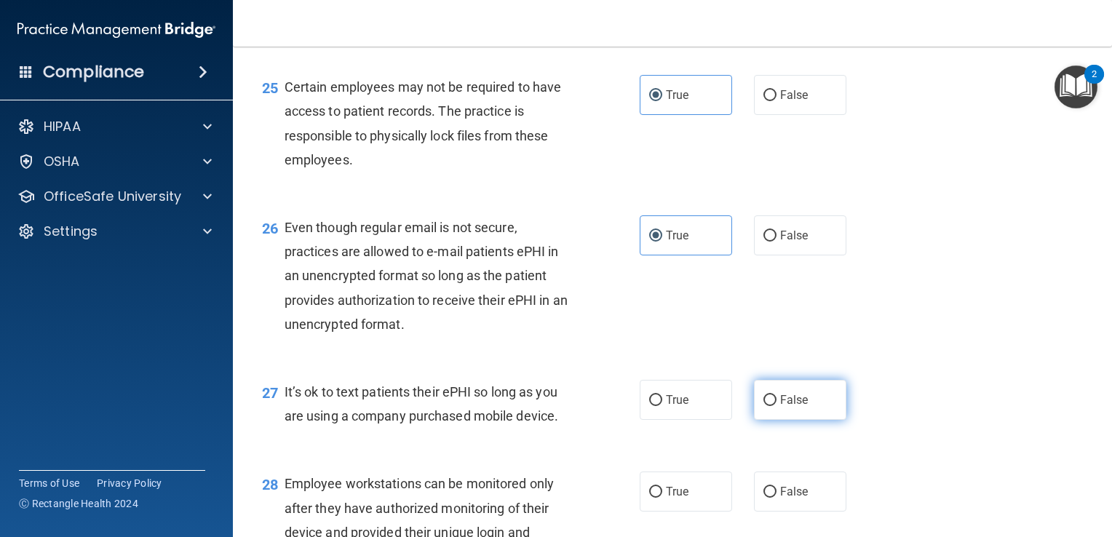
click at [783, 407] on span "False" at bounding box center [794, 400] width 28 height 14
click at [777, 406] on input "False" at bounding box center [770, 400] width 13 height 11
radio input "true"
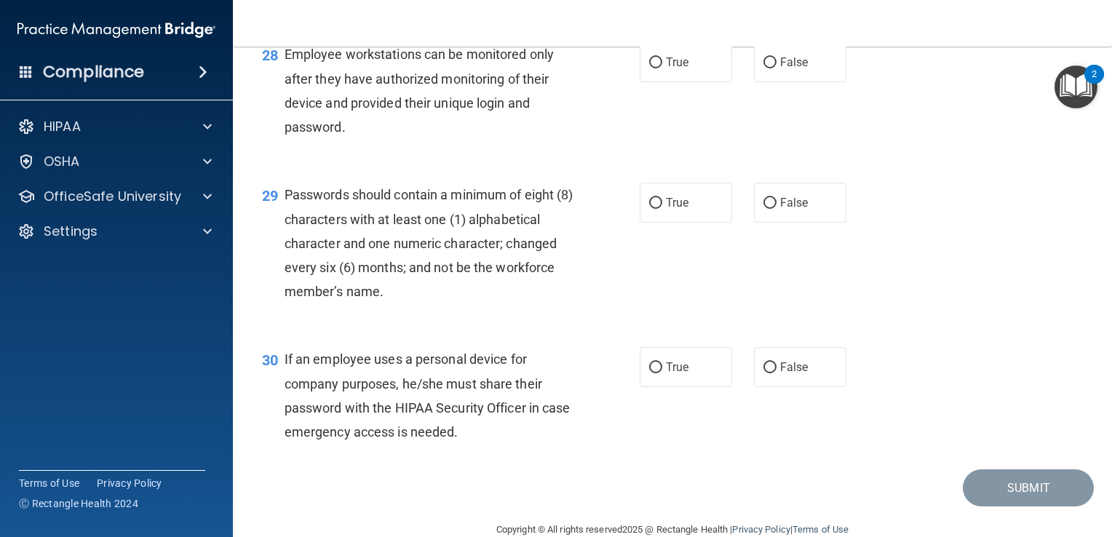
drag, startPoint x: 1110, startPoint y: 467, endPoint x: 672, endPoint y: 201, distance: 512.8
click at [672, 165] on div "28 Employee workstations can be monitored only after they have authorized monit…" at bounding box center [672, 94] width 843 height 140
click at [809, 82] on label "False" at bounding box center [800, 62] width 92 height 40
click at [777, 68] on input "False" at bounding box center [770, 63] width 13 height 11
radio input "true"
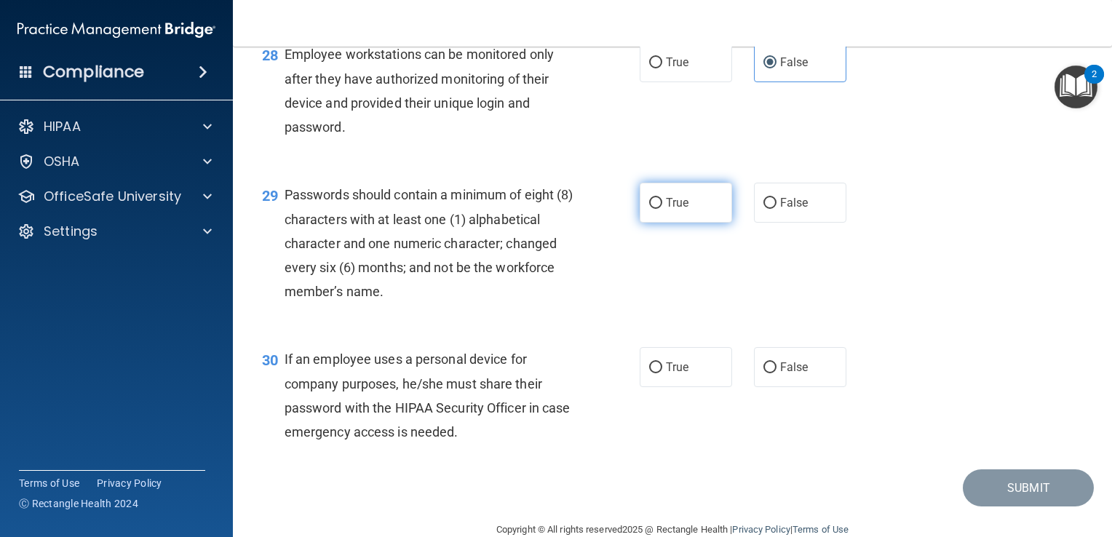
click at [689, 223] on label "True" at bounding box center [686, 203] width 92 height 40
click at [662, 209] on input "True" at bounding box center [655, 203] width 13 height 11
radio input "true"
click at [794, 374] on span "False" at bounding box center [794, 367] width 28 height 14
click at [777, 373] on input "False" at bounding box center [770, 368] width 13 height 11
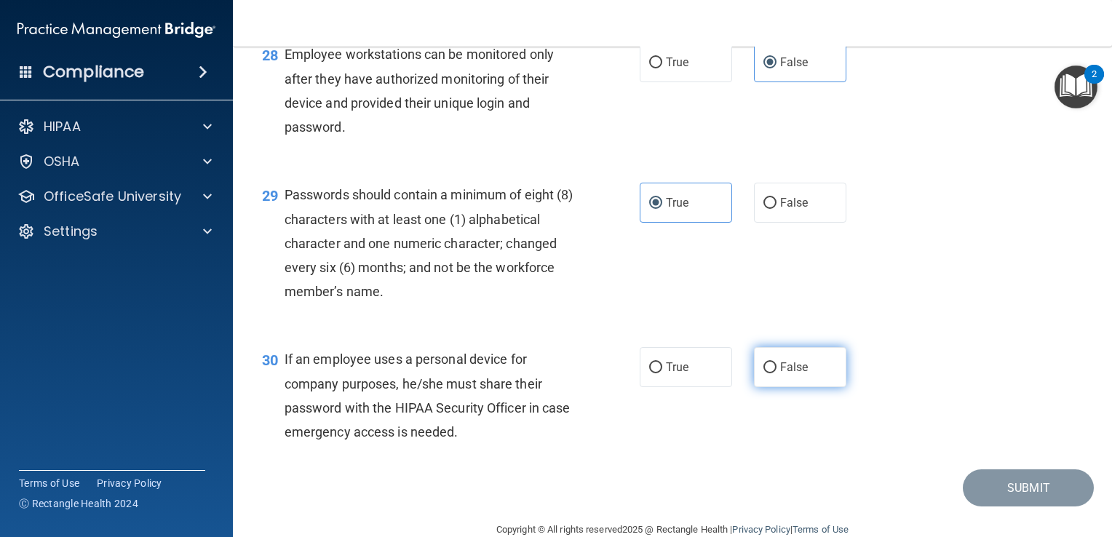
radio input "true"
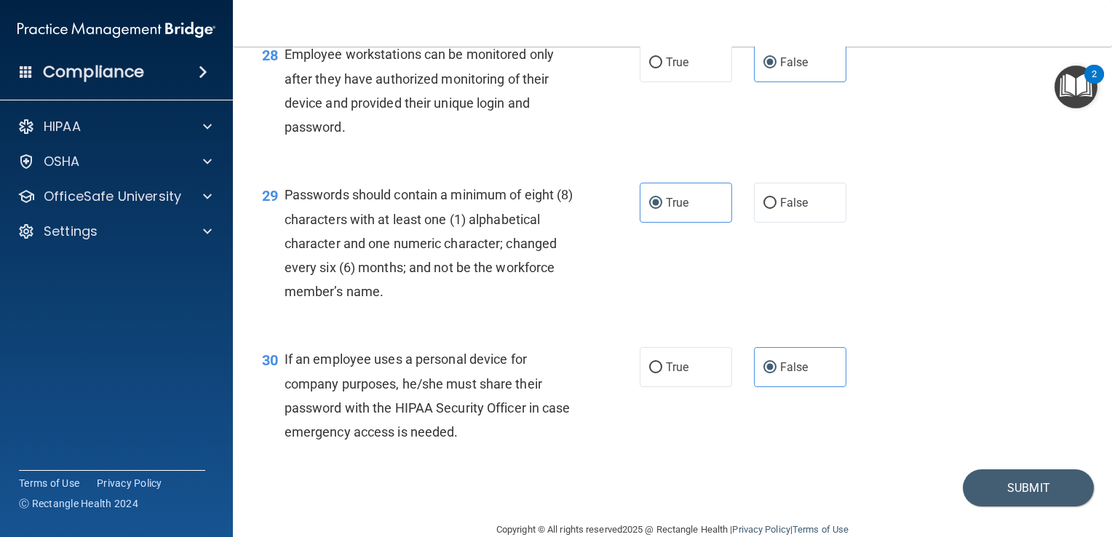
scroll to position [3794, 0]
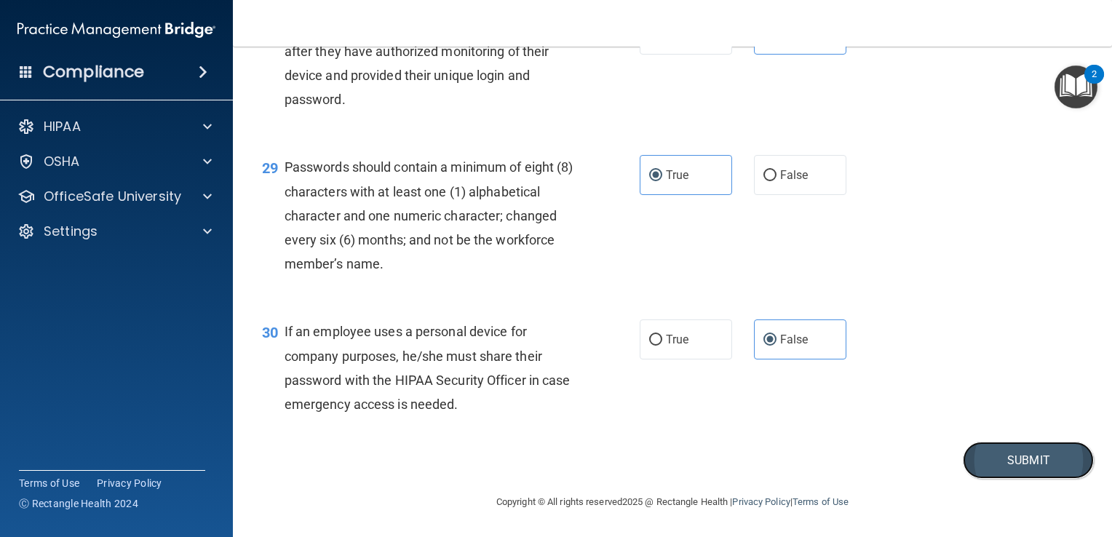
click at [1019, 462] on button "Submit" at bounding box center [1028, 460] width 131 height 37
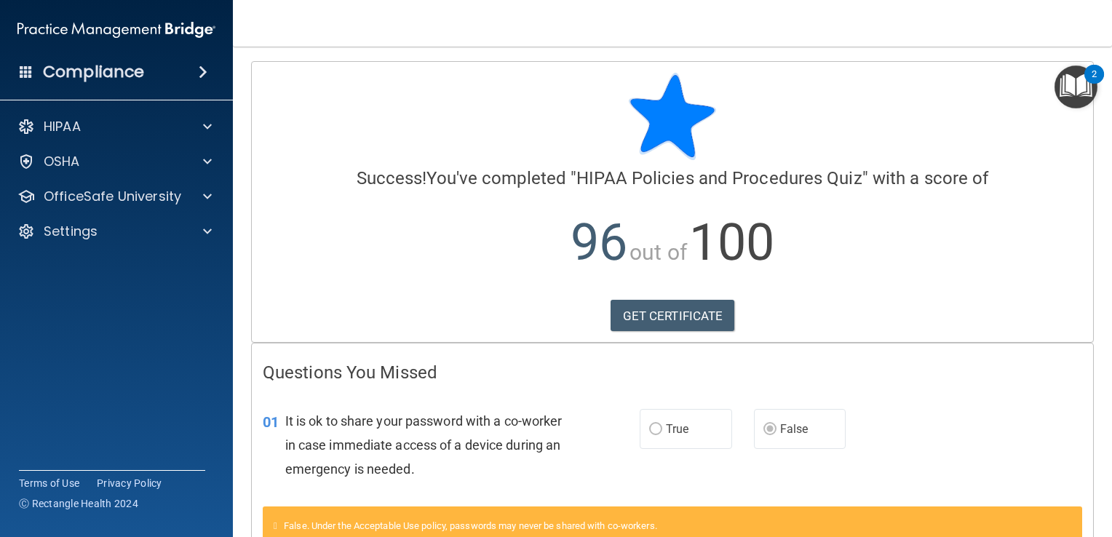
click at [856, 83] on div at bounding box center [673, 116] width 820 height 87
click at [646, 320] on link "GET CERTIFICATE" at bounding box center [673, 316] width 124 height 32
click at [85, 207] on div "OfficeSafe University" at bounding box center [117, 196] width 234 height 29
click at [225, 197] on div "OfficeSafe University" at bounding box center [117, 196] width 234 height 29
click at [196, 200] on div at bounding box center [205, 196] width 36 height 17
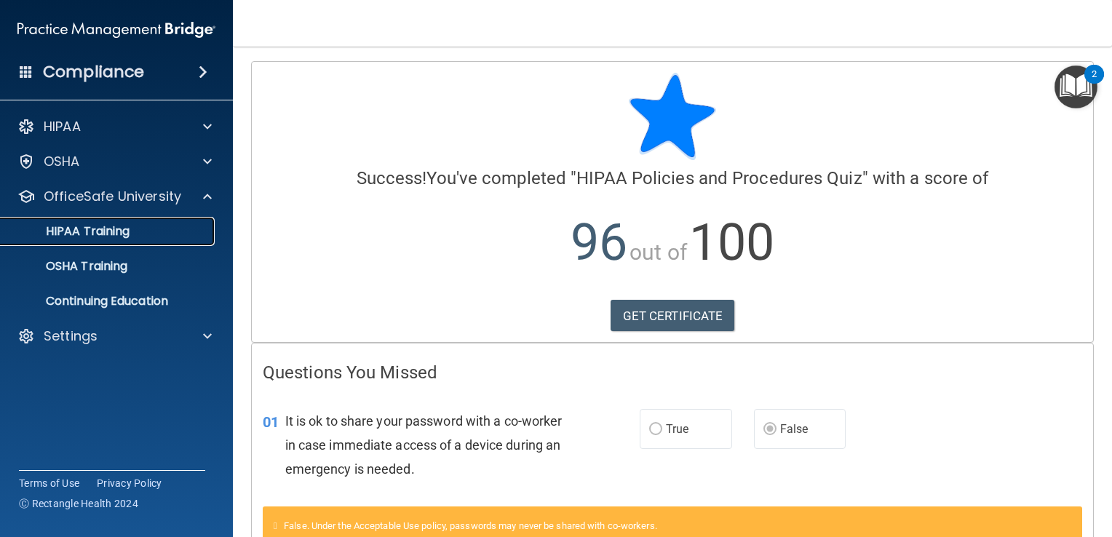
click at [131, 233] on div "HIPAA Training" at bounding box center [108, 231] width 199 height 15
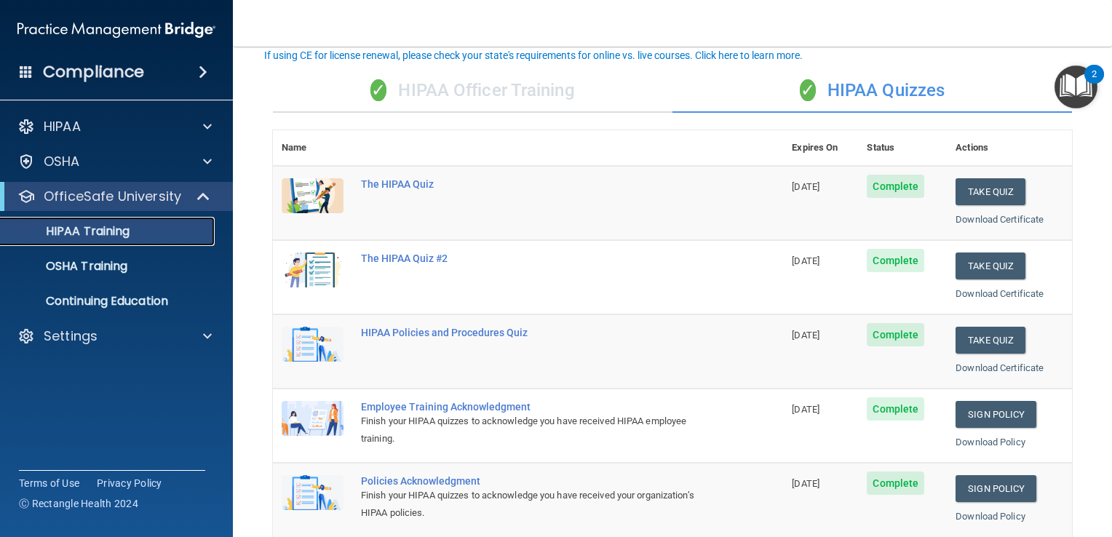
scroll to position [93, 0]
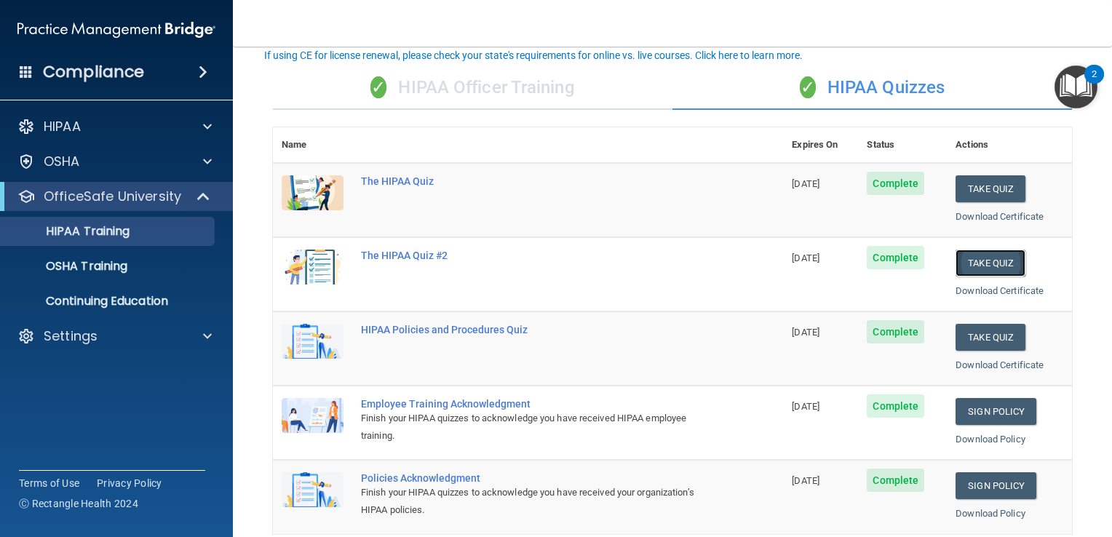
click at [981, 266] on button "Take Quiz" at bounding box center [991, 263] width 70 height 27
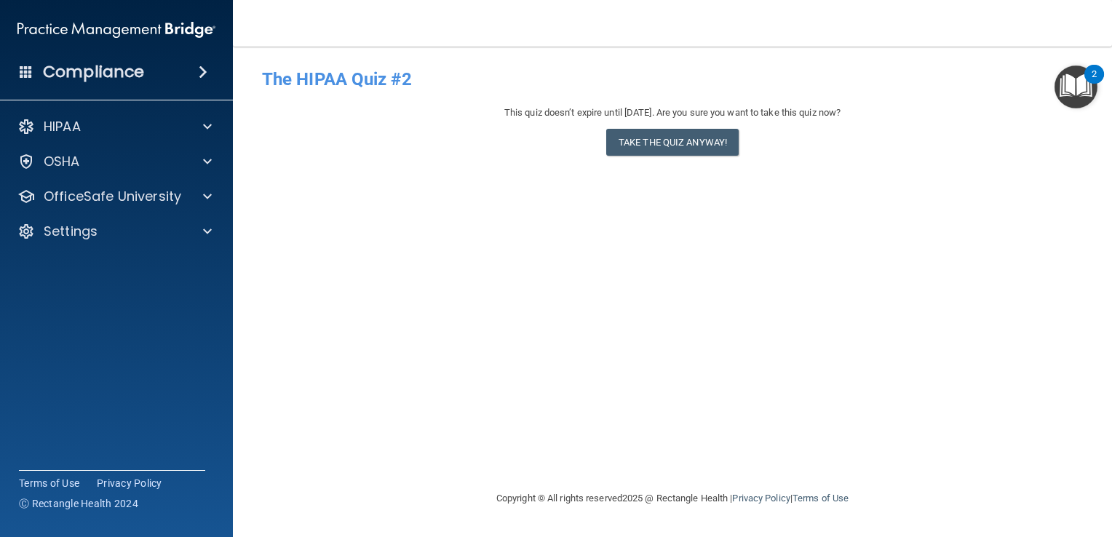
click at [716, 165] on div "- The HIPAA Quiz #2 This quiz doesn’t expire until 12/06/2025. Are you sure you…" at bounding box center [672, 268] width 821 height 414
click at [690, 140] on button "Take the quiz anyway!" at bounding box center [672, 142] width 132 height 27
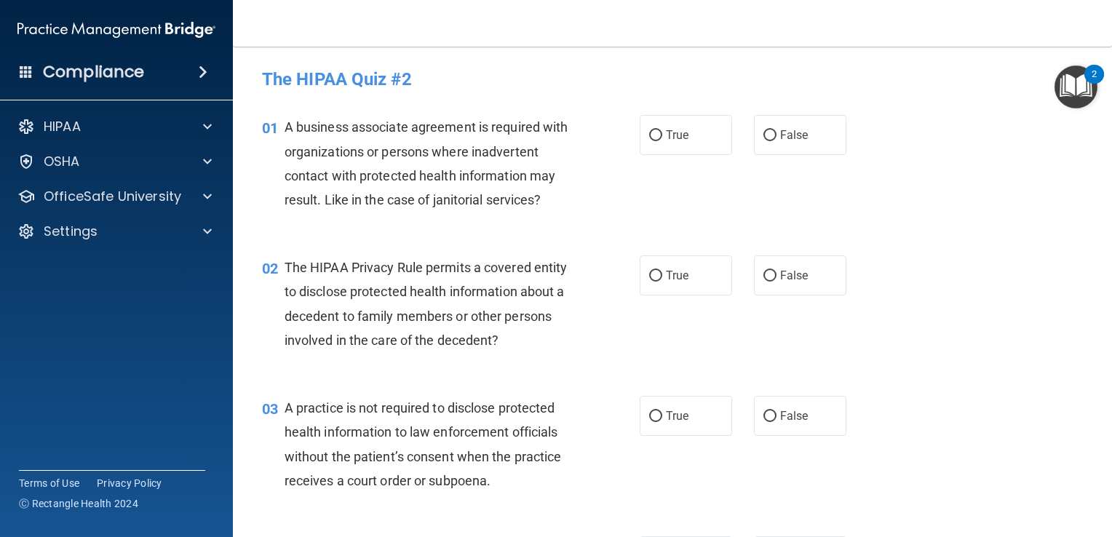
click at [690, 140] on label "True" at bounding box center [686, 135] width 92 height 40
click at [662, 140] on input "True" at bounding box center [655, 135] width 13 height 11
radio input "true"
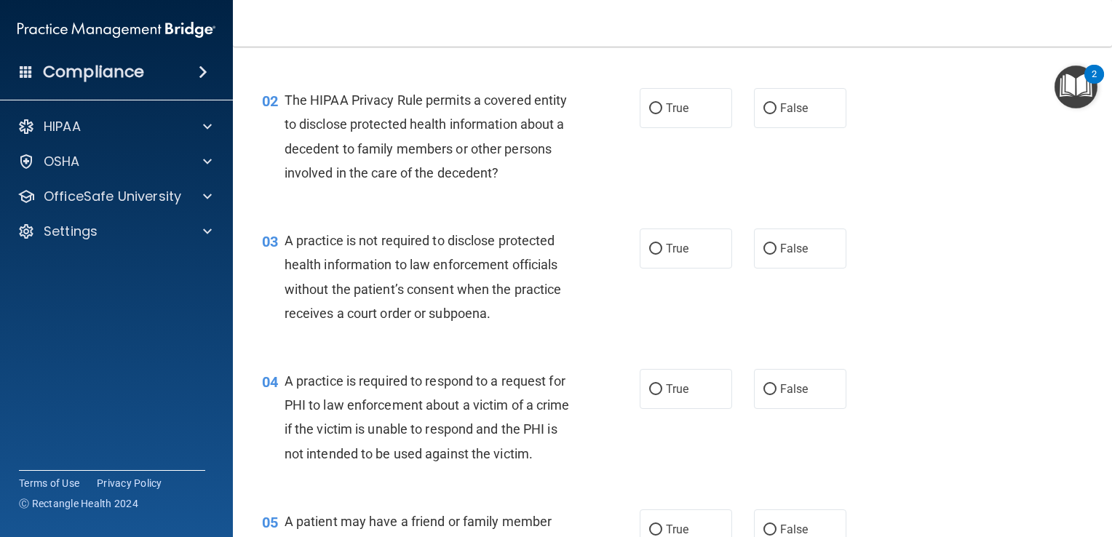
scroll to position [157, 0]
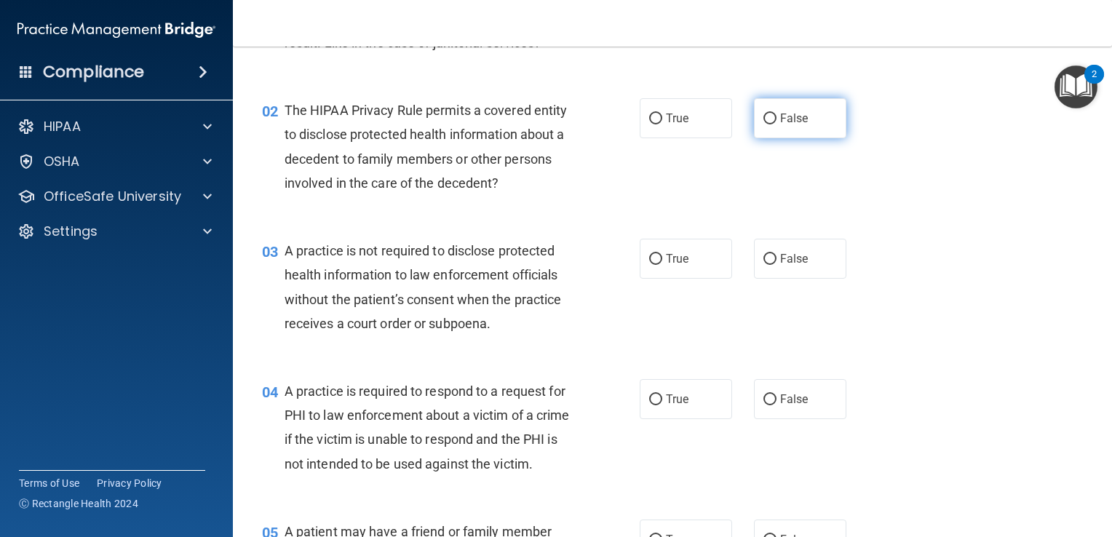
click at [782, 122] on span "False" at bounding box center [794, 118] width 28 height 14
click at [777, 122] on input "False" at bounding box center [770, 119] width 13 height 11
radio input "true"
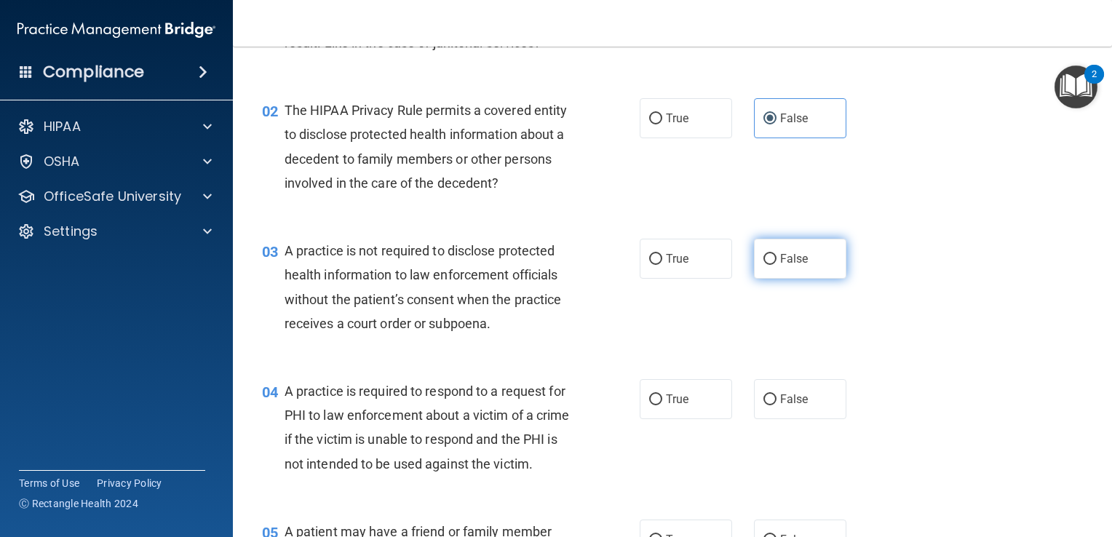
click at [780, 258] on span "False" at bounding box center [794, 259] width 28 height 14
click at [777, 258] on input "False" at bounding box center [770, 259] width 13 height 11
radio input "true"
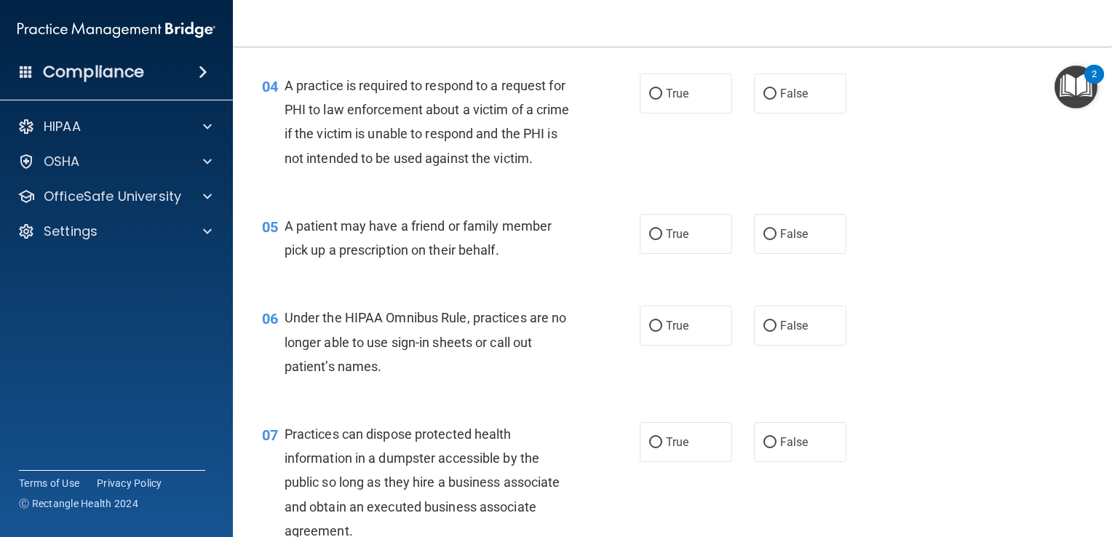
scroll to position [467, 0]
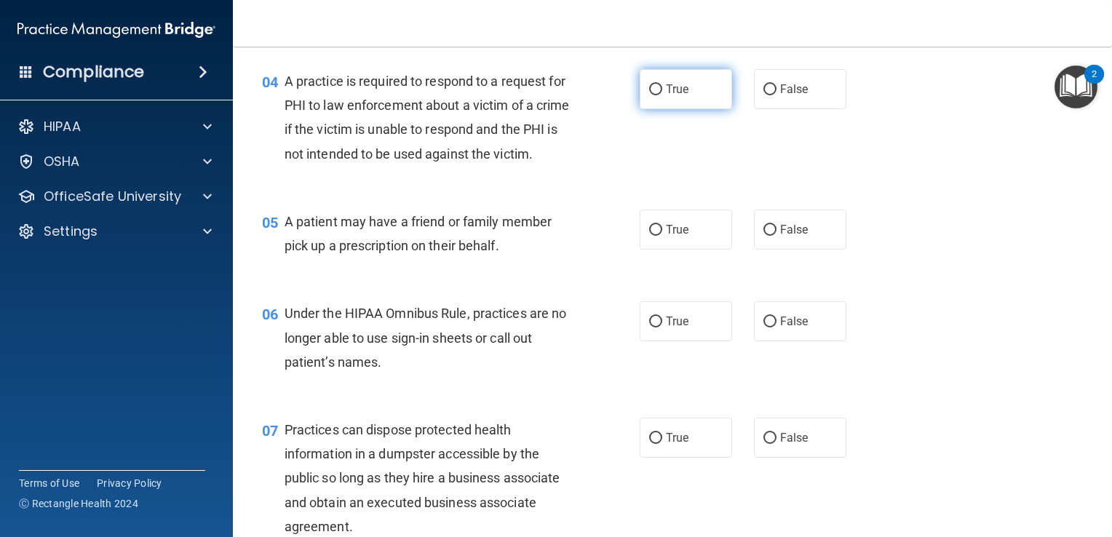
click at [649, 88] on input "True" at bounding box center [655, 89] width 13 height 11
radio input "true"
click at [676, 237] on span "True" at bounding box center [677, 230] width 23 height 14
click at [662, 236] on input "True" at bounding box center [655, 230] width 13 height 11
radio input "true"
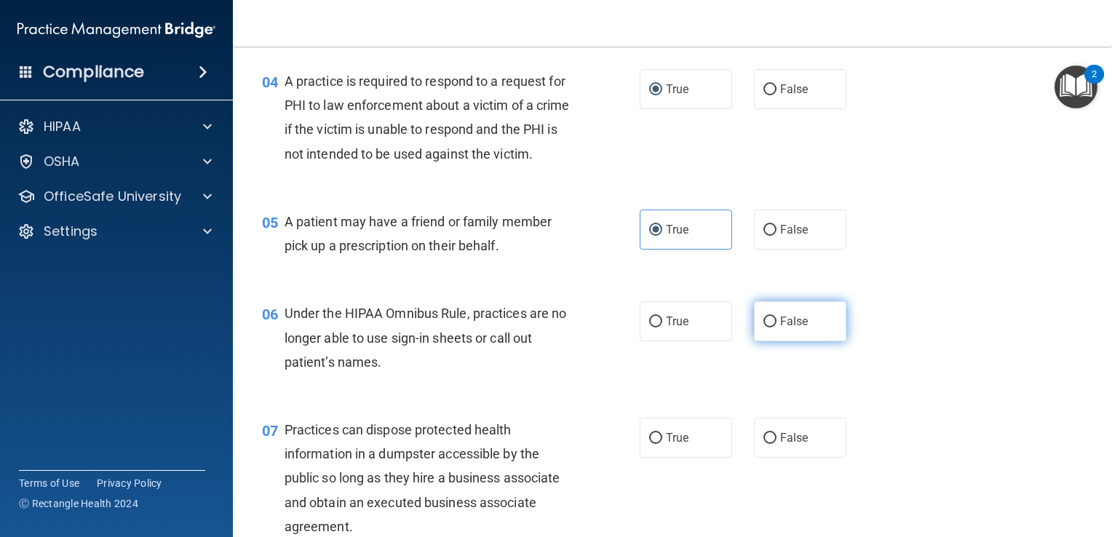
click at [799, 328] on span "False" at bounding box center [794, 321] width 28 height 14
click at [777, 328] on input "False" at bounding box center [770, 322] width 13 height 11
radio input "true"
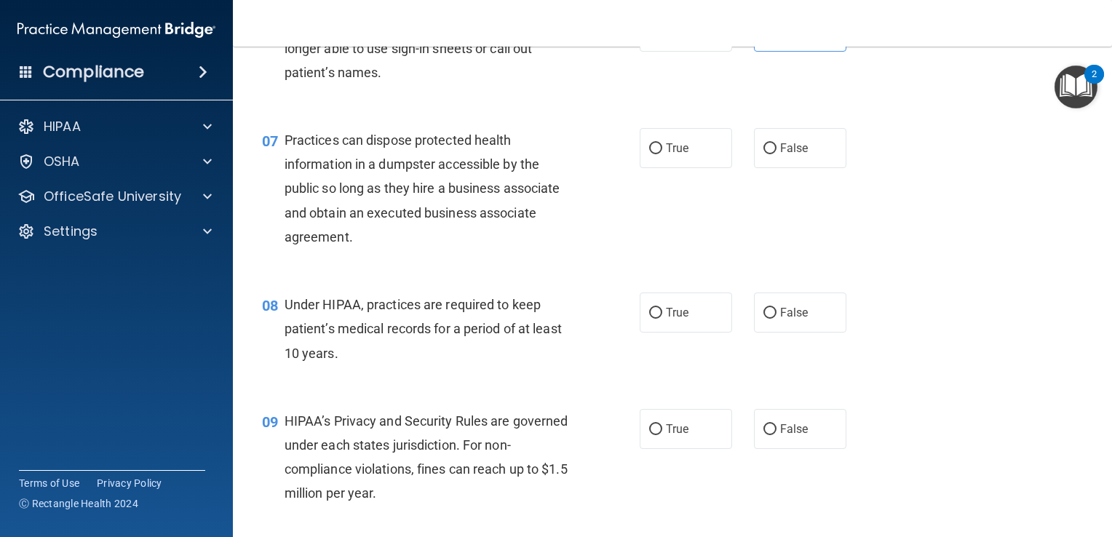
scroll to position [763, 0]
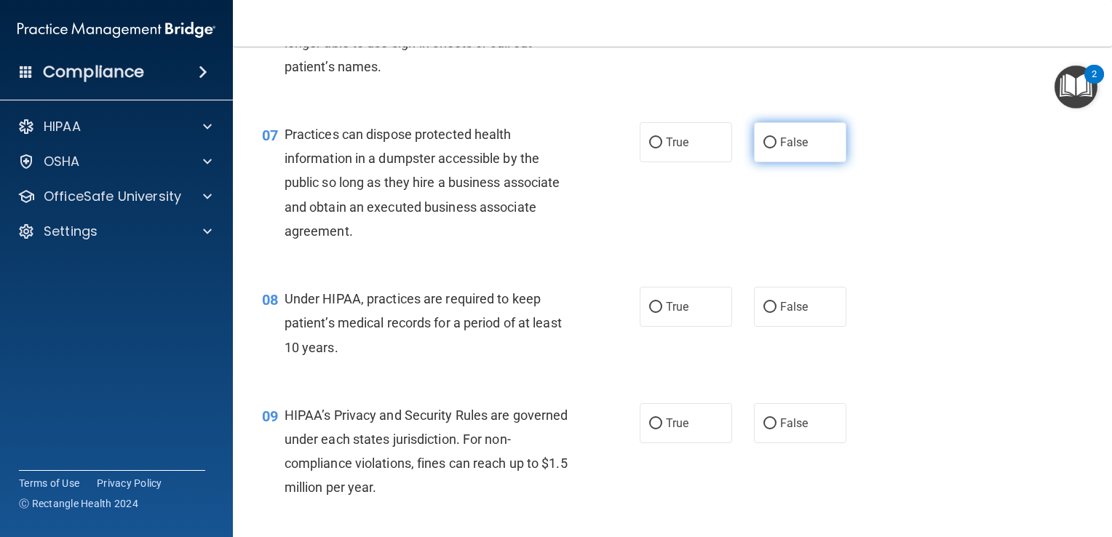
click at [793, 149] on span "False" at bounding box center [794, 142] width 28 height 14
click at [777, 148] on input "False" at bounding box center [770, 143] width 13 height 11
radio input "true"
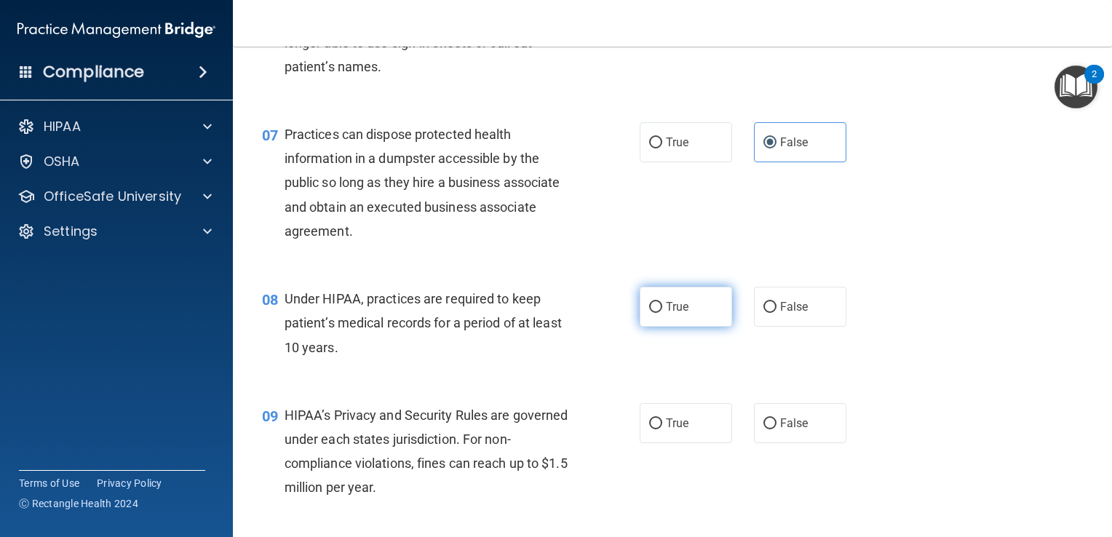
click at [684, 327] on label "True" at bounding box center [686, 307] width 92 height 40
click at [662, 313] on input "True" at bounding box center [655, 307] width 13 height 11
radio input "true"
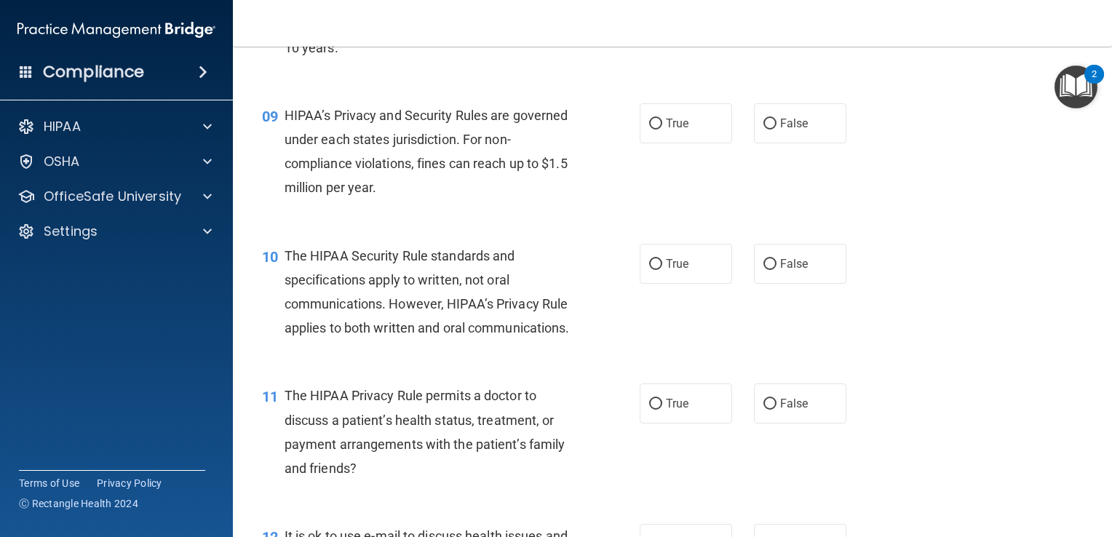
scroll to position [1068, 0]
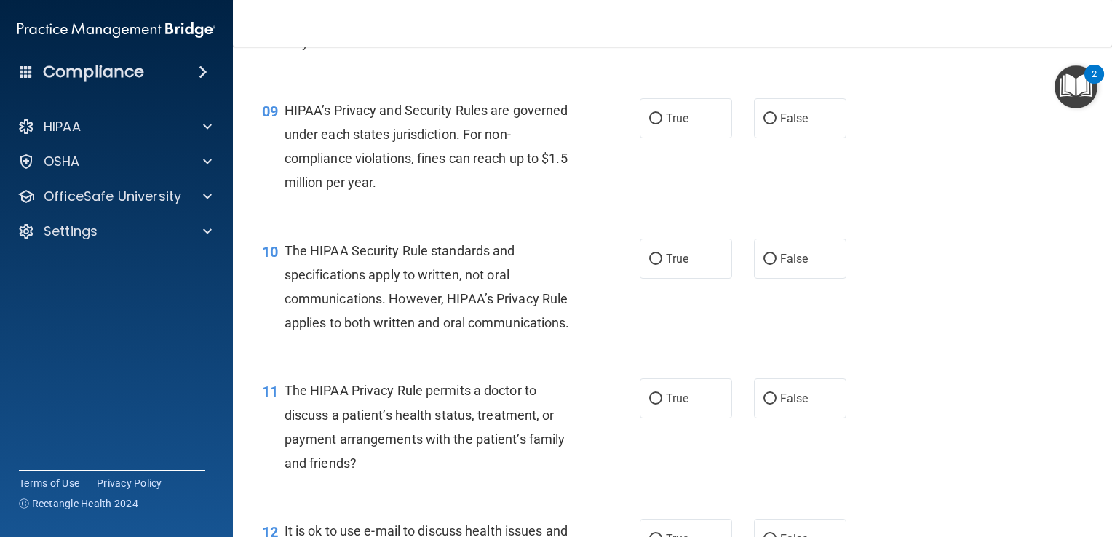
click at [670, 165] on div "09 HIPAA’s Privacy and Security Rules are governed under each states jurisdicti…" at bounding box center [672, 150] width 843 height 140
click at [670, 125] on span "True" at bounding box center [677, 118] width 23 height 14
click at [662, 124] on input "True" at bounding box center [655, 119] width 13 height 11
radio input "true"
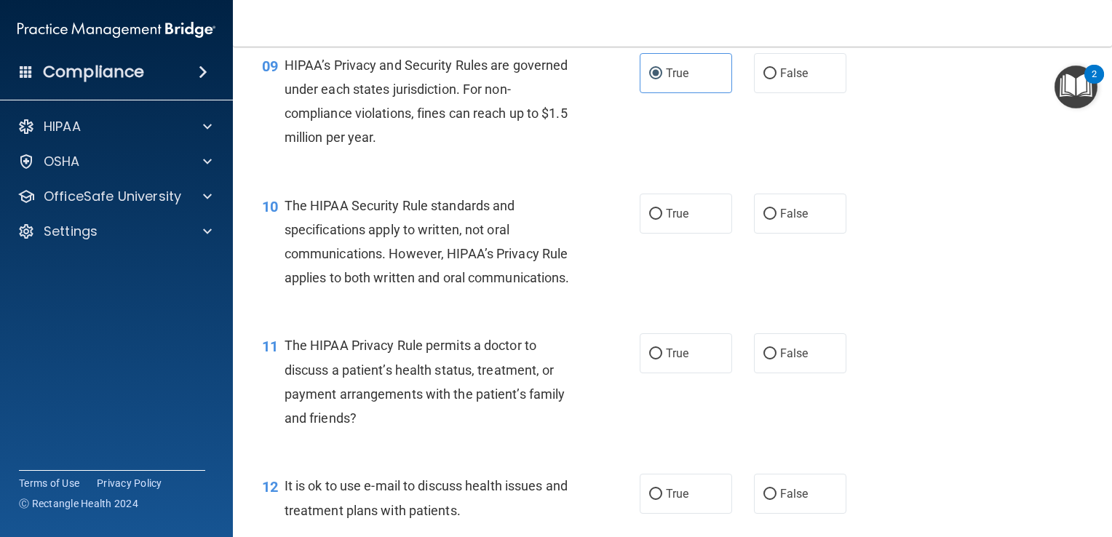
scroll to position [1124, 0]
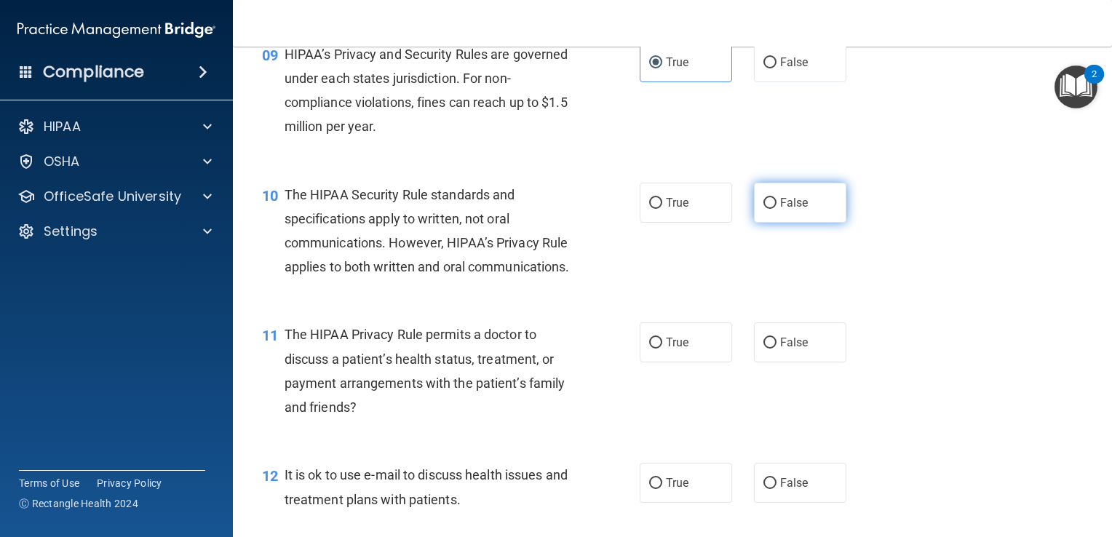
click at [795, 210] on span "False" at bounding box center [794, 203] width 28 height 14
click at [777, 209] on input "False" at bounding box center [770, 203] width 13 height 11
radio input "true"
click at [680, 202] on div "10 The HIPAA Security Rule standards and specifications apply to written, not o…" at bounding box center [672, 235] width 843 height 140
click at [673, 210] on span "True" at bounding box center [677, 203] width 23 height 14
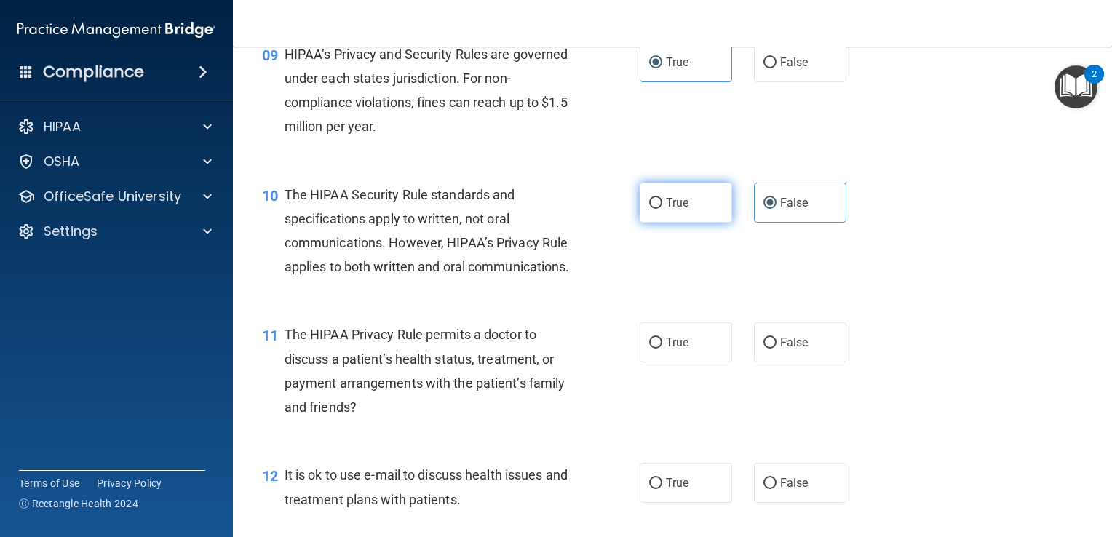
click at [662, 209] on input "True" at bounding box center [655, 203] width 13 height 11
radio input "true"
radio input "false"
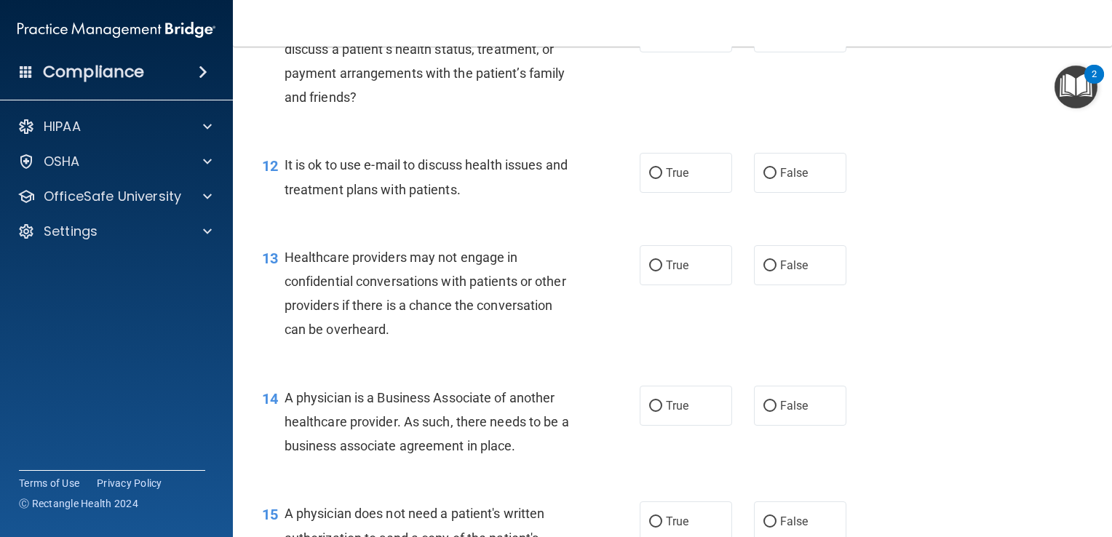
scroll to position [1454, 0]
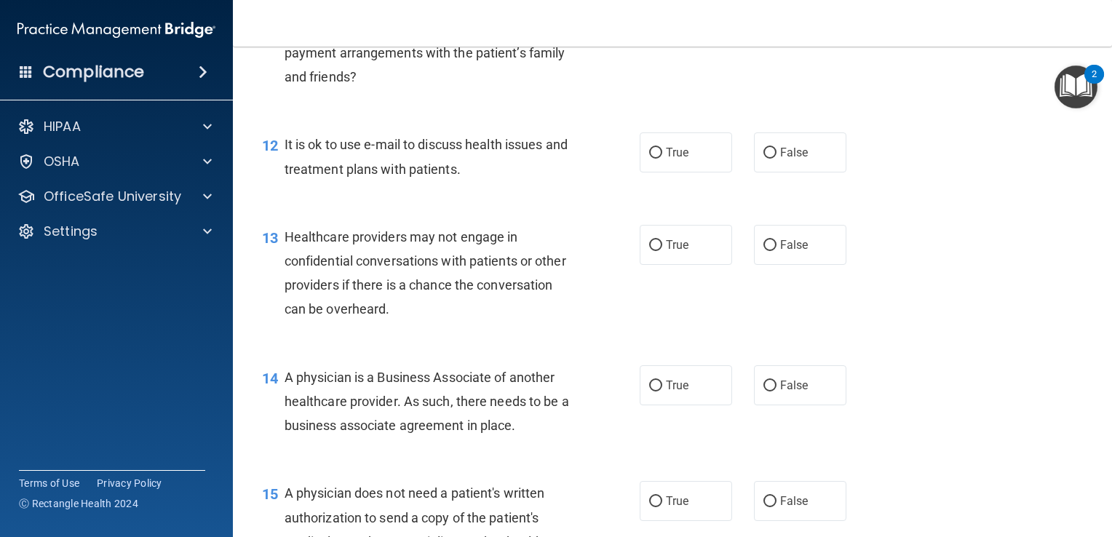
click at [764, 18] on input "False" at bounding box center [770, 12] width 13 height 11
radio input "true"
click at [662, 173] on label "True" at bounding box center [686, 152] width 92 height 40
click at [662, 159] on input "True" at bounding box center [655, 153] width 13 height 11
radio input "true"
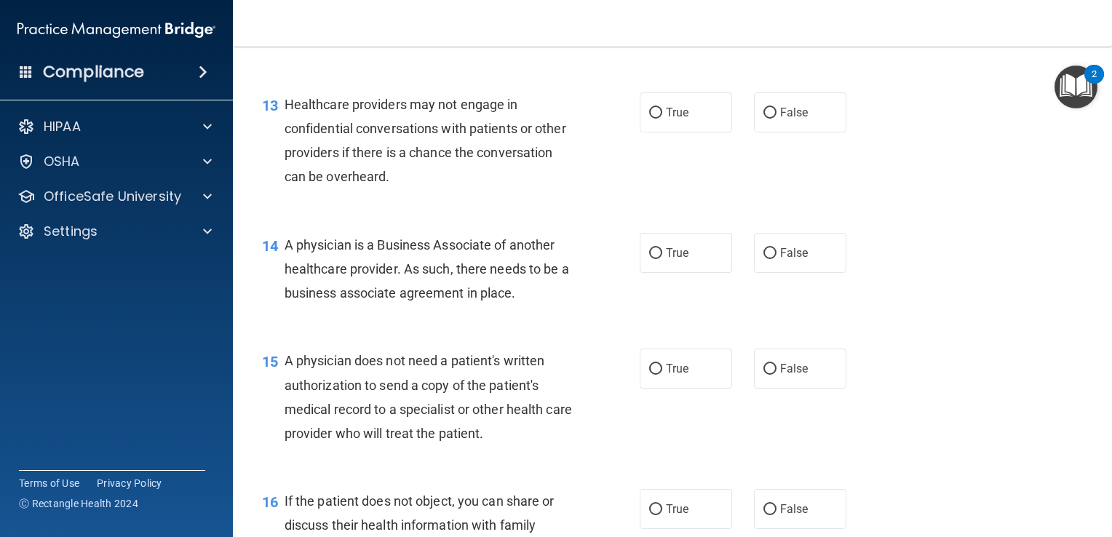
scroll to position [1540, 0]
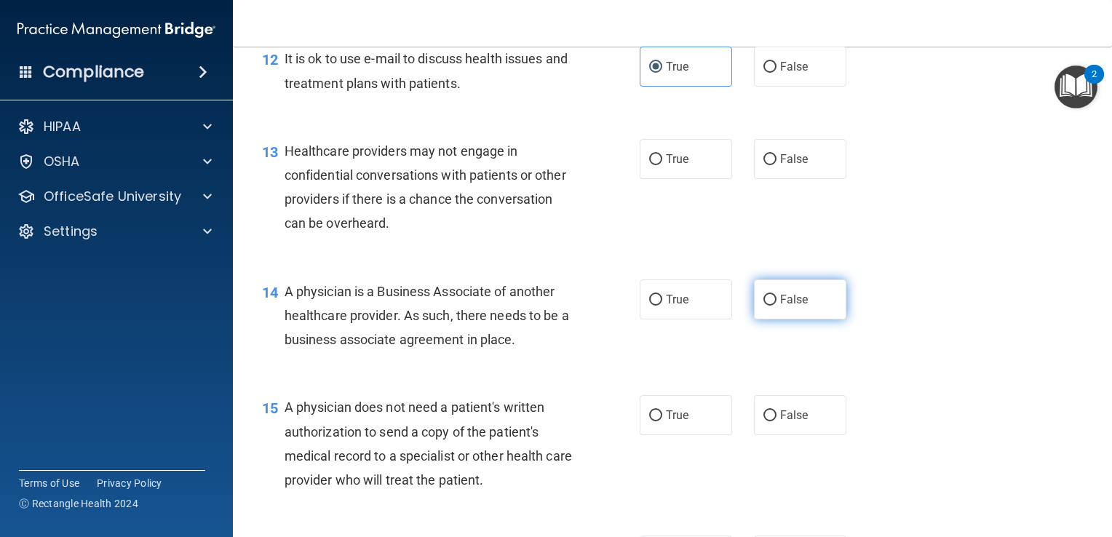
click at [772, 320] on label "False" at bounding box center [800, 300] width 92 height 40
click at [772, 306] on input "False" at bounding box center [770, 300] width 13 height 11
radio input "true"
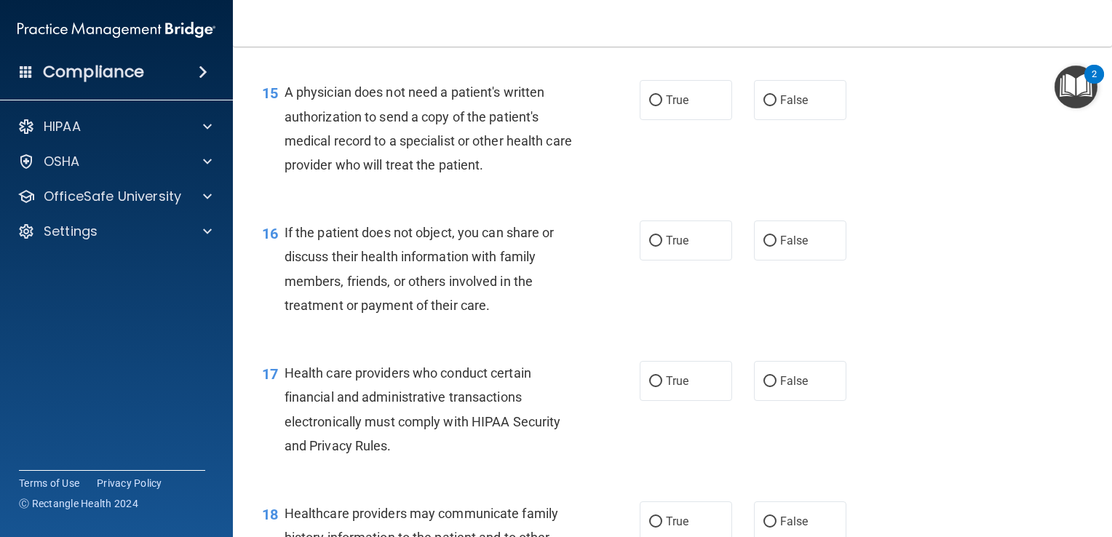
scroll to position [1856, 0]
click at [666, 106] on span "True" at bounding box center [677, 99] width 23 height 14
click at [661, 106] on input "True" at bounding box center [655, 100] width 13 height 11
radio input "true"
click at [792, 260] on label "False" at bounding box center [800, 240] width 92 height 40
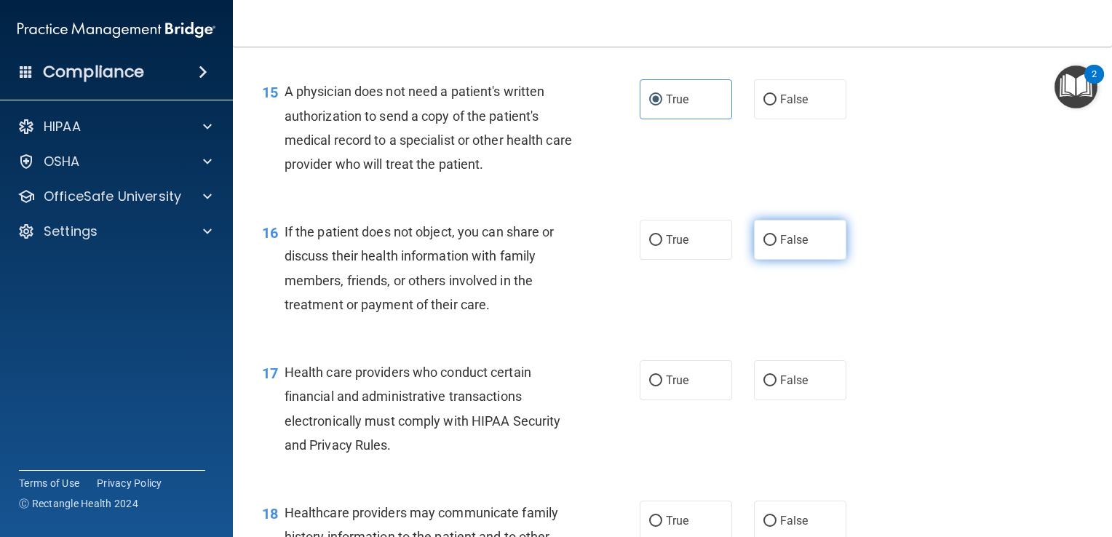
click at [777, 246] on input "False" at bounding box center [770, 240] width 13 height 11
radio input "true"
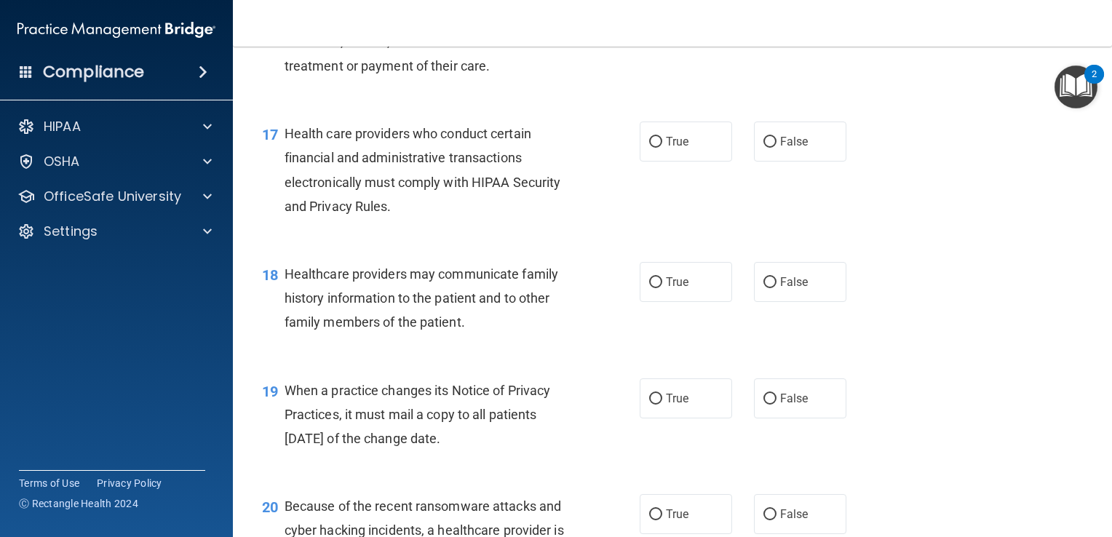
scroll to position [2100, 0]
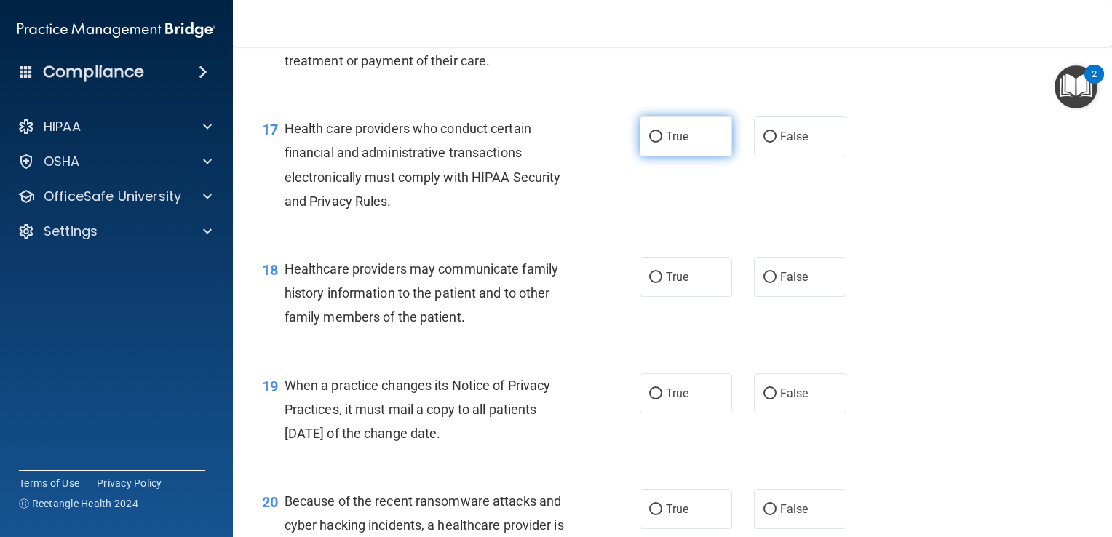
click at [665, 157] on label "True" at bounding box center [686, 136] width 92 height 40
click at [662, 143] on input "True" at bounding box center [655, 137] width 13 height 11
radio input "true"
click at [764, 283] on input "False" at bounding box center [770, 277] width 13 height 11
radio input "true"
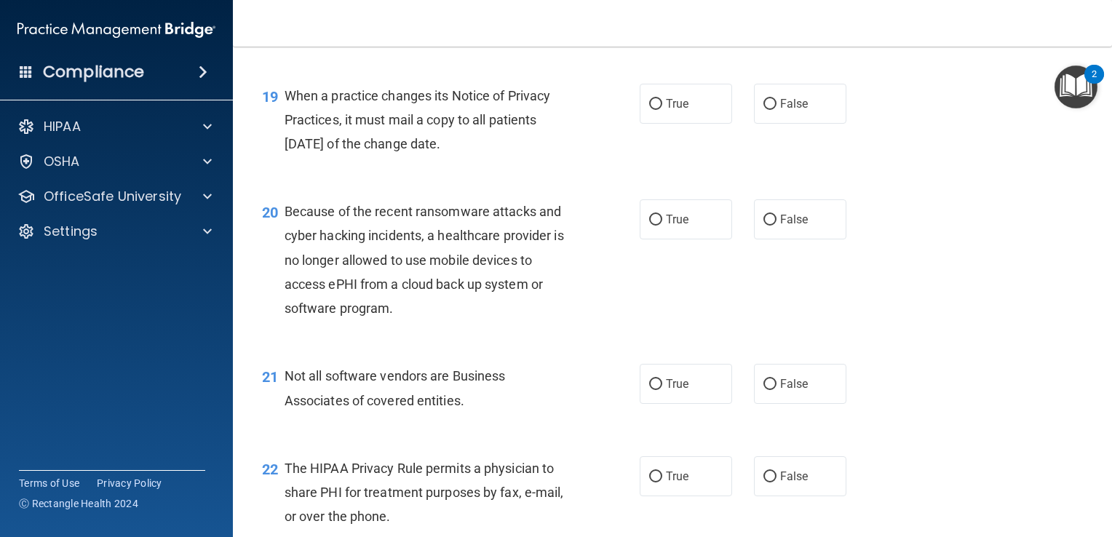
scroll to position [2395, 0]
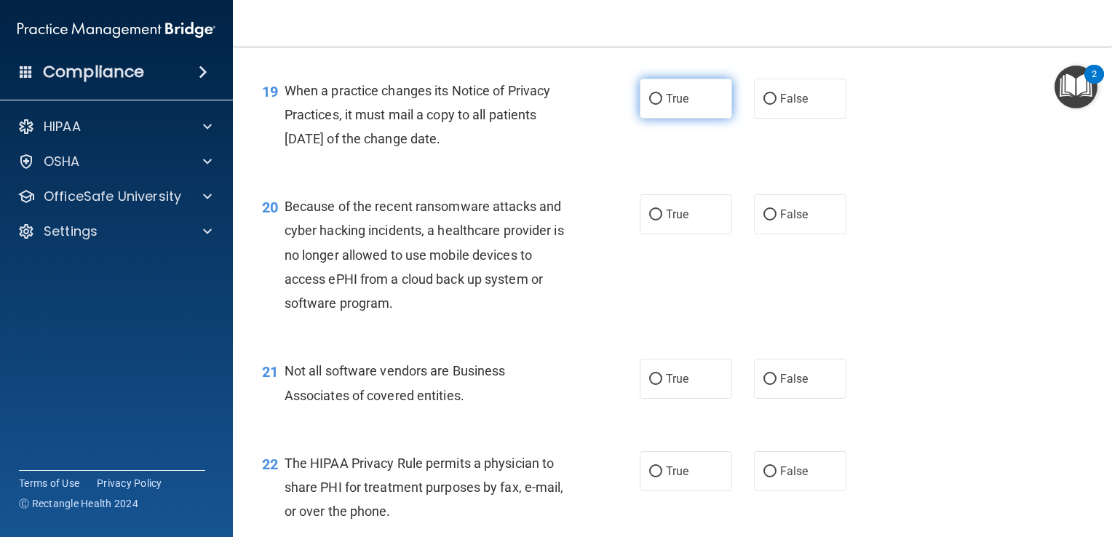
click at [676, 119] on label "True" at bounding box center [686, 99] width 92 height 40
click at [662, 105] on input "True" at bounding box center [655, 99] width 13 height 11
radio input "true"
click at [407, 261] on span "Because of the recent ransomware attacks and cyber hacking incidents, a healthc…" at bounding box center [425, 255] width 280 height 112
click at [710, 234] on label "True" at bounding box center [686, 214] width 92 height 40
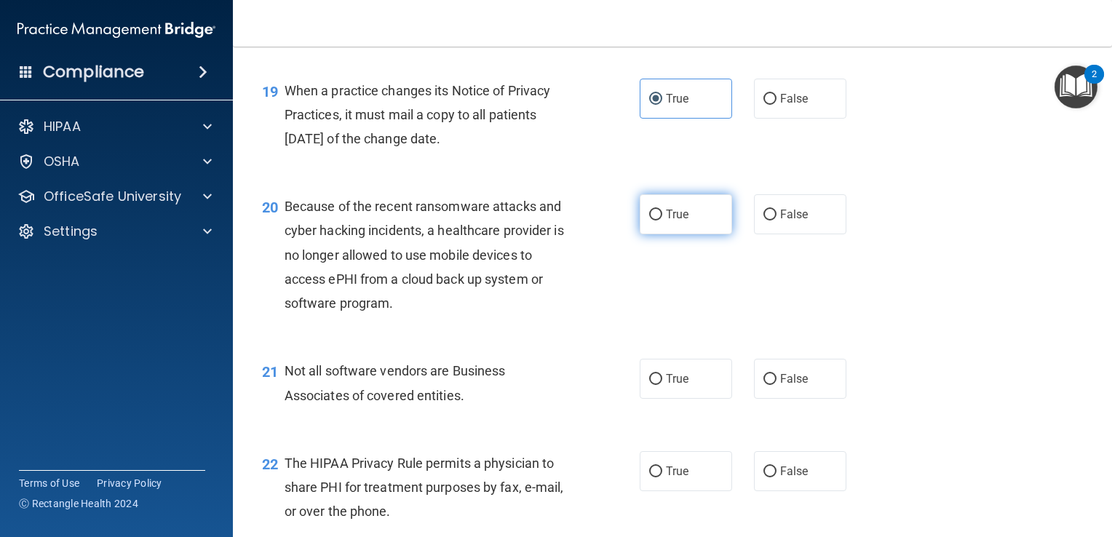
click at [662, 221] on input "True" at bounding box center [655, 215] width 13 height 11
radio input "true"
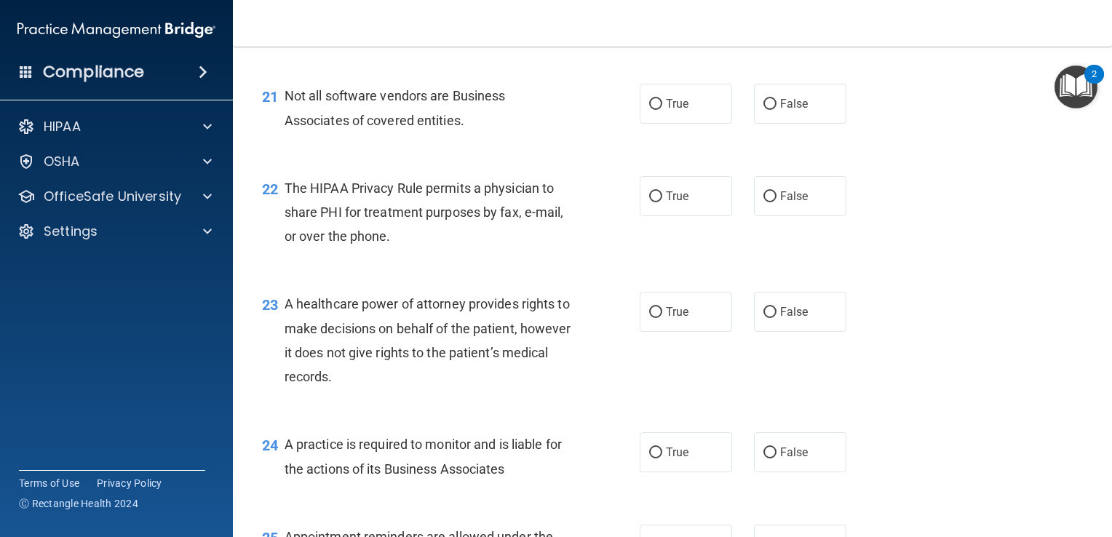
scroll to position [2674, 0]
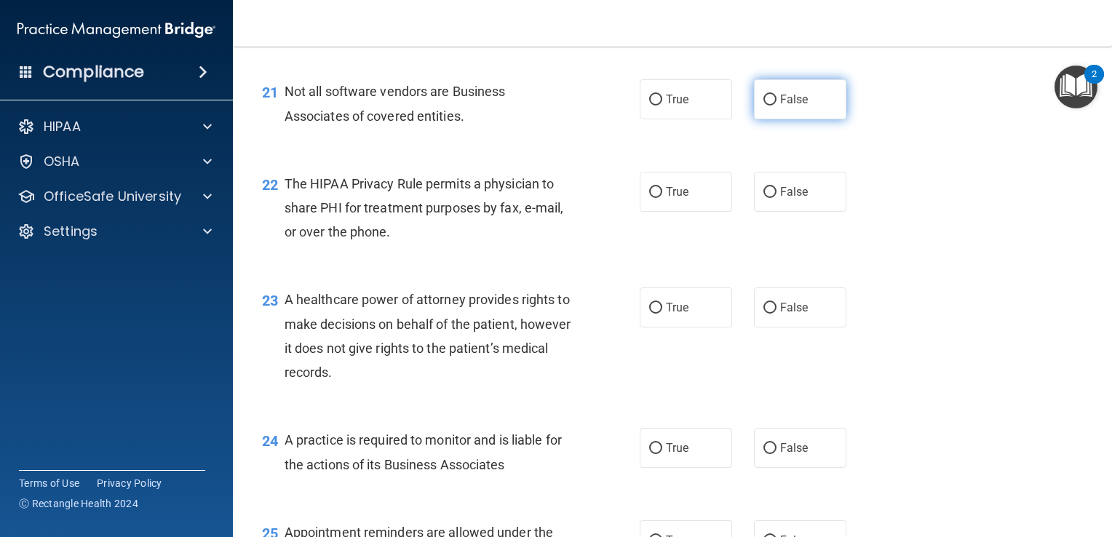
click at [788, 106] on span "False" at bounding box center [794, 99] width 28 height 14
click at [777, 106] on input "False" at bounding box center [770, 100] width 13 height 11
radio input "true"
click at [654, 198] on input "True" at bounding box center [655, 192] width 13 height 11
radio input "true"
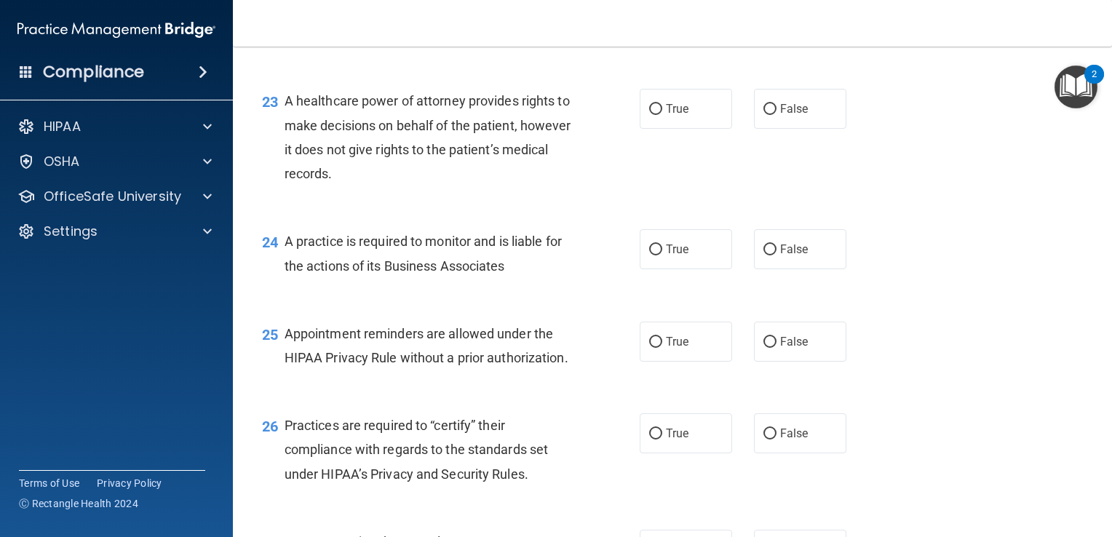
scroll to position [2888, 0]
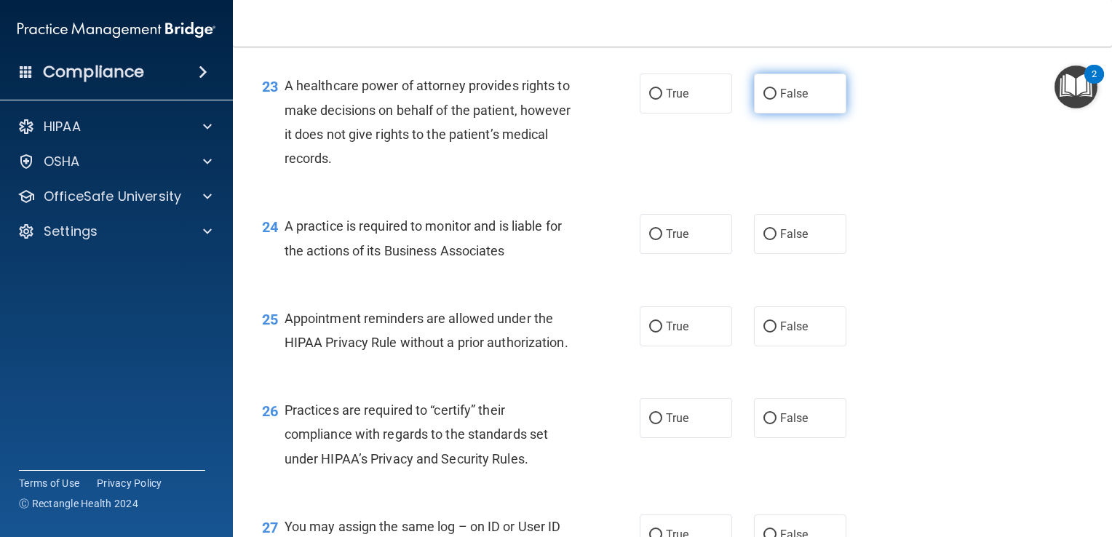
click at [807, 114] on label "False" at bounding box center [800, 94] width 92 height 40
click at [777, 100] on input "False" at bounding box center [770, 94] width 13 height 11
radio input "true"
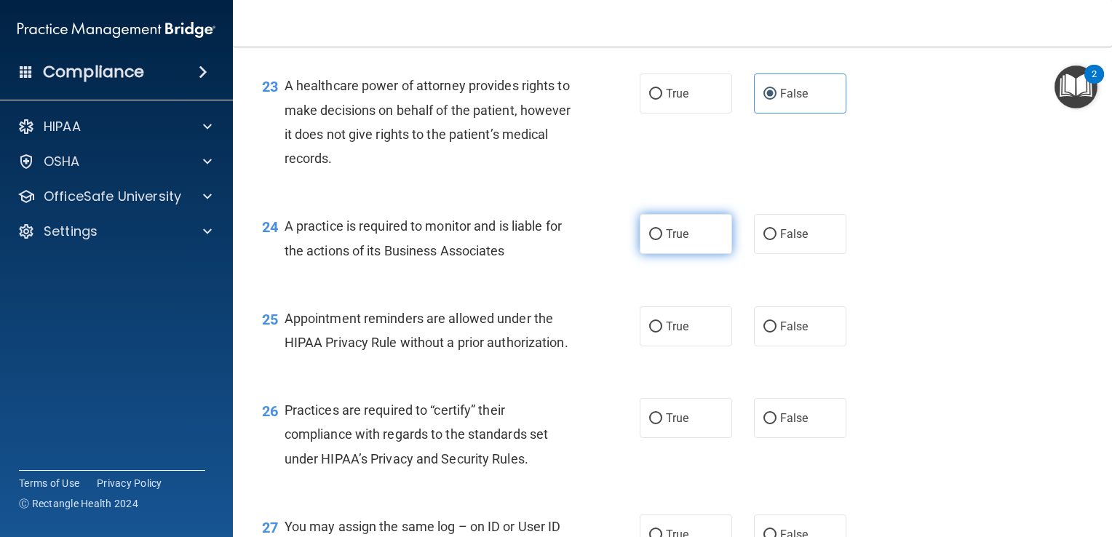
click at [686, 254] on label "True" at bounding box center [686, 234] width 92 height 40
click at [662, 240] on input "True" at bounding box center [655, 234] width 13 height 11
radio input "true"
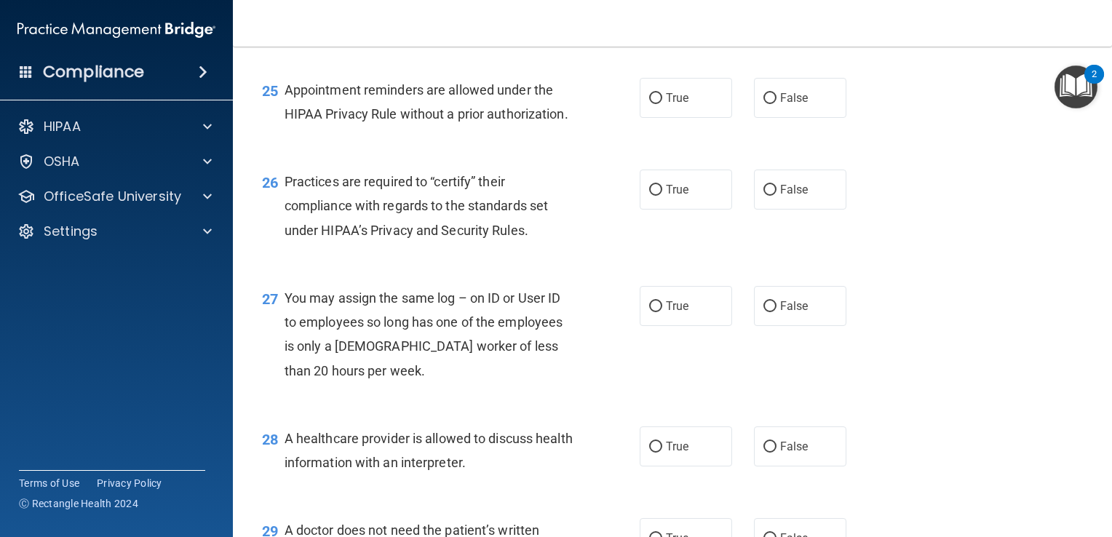
scroll to position [3127, 0]
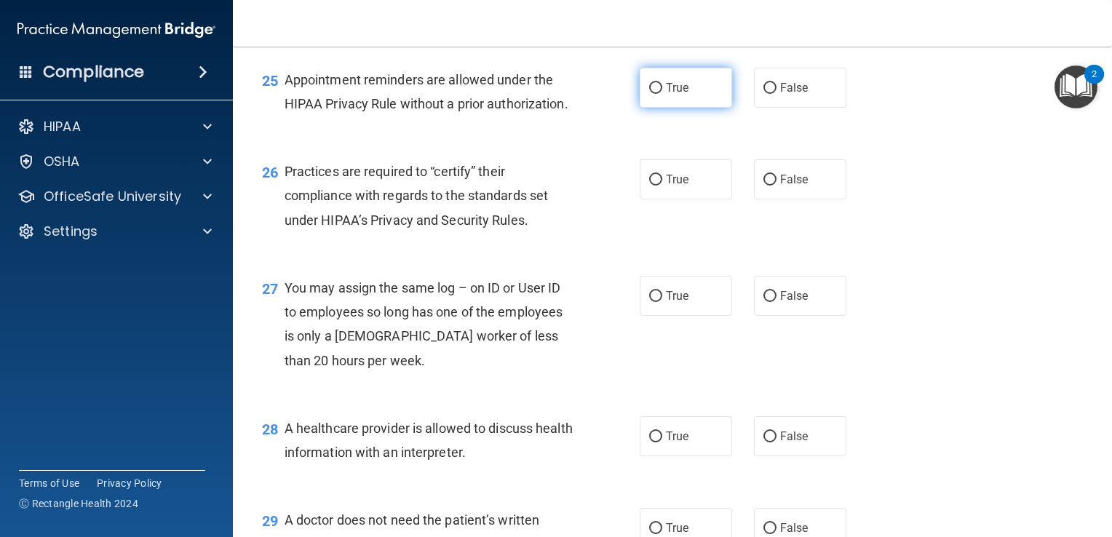
click at [666, 95] on span "True" at bounding box center [677, 88] width 23 height 14
click at [662, 94] on input "True" at bounding box center [655, 88] width 13 height 11
radio input "true"
click at [696, 199] on label "True" at bounding box center [686, 179] width 92 height 40
click at [662, 186] on input "True" at bounding box center [655, 180] width 13 height 11
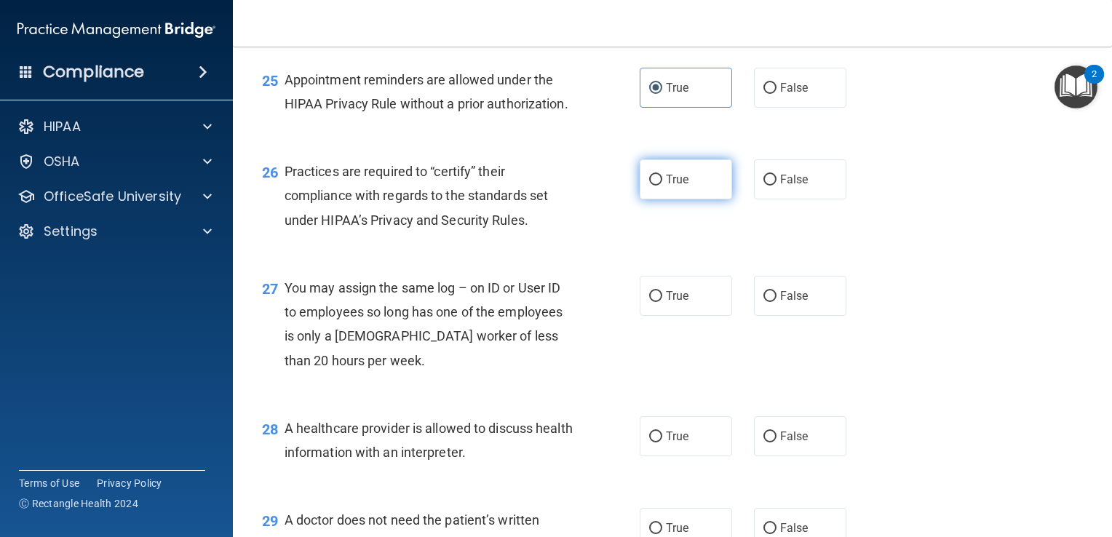
radio input "true"
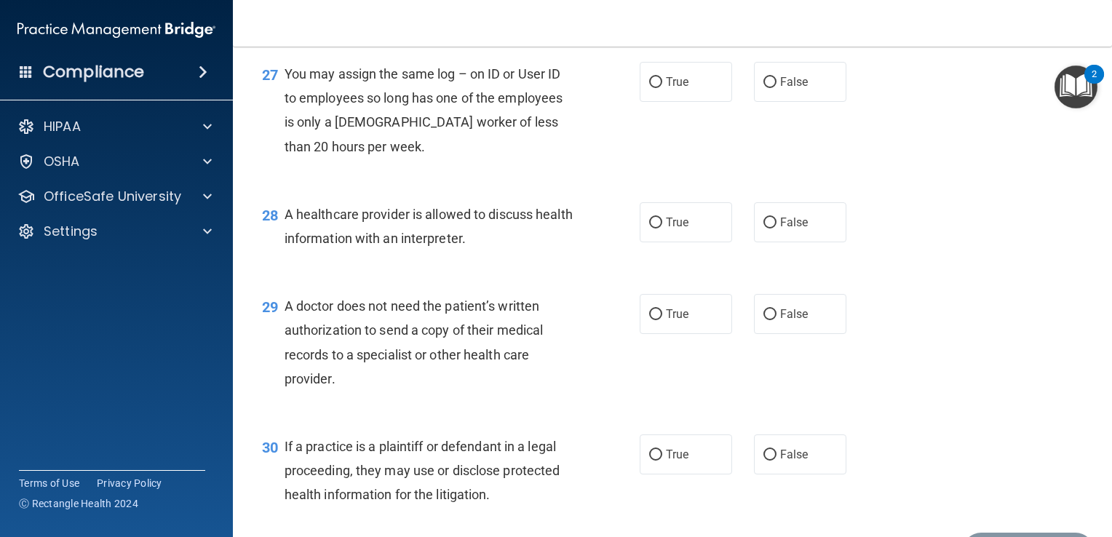
scroll to position [3356, 0]
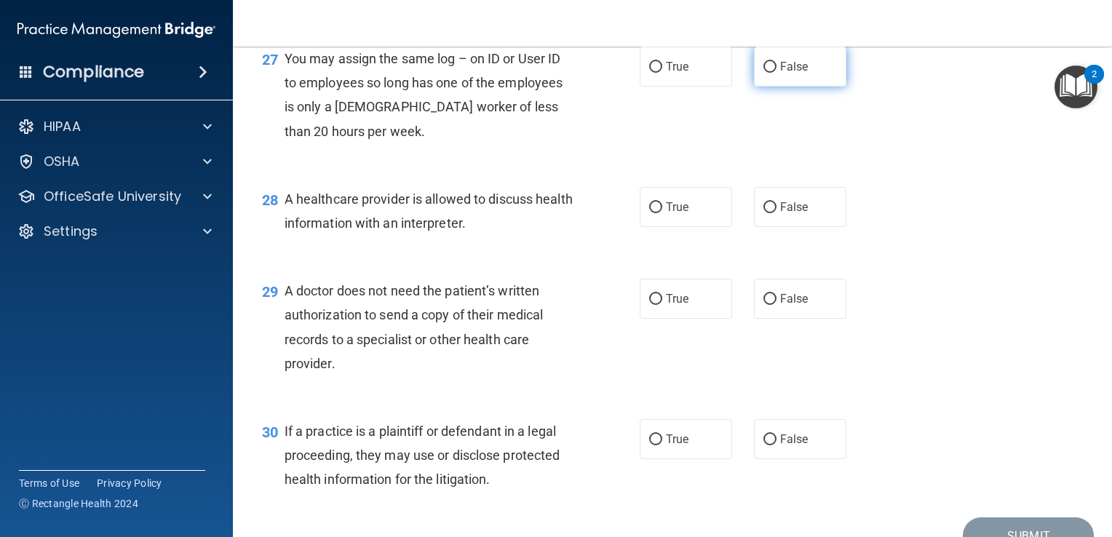
click at [788, 74] on span "False" at bounding box center [794, 67] width 28 height 14
click at [777, 73] on input "False" at bounding box center [770, 67] width 13 height 11
radio input "true"
click at [658, 227] on label "True" at bounding box center [686, 207] width 92 height 40
click at [658, 213] on input "True" at bounding box center [655, 207] width 13 height 11
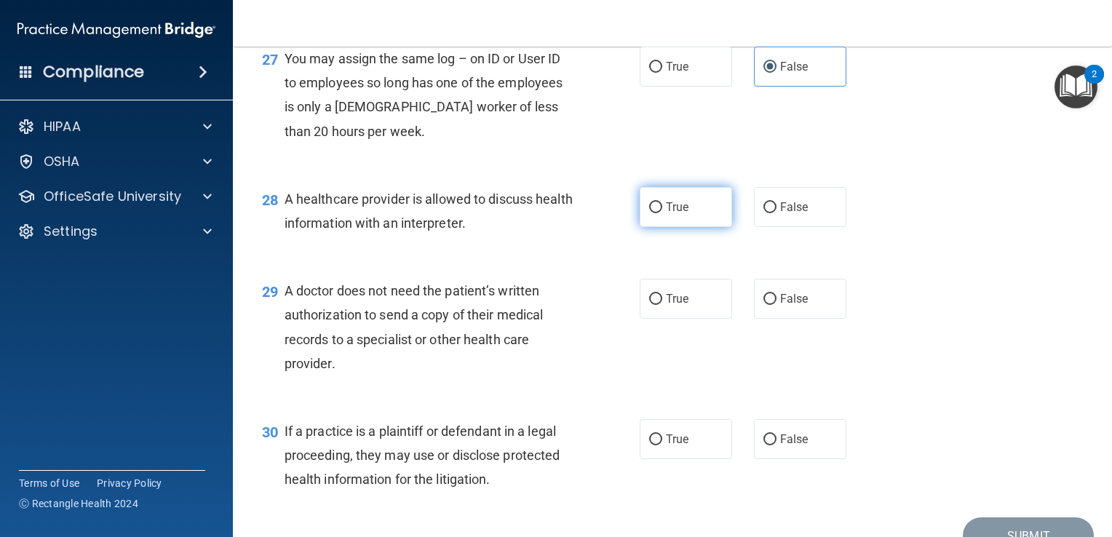
radio input "true"
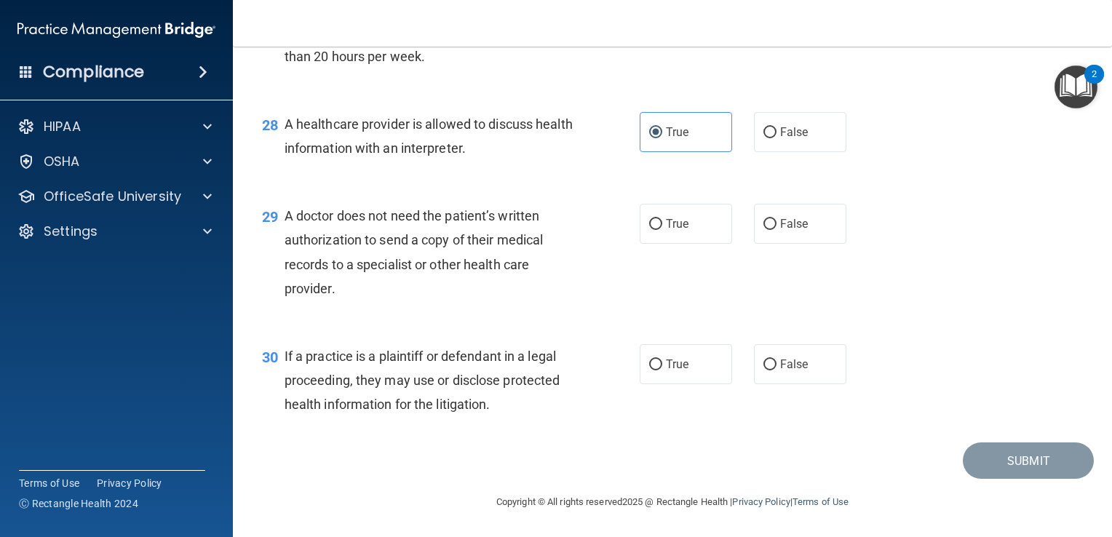
scroll to position [3504, 0]
click at [641, 223] on label "True" at bounding box center [686, 224] width 92 height 40
click at [649, 223] on input "True" at bounding box center [655, 224] width 13 height 11
radio input "true"
click at [641, 223] on label "True" at bounding box center [686, 224] width 92 height 40
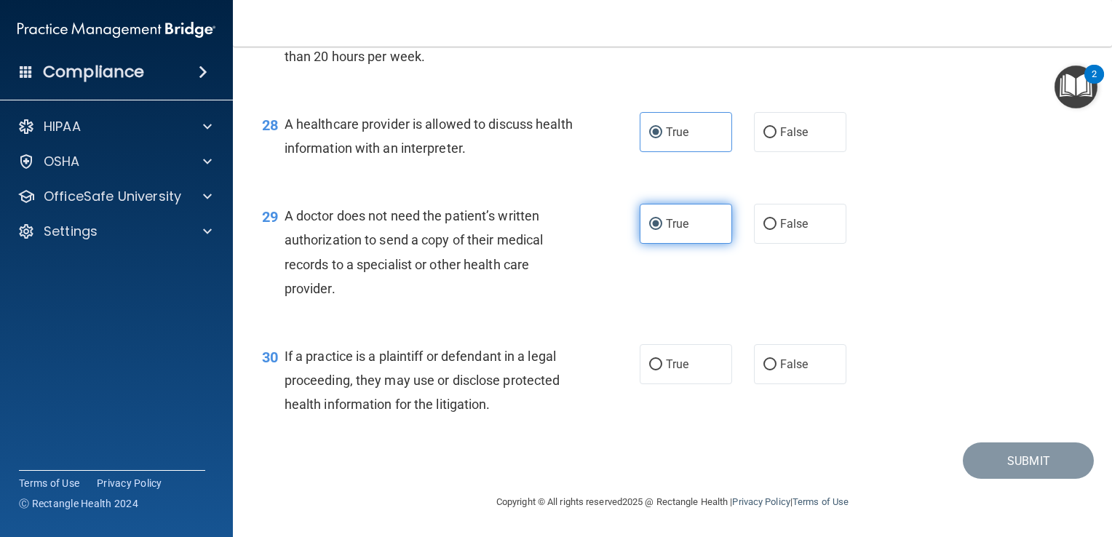
click at [649, 223] on input "True" at bounding box center [655, 224] width 13 height 11
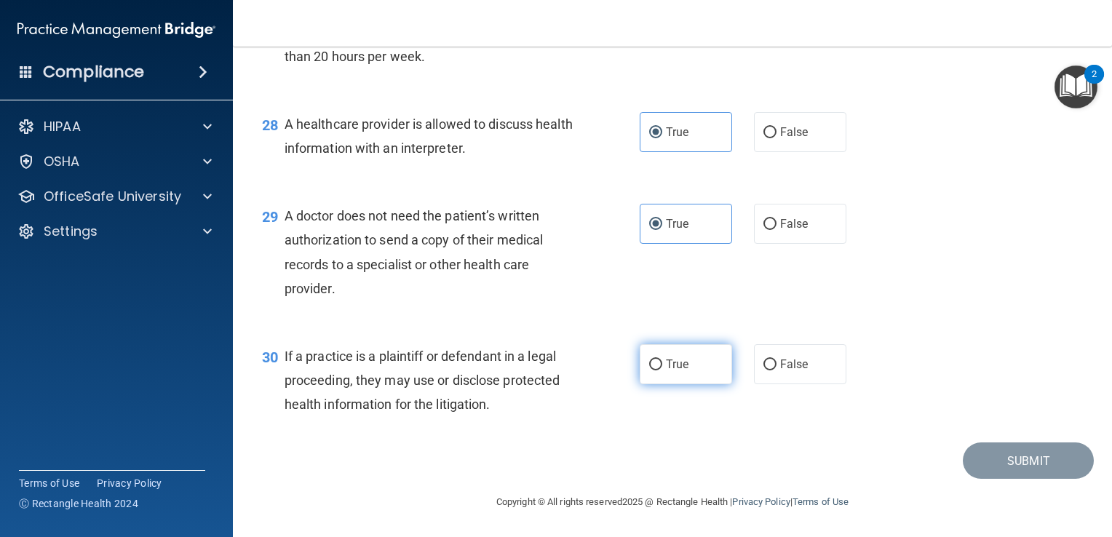
click at [674, 363] on span "True" at bounding box center [677, 364] width 23 height 14
click at [662, 363] on input "True" at bounding box center [655, 365] width 13 height 11
radio input "true"
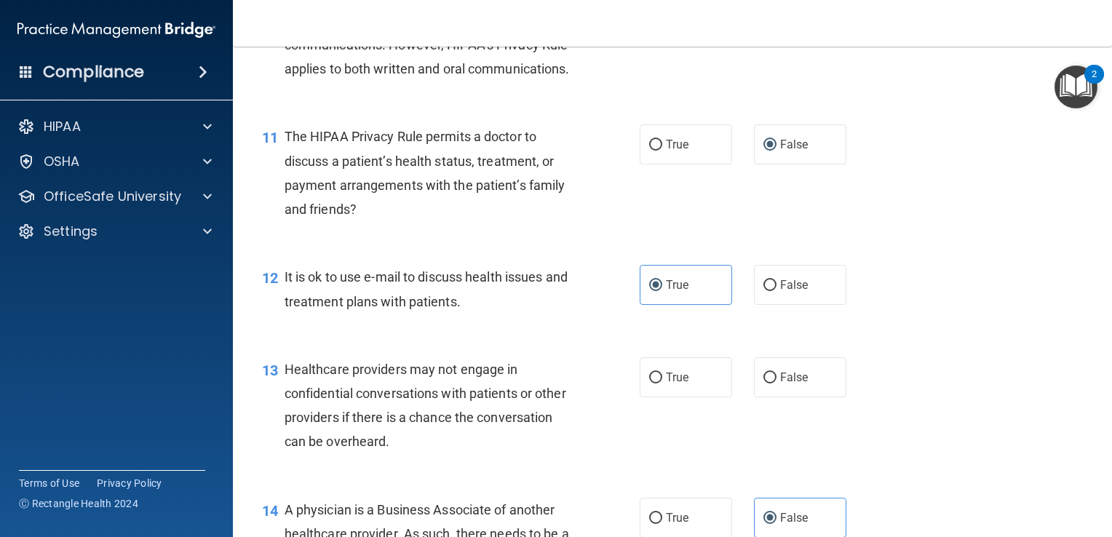
scroll to position [1327, 0]
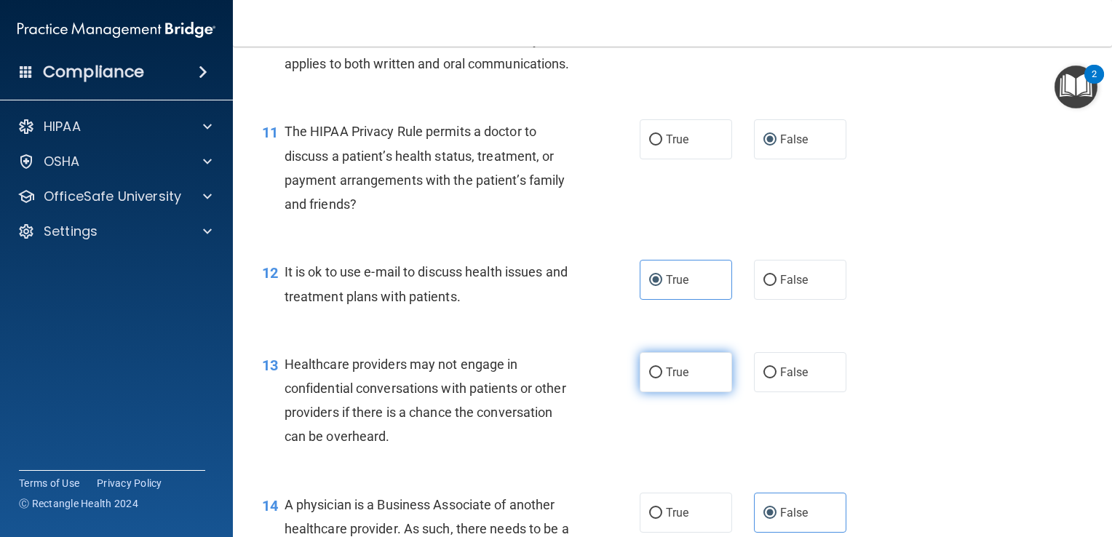
click at [651, 392] on label "True" at bounding box center [686, 372] width 92 height 40
click at [651, 379] on input "True" at bounding box center [655, 373] width 13 height 11
radio input "true"
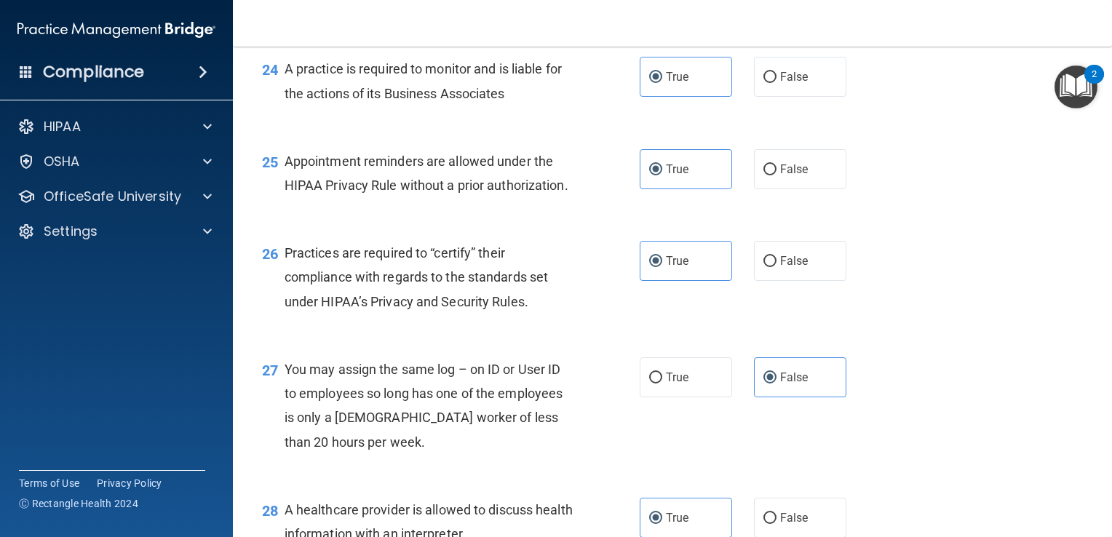
scroll to position [3504, 0]
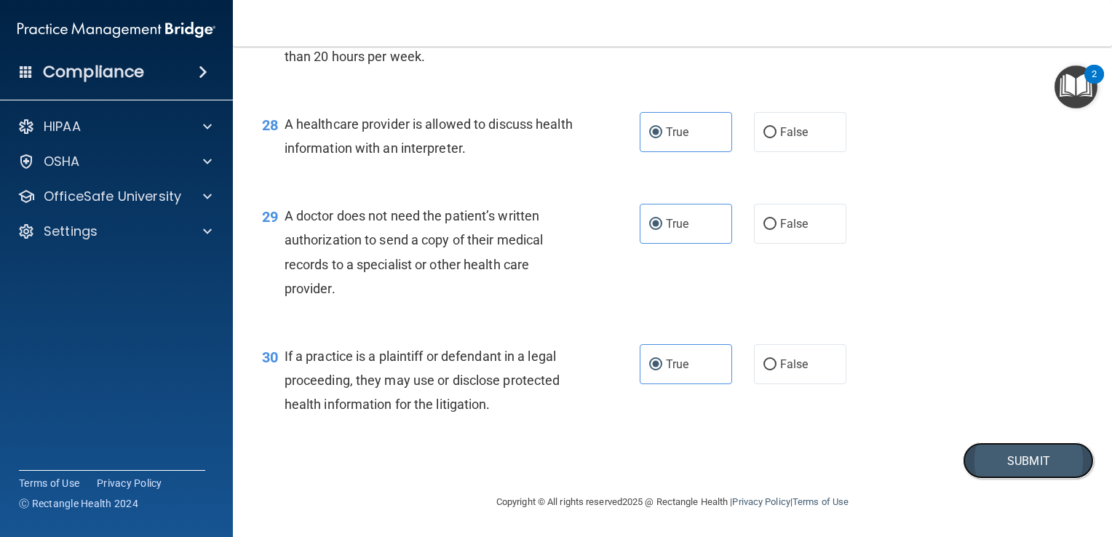
click at [1038, 461] on button "Submit" at bounding box center [1028, 461] width 131 height 37
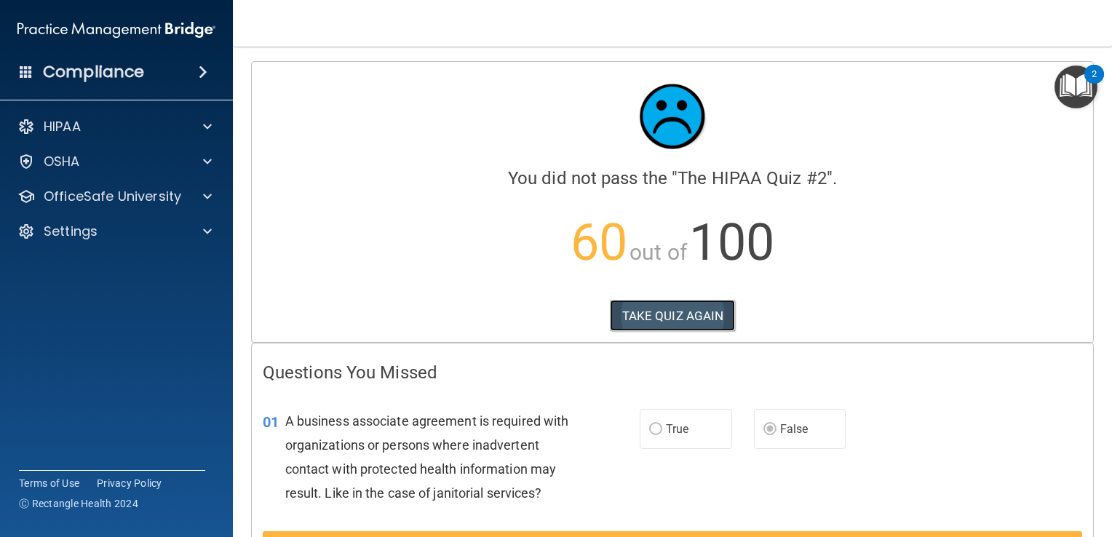
click at [661, 307] on button "TAKE QUIZ AGAIN" at bounding box center [673, 316] width 126 height 32
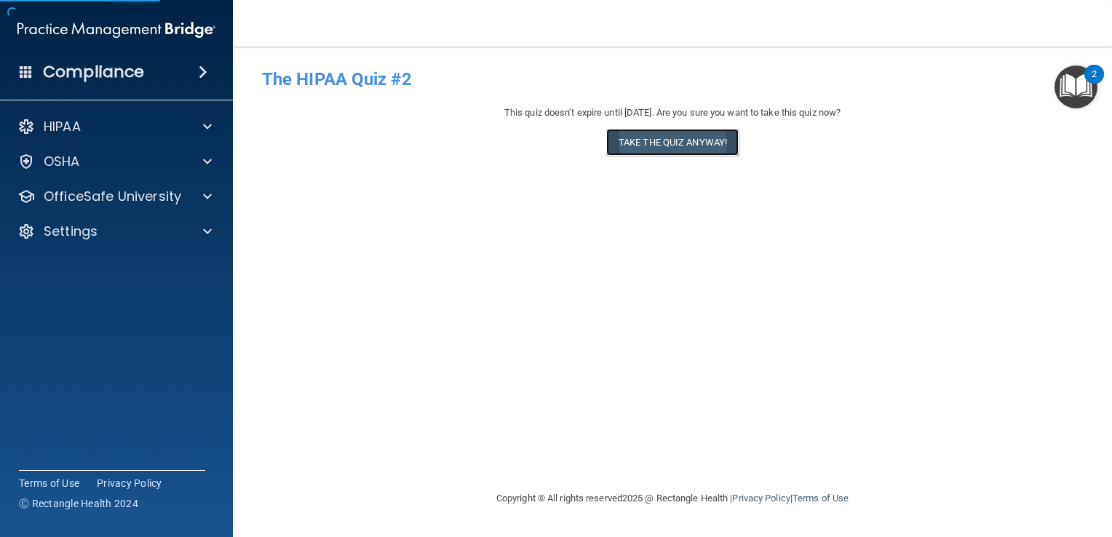
click at [670, 141] on button "Take the quiz anyway!" at bounding box center [672, 142] width 132 height 27
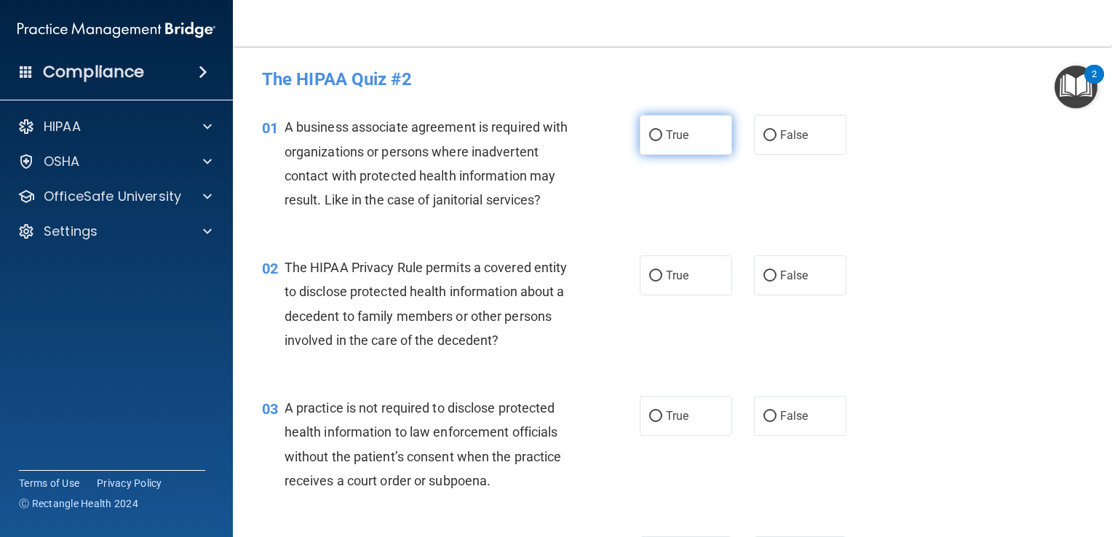
click at [670, 139] on span "True" at bounding box center [677, 135] width 23 height 14
click at [662, 139] on input "True" at bounding box center [655, 135] width 13 height 11
radio input "true"
click at [786, 136] on span "False" at bounding box center [794, 135] width 28 height 14
click at [777, 136] on input "False" at bounding box center [770, 135] width 13 height 11
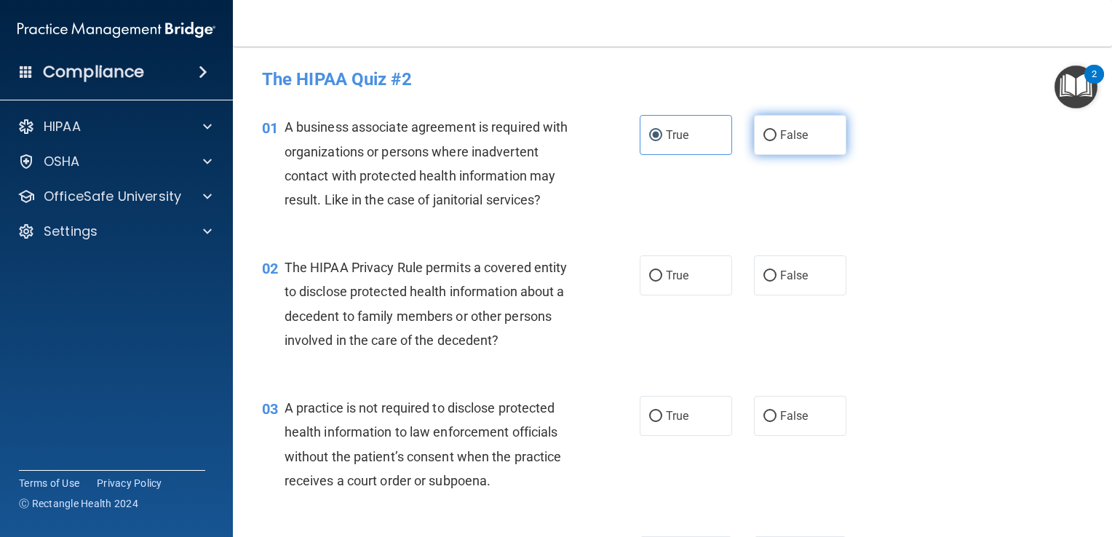
radio input "true"
radio input "false"
click at [678, 278] on span "True" at bounding box center [677, 276] width 23 height 14
click at [662, 278] on input "True" at bounding box center [655, 276] width 13 height 11
radio input "true"
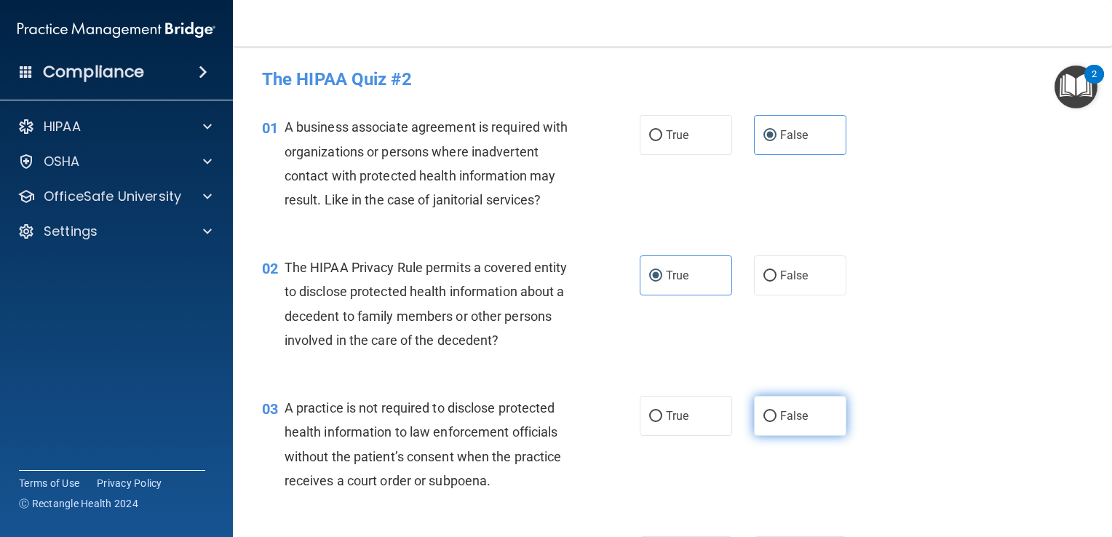
click at [780, 411] on span "False" at bounding box center [794, 416] width 28 height 14
click at [777, 411] on input "False" at bounding box center [770, 416] width 13 height 11
radio input "true"
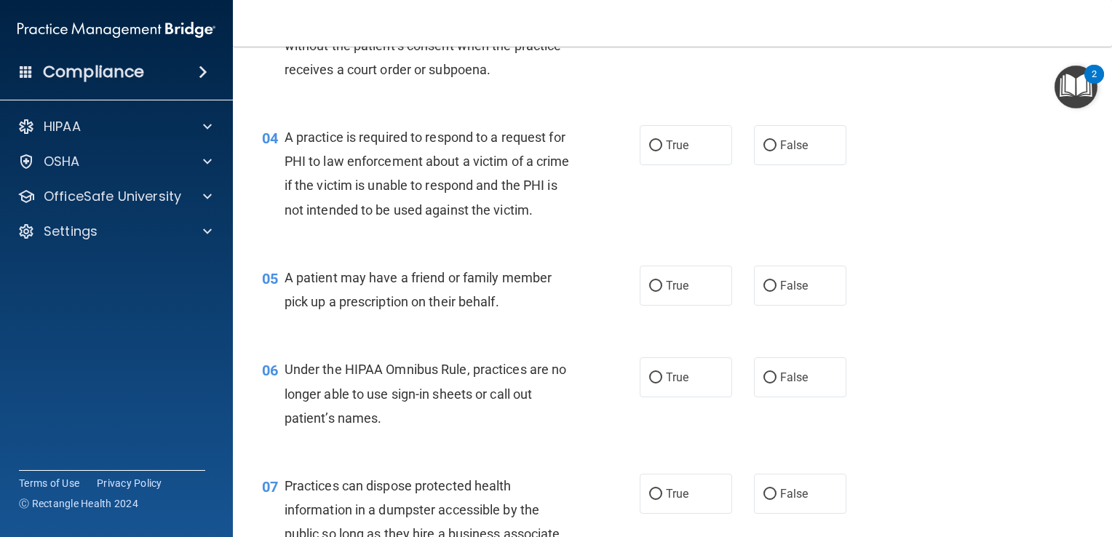
scroll to position [427, 0]
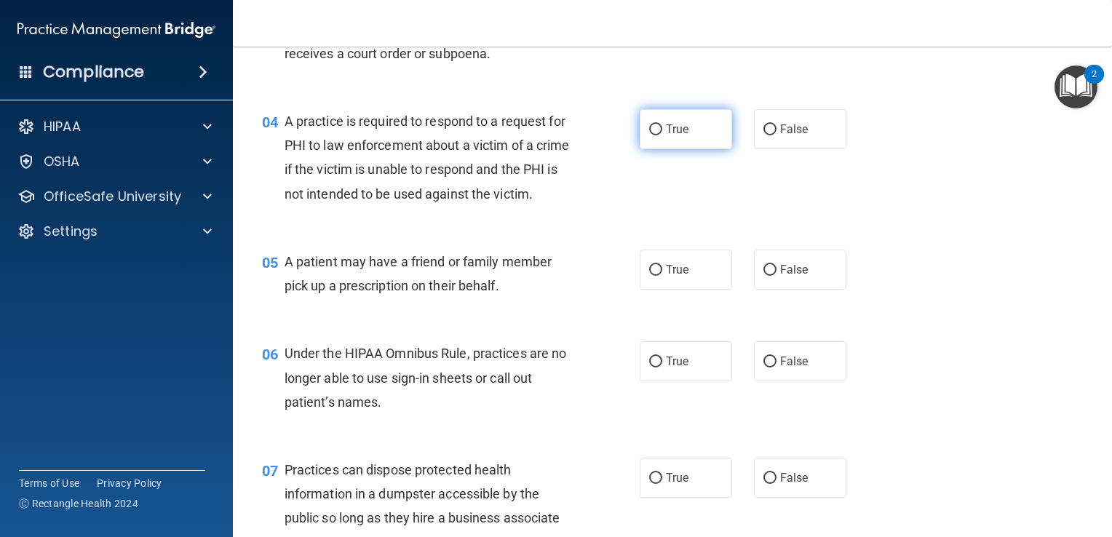
click at [662, 137] on label "True" at bounding box center [686, 129] width 92 height 40
click at [662, 135] on input "True" at bounding box center [655, 129] width 13 height 11
radio input "true"
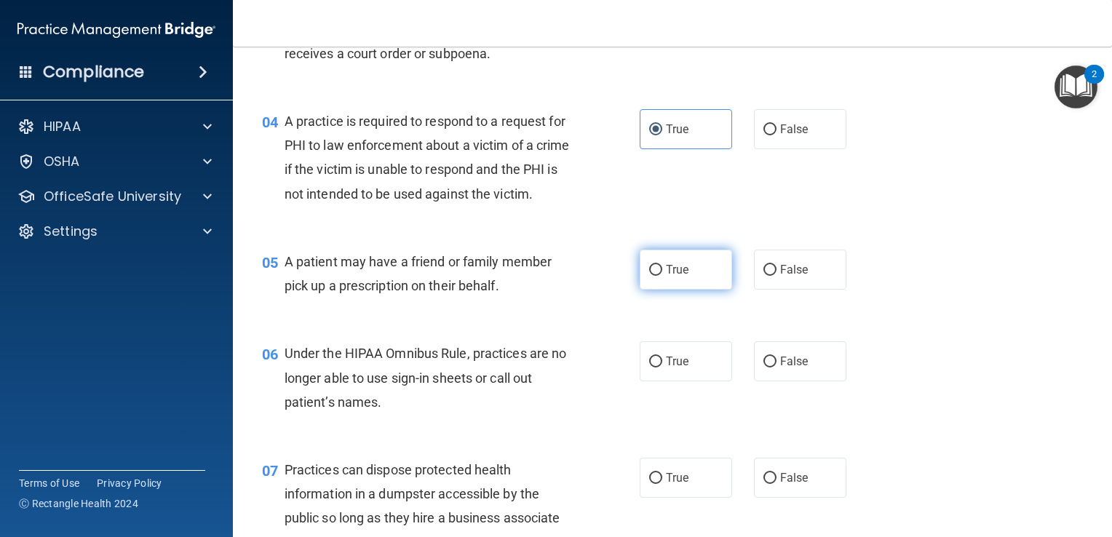
click at [674, 277] on span "True" at bounding box center [677, 270] width 23 height 14
click at [662, 276] on input "True" at bounding box center [655, 270] width 13 height 11
radio input "true"
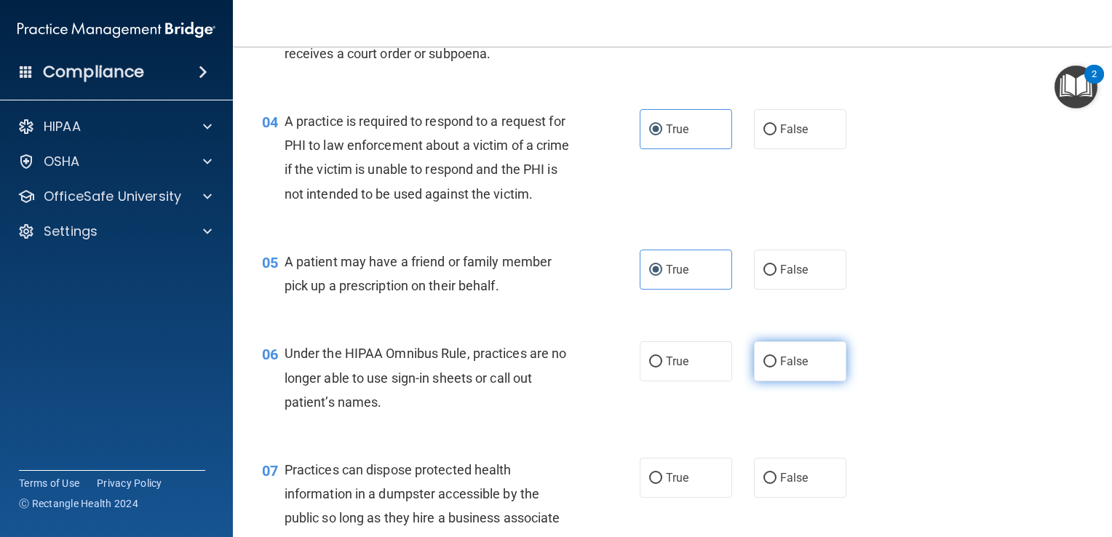
click at [804, 381] on label "False" at bounding box center [800, 361] width 92 height 40
click at [777, 368] on input "False" at bounding box center [770, 362] width 13 height 11
radio input "true"
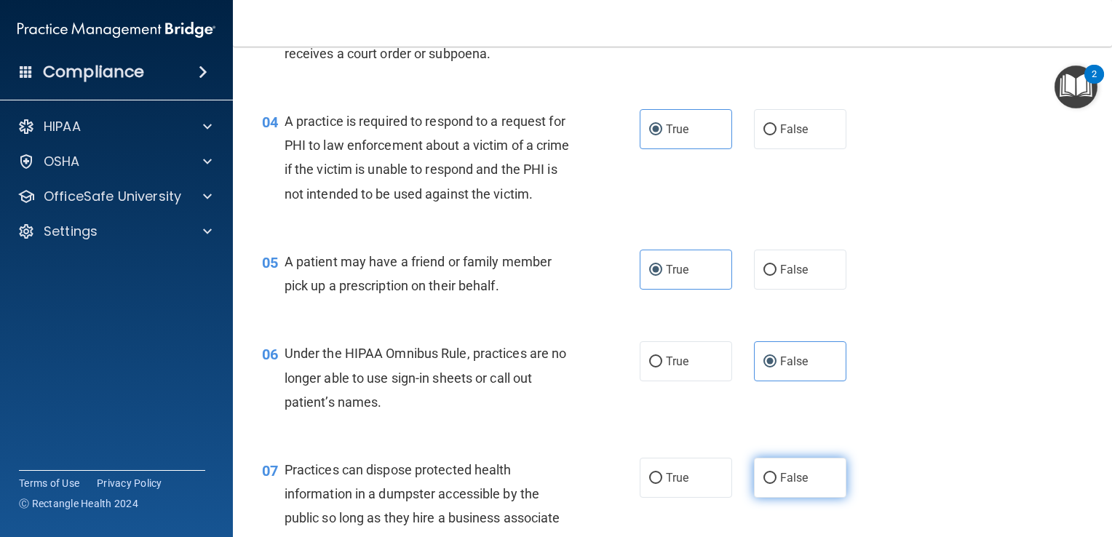
click at [796, 485] on span "False" at bounding box center [794, 478] width 28 height 14
click at [777, 484] on input "False" at bounding box center [770, 478] width 13 height 11
radio input "true"
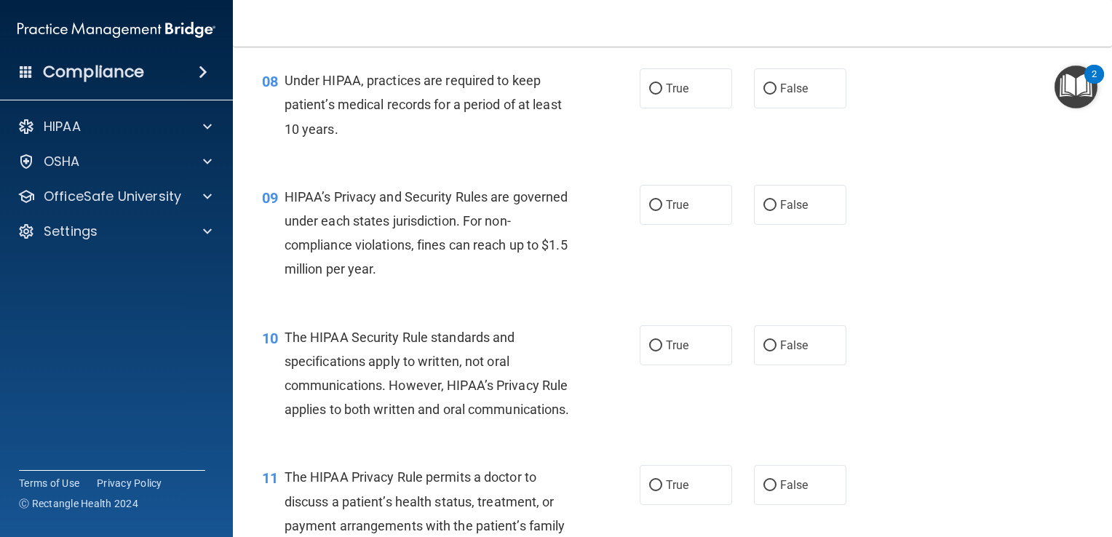
scroll to position [1012, 0]
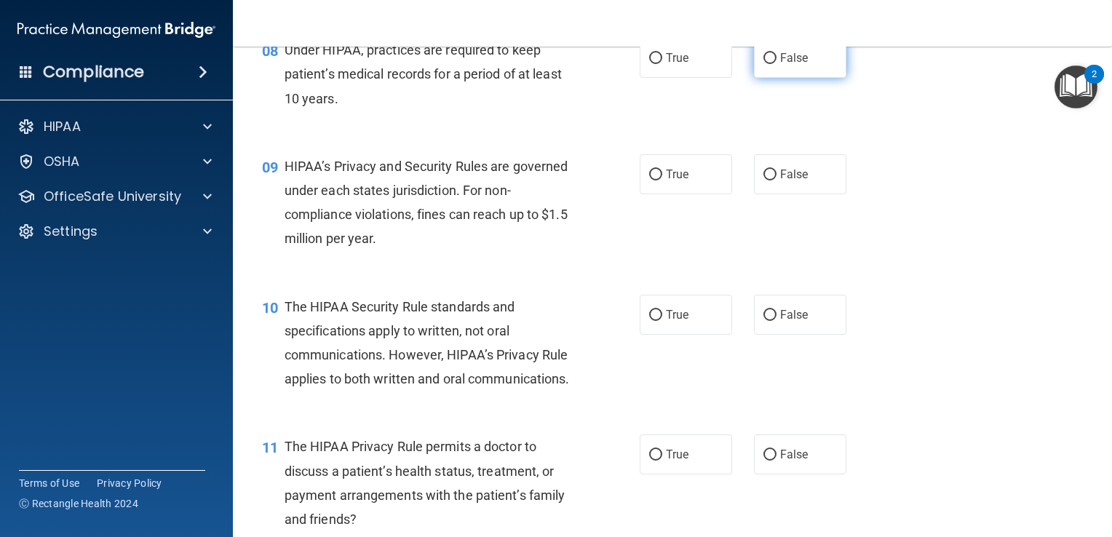
click at [804, 78] on label "False" at bounding box center [800, 58] width 92 height 40
click at [777, 64] on input "False" at bounding box center [770, 58] width 13 height 11
radio input "true"
click at [788, 181] on span "False" at bounding box center [794, 174] width 28 height 14
click at [777, 181] on input "False" at bounding box center [770, 175] width 13 height 11
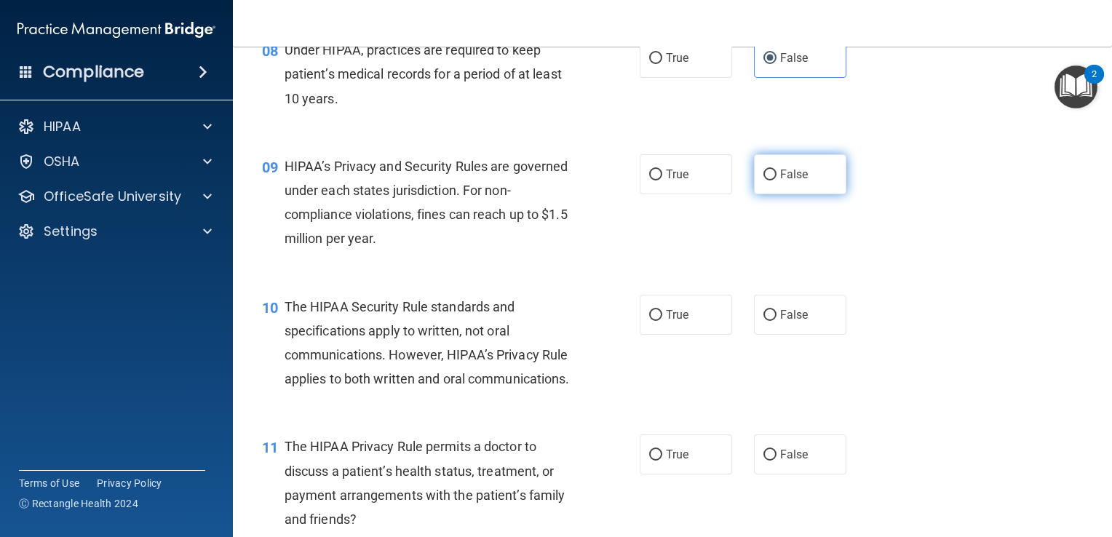
radio input "true"
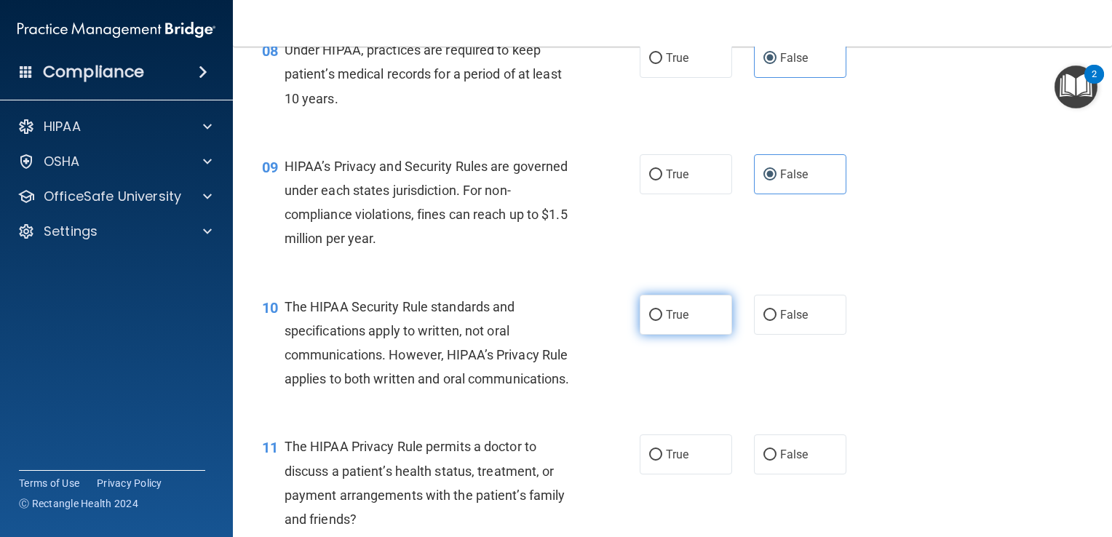
click at [683, 325] on label "True" at bounding box center [686, 315] width 92 height 40
click at [662, 321] on input "True" at bounding box center [655, 315] width 13 height 11
radio input "true"
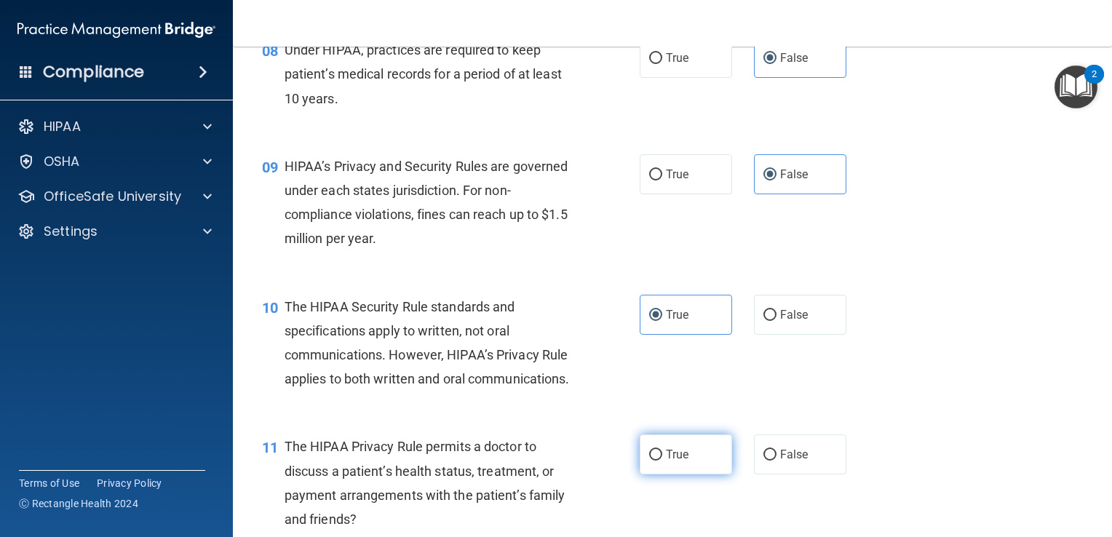
click at [661, 475] on label "True" at bounding box center [686, 455] width 92 height 40
click at [661, 461] on input "True" at bounding box center [655, 455] width 13 height 11
radio input "true"
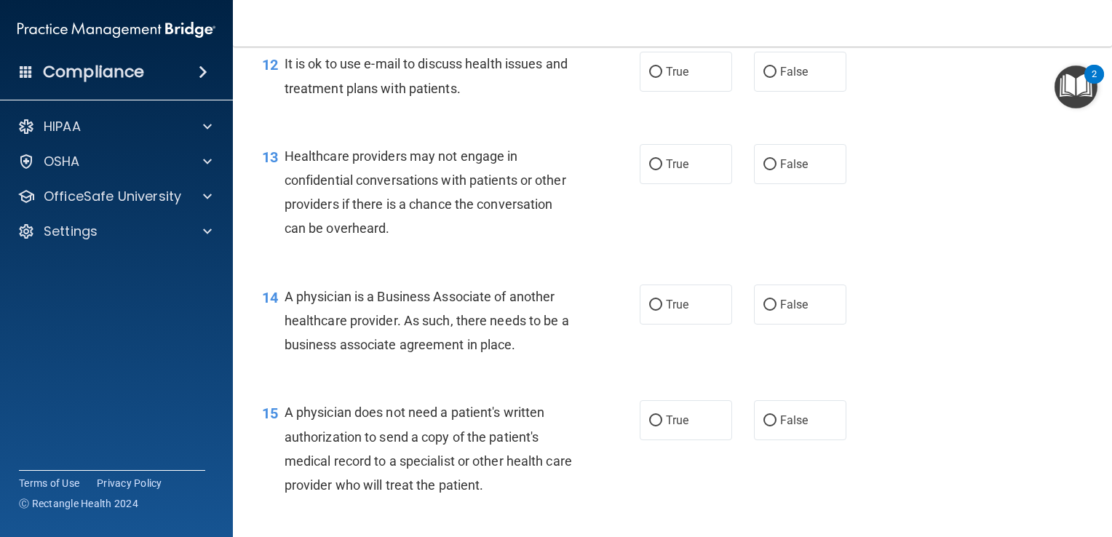
scroll to position [1515, 0]
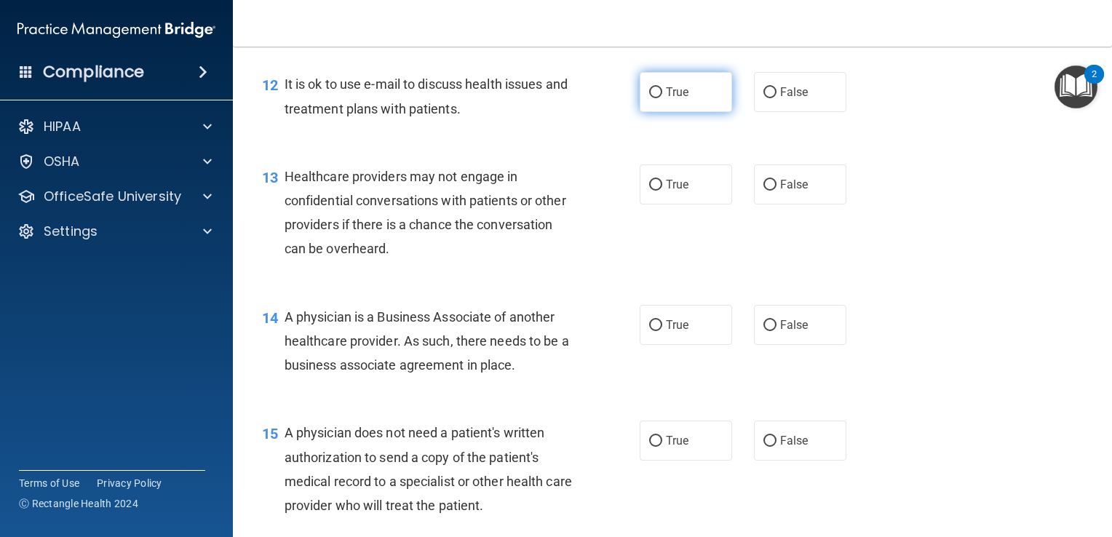
click at [700, 112] on label "True" at bounding box center [686, 92] width 92 height 40
click at [662, 98] on input "True" at bounding box center [655, 92] width 13 height 11
radio input "true"
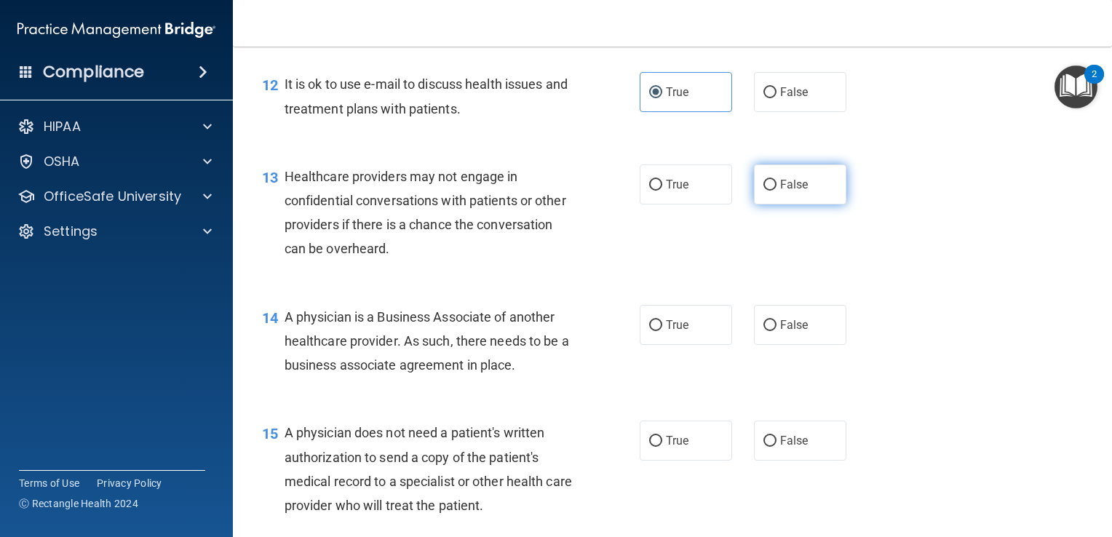
click at [810, 205] on label "False" at bounding box center [800, 185] width 92 height 40
click at [777, 191] on input "False" at bounding box center [770, 185] width 13 height 11
radio input "true"
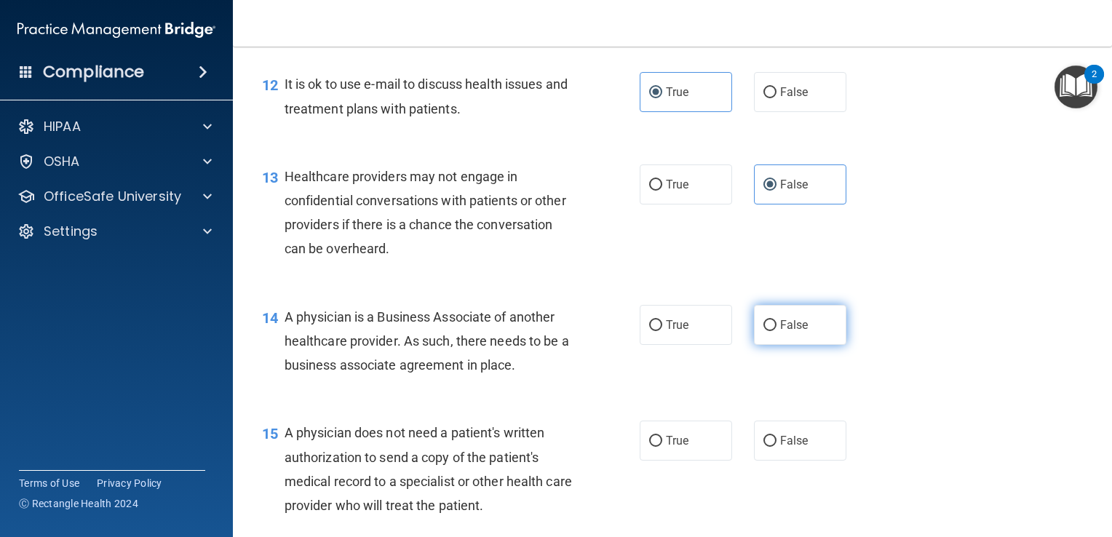
click at [795, 332] on span "False" at bounding box center [794, 325] width 28 height 14
click at [777, 331] on input "False" at bounding box center [770, 325] width 13 height 11
radio input "true"
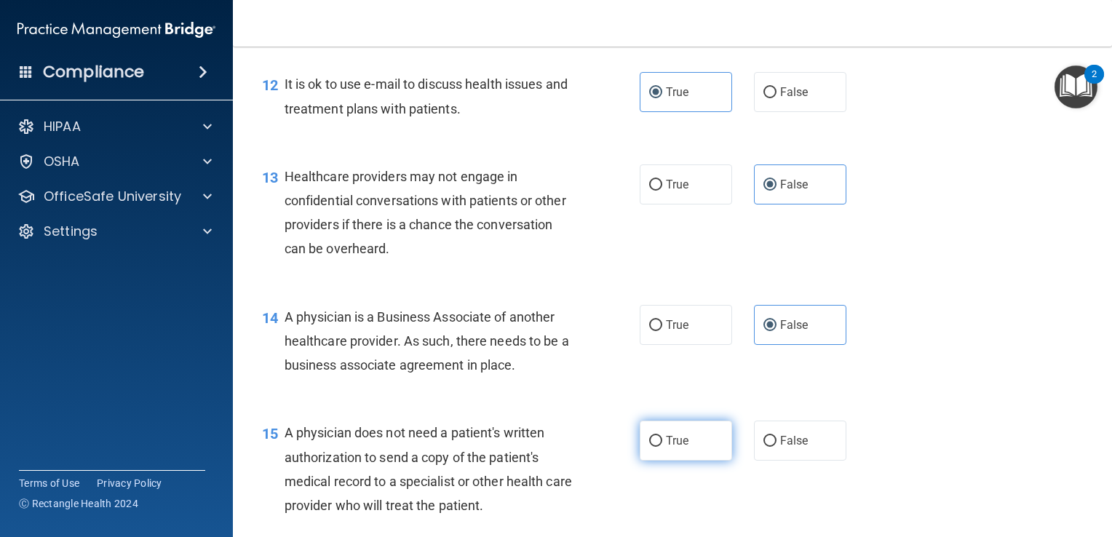
click at [657, 461] on label "True" at bounding box center [686, 441] width 92 height 40
click at [657, 447] on input "True" at bounding box center [655, 441] width 13 height 11
radio input "true"
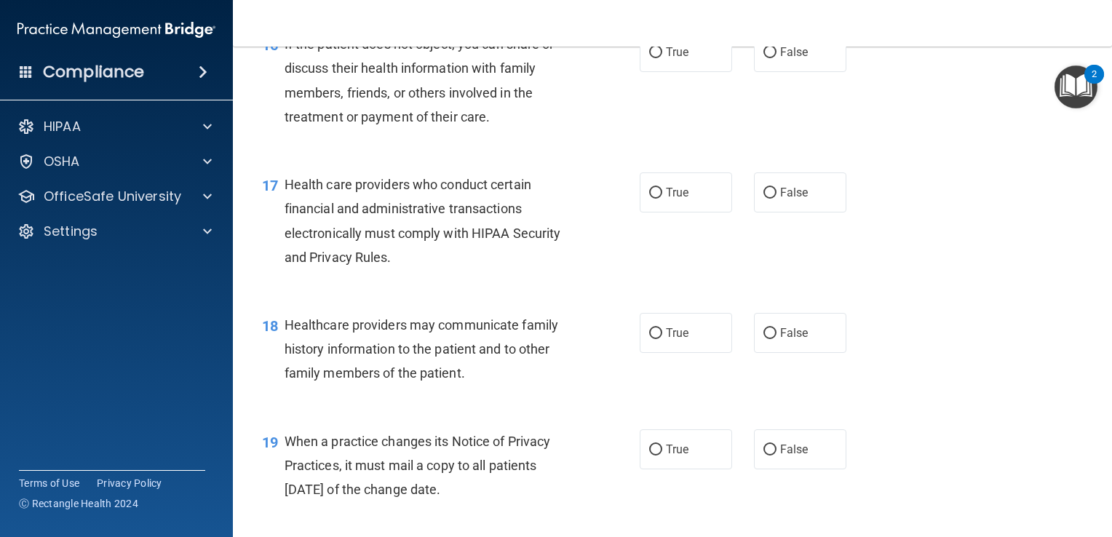
scroll to position [2049, 0]
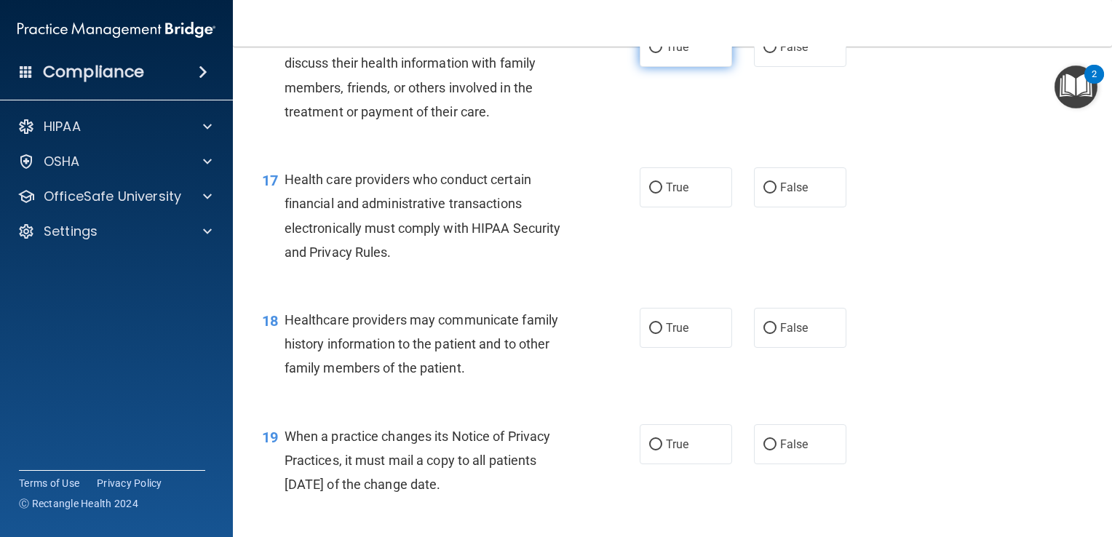
click at [678, 67] on label "True" at bounding box center [686, 47] width 92 height 40
click at [662, 53] on input "True" at bounding box center [655, 47] width 13 height 11
radio input "true"
click at [666, 194] on span "True" at bounding box center [677, 188] width 23 height 14
click at [662, 194] on input "True" at bounding box center [655, 188] width 13 height 11
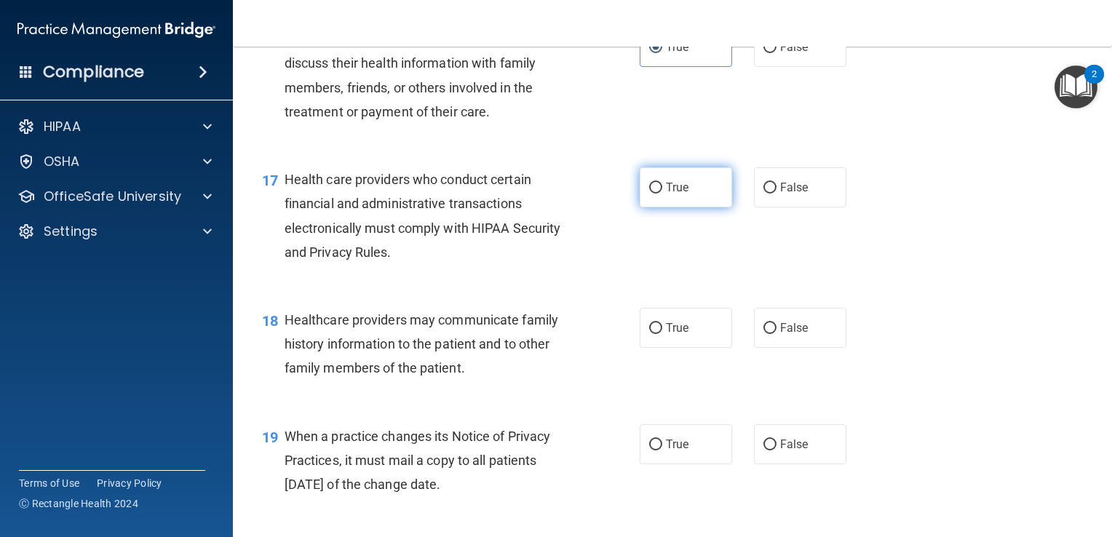
radio input "true"
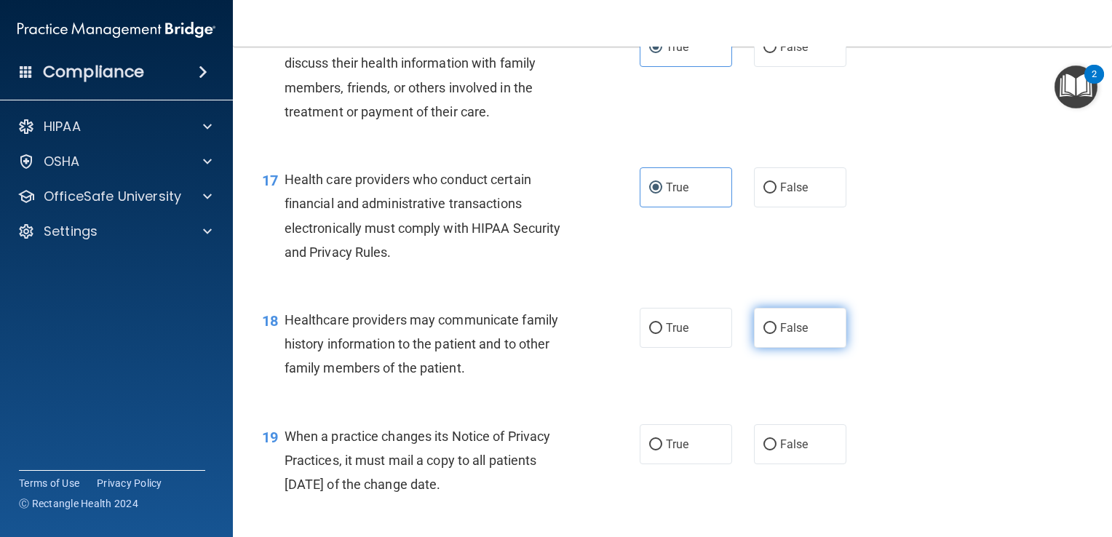
click at [786, 348] on label "False" at bounding box center [800, 328] width 92 height 40
click at [777, 334] on input "False" at bounding box center [770, 328] width 13 height 11
radio input "true"
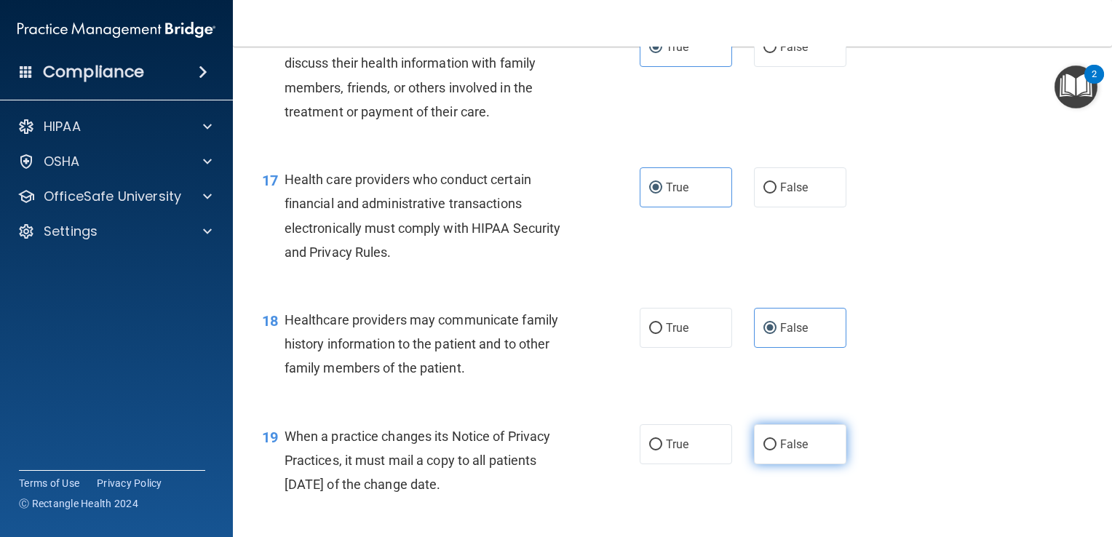
click at [786, 451] on span "False" at bounding box center [794, 444] width 28 height 14
click at [777, 451] on input "False" at bounding box center [770, 445] width 13 height 11
radio input "true"
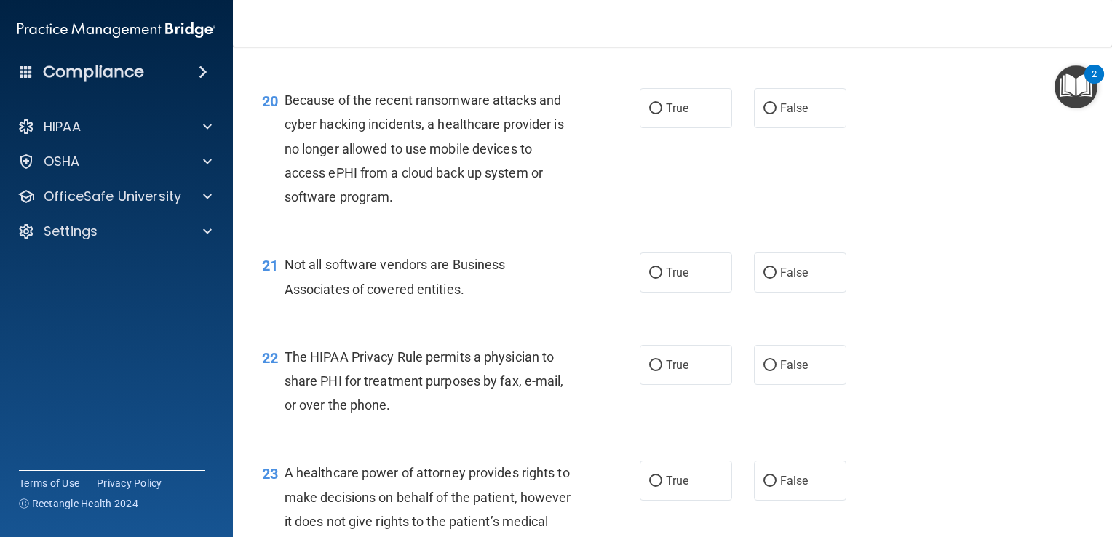
scroll to position [2517, 0]
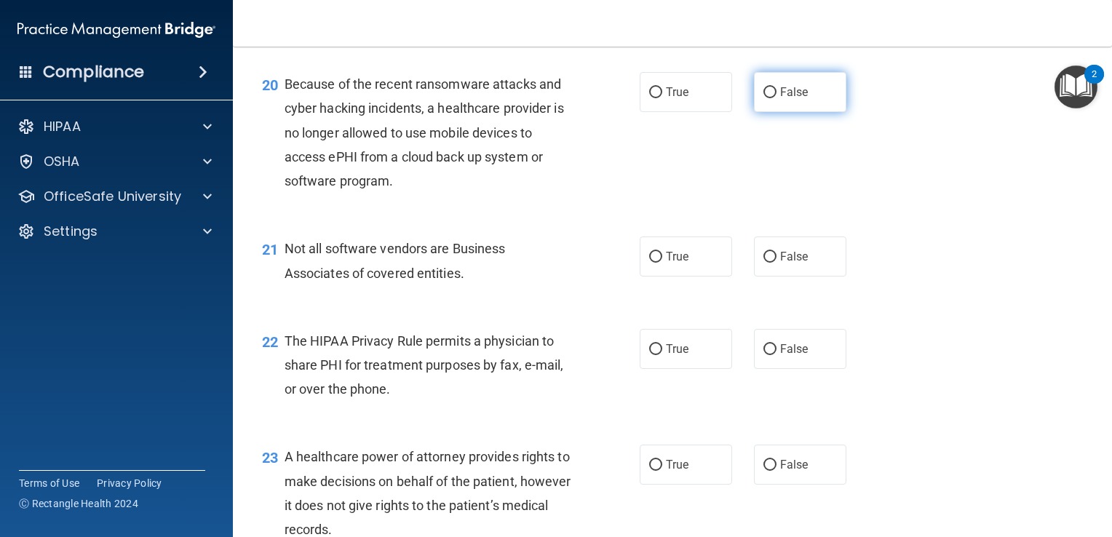
click at [788, 112] on label "False" at bounding box center [800, 92] width 92 height 40
click at [777, 98] on input "False" at bounding box center [770, 92] width 13 height 11
radio input "true"
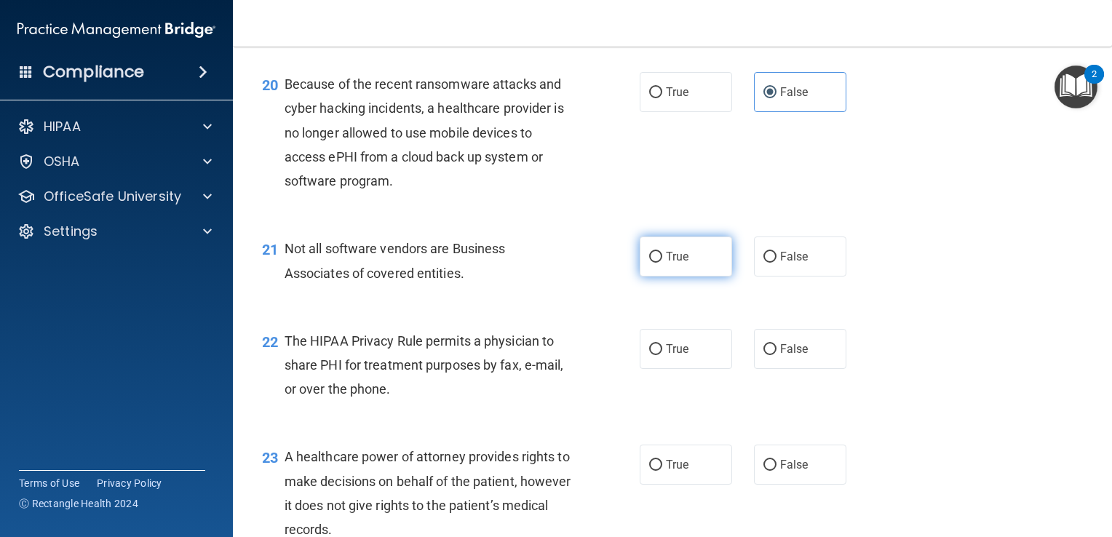
click at [666, 264] on span "True" at bounding box center [677, 257] width 23 height 14
click at [661, 263] on input "True" at bounding box center [655, 257] width 13 height 11
radio input "true"
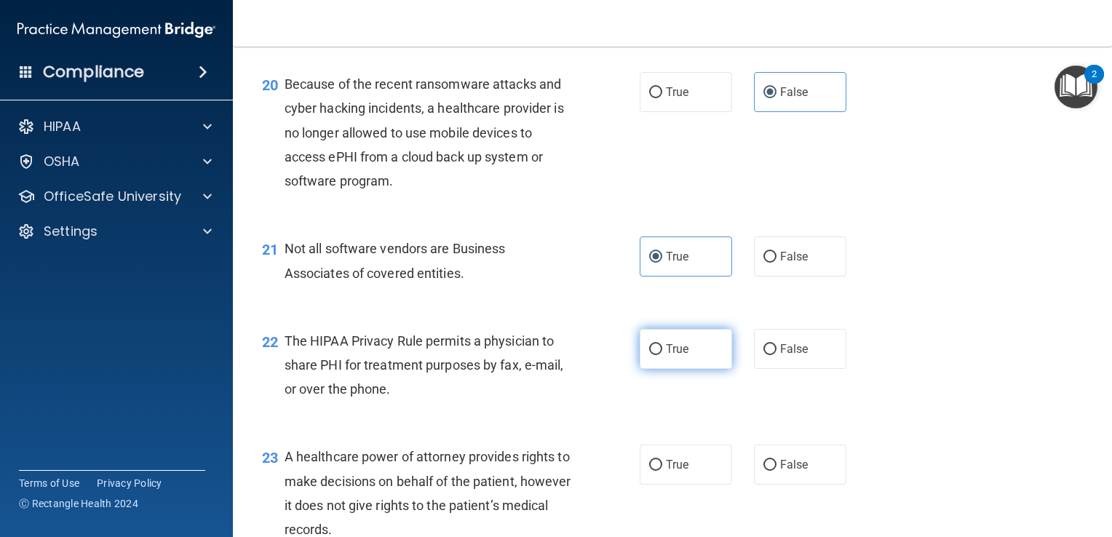
click at [666, 356] on span "True" at bounding box center [677, 349] width 23 height 14
click at [662, 355] on input "True" at bounding box center [655, 349] width 13 height 11
radio input "true"
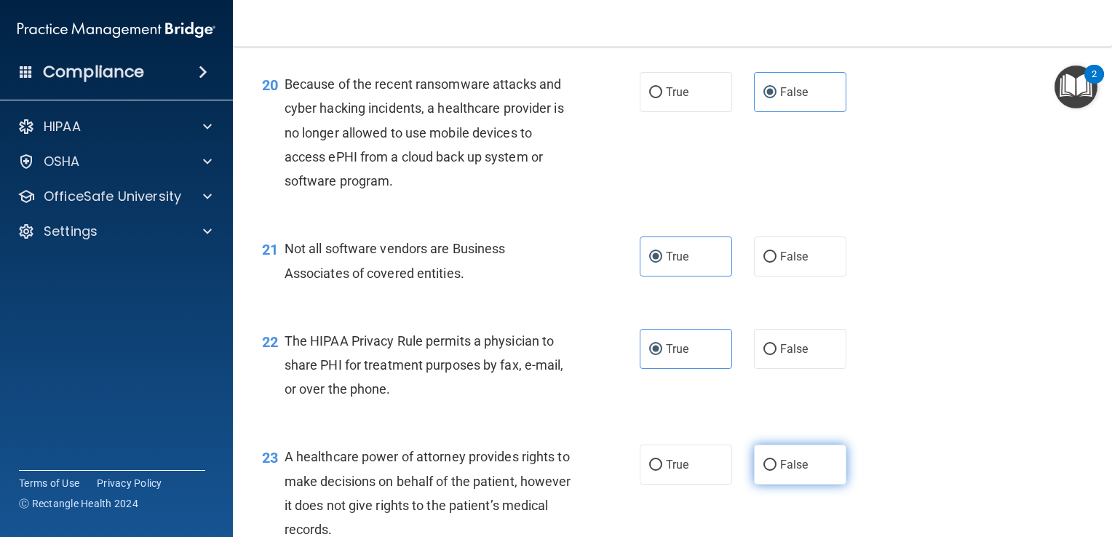
click at [780, 472] on span "False" at bounding box center [794, 465] width 28 height 14
click at [777, 471] on input "False" at bounding box center [770, 465] width 13 height 11
radio input "true"
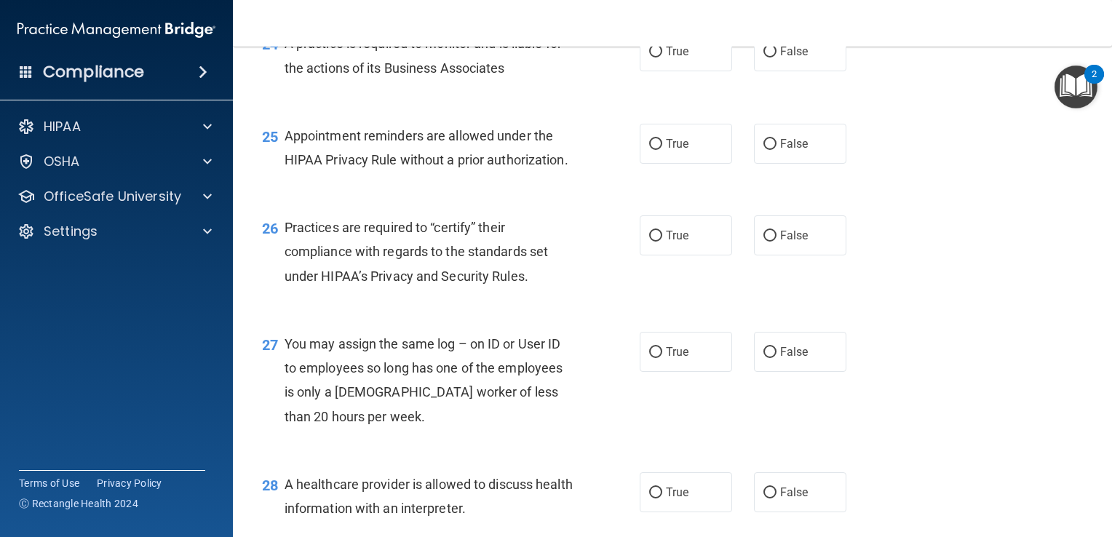
scroll to position [3086, 0]
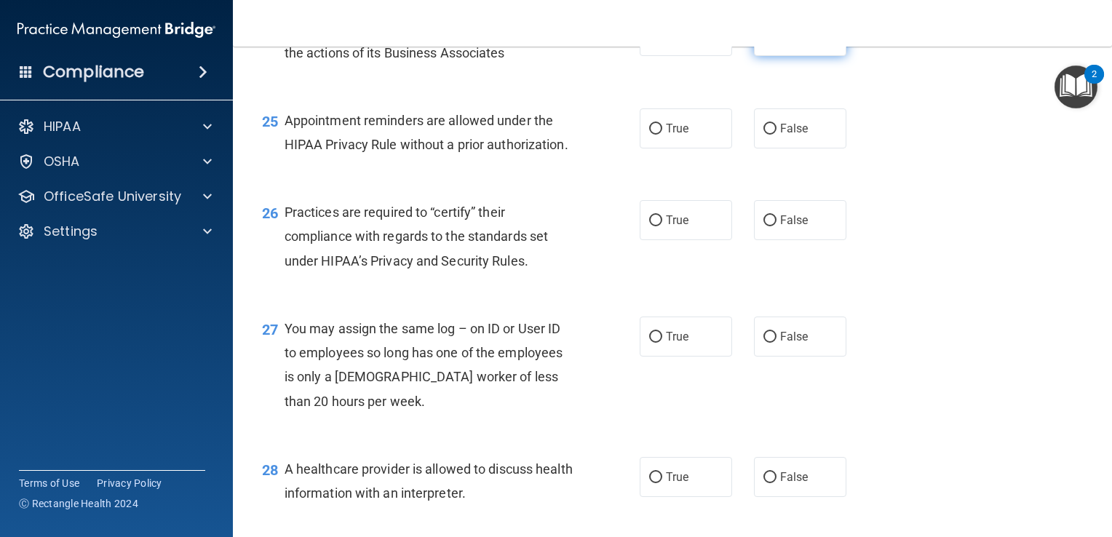
click at [787, 43] on span "False" at bounding box center [794, 36] width 28 height 14
click at [777, 42] on input "False" at bounding box center [770, 36] width 13 height 11
radio input "true"
click at [666, 135] on span "True" at bounding box center [677, 129] width 23 height 14
click at [662, 135] on input "True" at bounding box center [655, 129] width 13 height 11
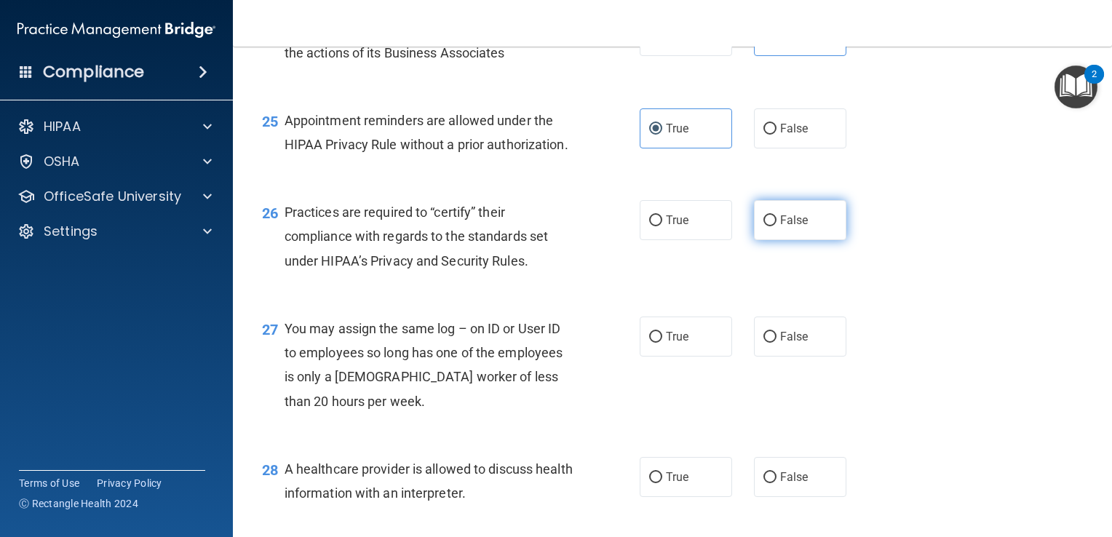
click at [783, 227] on span "False" at bounding box center [794, 220] width 28 height 14
click at [777, 226] on input "False" at bounding box center [770, 220] width 13 height 11
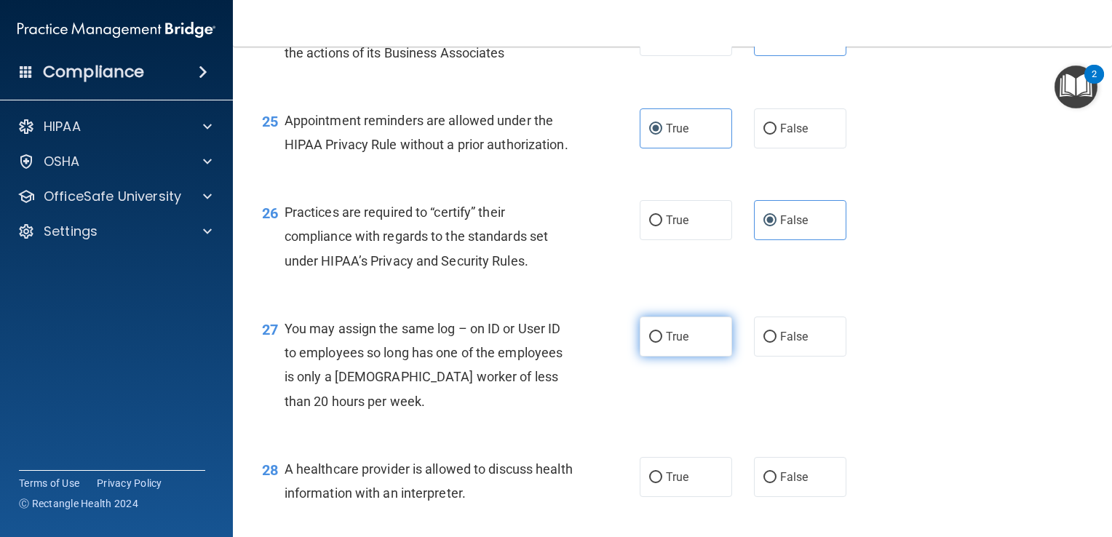
click at [670, 357] on label "True" at bounding box center [686, 337] width 92 height 40
click at [662, 343] on input "True" at bounding box center [655, 337] width 13 height 11
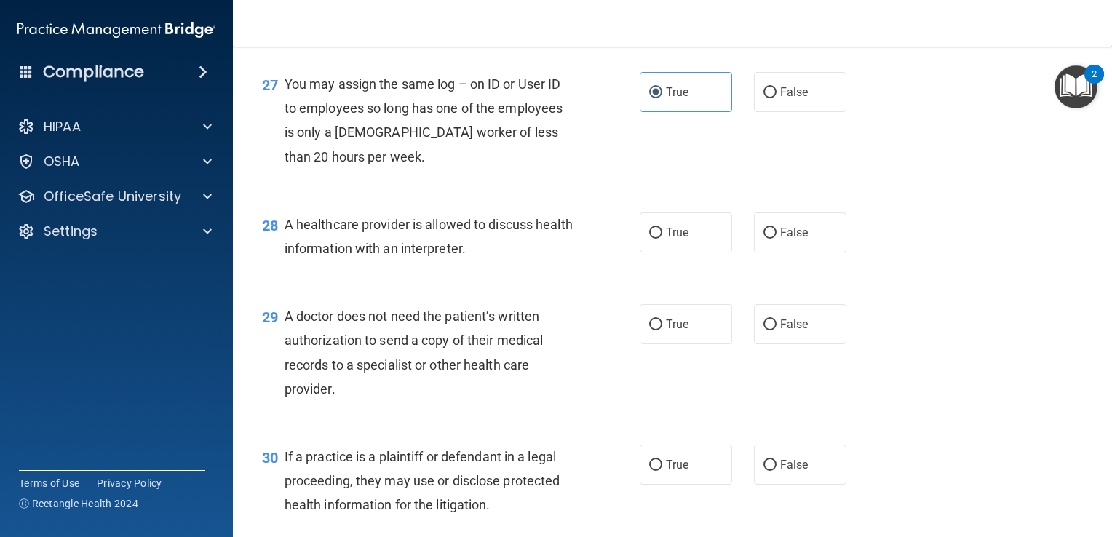
scroll to position [3335, 0]
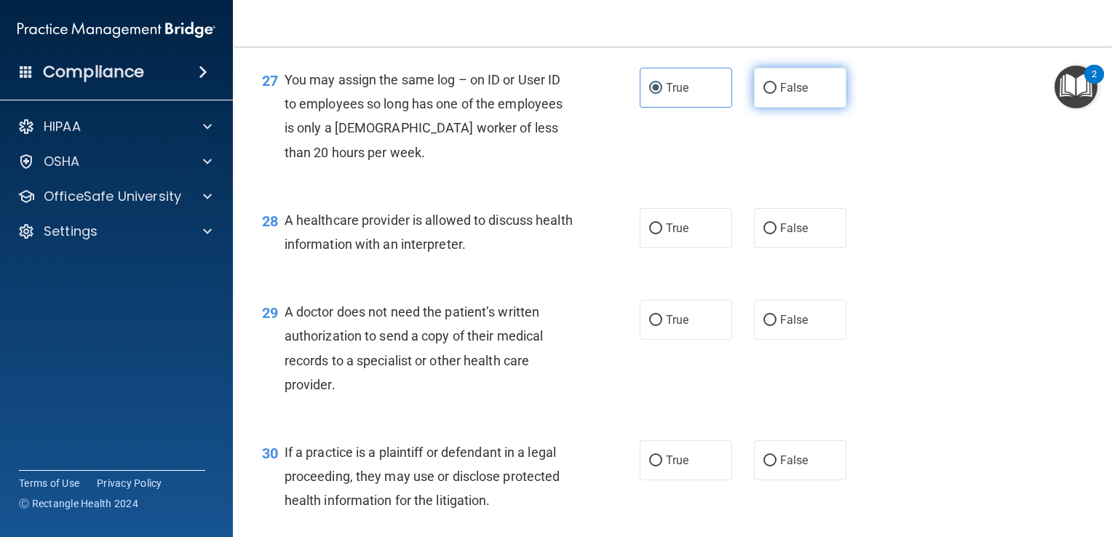
click at [807, 108] on label "False" at bounding box center [800, 88] width 92 height 40
click at [777, 94] on input "False" at bounding box center [770, 88] width 13 height 11
click at [702, 248] on label "True" at bounding box center [686, 228] width 92 height 40
click at [662, 234] on input "True" at bounding box center [655, 228] width 13 height 11
click at [675, 340] on label "True" at bounding box center [686, 320] width 92 height 40
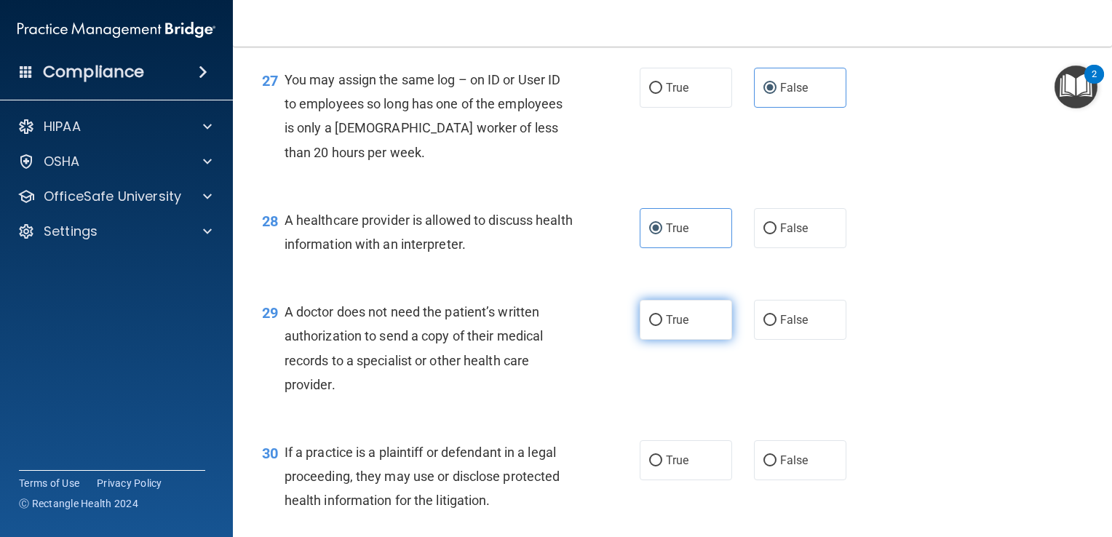
click at [662, 326] on input "True" at bounding box center [655, 320] width 13 height 11
click at [1090, 476] on main "- The HIPAA Quiz #2 This quiz doesn’t expire until 12/06/2025. Are you sure you…" at bounding box center [672, 292] width 879 height 491
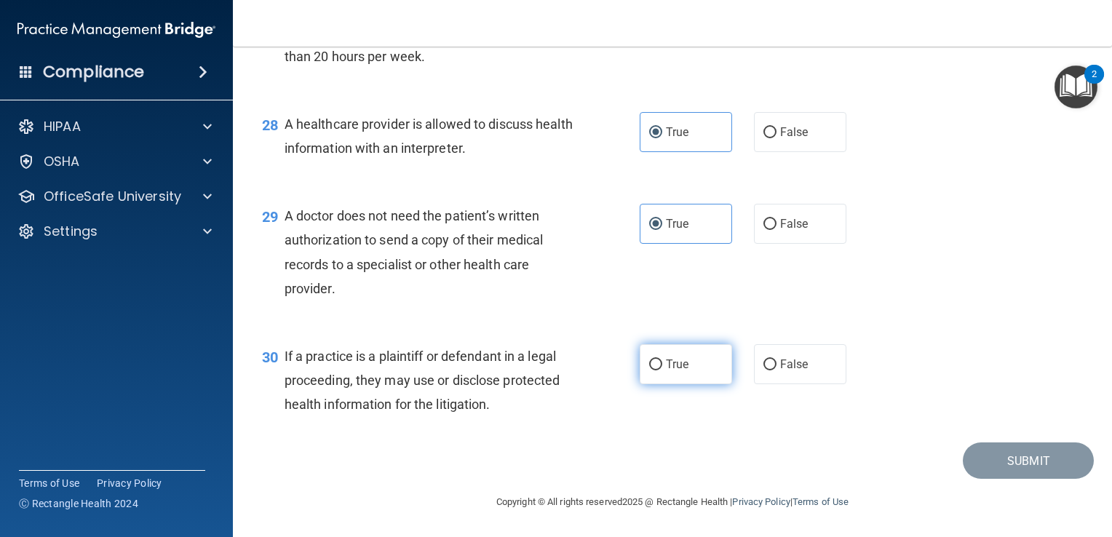
click at [641, 357] on label "True" at bounding box center [686, 364] width 92 height 40
click at [649, 360] on input "True" at bounding box center [655, 365] width 13 height 11
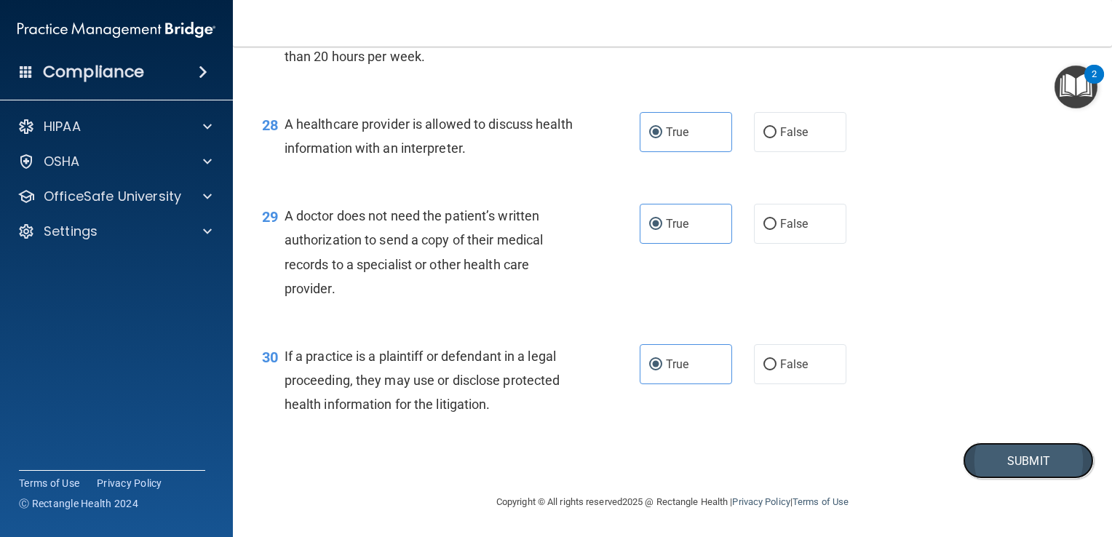
click at [996, 465] on button "Submit" at bounding box center [1028, 461] width 131 height 37
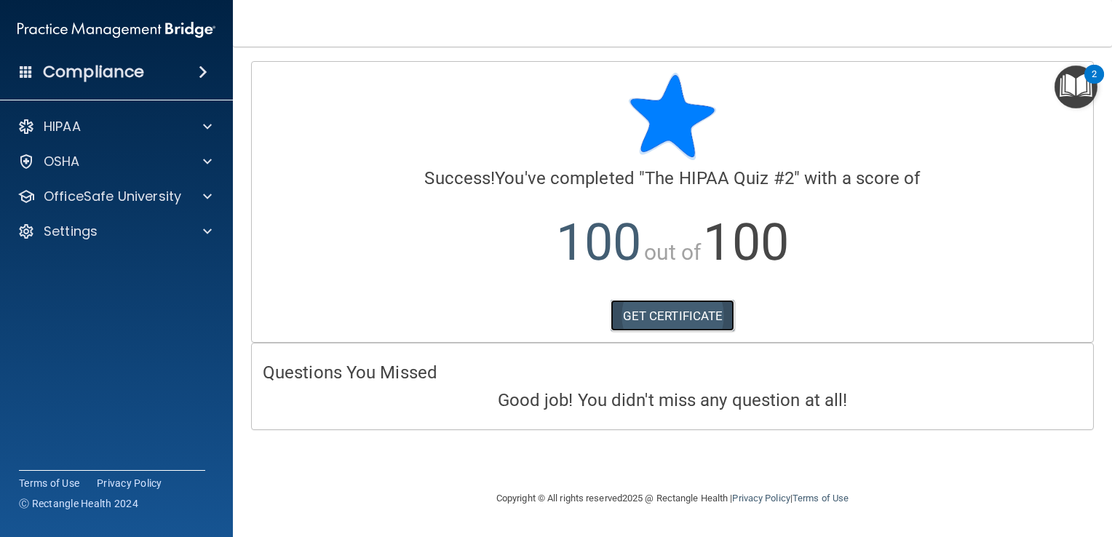
click at [674, 317] on link "GET CERTIFICATE" at bounding box center [673, 316] width 124 height 32
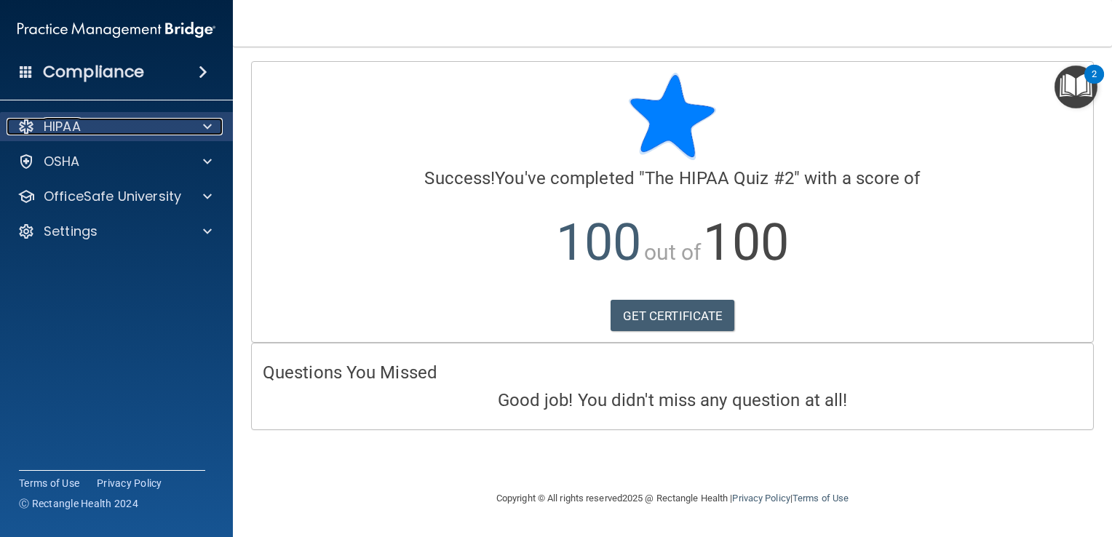
click at [55, 127] on p "HIPAA" at bounding box center [62, 126] width 37 height 17
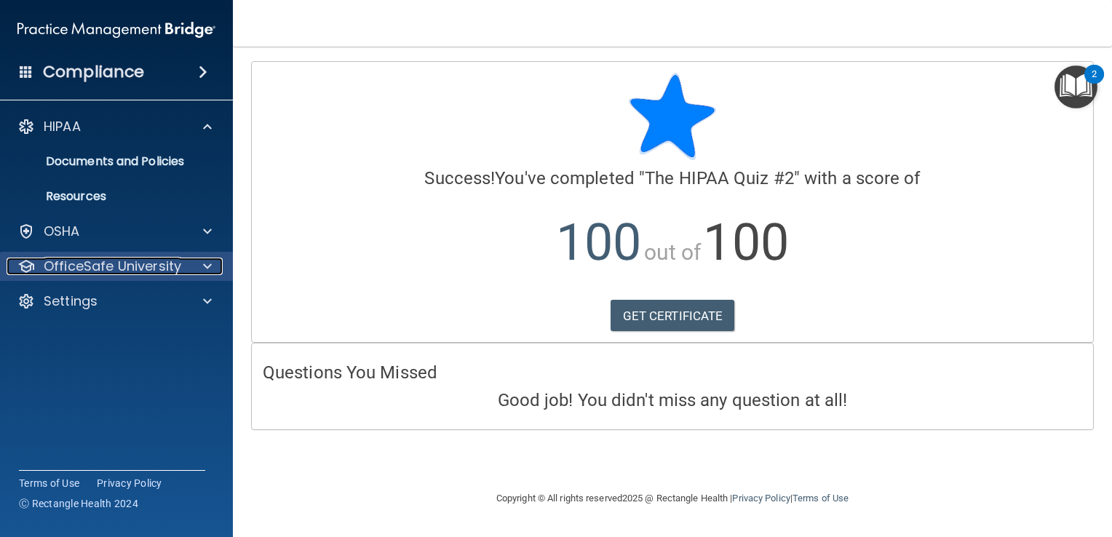
click at [198, 272] on div at bounding box center [205, 266] width 36 height 17
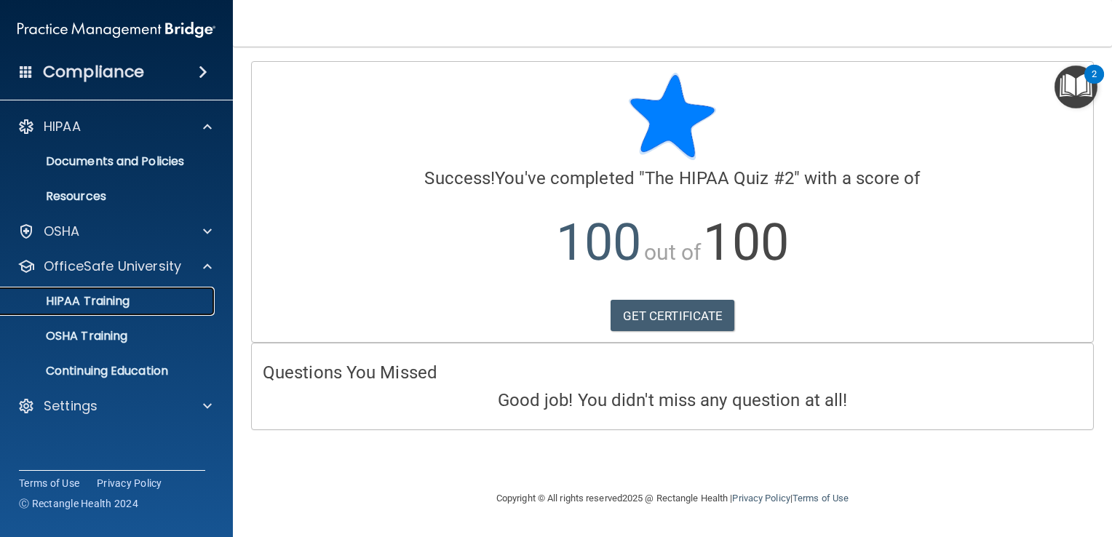
click at [114, 306] on p "HIPAA Training" at bounding box center [69, 301] width 120 height 15
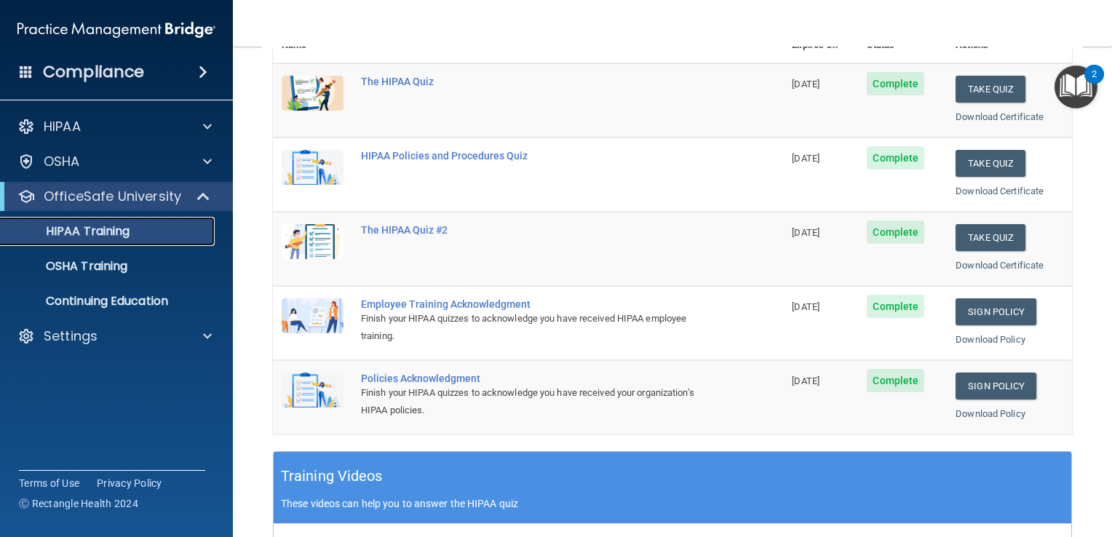
scroll to position [204, 0]
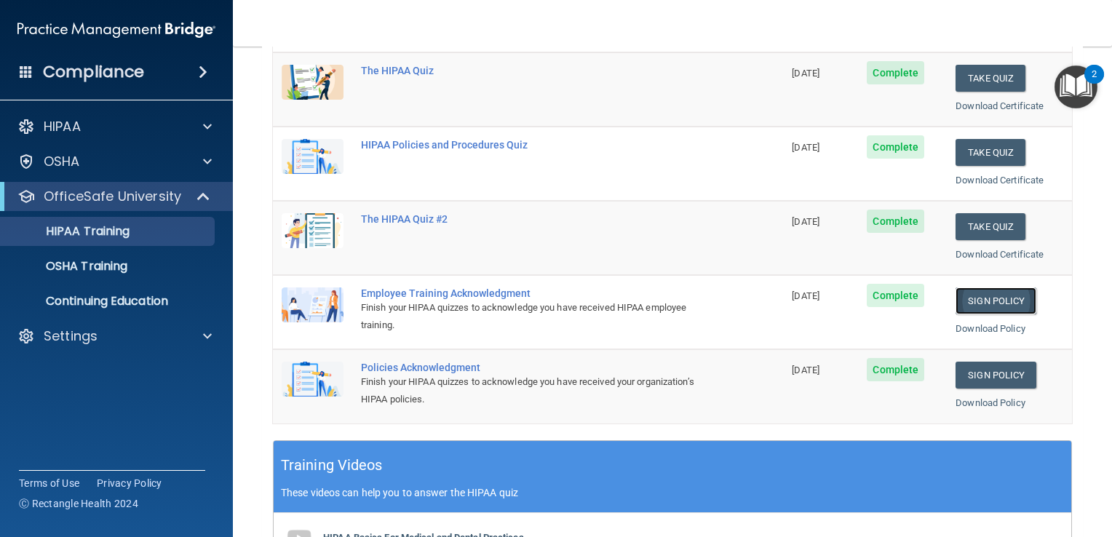
click at [991, 301] on link "Sign Policy" at bounding box center [996, 301] width 81 height 27
click at [995, 381] on link "Sign Policy" at bounding box center [996, 375] width 81 height 27
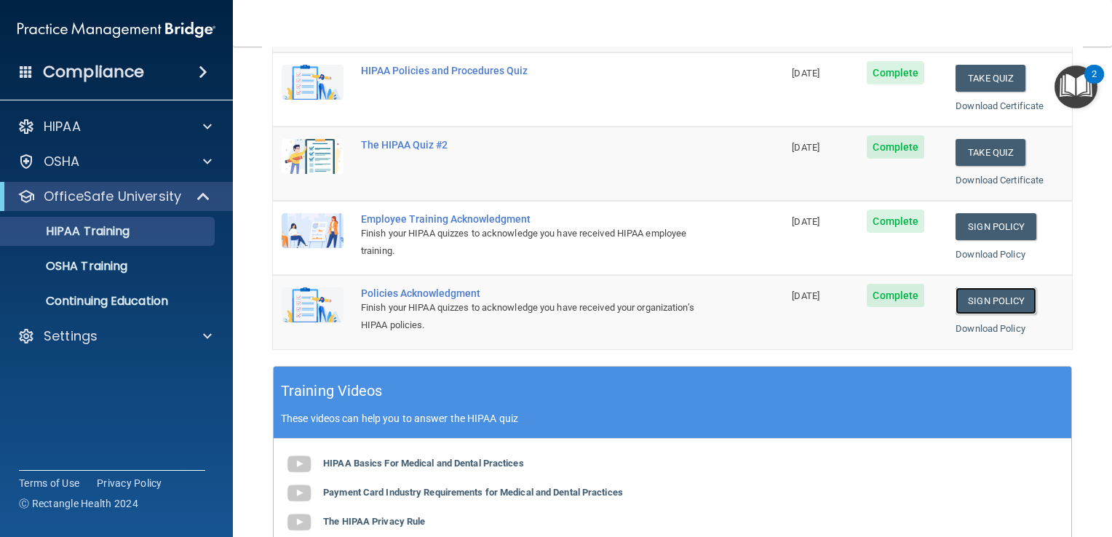
scroll to position [248, 0]
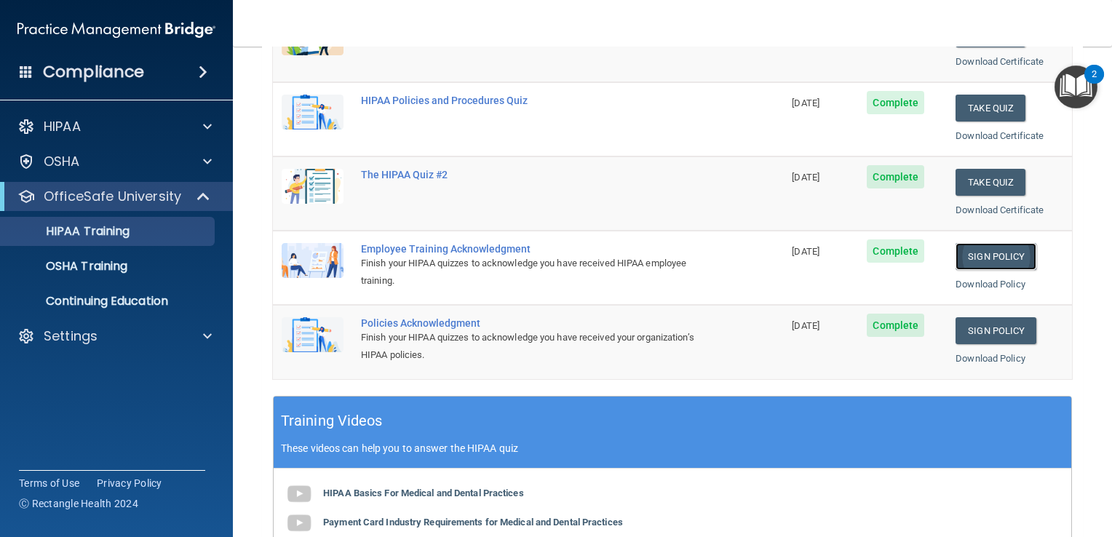
click at [1005, 246] on link "Sign Policy" at bounding box center [996, 256] width 81 height 27
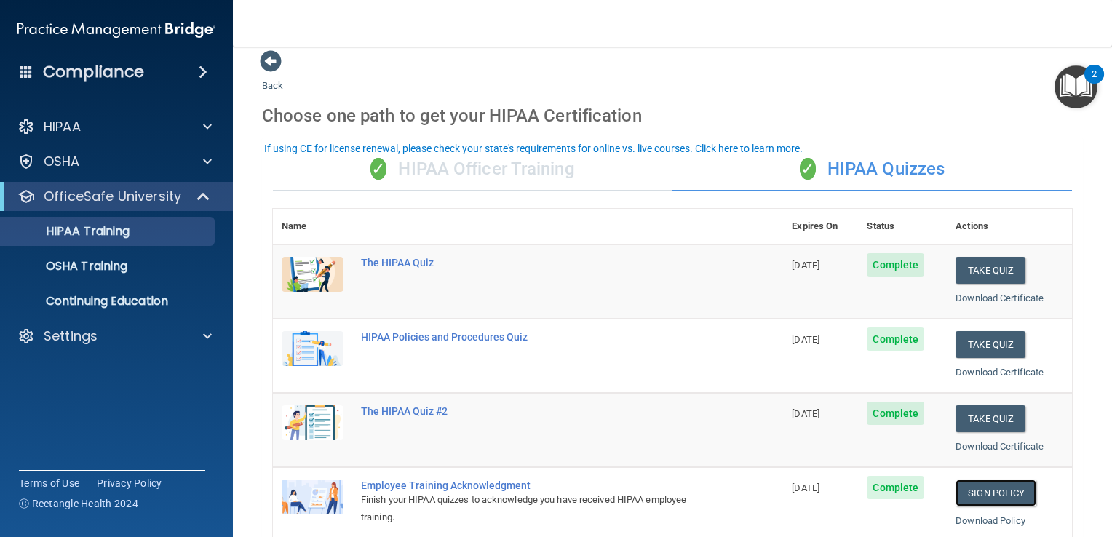
scroll to position [0, 0]
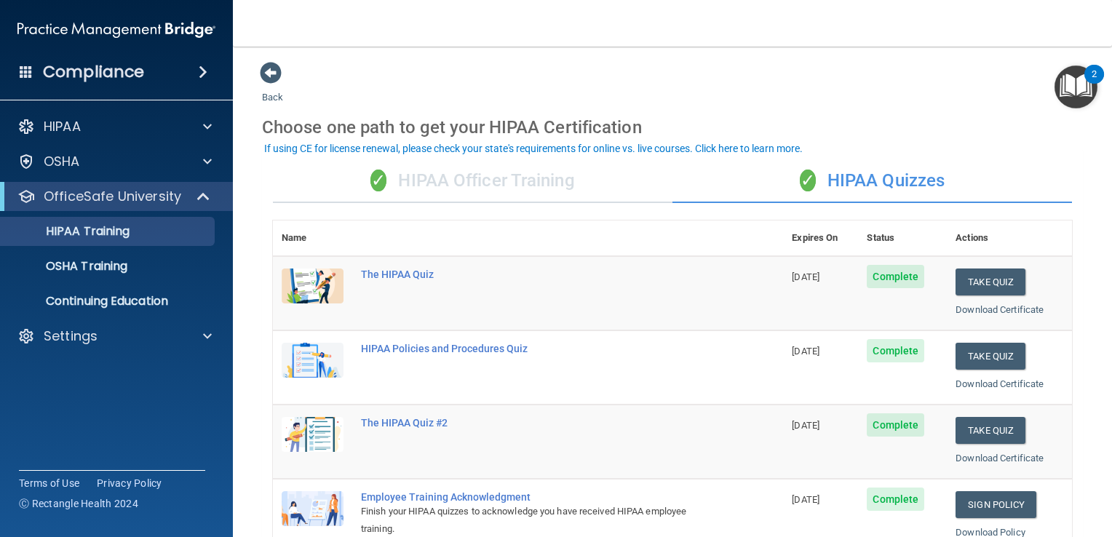
click at [482, 189] on div "✓ HIPAA Officer Training" at bounding box center [473, 181] width 400 height 44
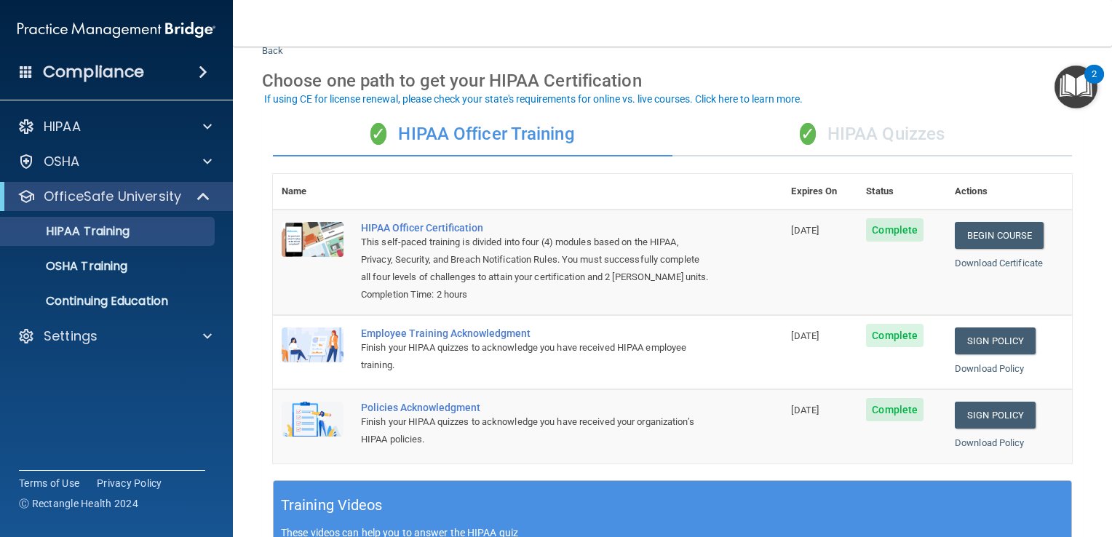
scroll to position [49, 0]
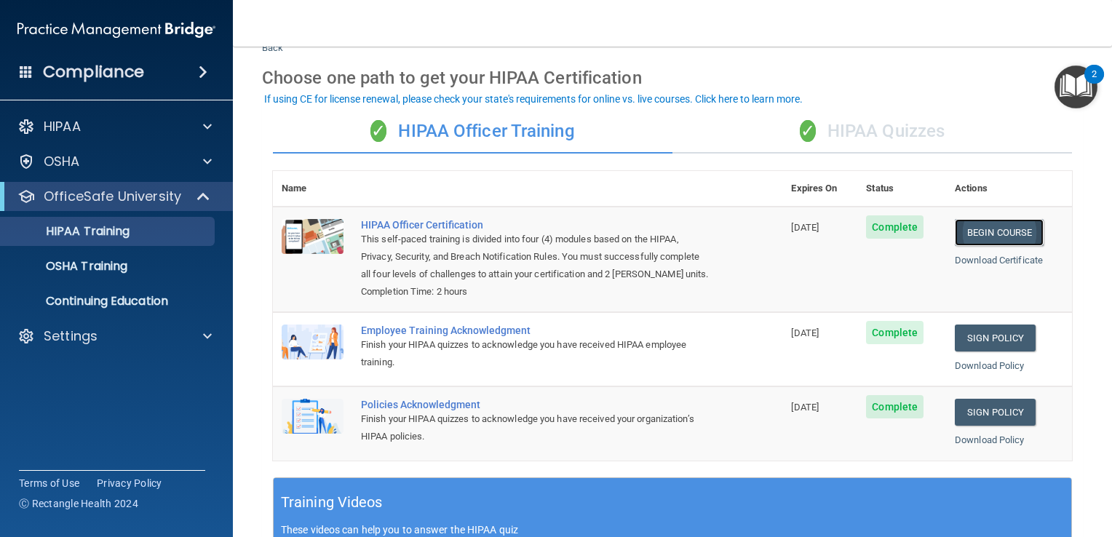
click at [986, 220] on link "Begin Course" at bounding box center [999, 232] width 89 height 27
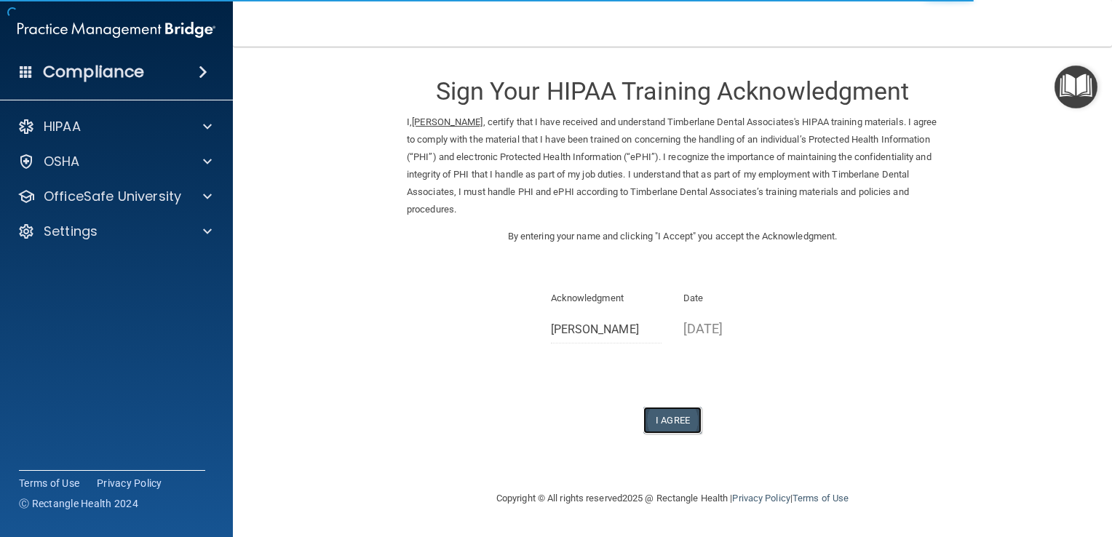
click at [664, 424] on button "I Agree" at bounding box center [672, 420] width 58 height 27
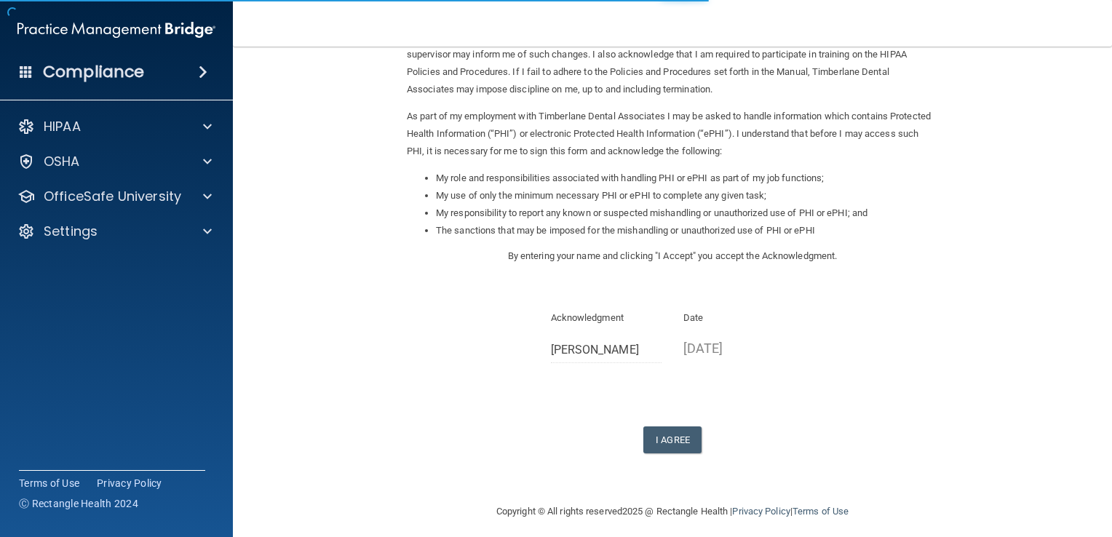
scroll to position [129, 0]
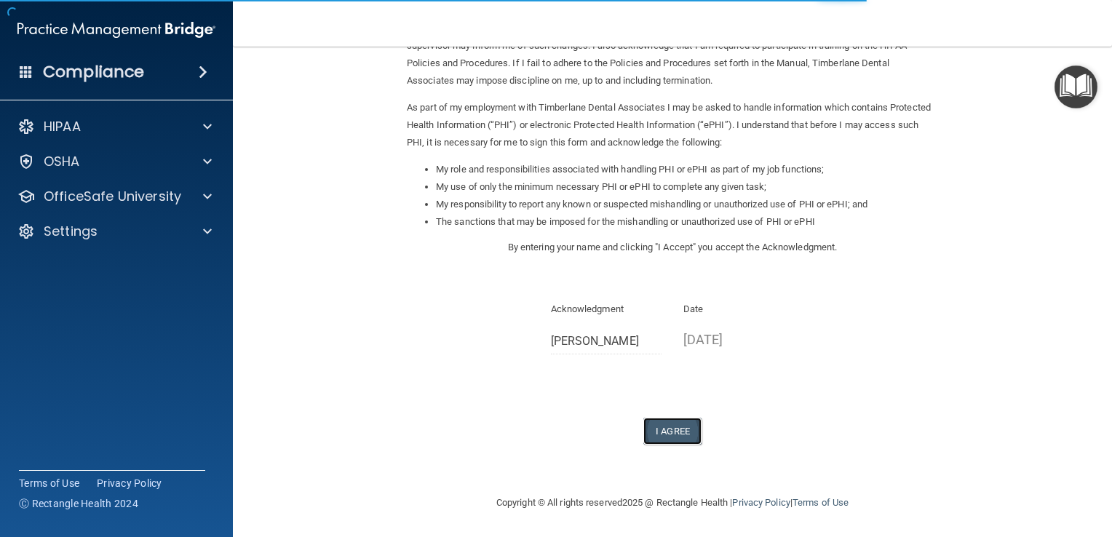
click at [671, 425] on button "I Agree" at bounding box center [672, 431] width 58 height 27
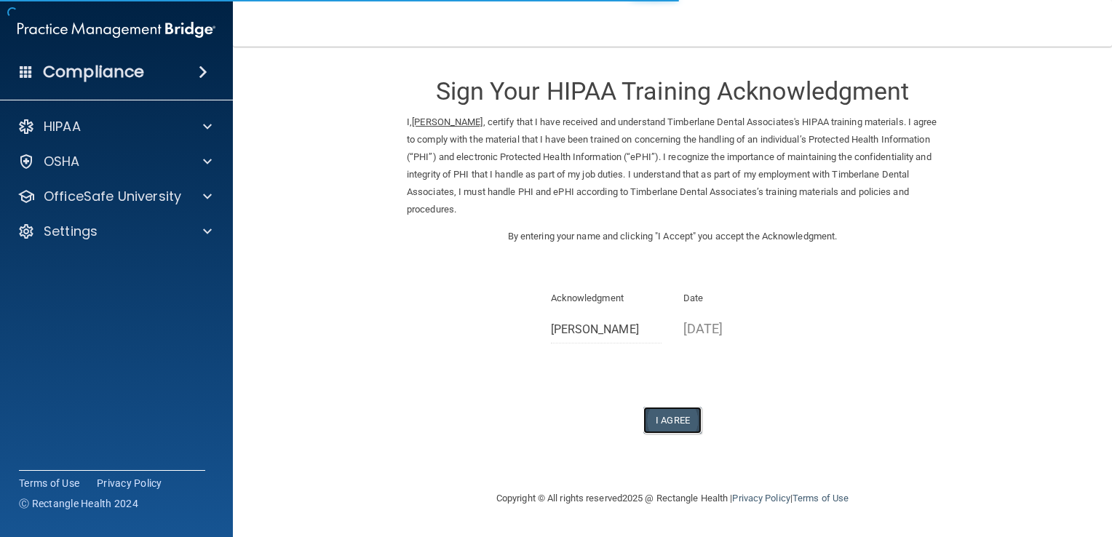
click at [668, 421] on button "I Agree" at bounding box center [672, 420] width 58 height 27
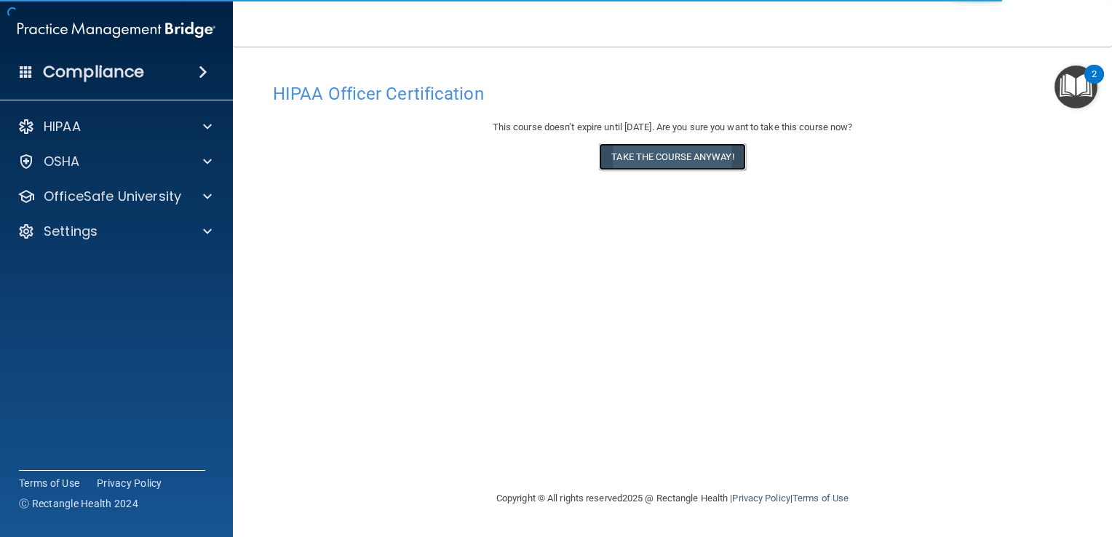
click at [651, 161] on button "Take the course anyway!" at bounding box center [672, 156] width 146 height 27
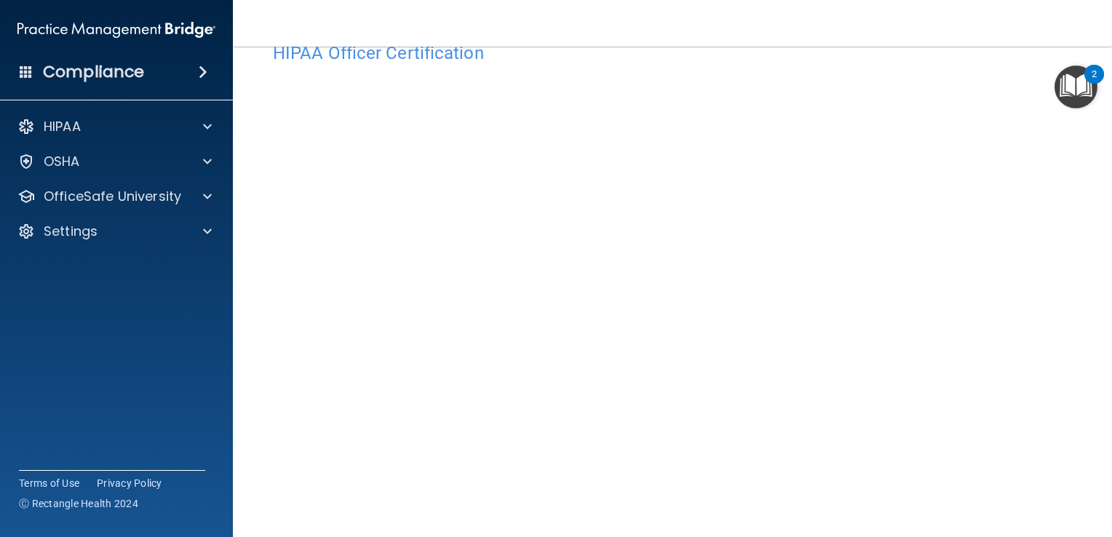
scroll to position [46, 0]
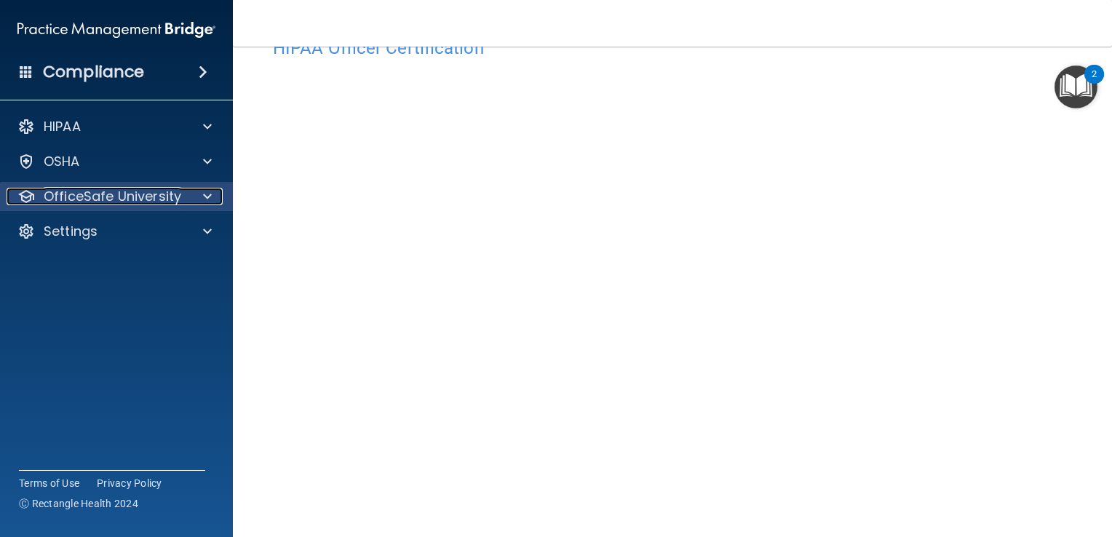
click at [187, 189] on div at bounding box center [205, 196] width 36 height 17
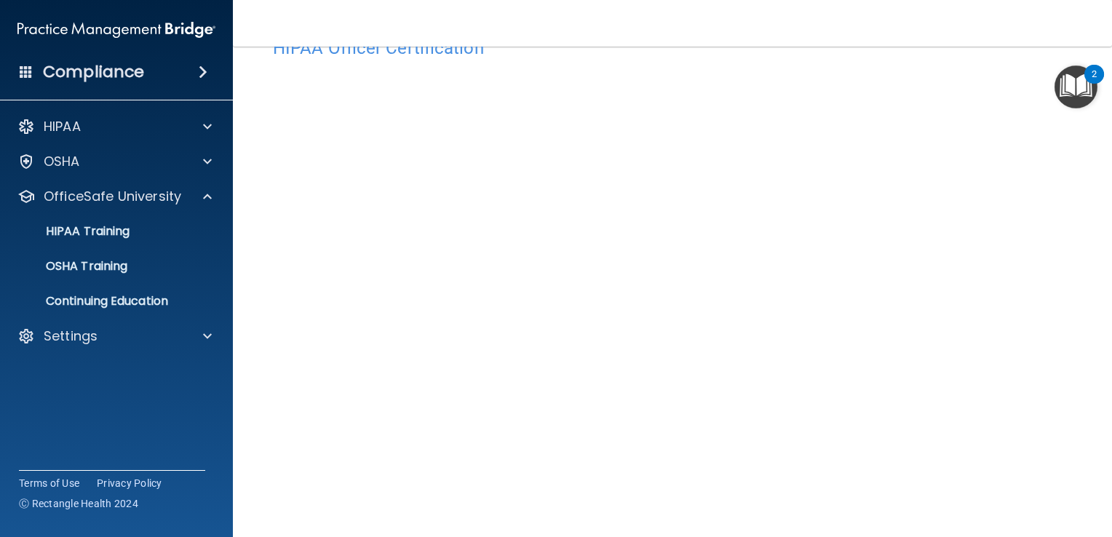
click at [107, 216] on ul "HIPAA Training OSHA Training Continuing Education" at bounding box center [117, 263] width 264 height 105
click at [87, 226] on p "HIPAA Training" at bounding box center [69, 231] width 120 height 15
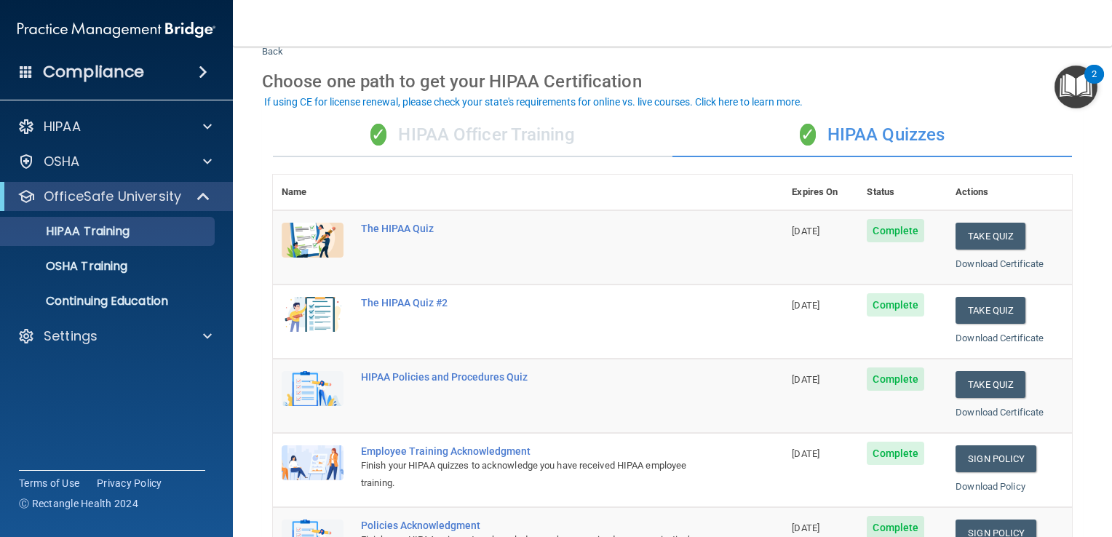
click at [549, 154] on div "✓ HIPAA Officer Training" at bounding box center [473, 136] width 400 height 44
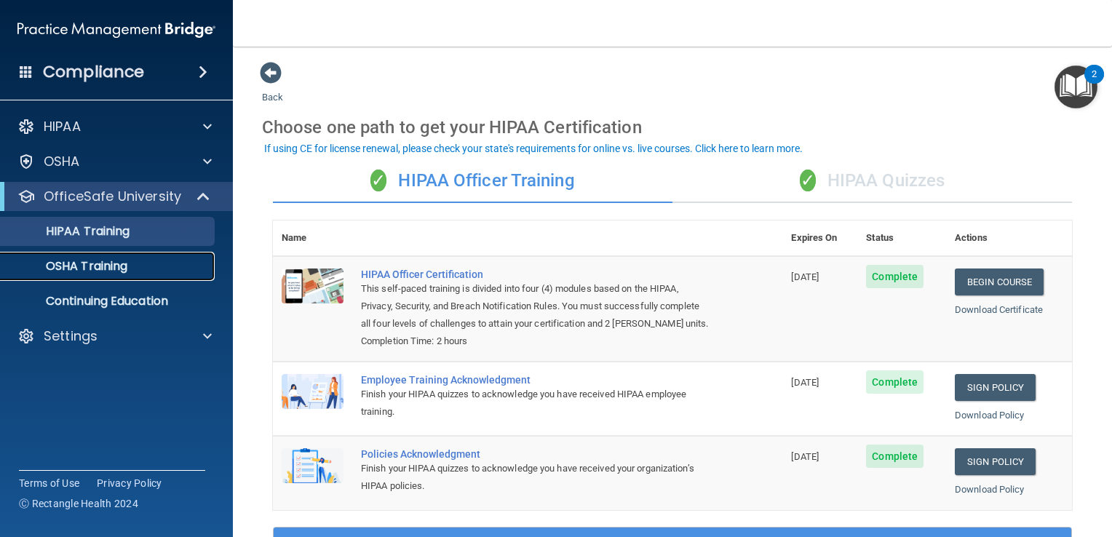
click at [119, 256] on link "OSHA Training" at bounding box center [99, 266] width 229 height 29
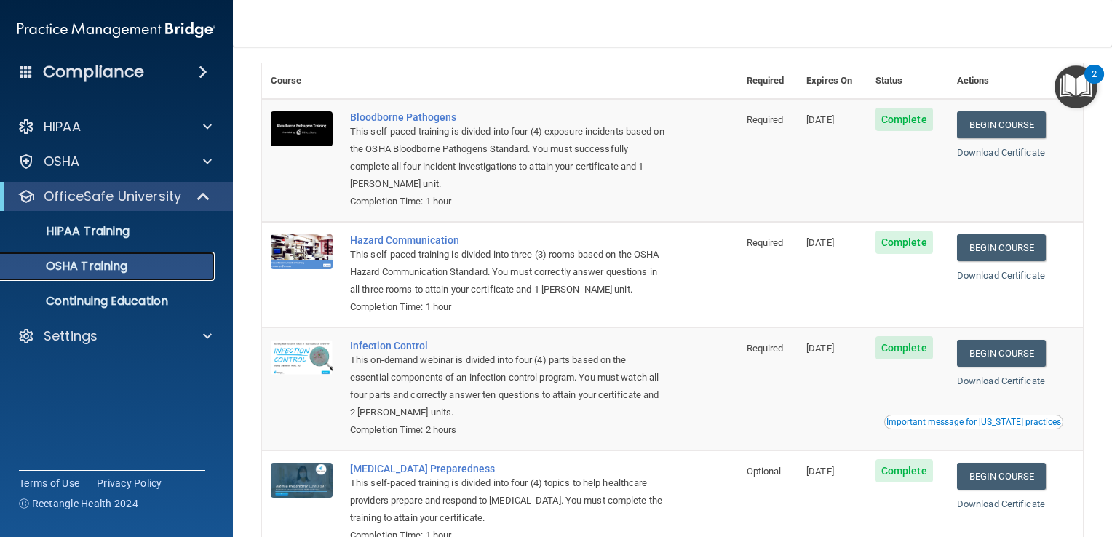
scroll to position [52, 0]
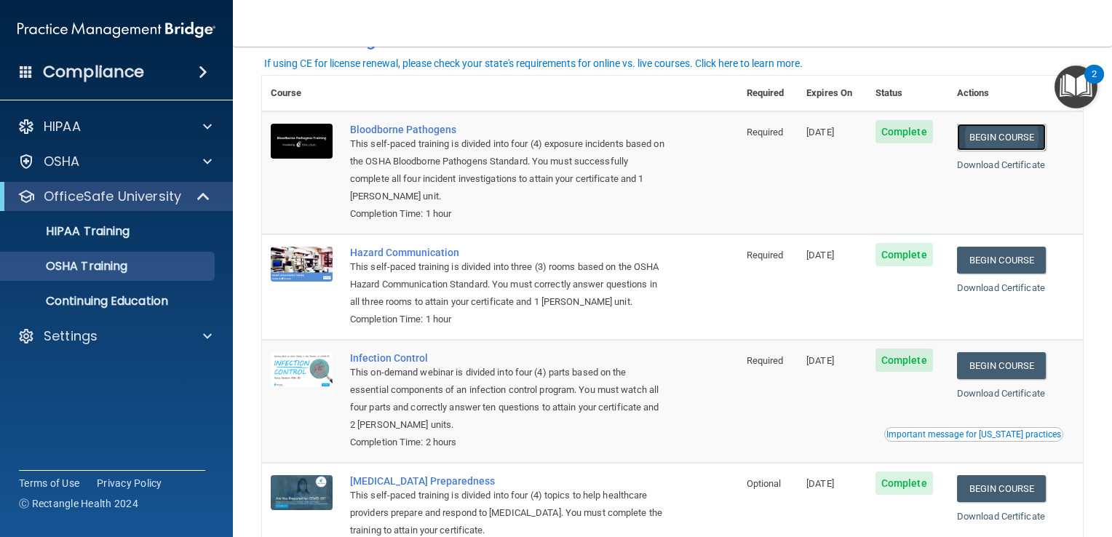
click at [1000, 138] on link "Begin Course" at bounding box center [1001, 137] width 89 height 27
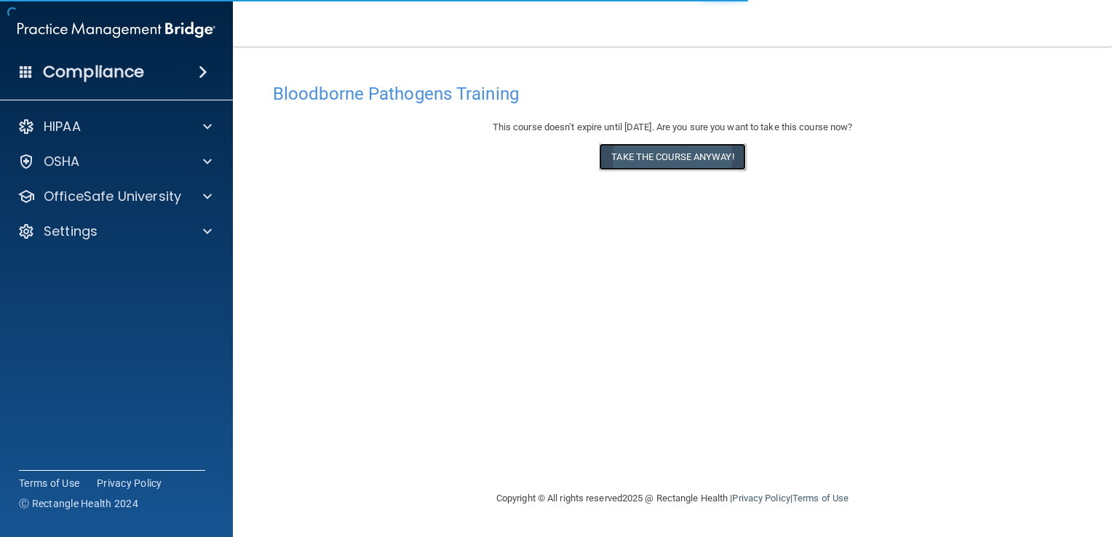
click at [735, 152] on button "Take the course anyway!" at bounding box center [672, 156] width 146 height 27
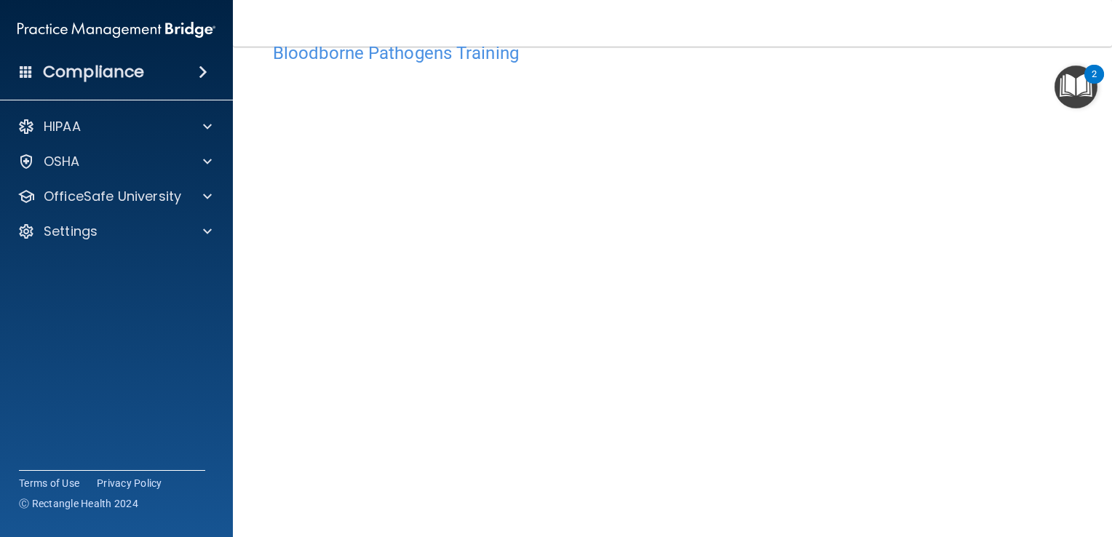
scroll to position [39, 0]
click at [218, 197] on div at bounding box center [205, 196] width 36 height 17
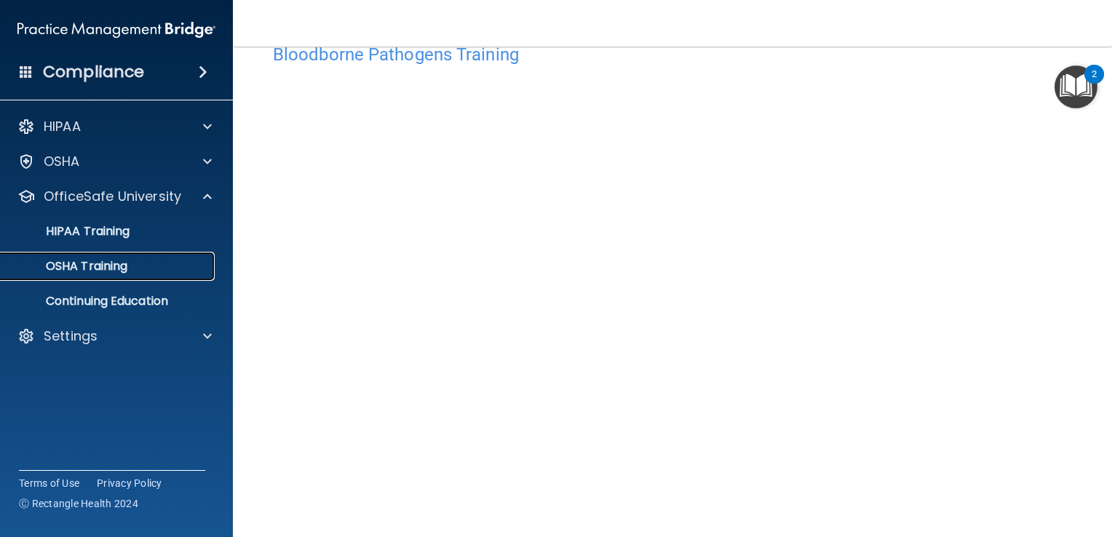
click at [94, 253] on link "OSHA Training" at bounding box center [99, 266] width 229 height 29
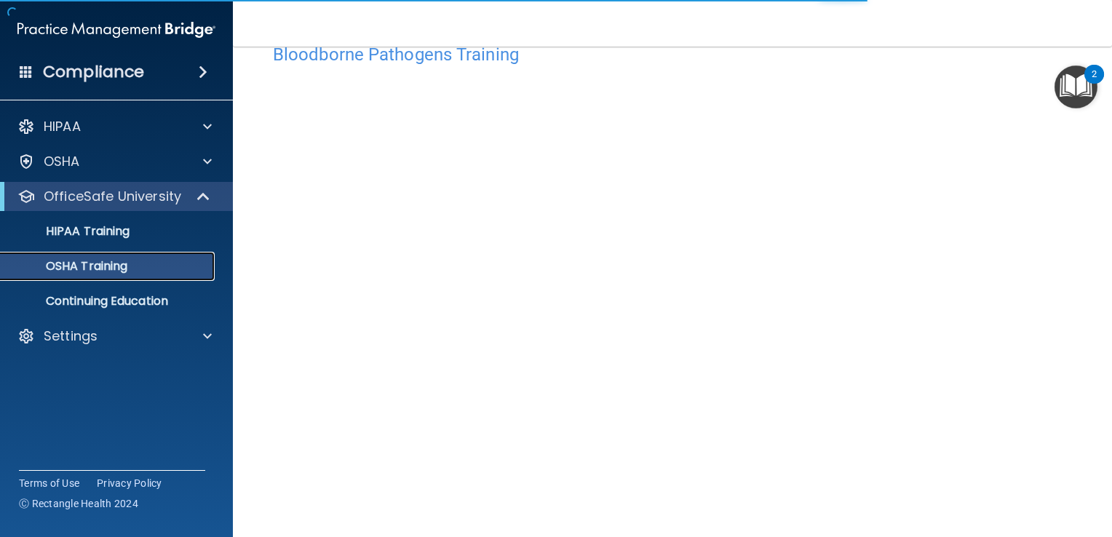
scroll to position [114, 0]
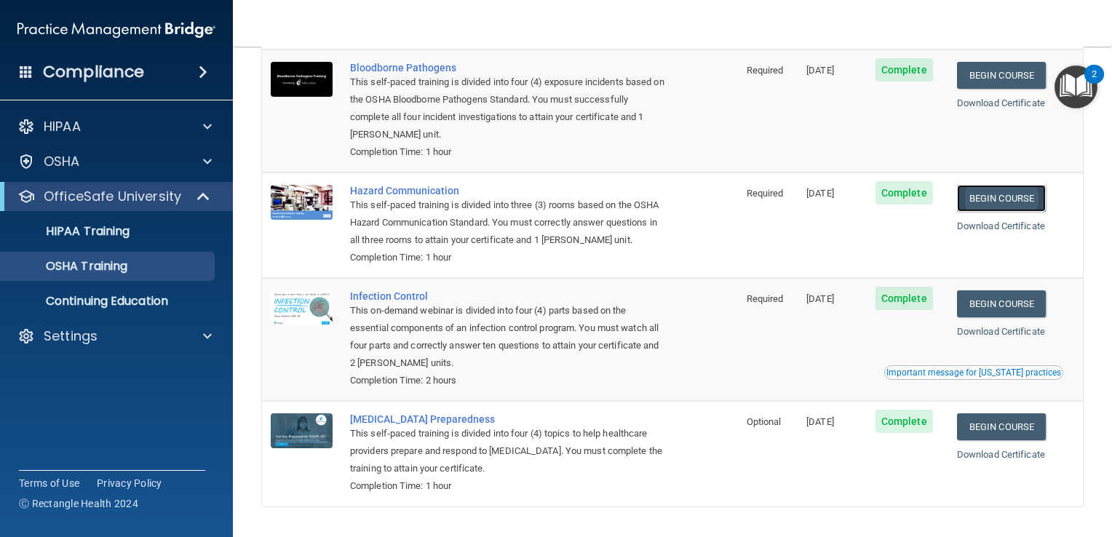
click at [976, 197] on link "Begin Course" at bounding box center [1001, 198] width 89 height 27
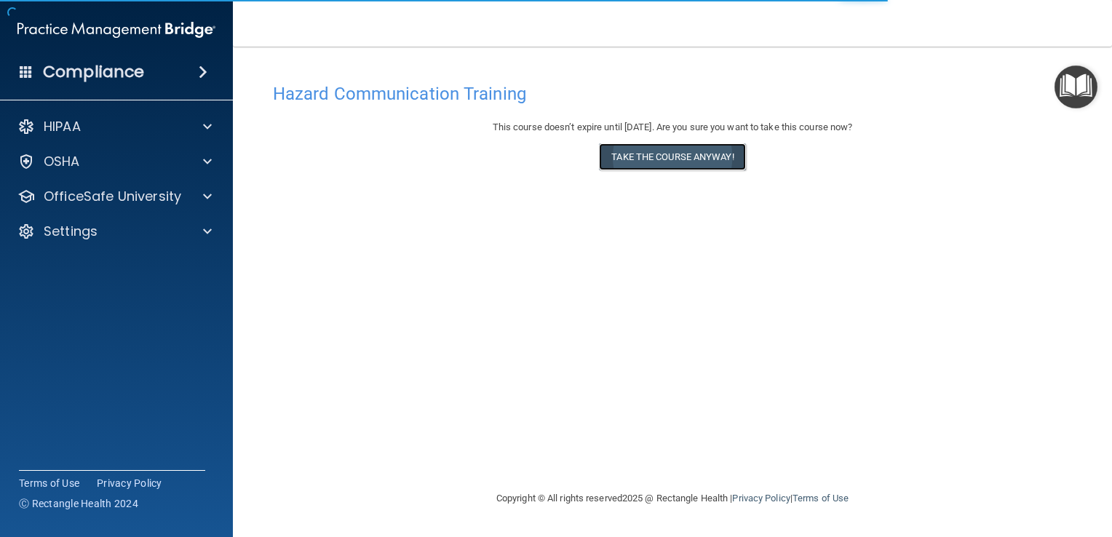
click at [695, 144] on button "Take the course anyway!" at bounding box center [672, 156] width 146 height 27
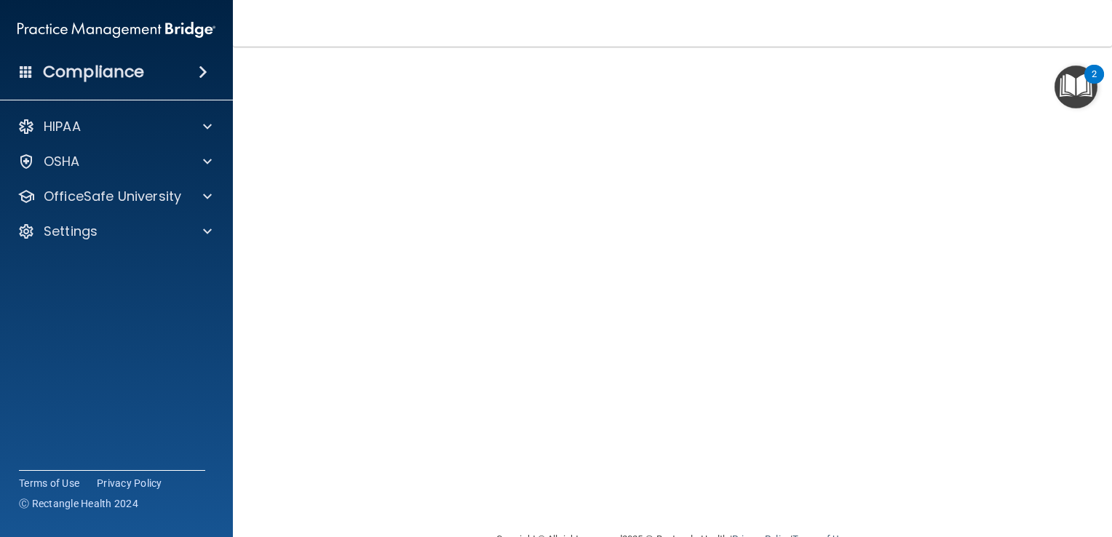
scroll to position [60, 0]
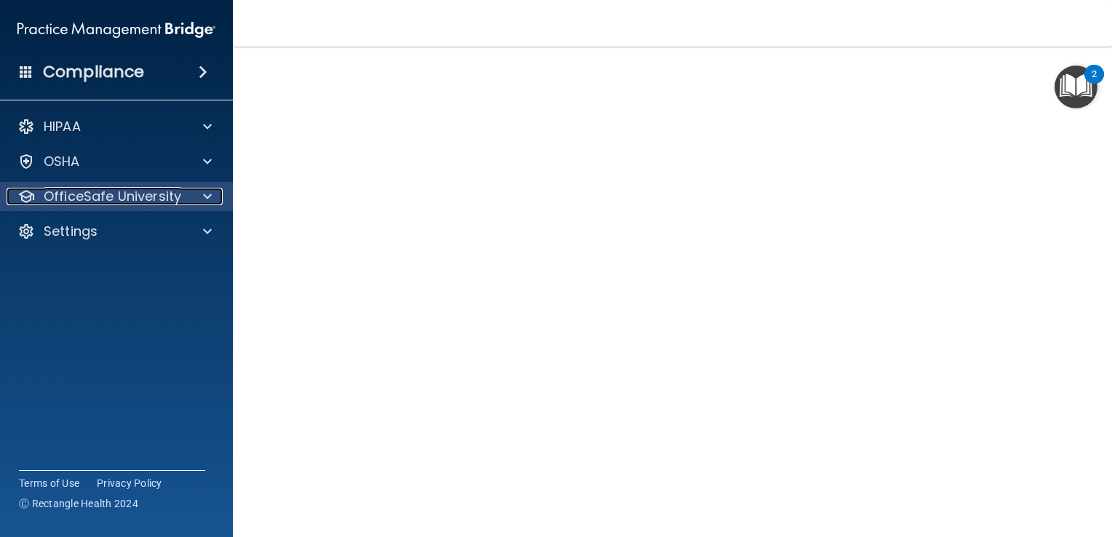
click at [154, 191] on p "OfficeSafe University" at bounding box center [113, 196] width 138 height 17
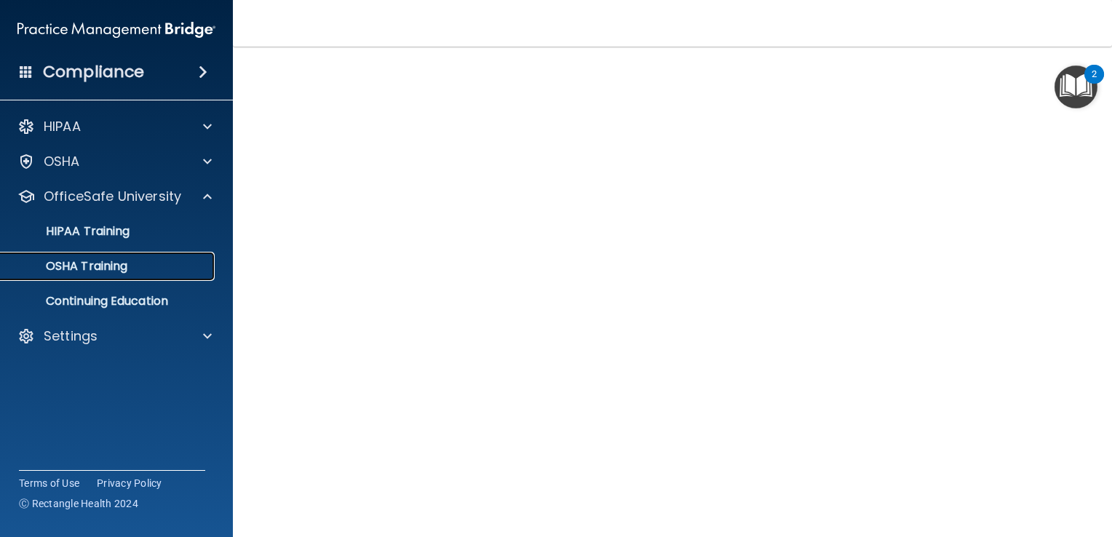
click at [97, 269] on p "OSHA Training" at bounding box center [68, 266] width 118 height 15
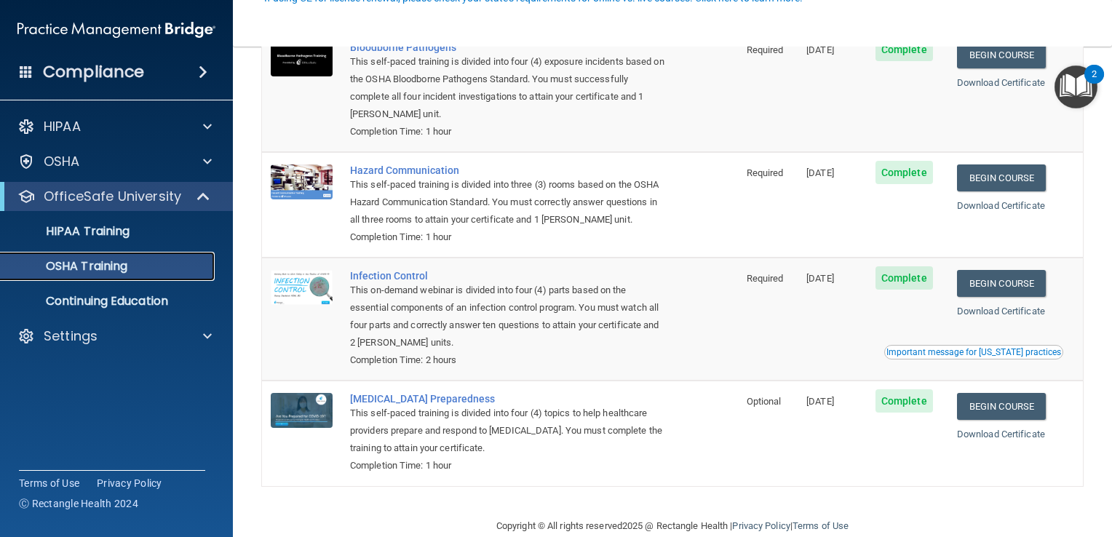
scroll to position [160, 0]
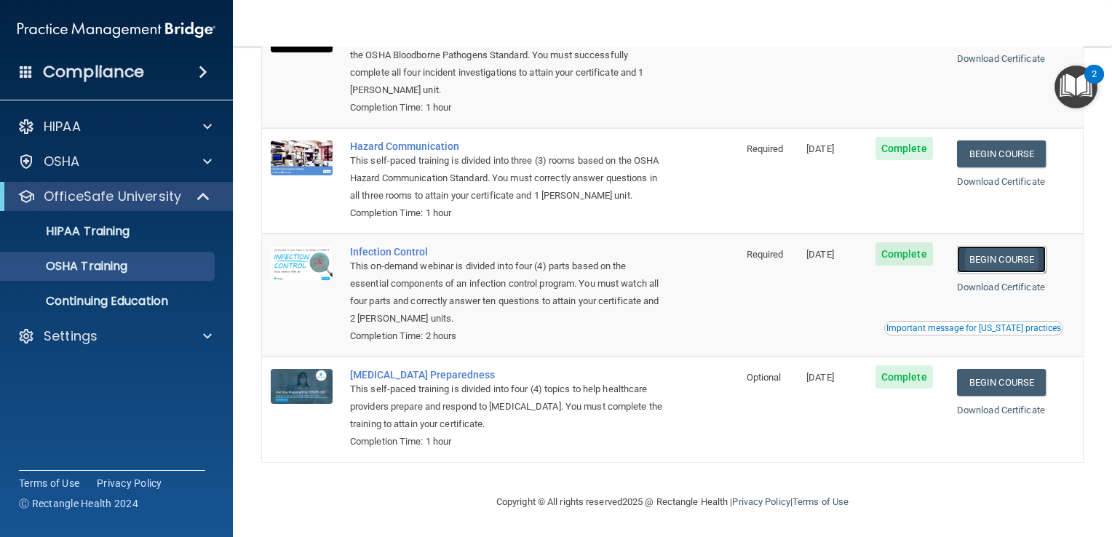
click at [1003, 252] on link "Begin Course" at bounding box center [1001, 259] width 89 height 27
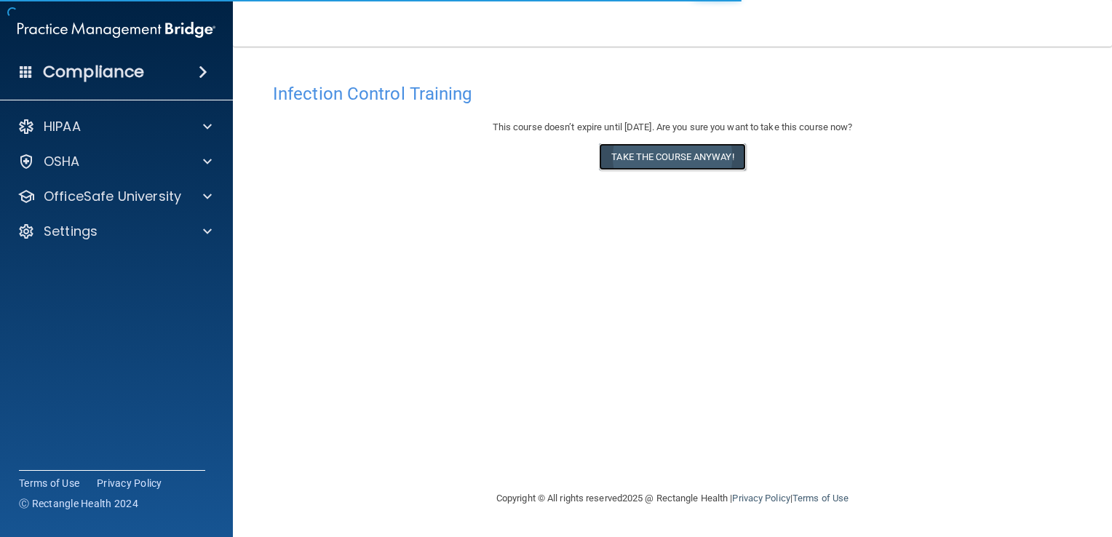
click at [625, 150] on button "Take the course anyway!" at bounding box center [672, 156] width 146 height 27
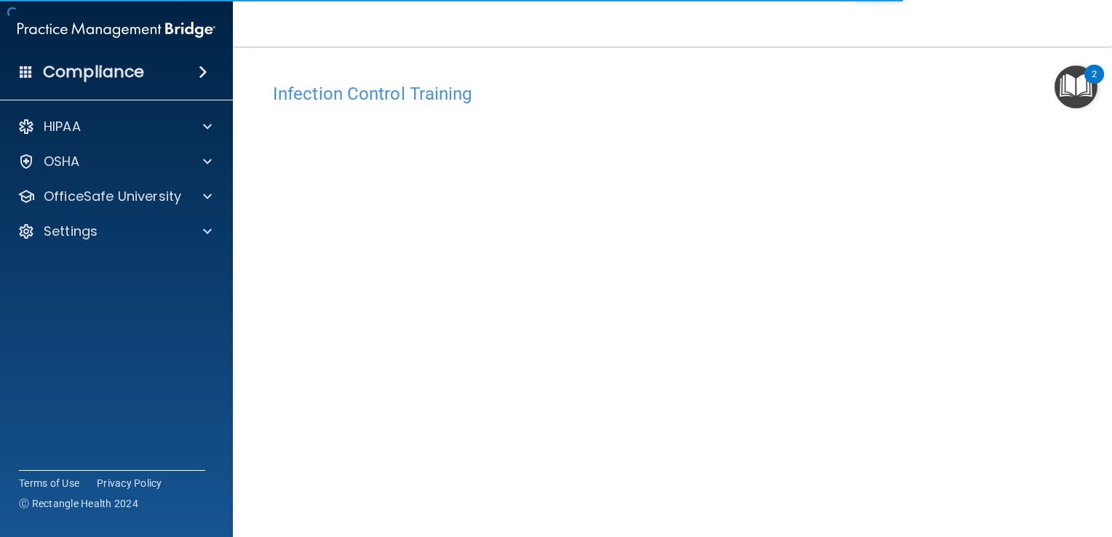
scroll to position [85, 0]
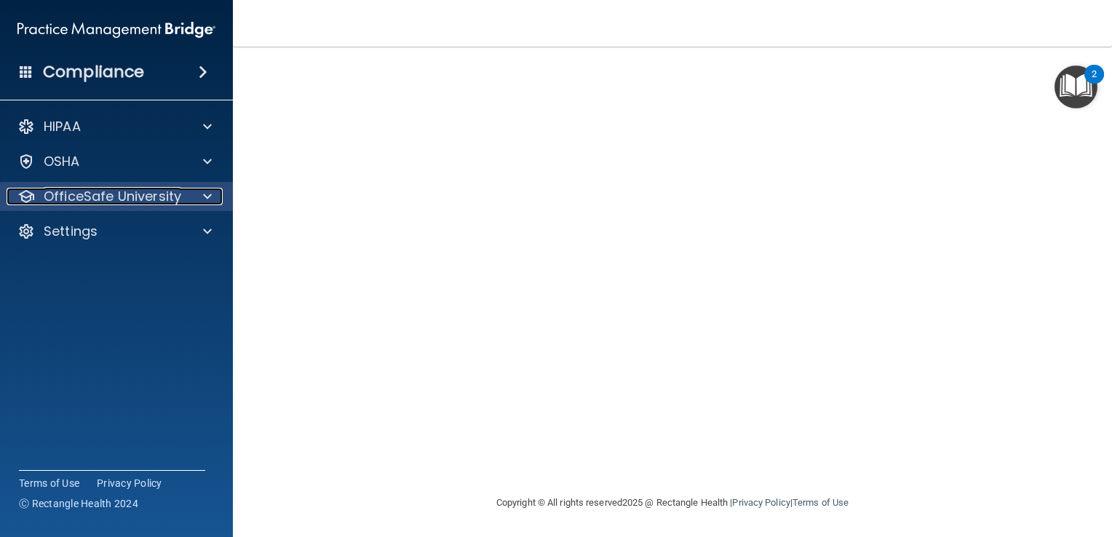
click at [138, 192] on p "OfficeSafe University" at bounding box center [113, 196] width 138 height 17
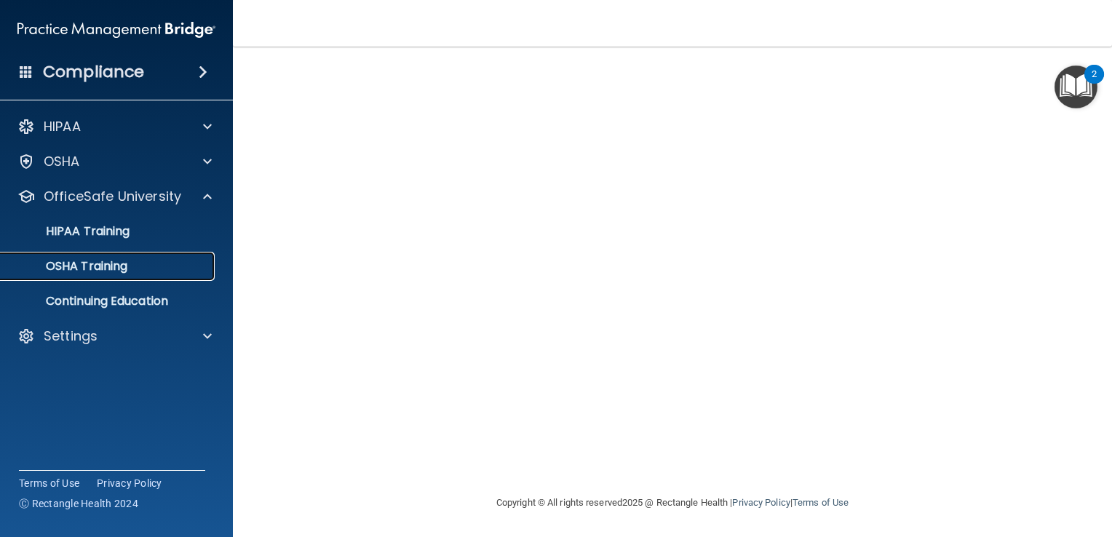
click at [124, 268] on p "OSHA Training" at bounding box center [68, 266] width 118 height 15
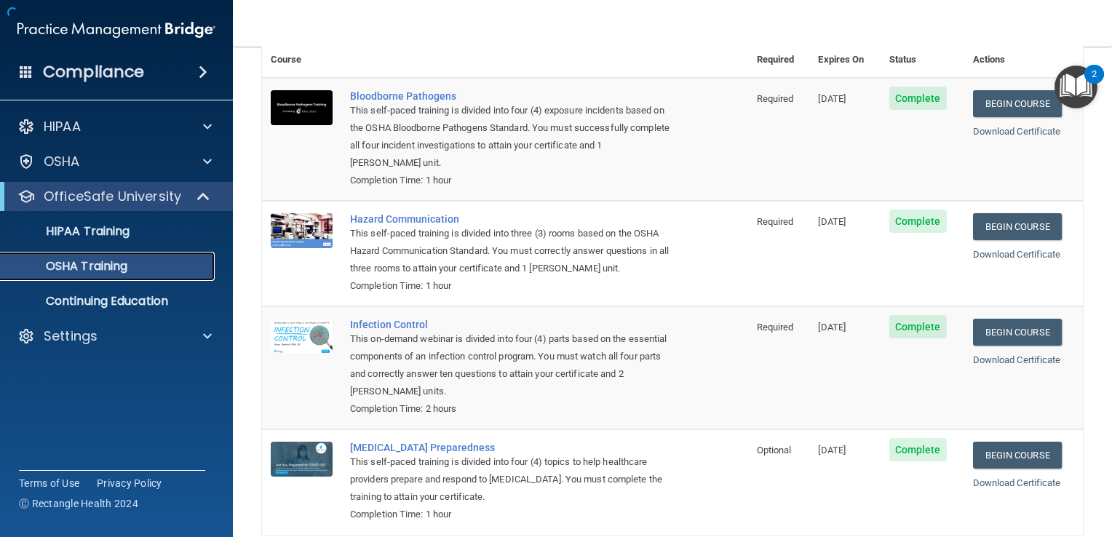
scroll to position [160, 0]
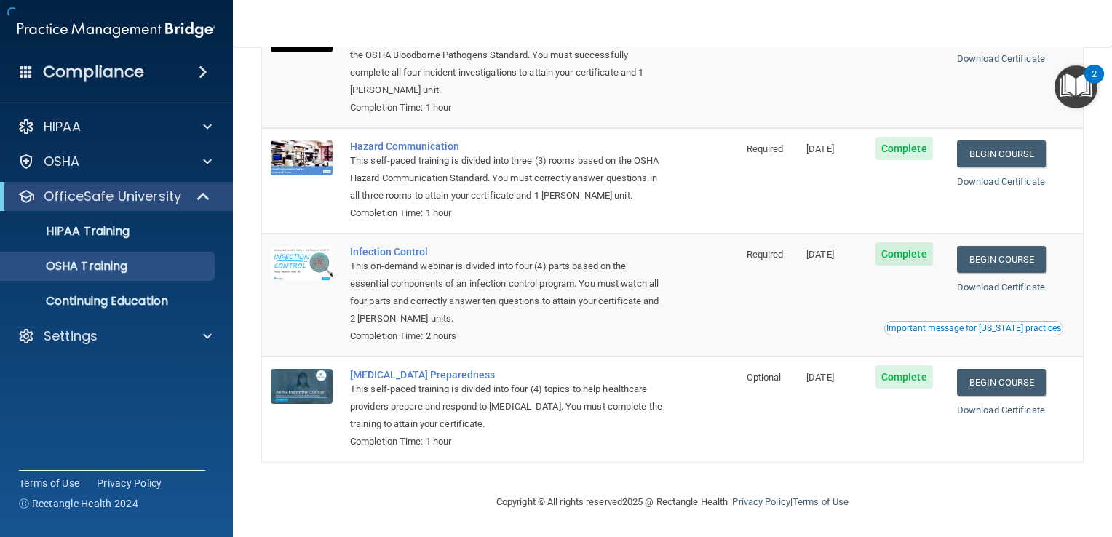
click at [788, 280] on td "Required" at bounding box center [768, 295] width 60 height 123
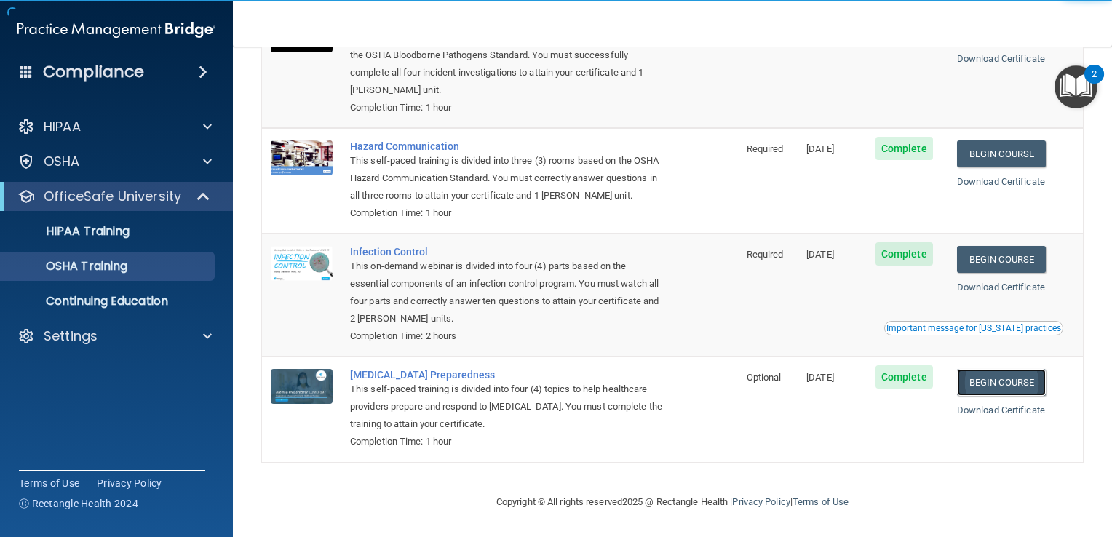
click at [1004, 384] on link "Begin Course" at bounding box center [1001, 382] width 89 height 27
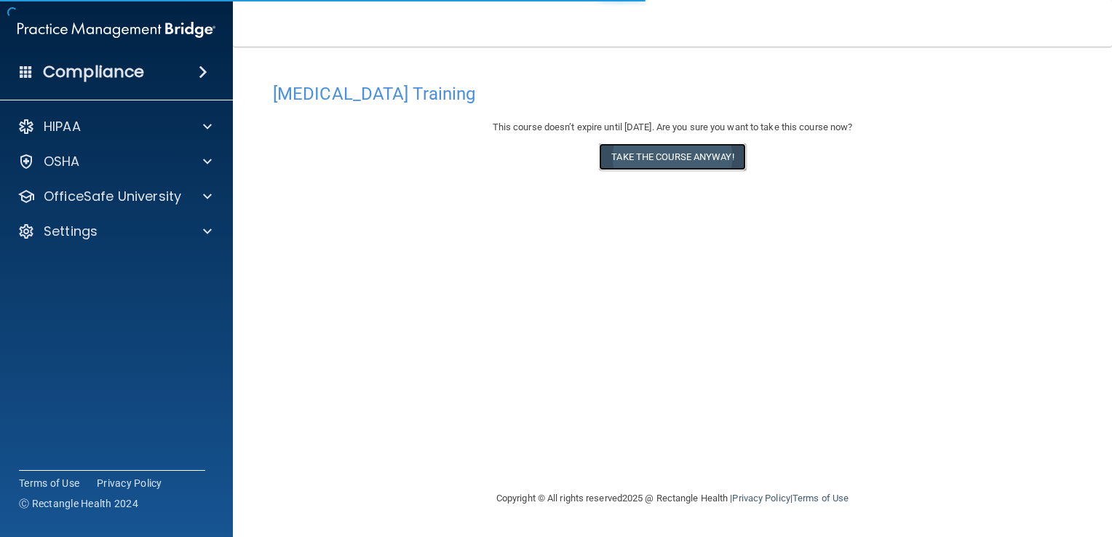
click at [718, 163] on button "Take the course anyway!" at bounding box center [672, 156] width 146 height 27
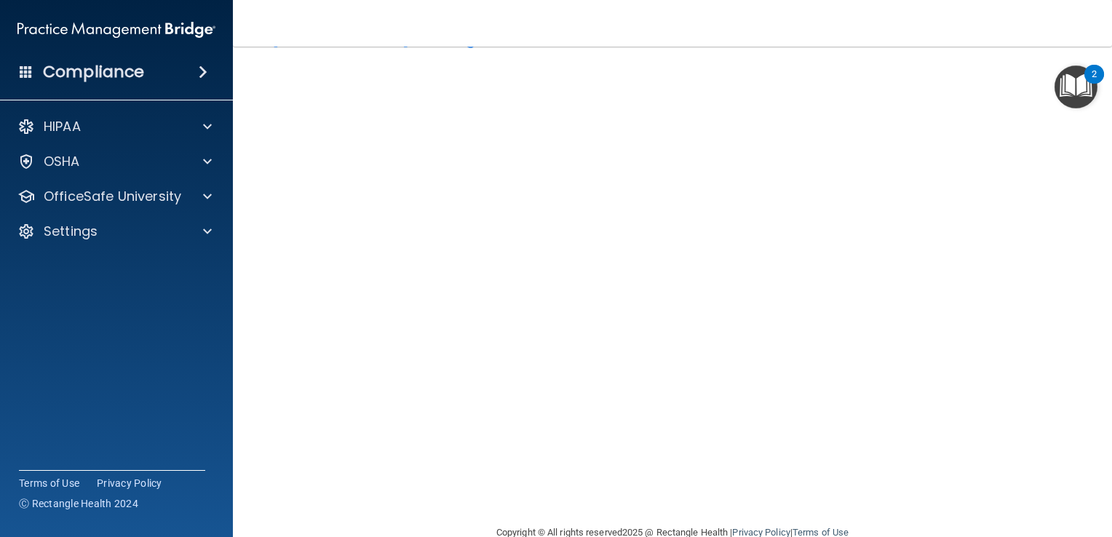
scroll to position [63, 0]
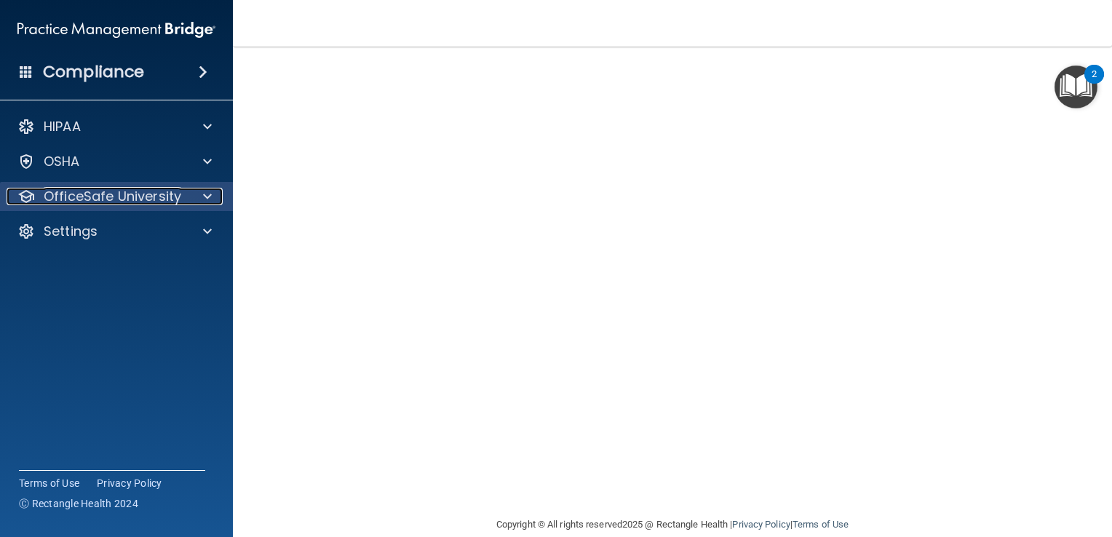
click at [207, 203] on span at bounding box center [207, 196] width 9 height 17
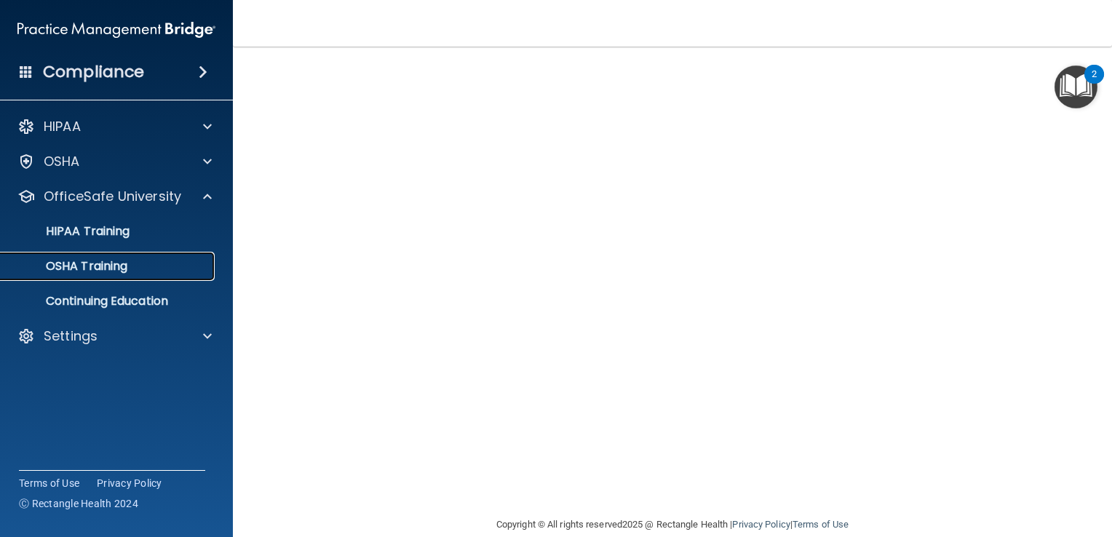
click at [122, 266] on p "OSHA Training" at bounding box center [68, 266] width 118 height 15
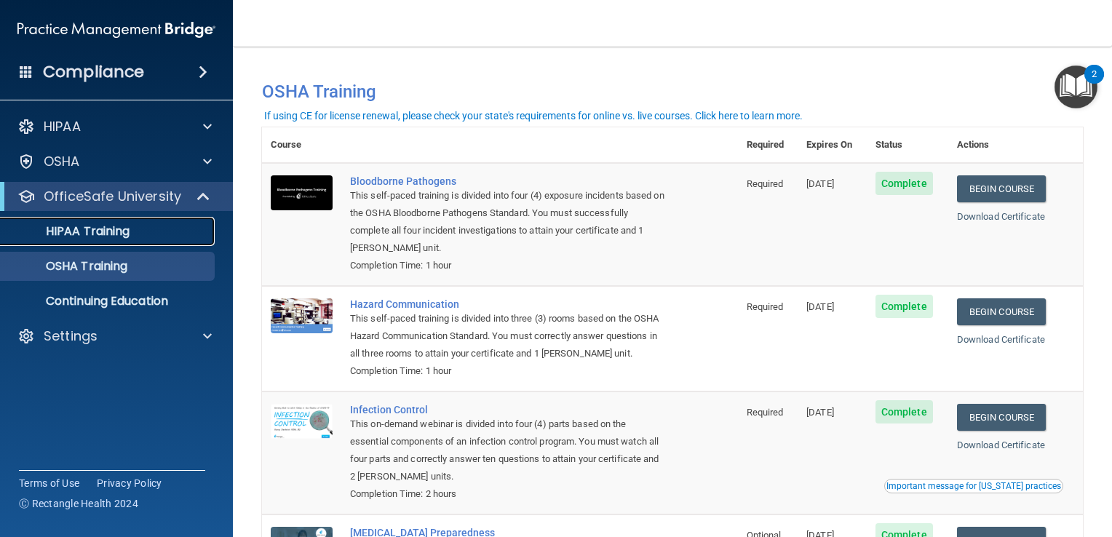
click at [138, 237] on div "HIPAA Training" at bounding box center [108, 231] width 199 height 15
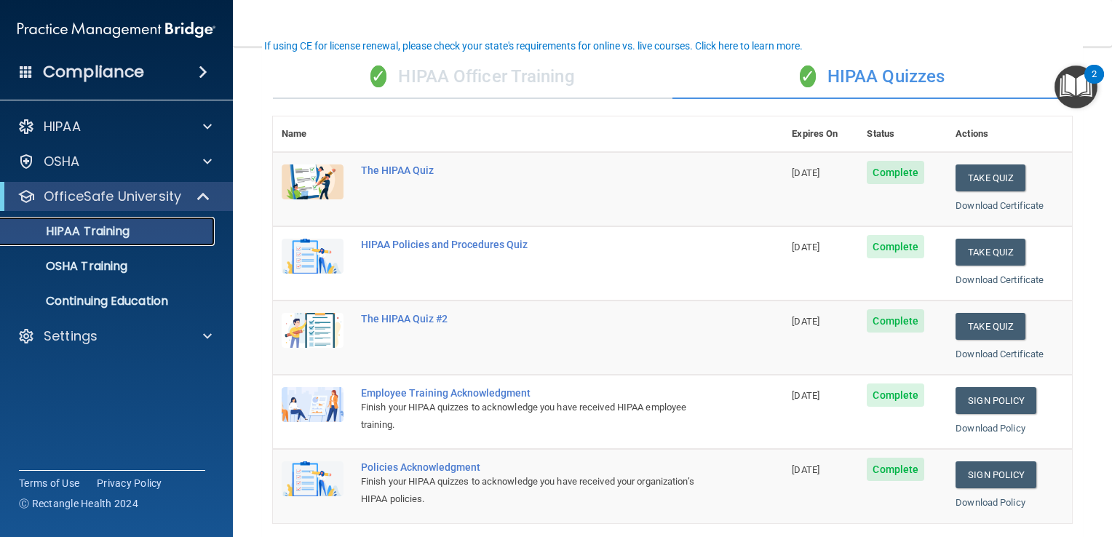
scroll to position [102, 0]
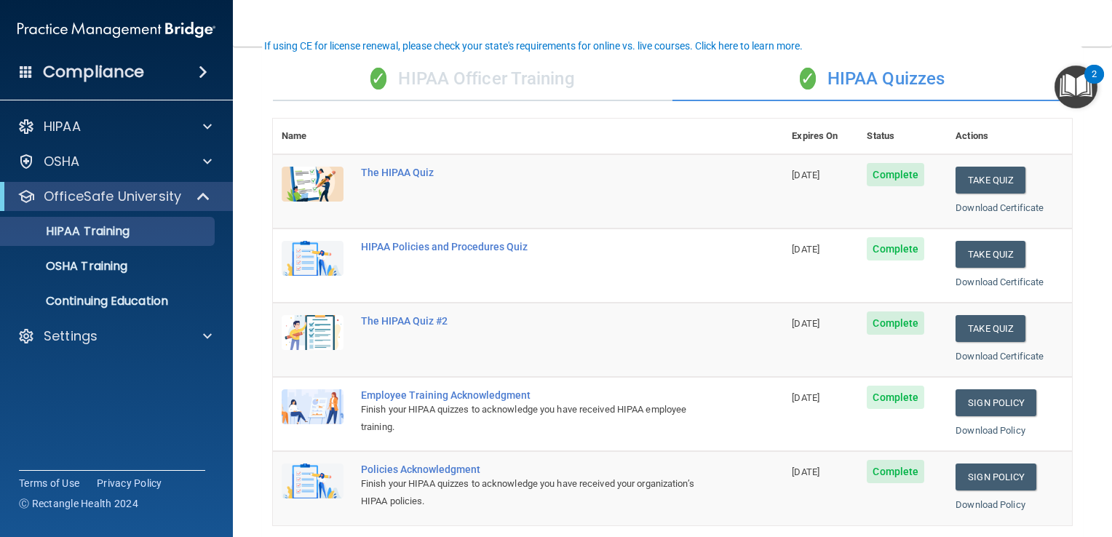
click at [437, 79] on div "✓ HIPAA Officer Training" at bounding box center [473, 80] width 400 height 44
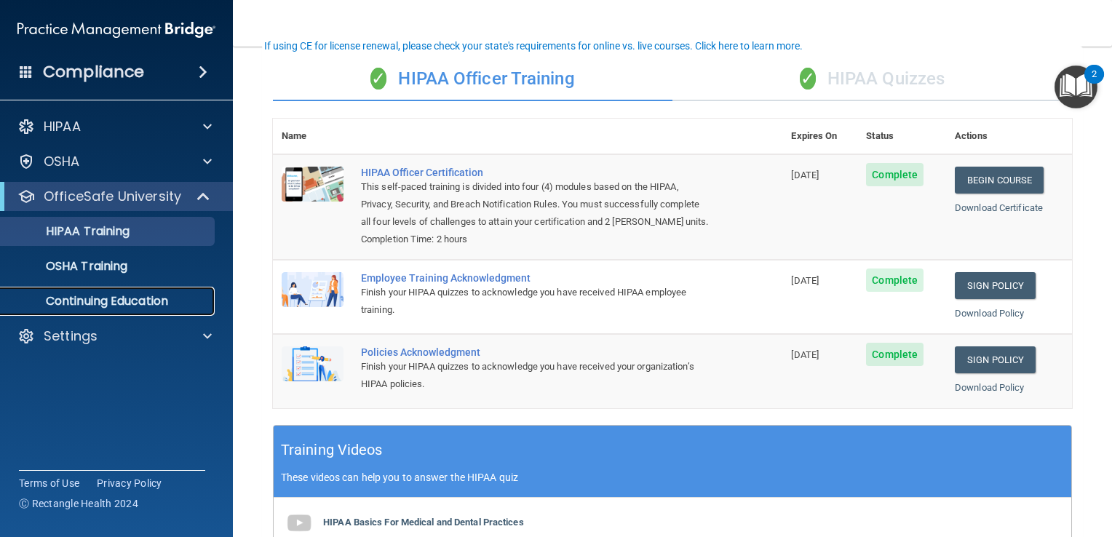
click at [86, 291] on link "Continuing Education" at bounding box center [99, 301] width 229 height 29
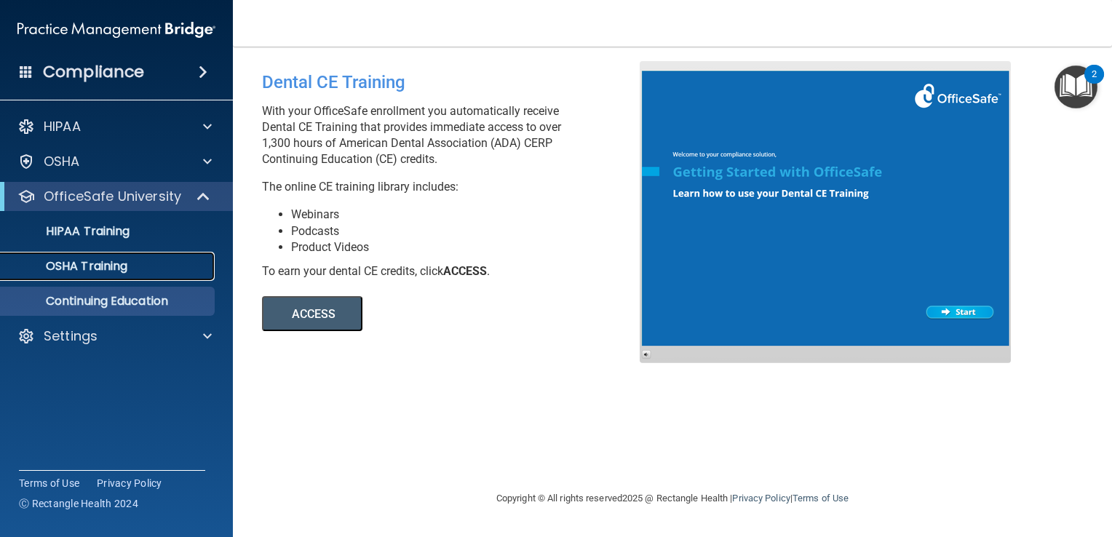
click at [86, 272] on p "OSHA Training" at bounding box center [68, 266] width 118 height 15
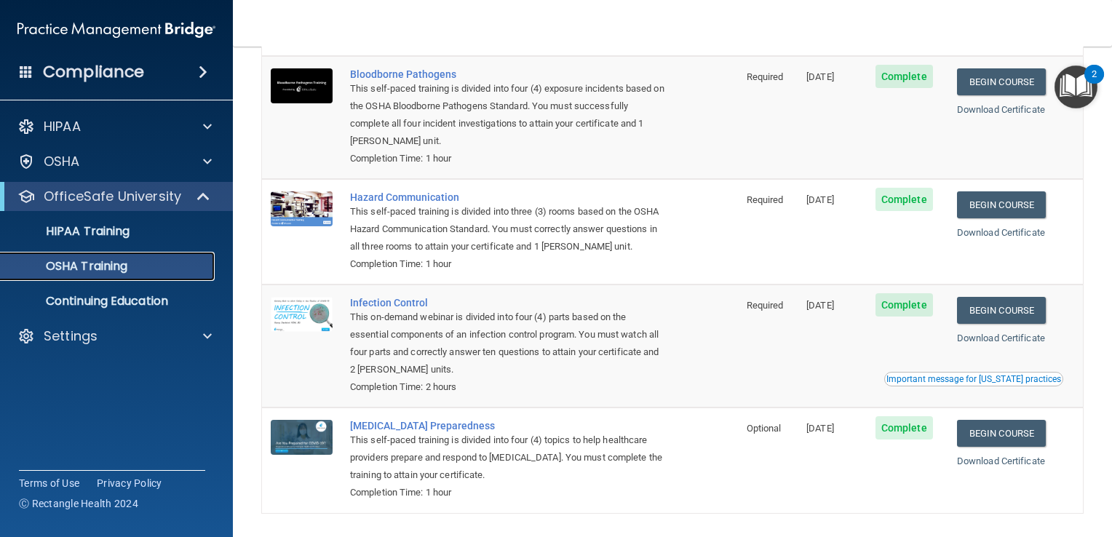
scroll to position [160, 0]
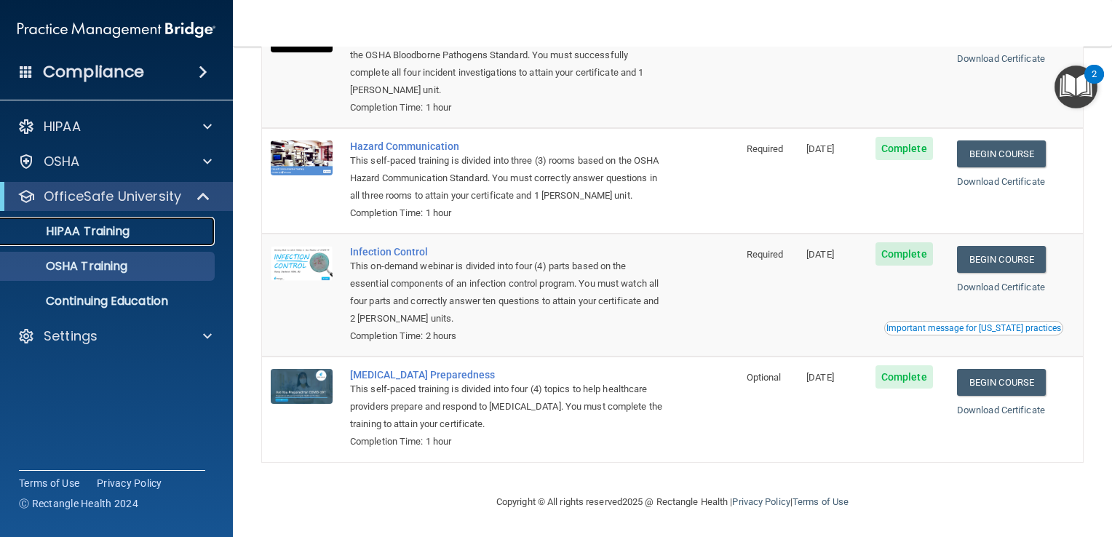
click at [60, 245] on link "HIPAA Training" at bounding box center [99, 231] width 229 height 29
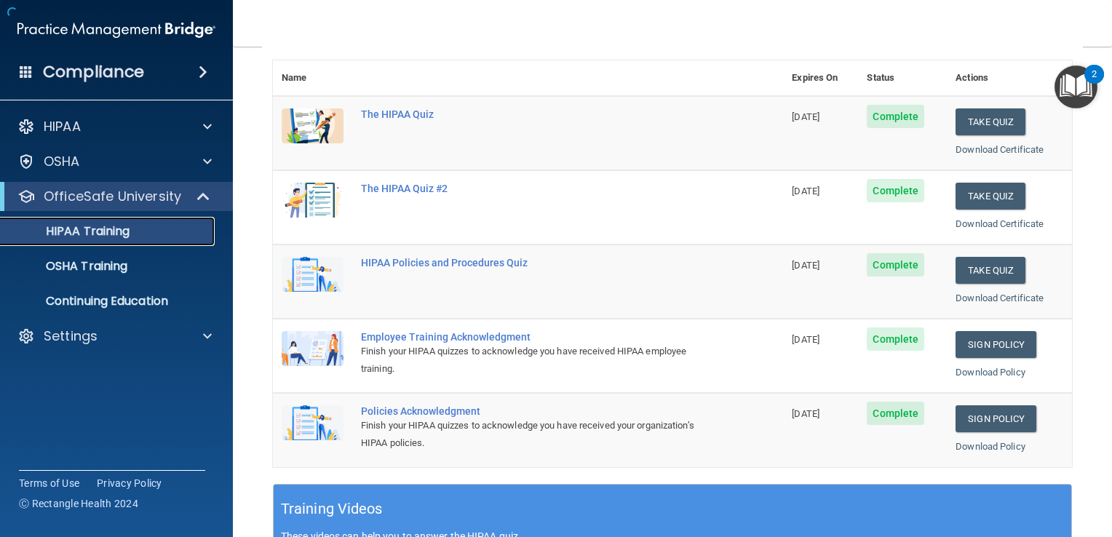
scroll to position [555, 0]
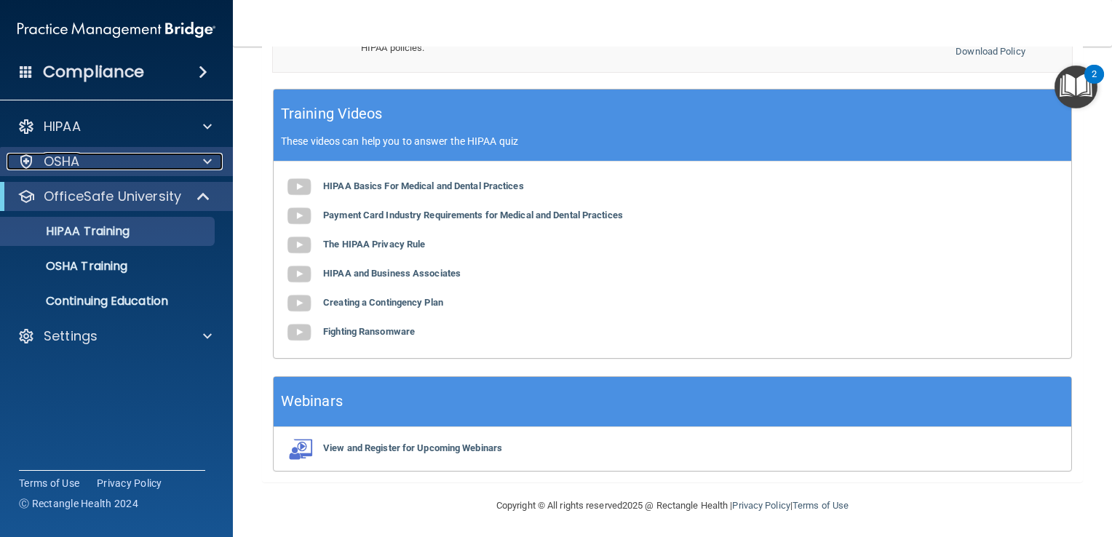
click at [146, 170] on div "OSHA" at bounding box center [97, 161] width 181 height 17
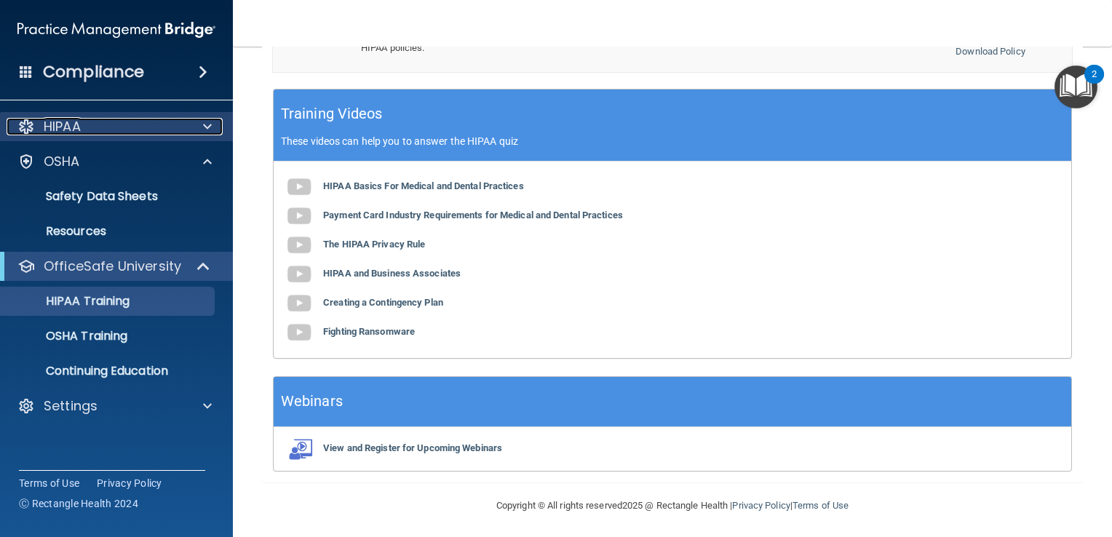
click at [108, 127] on div "HIPAA" at bounding box center [97, 126] width 181 height 17
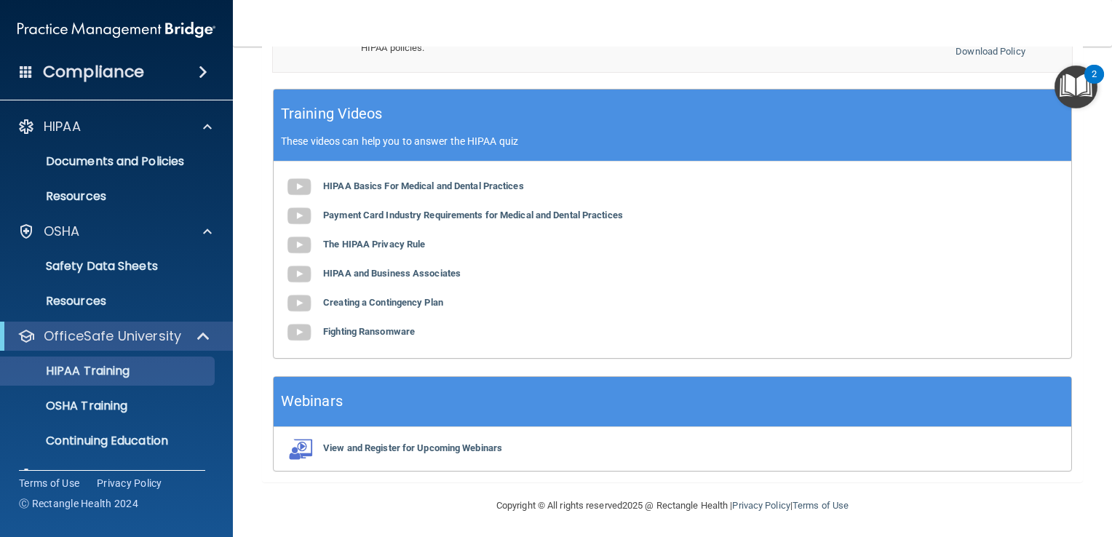
click at [135, 63] on h4 "Compliance" at bounding box center [93, 72] width 101 height 20
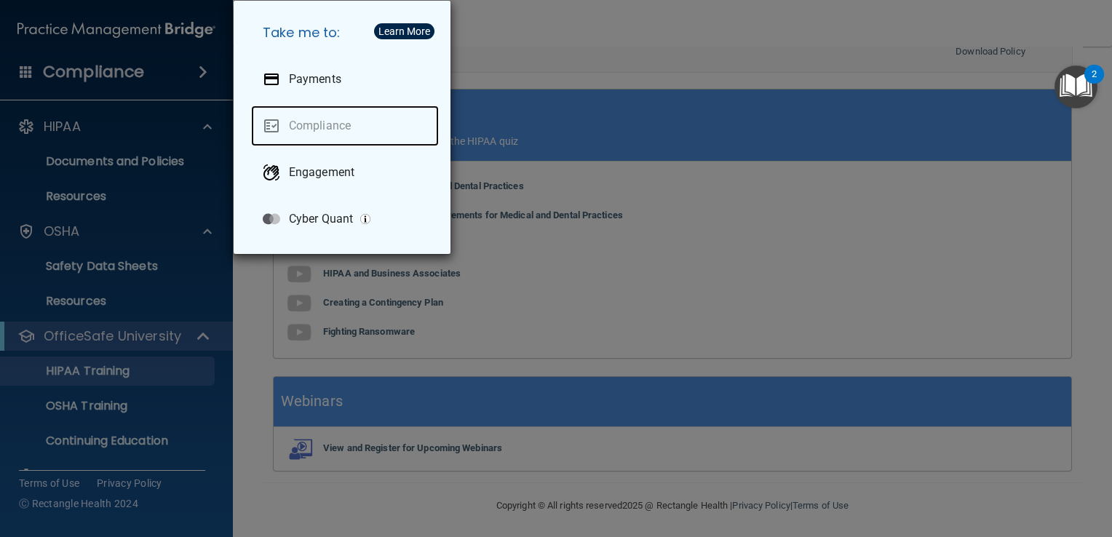
click at [331, 132] on link "Compliance" at bounding box center [345, 126] width 188 height 41
click at [191, 135] on div "Take me to: Payments Compliance Engagement Cyber Quant" at bounding box center [556, 268] width 1112 height 537
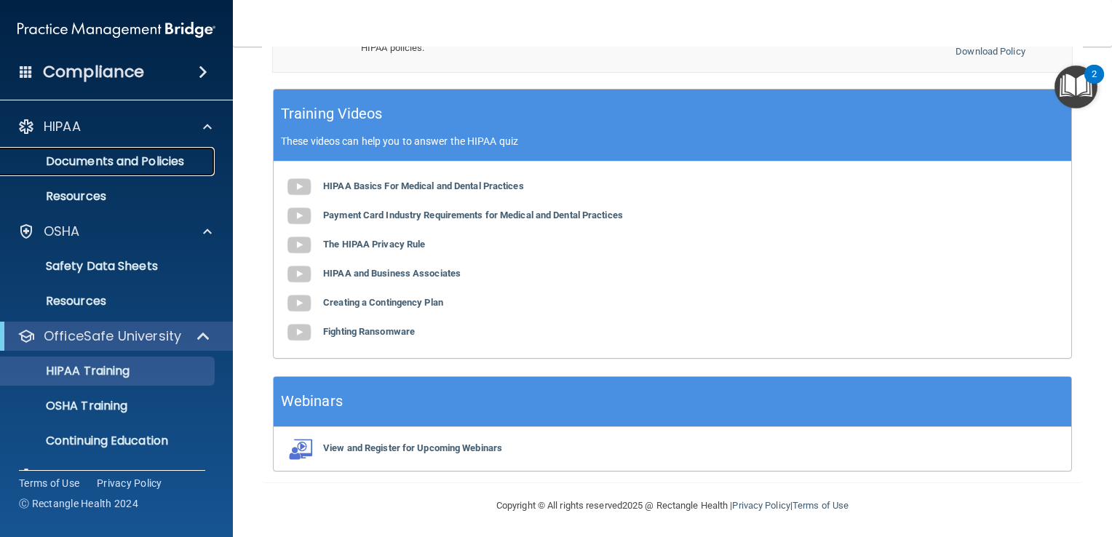
click at [111, 166] on p "Documents and Policies" at bounding box center [108, 161] width 199 height 15
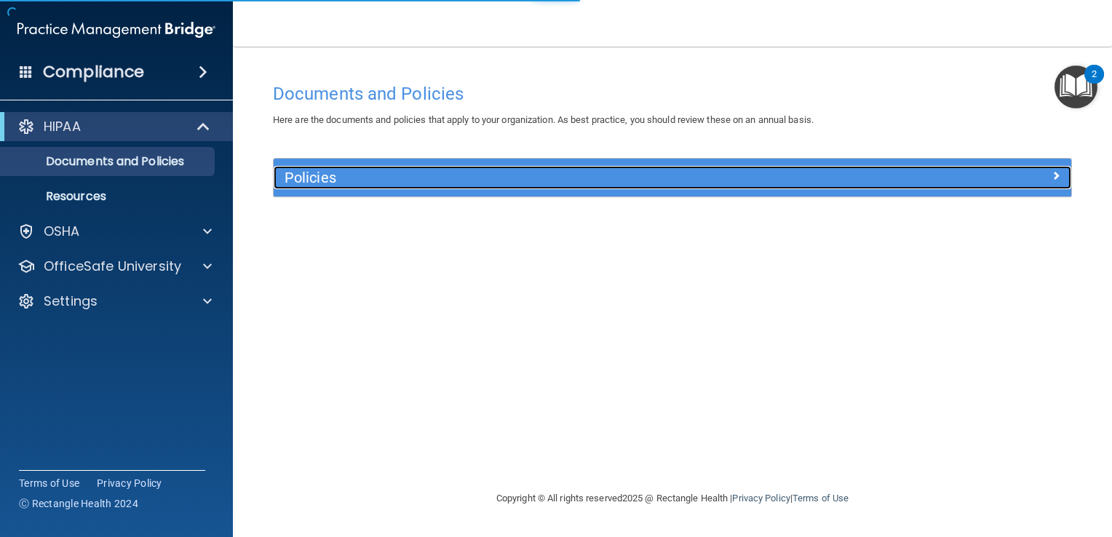
click at [418, 189] on div "Policies" at bounding box center [573, 177] width 598 height 23
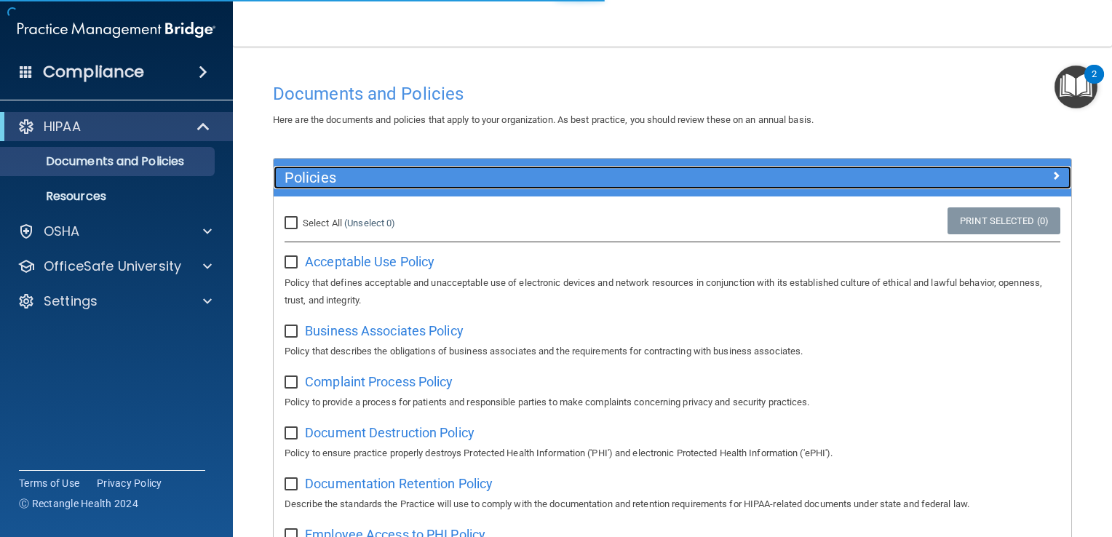
click at [418, 189] on div "Policies" at bounding box center [573, 177] width 598 height 23
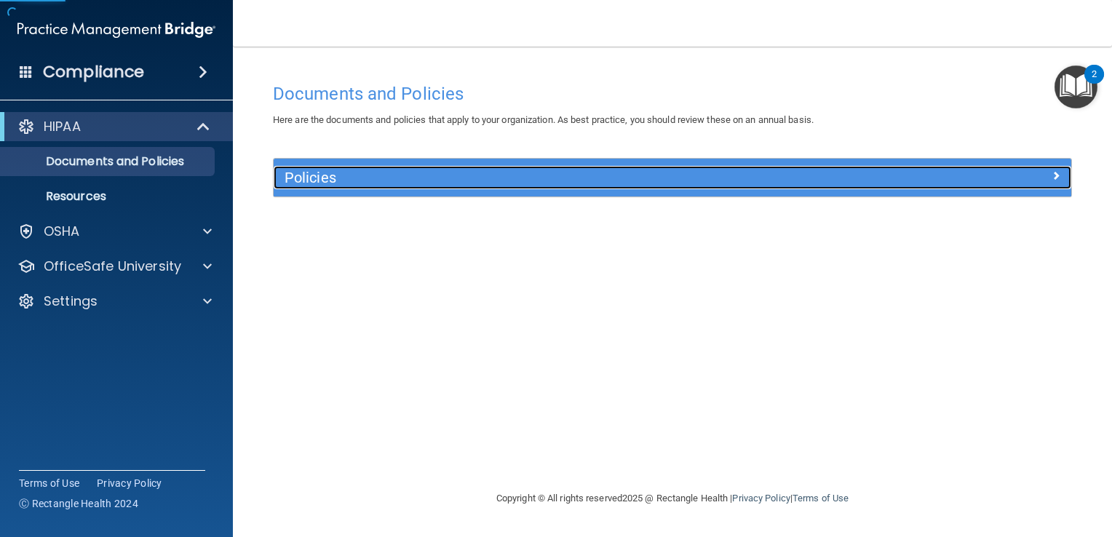
click at [418, 189] on div "Policies" at bounding box center [573, 177] width 598 height 23
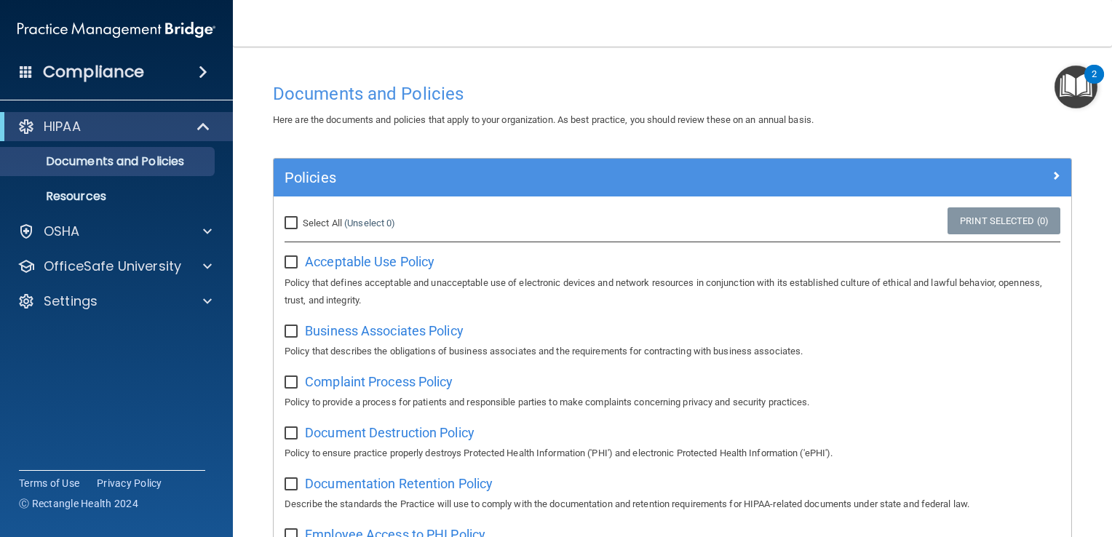
click at [293, 263] on input "checkbox" at bounding box center [293, 263] width 17 height 12
checkbox input "false"
click at [84, 190] on p "Resources" at bounding box center [108, 196] width 199 height 15
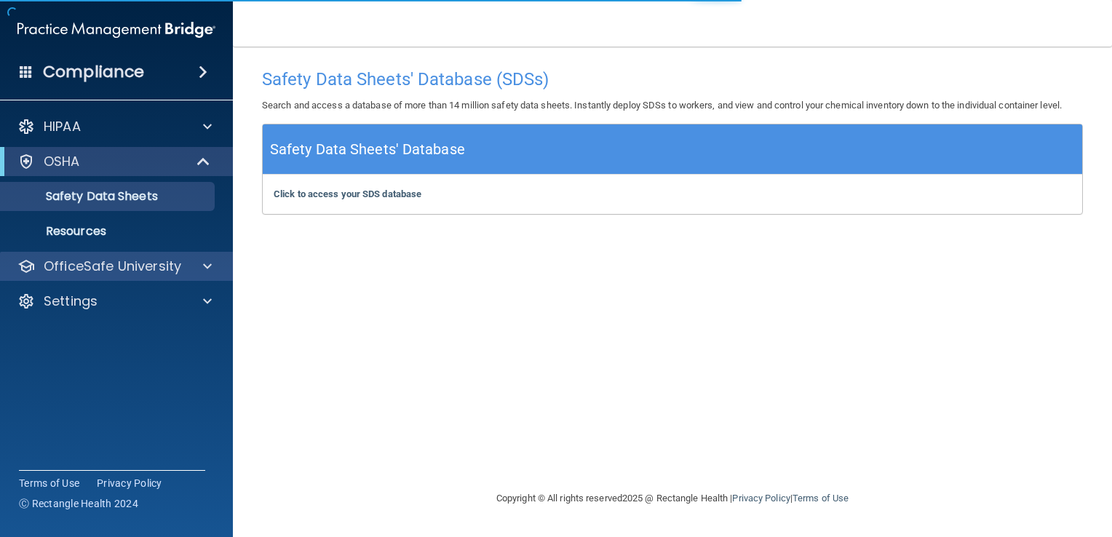
click at [108, 279] on div "OfficeSafe University" at bounding box center [117, 266] width 234 height 29
click at [203, 267] on span at bounding box center [207, 266] width 9 height 17
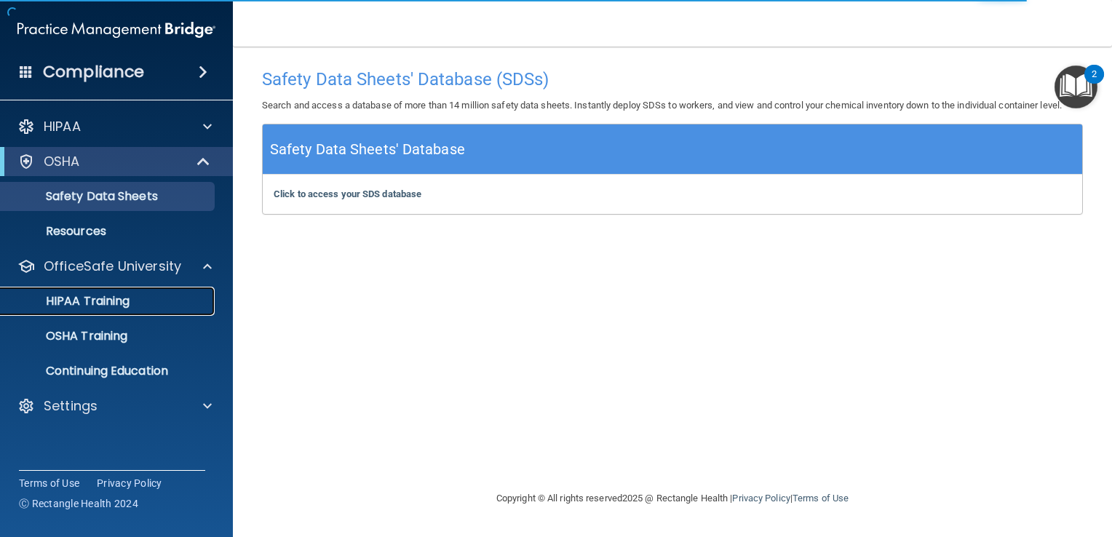
click at [101, 300] on p "HIPAA Training" at bounding box center [69, 301] width 120 height 15
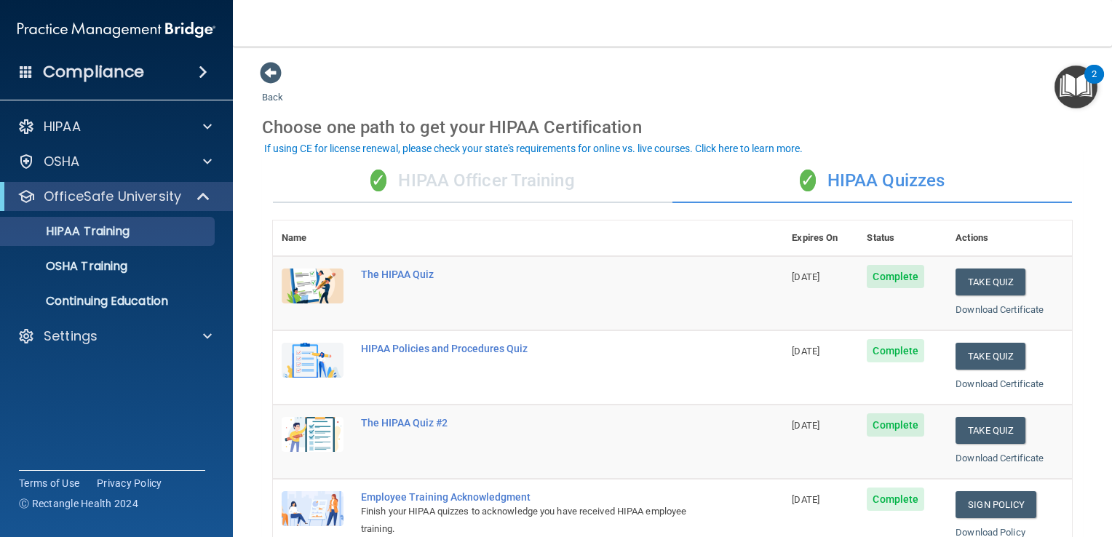
click at [491, 185] on div "✓ HIPAA Officer Training" at bounding box center [473, 181] width 400 height 44
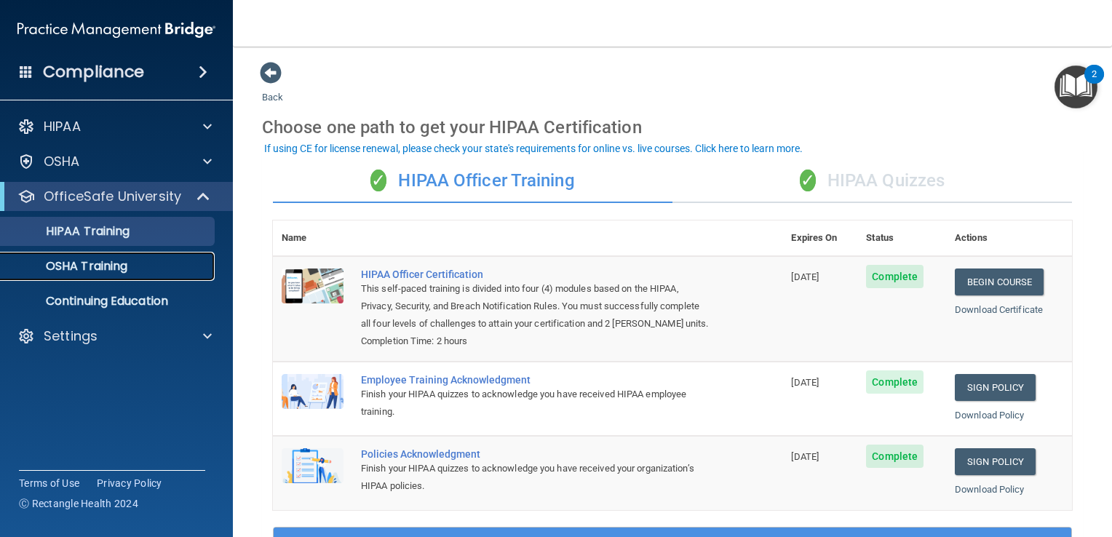
click at [134, 261] on div "OSHA Training" at bounding box center [108, 266] width 199 height 15
